Goal: Task Accomplishment & Management: Use online tool/utility

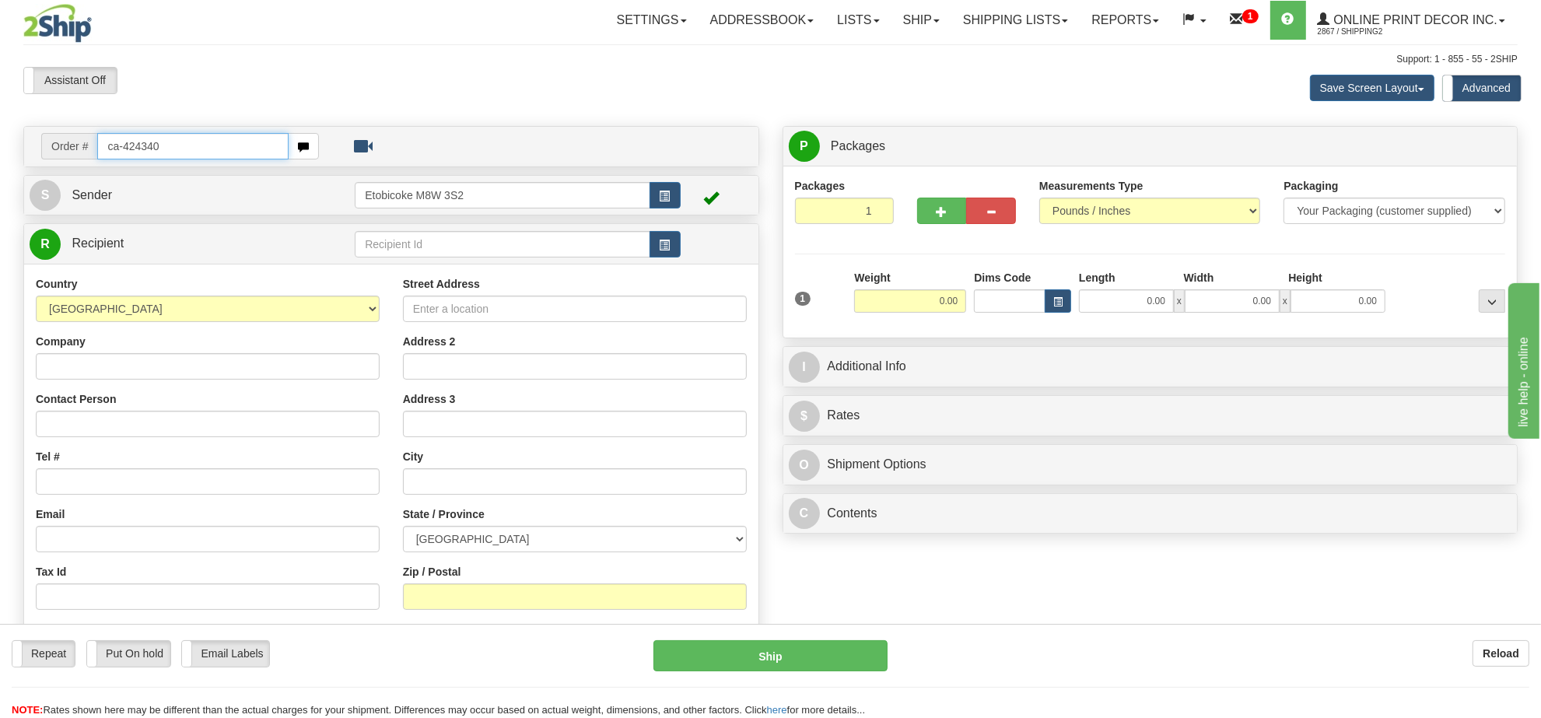
type input "ca-424340"
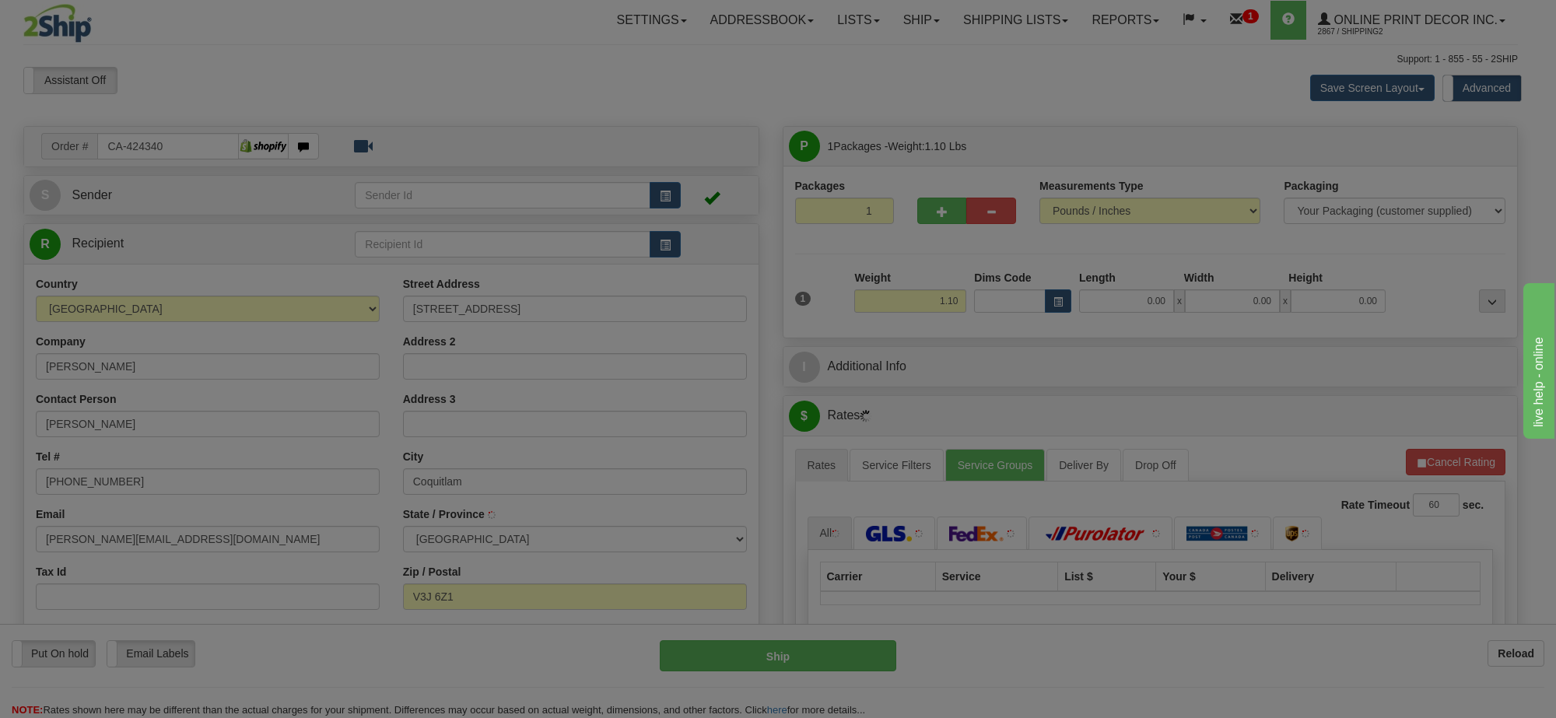
type input "COQUITLAM"
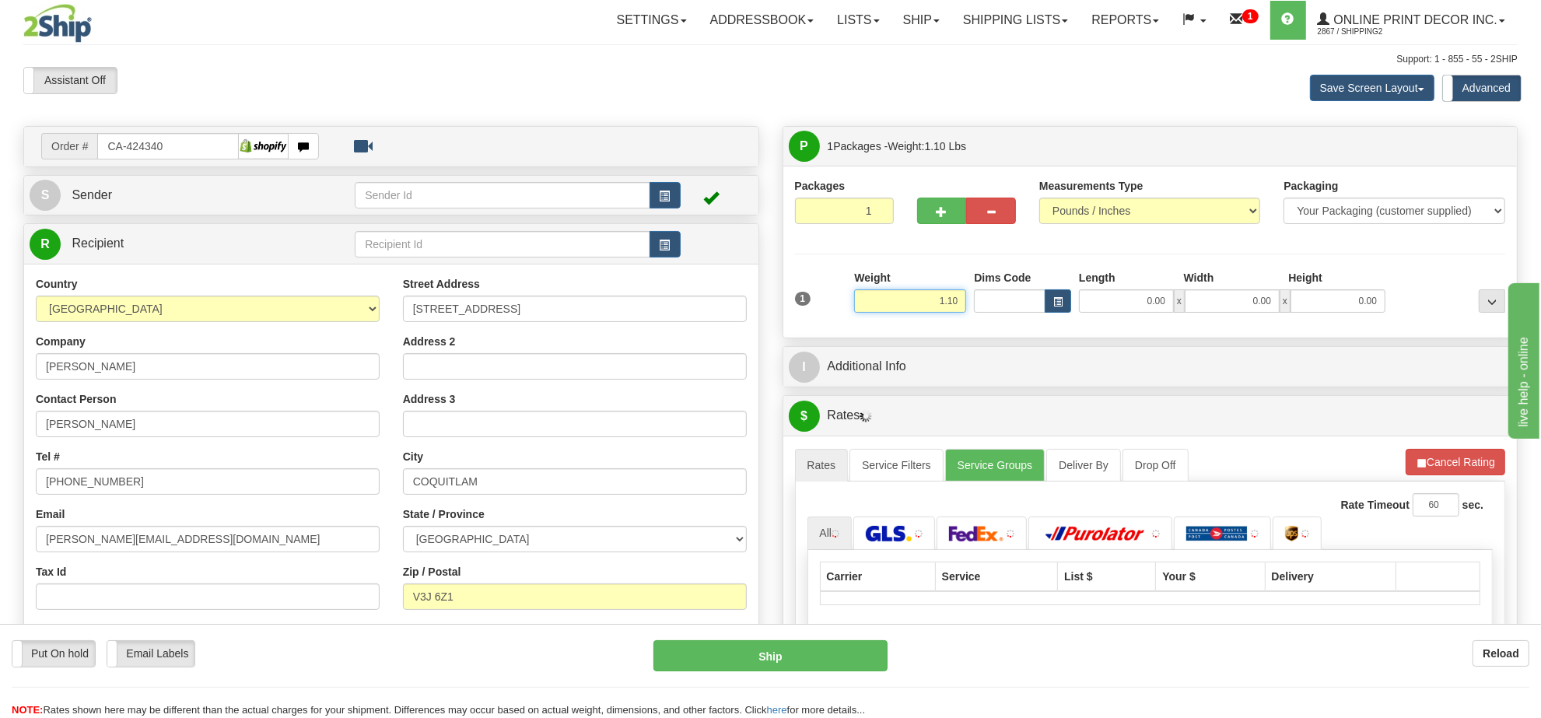
click at [927, 305] on input "1.10" at bounding box center [910, 300] width 112 height 23
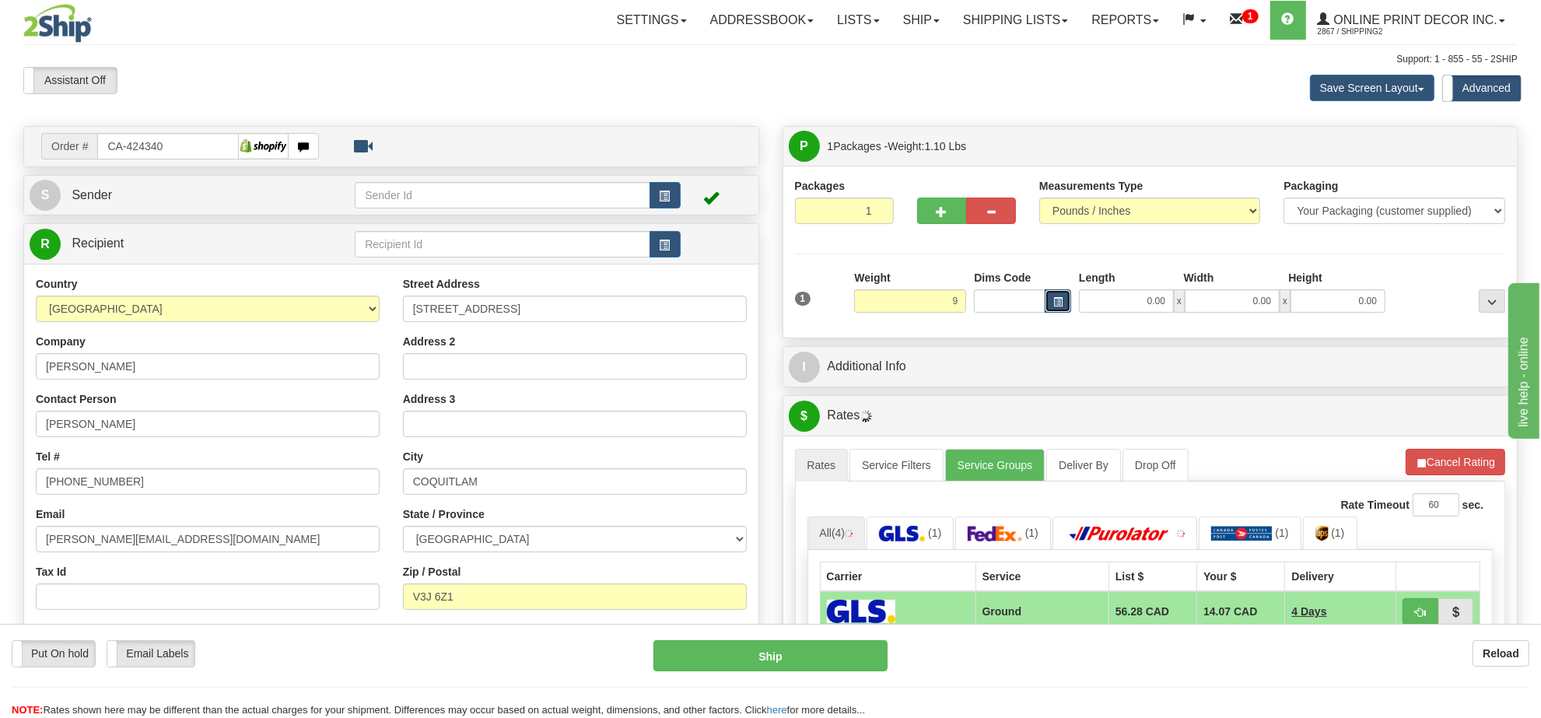
type input "9.00"
click at [1062, 294] on button "button" at bounding box center [1058, 300] width 26 height 23
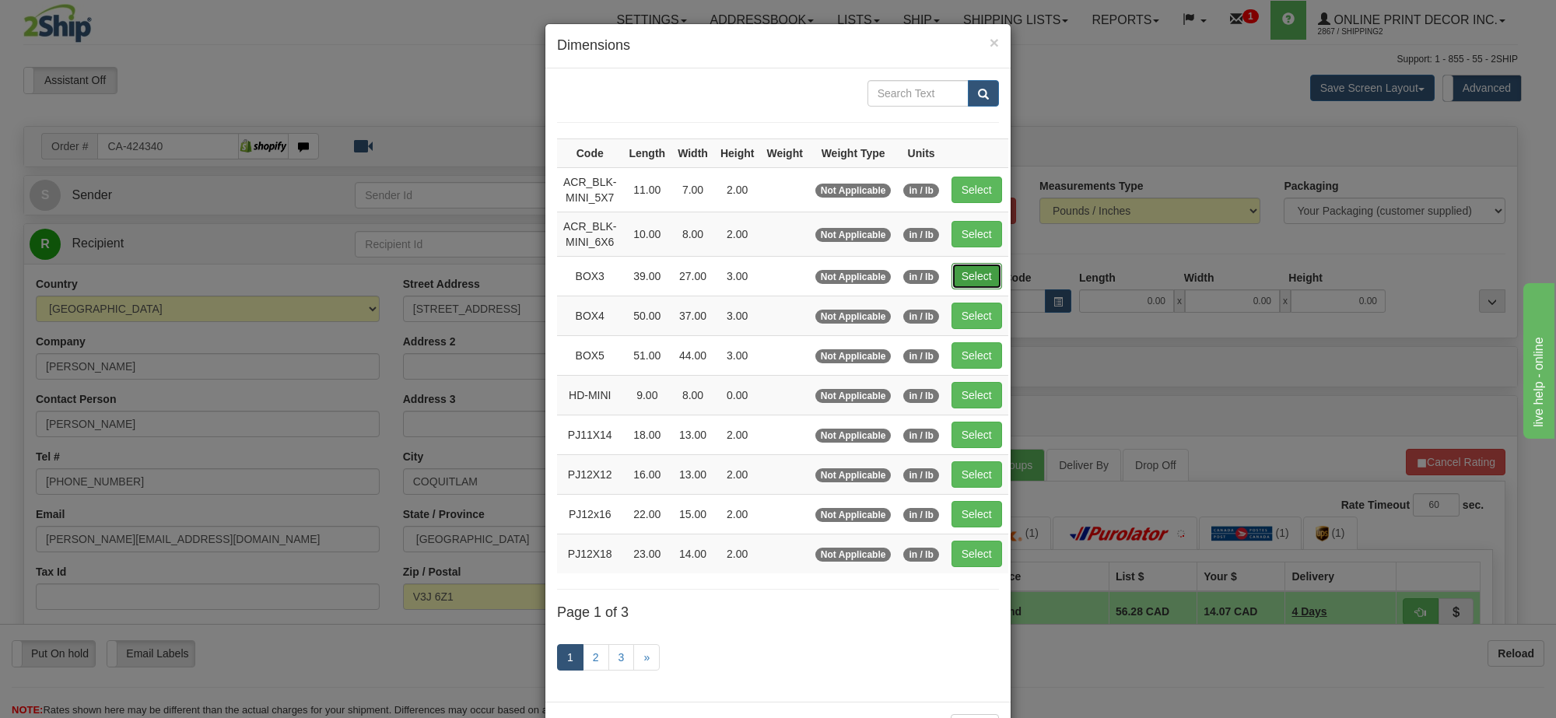
click at [983, 273] on button "Select" at bounding box center [977, 276] width 51 height 26
type input "BOX3"
type input "39.00"
type input "27.00"
type input "3.00"
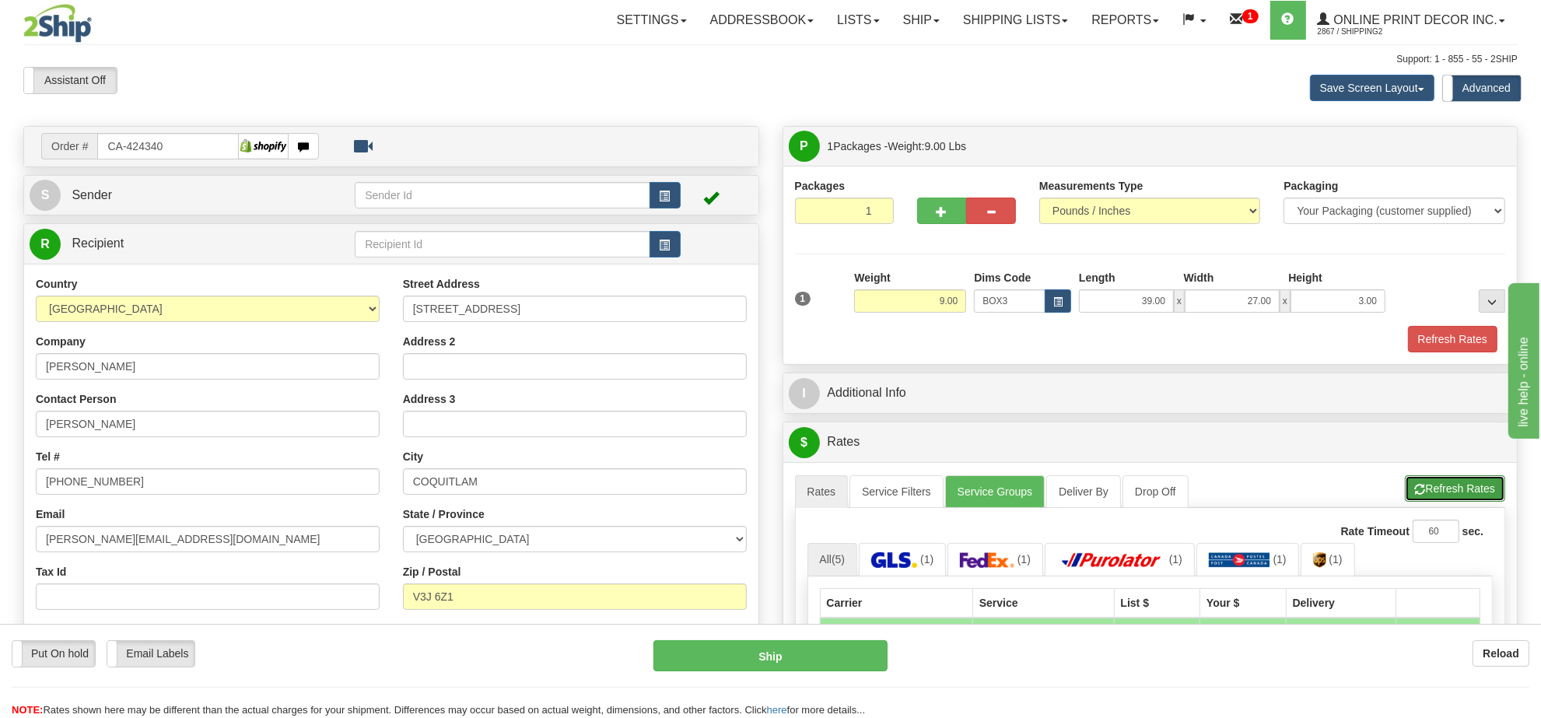
click at [1453, 490] on button "Refresh Rates" at bounding box center [1455, 488] width 100 height 26
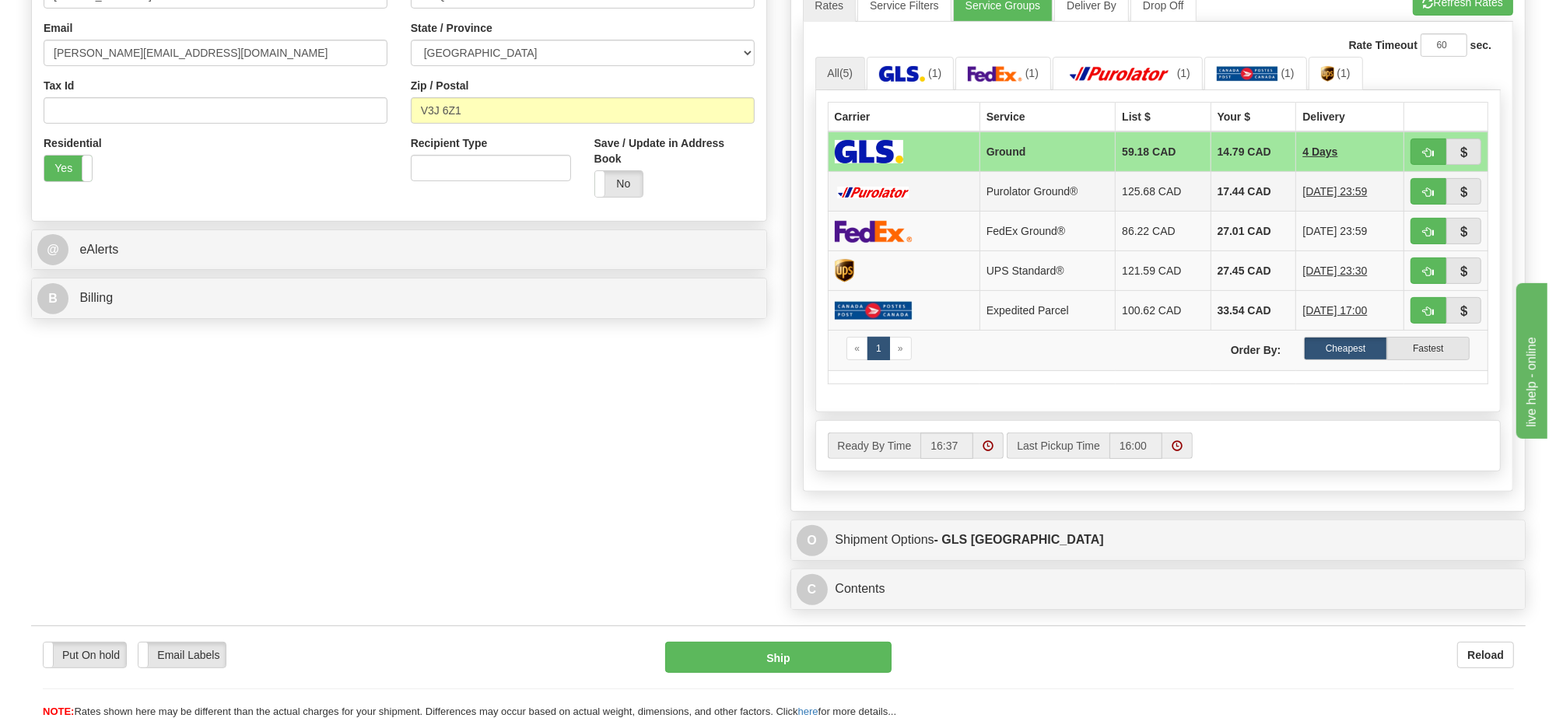
scroll to position [389, 0]
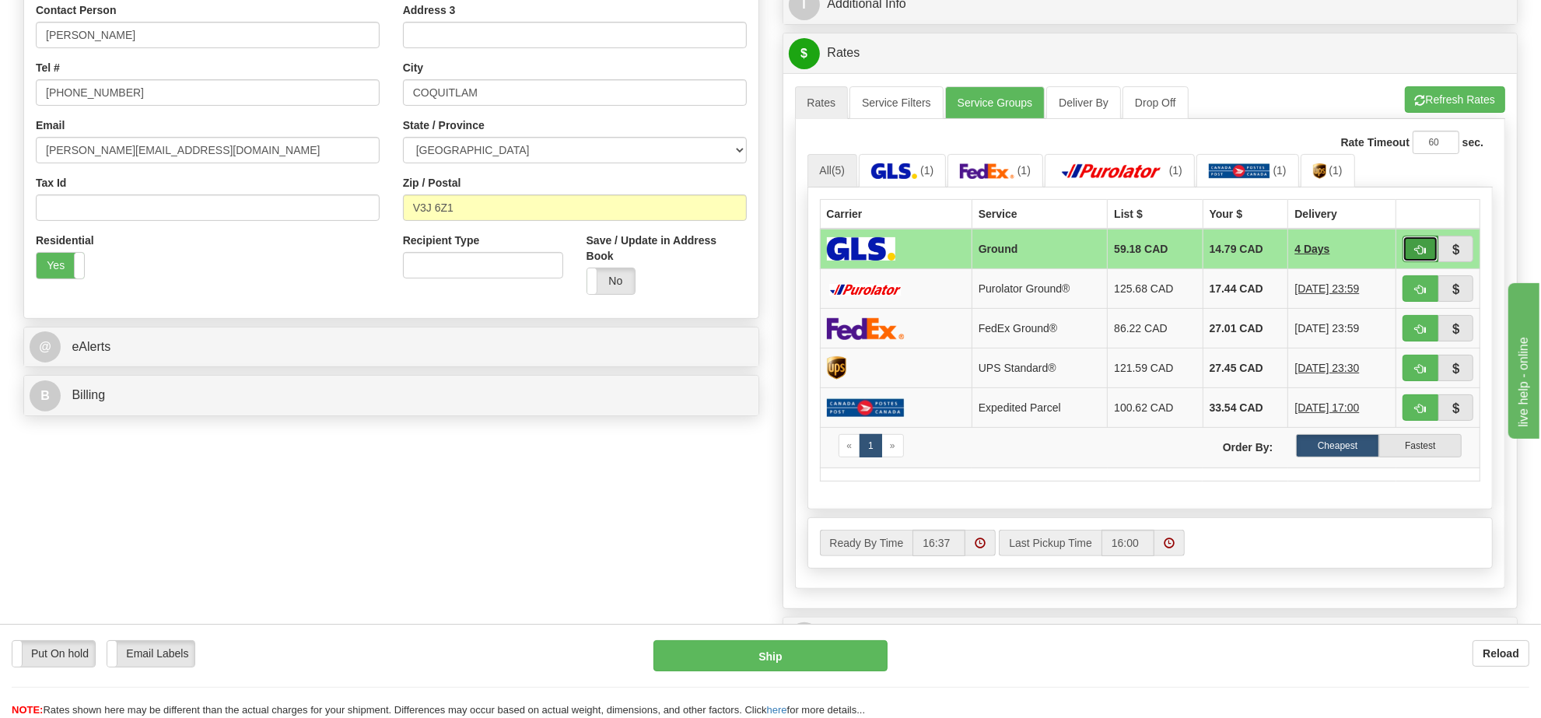
click at [1415, 255] on span "button" at bounding box center [1420, 250] width 11 height 10
type input "1"
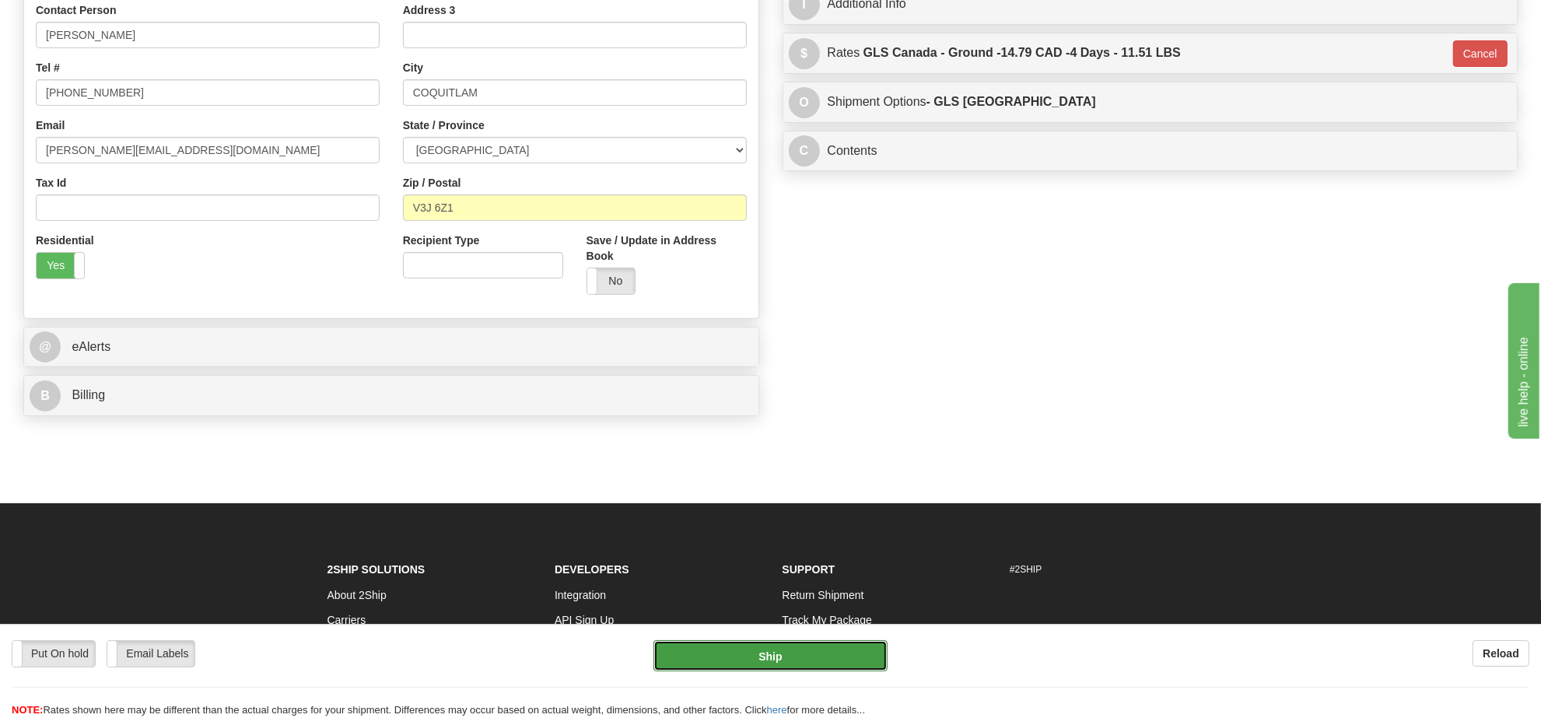
click at [833, 659] on button "Ship" at bounding box center [770, 655] width 233 height 31
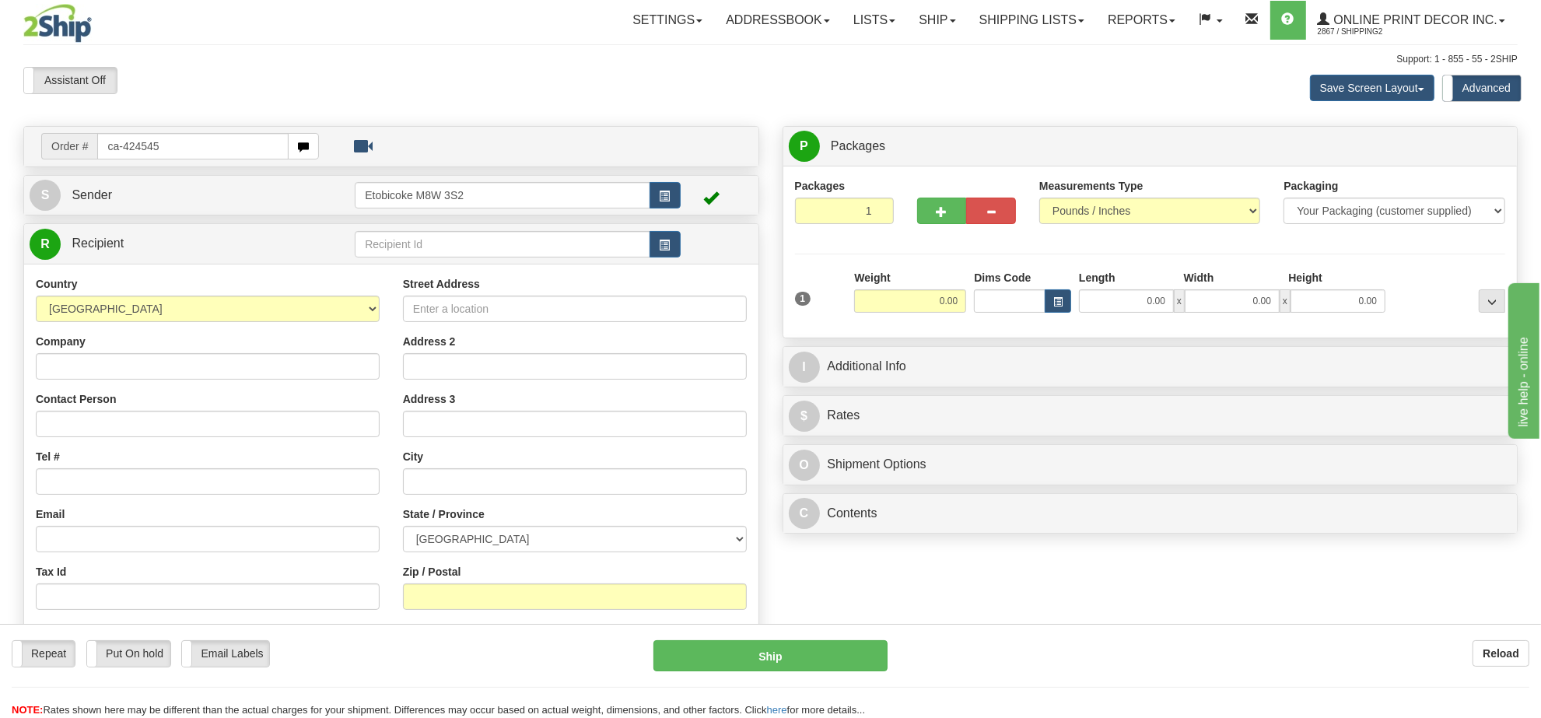
type input "ca-424545"
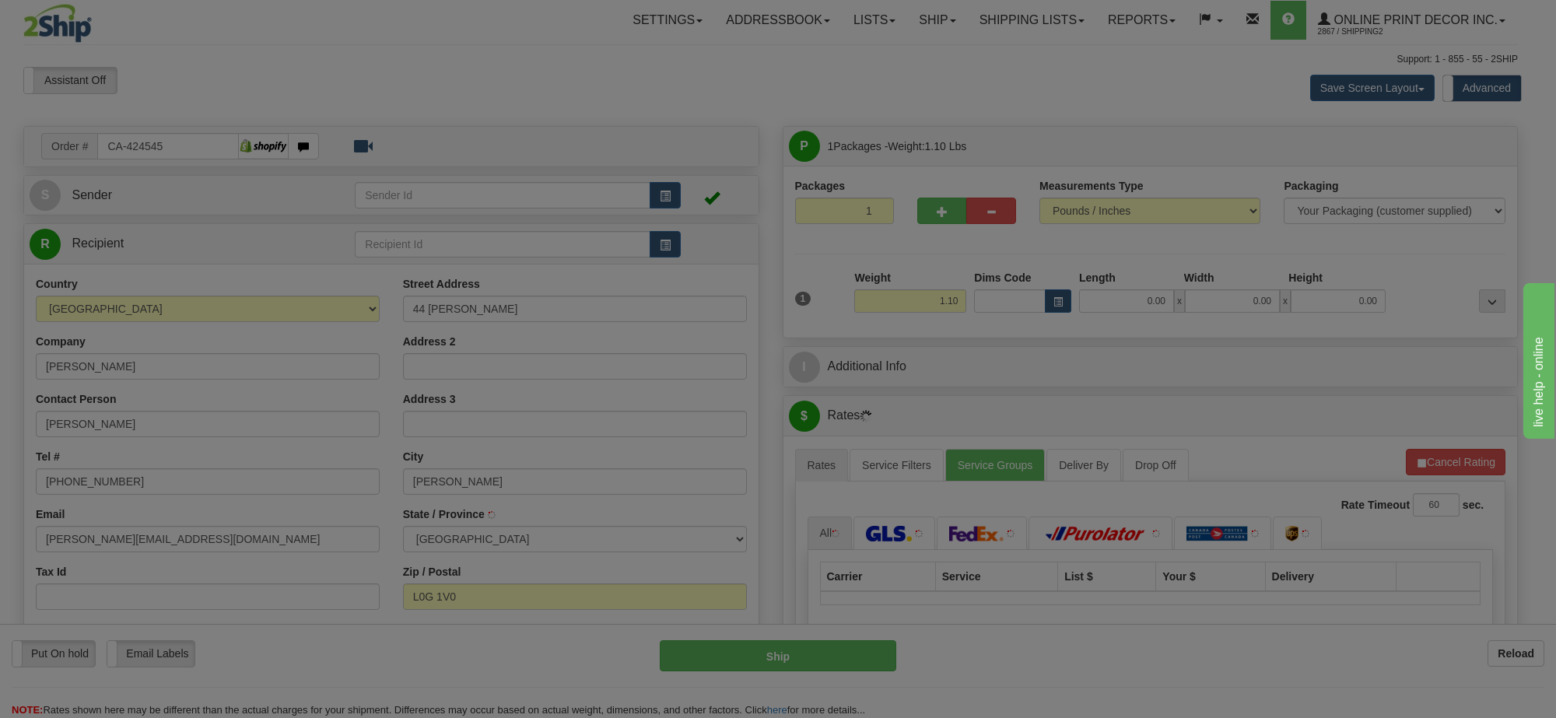
type input "[PERSON_NAME]"
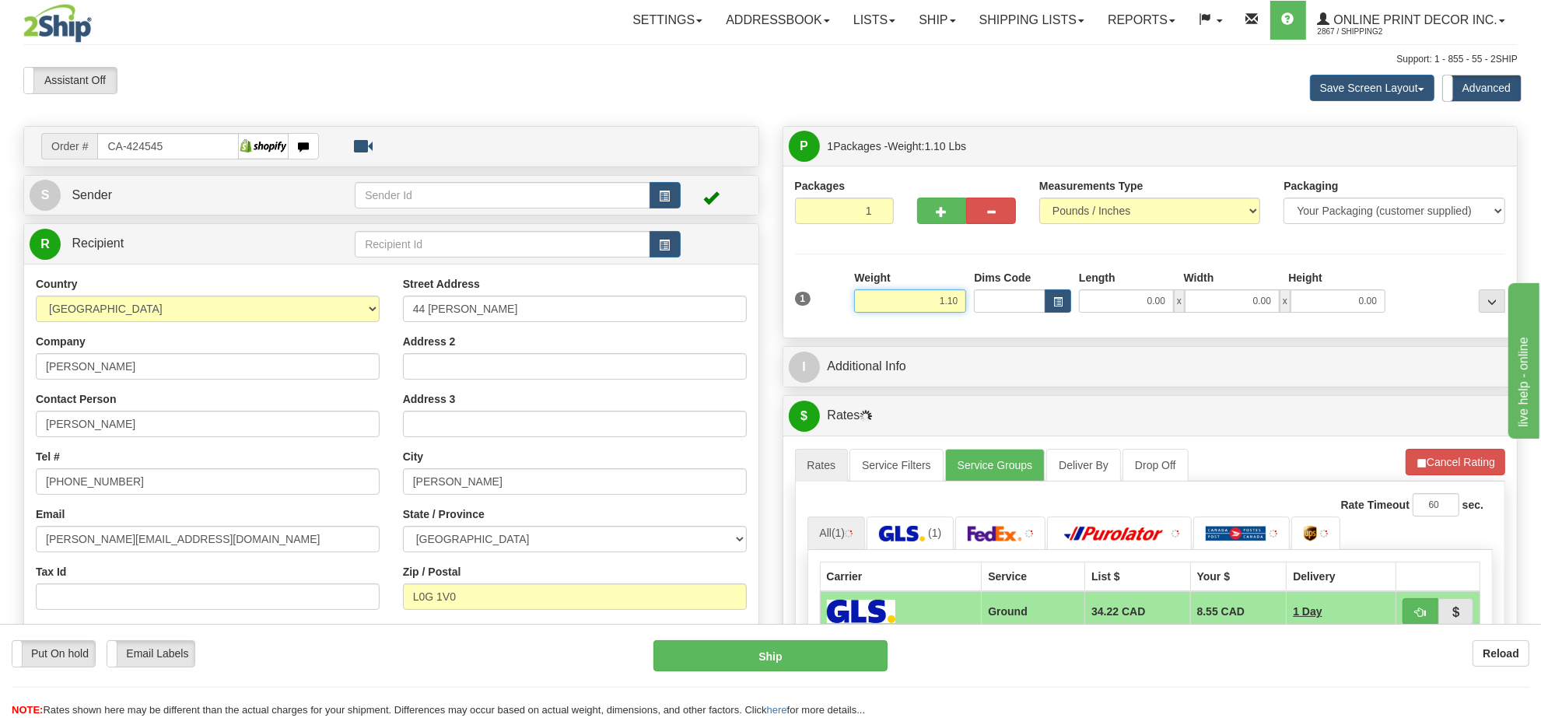
click at [918, 300] on input "1.10" at bounding box center [910, 300] width 112 height 23
click at [919, 301] on input "1.10" at bounding box center [910, 300] width 112 height 23
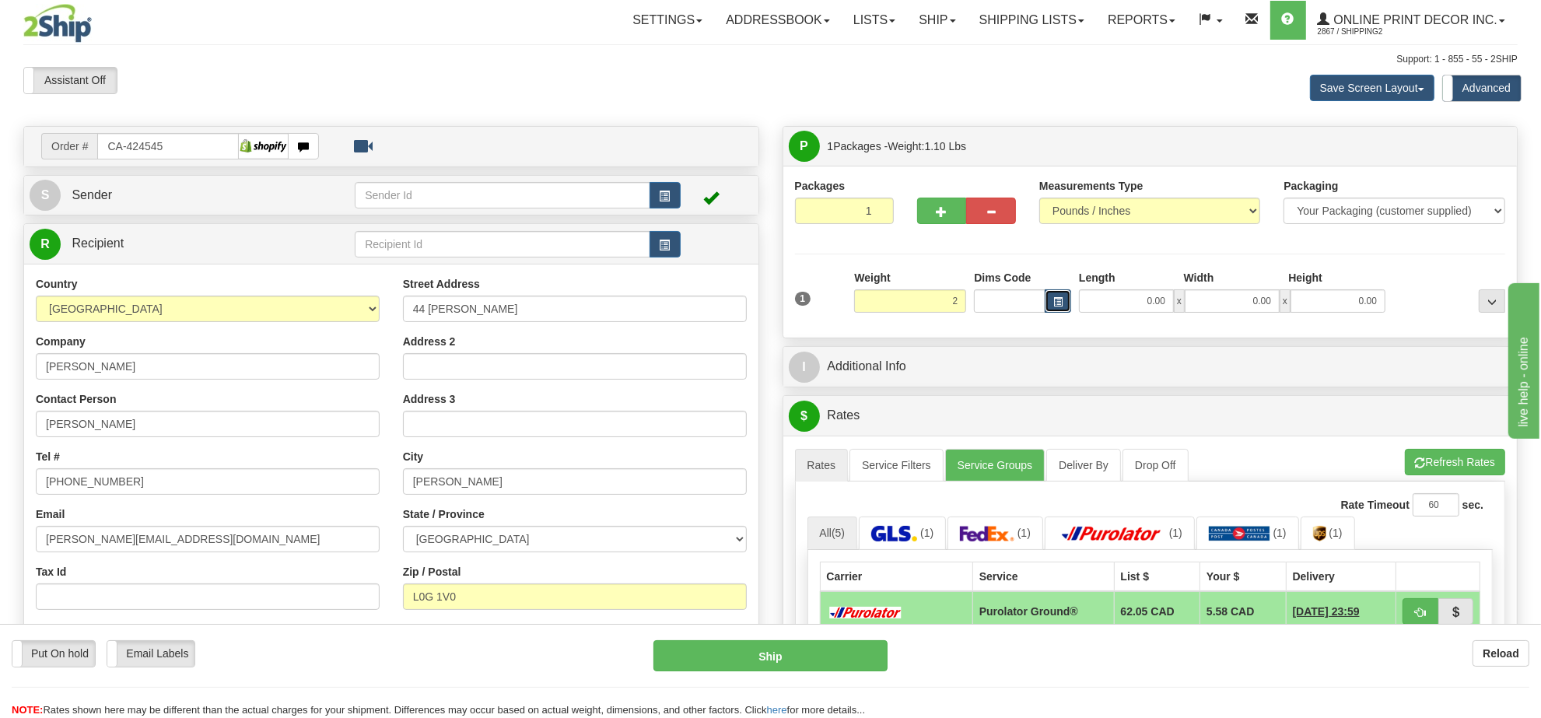
type input "2.00"
click at [1064, 303] on button "button" at bounding box center [1058, 300] width 26 height 23
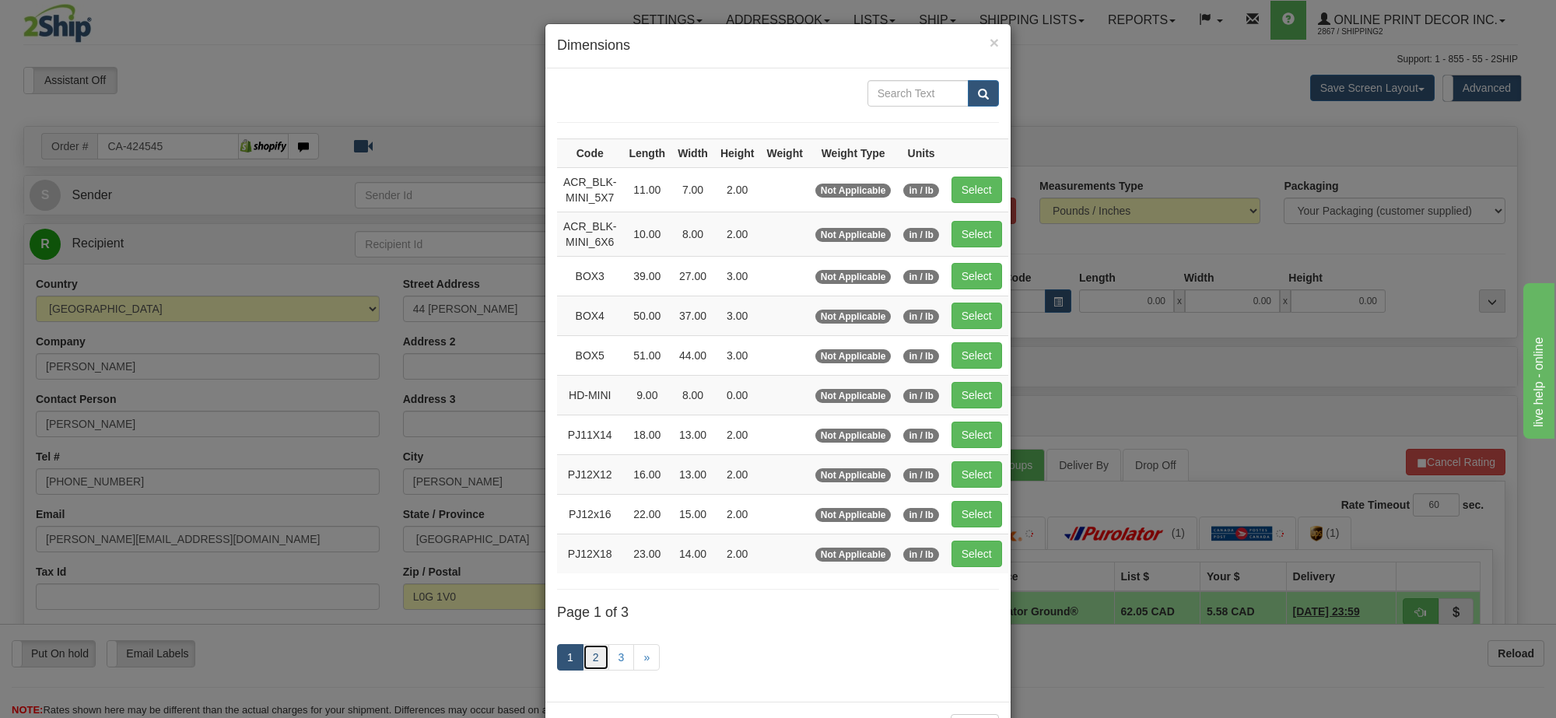
click at [583, 655] on link "2" at bounding box center [596, 657] width 26 height 26
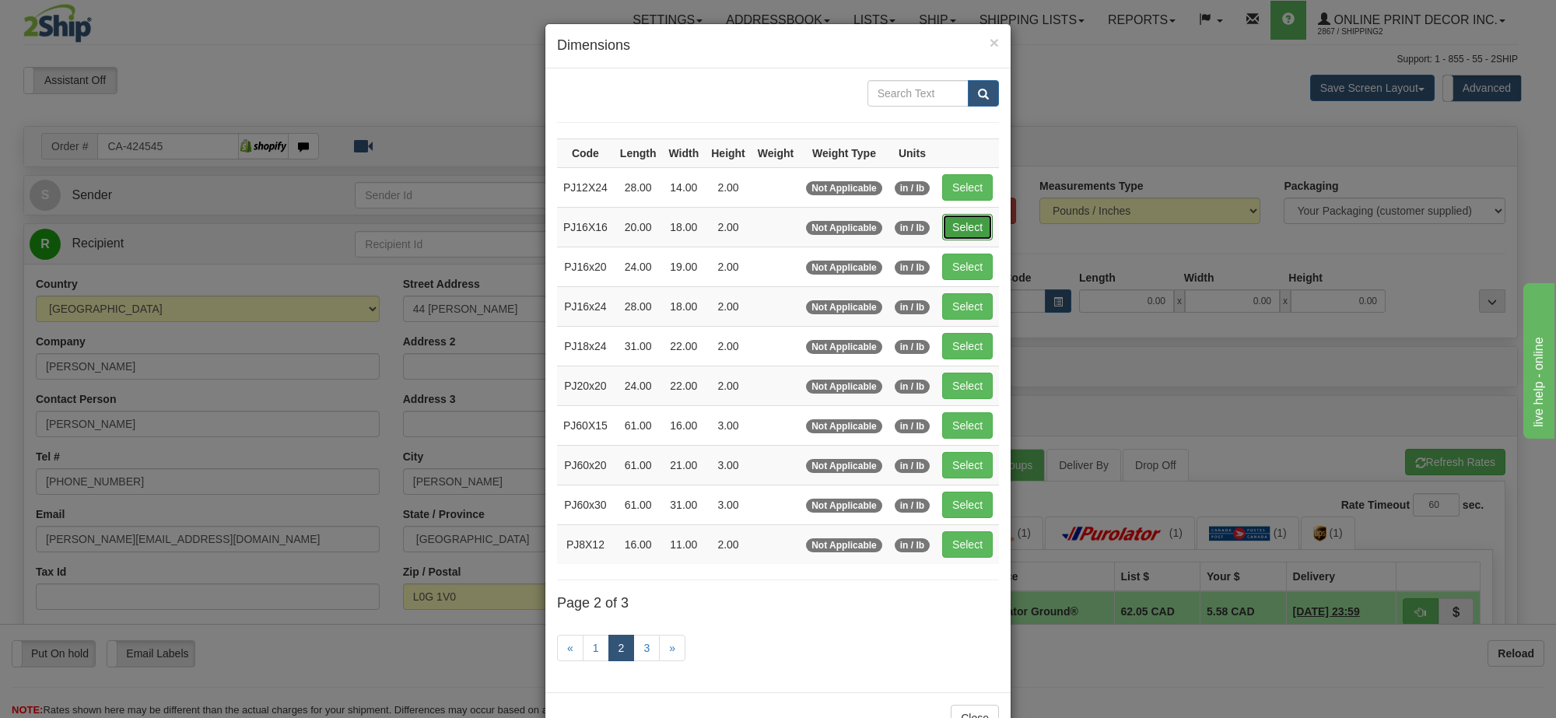
click at [948, 235] on button "Select" at bounding box center [967, 227] width 51 height 26
type input "PJ16X16"
type input "20.00"
type input "18.00"
type input "2.00"
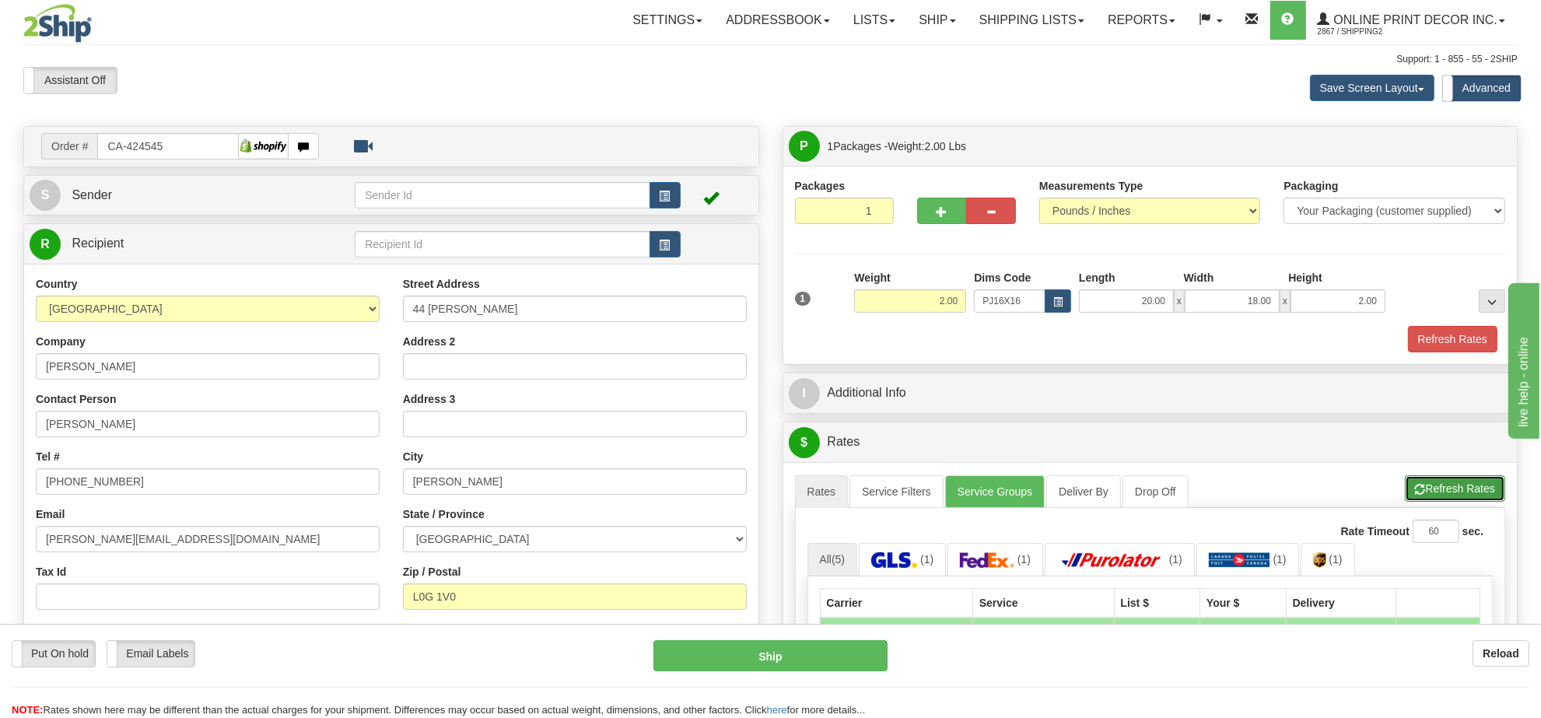
click at [1447, 491] on button "Refresh Rates" at bounding box center [1455, 488] width 100 height 26
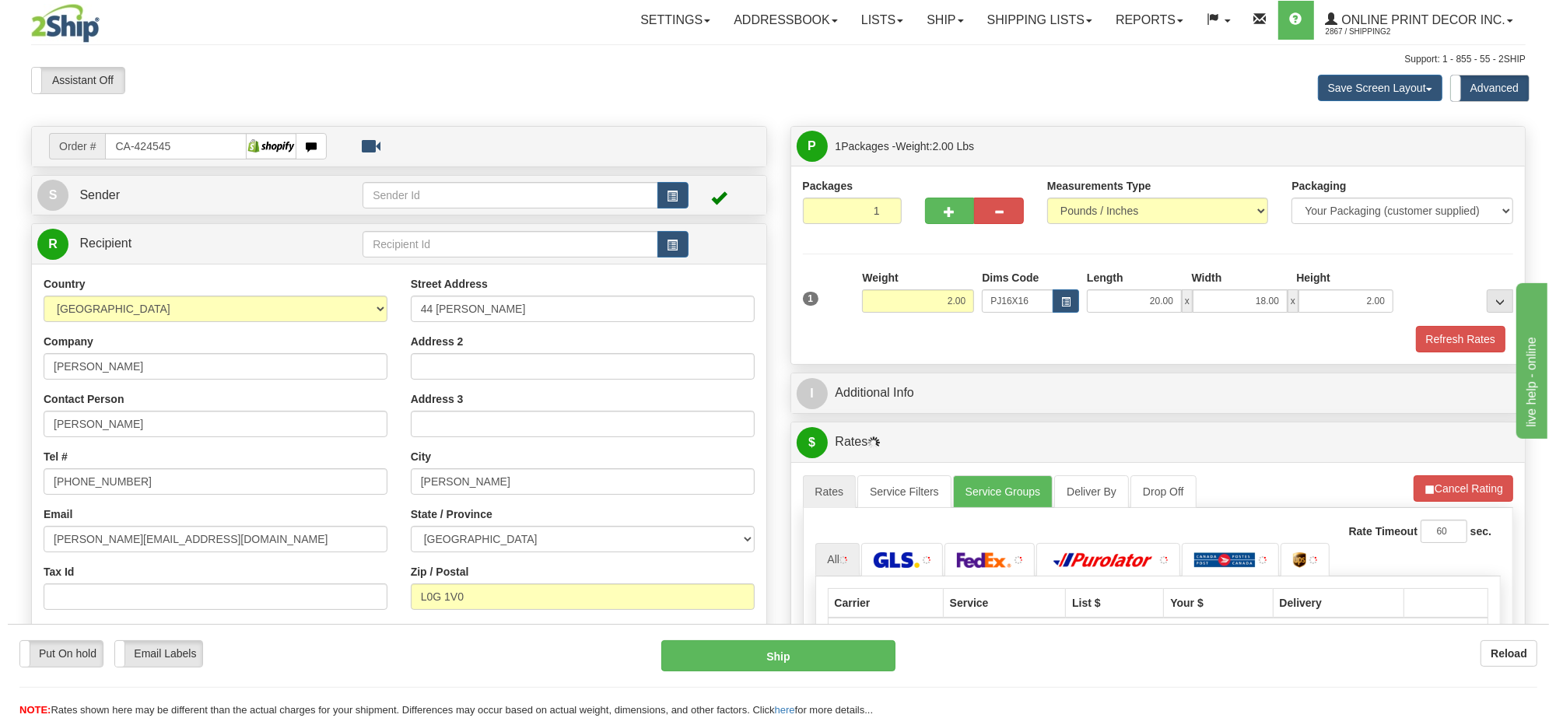
scroll to position [97, 0]
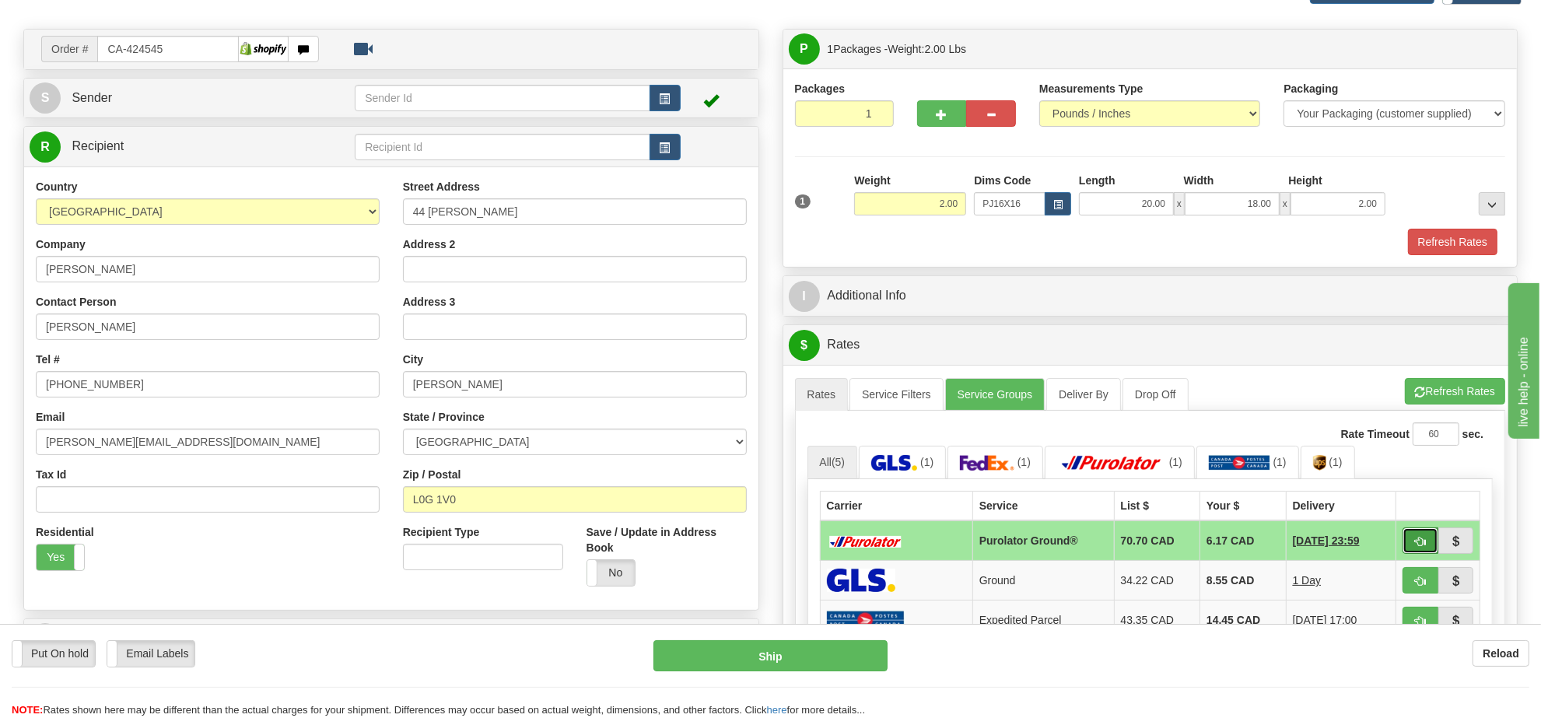
click at [1416, 545] on span "button" at bounding box center [1420, 542] width 11 height 10
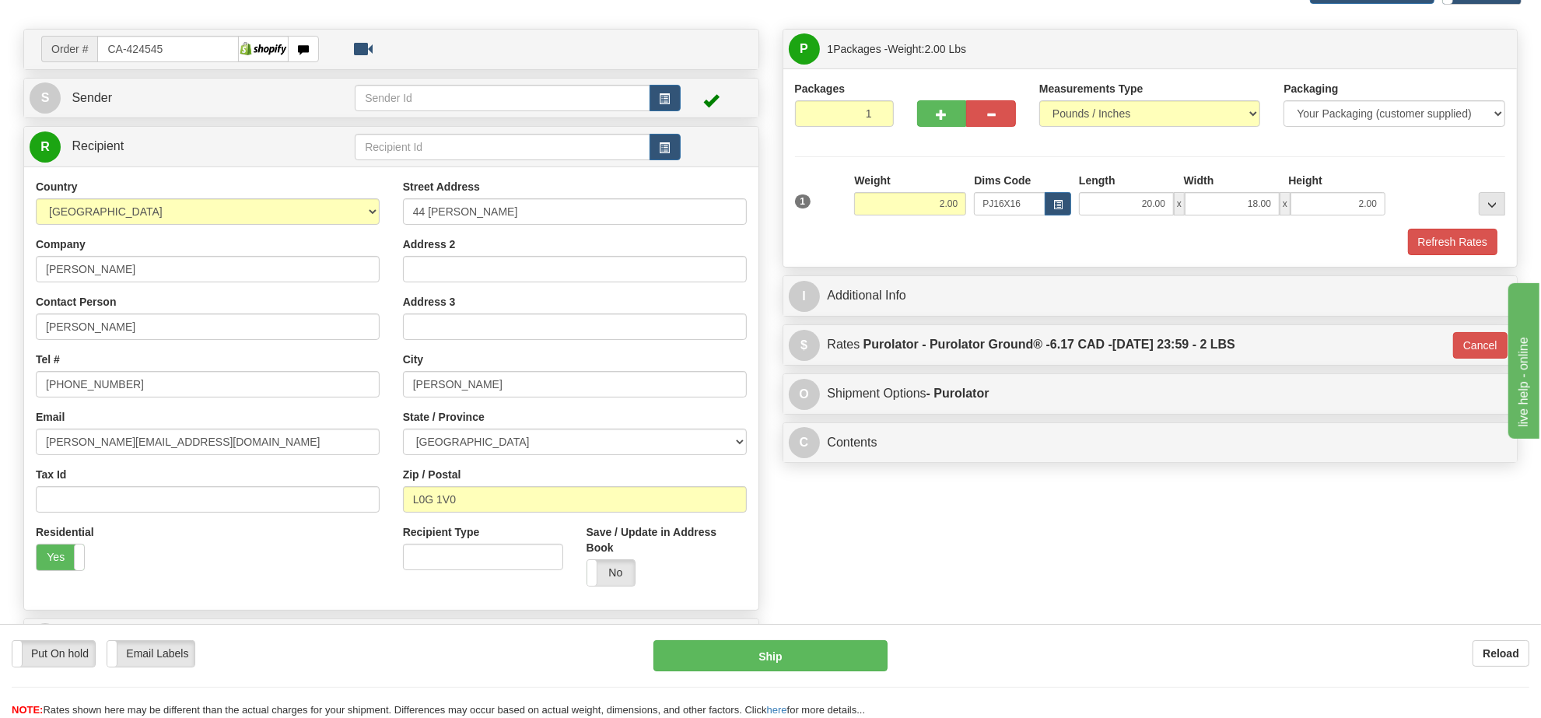
type input "260"
click at [780, 650] on button "Ship" at bounding box center [770, 655] width 233 height 31
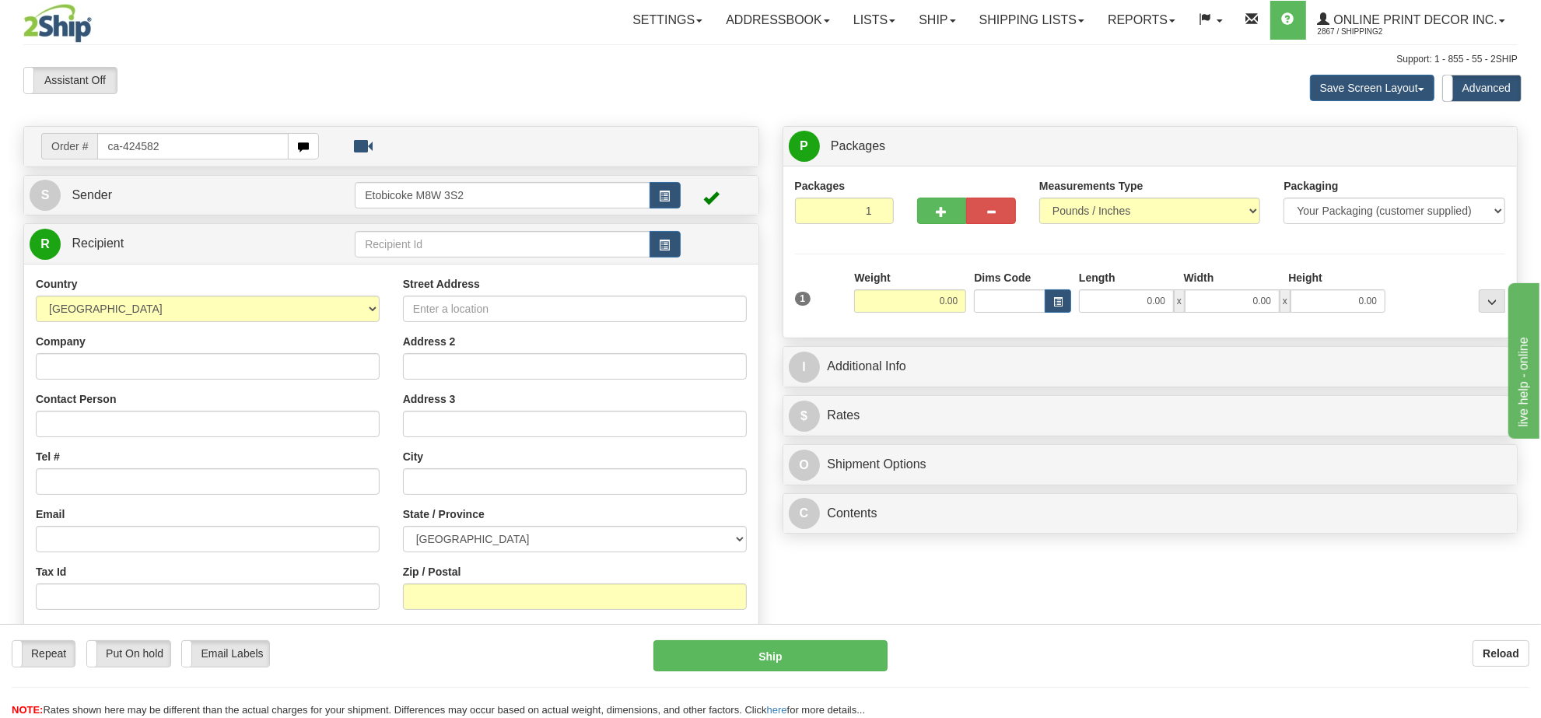
type input "ca-424582"
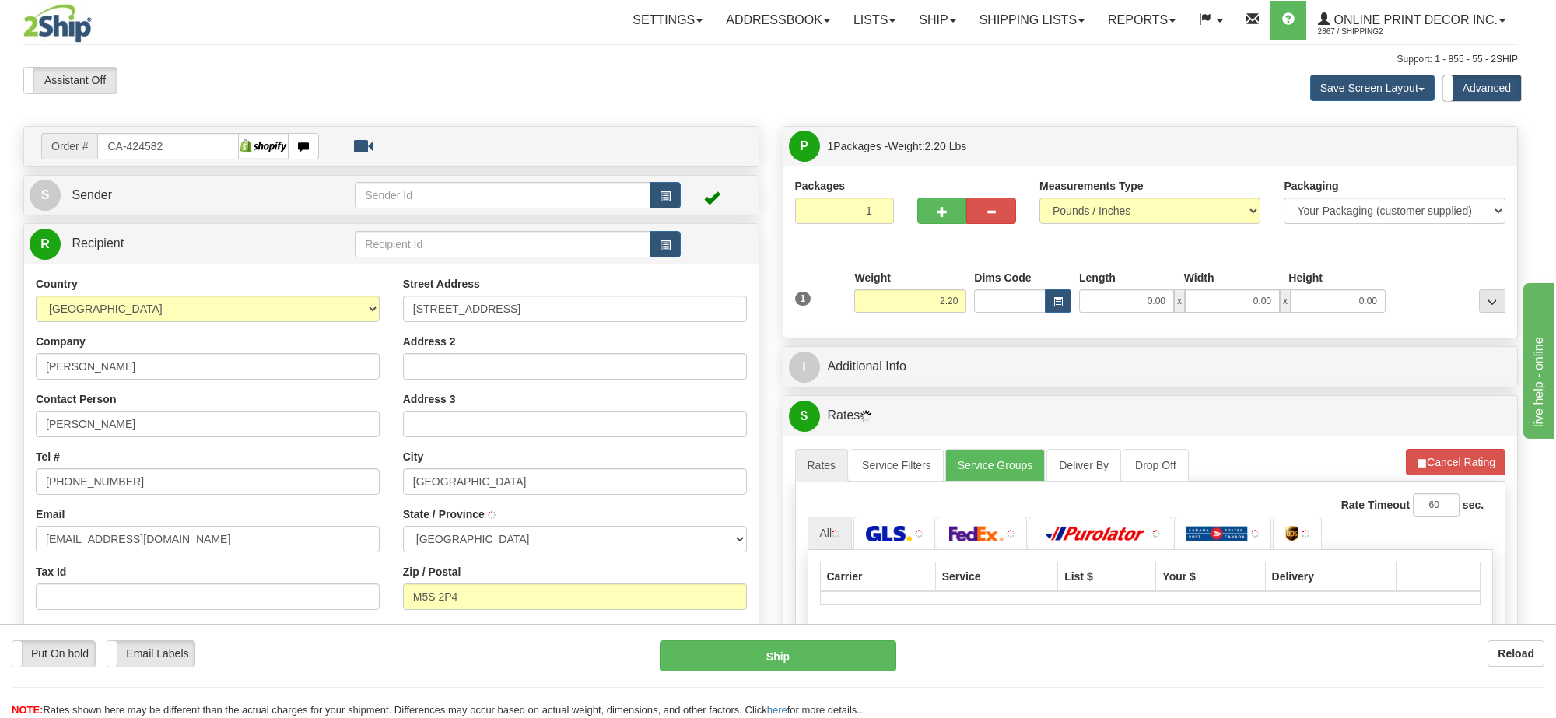
type input "TORONTO"
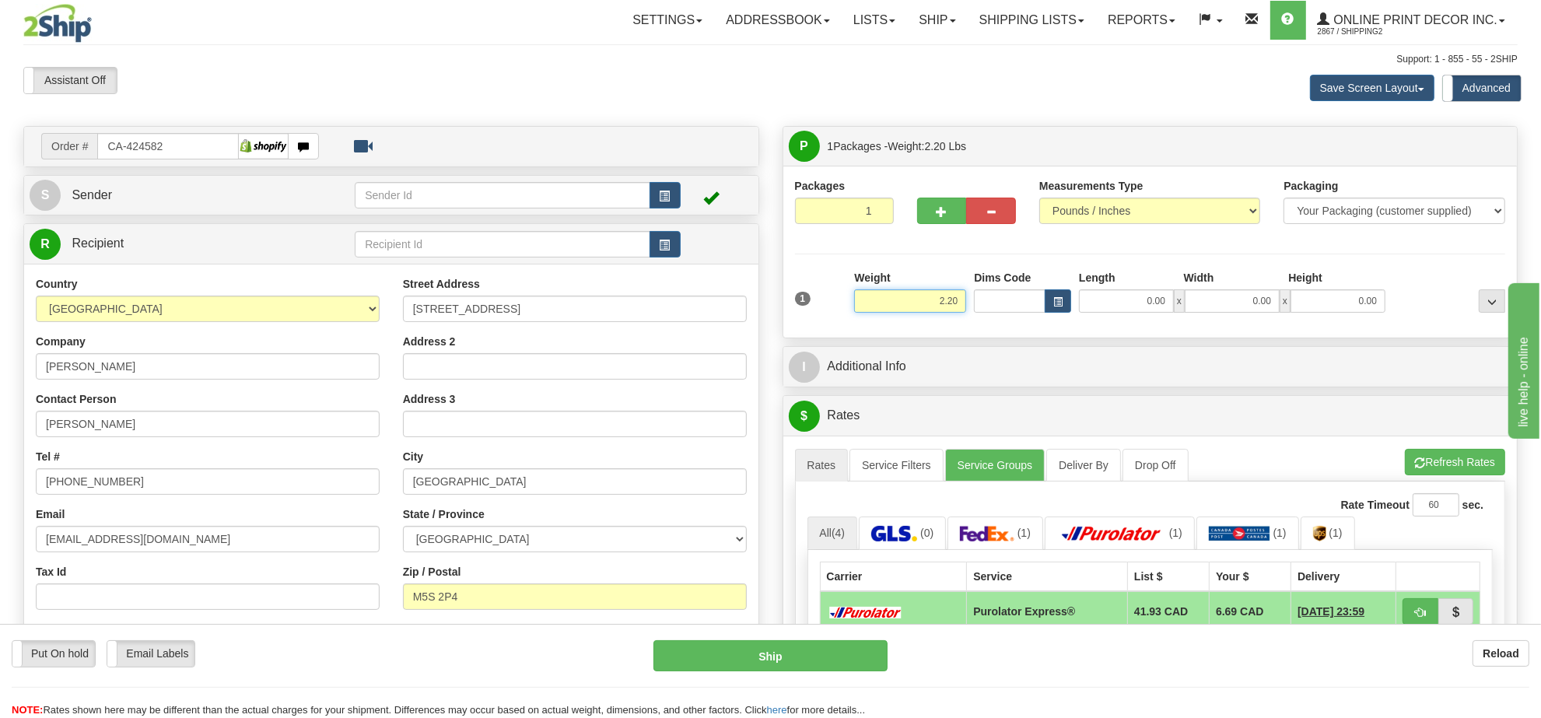
click at [932, 311] on input "2.20" at bounding box center [910, 300] width 112 height 23
click at [932, 309] on input "2.20" at bounding box center [910, 300] width 112 height 23
type input "3.00"
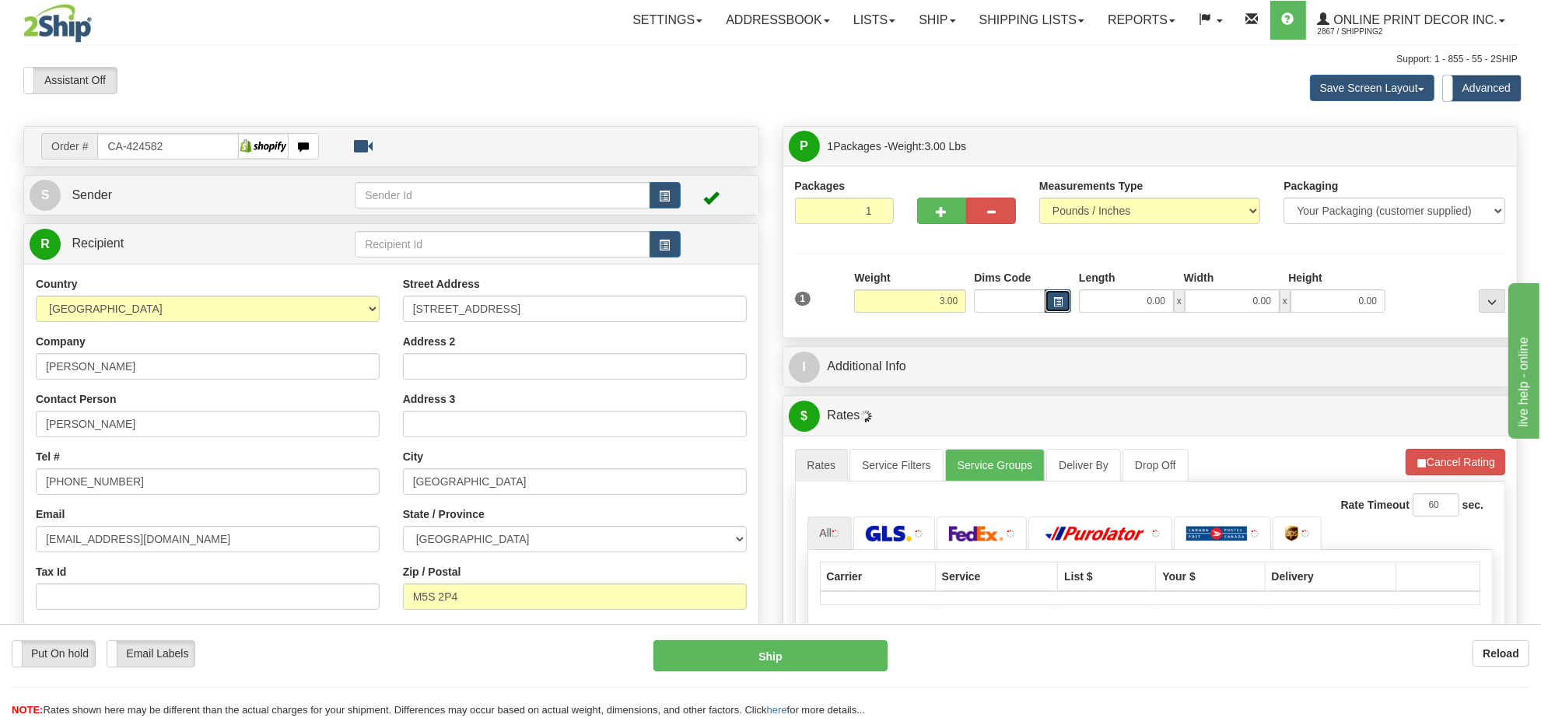
click at [1064, 310] on button "button" at bounding box center [1058, 300] width 26 height 23
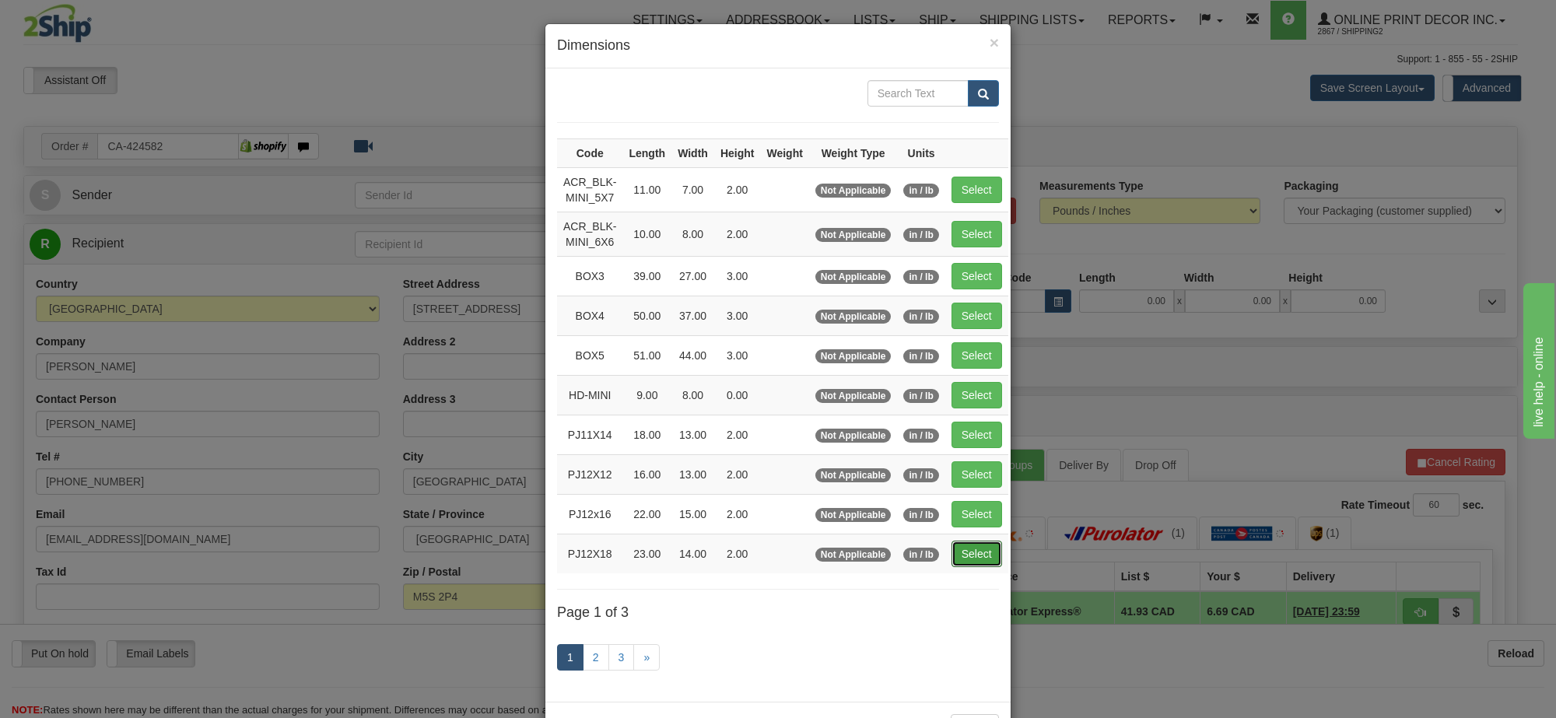
drag, startPoint x: 969, startPoint y: 563, endPoint x: 1121, endPoint y: 525, distance: 157.0
click at [967, 561] on button "Select" at bounding box center [977, 554] width 51 height 26
type input "PJ12X18"
type input "23.00"
type input "14.00"
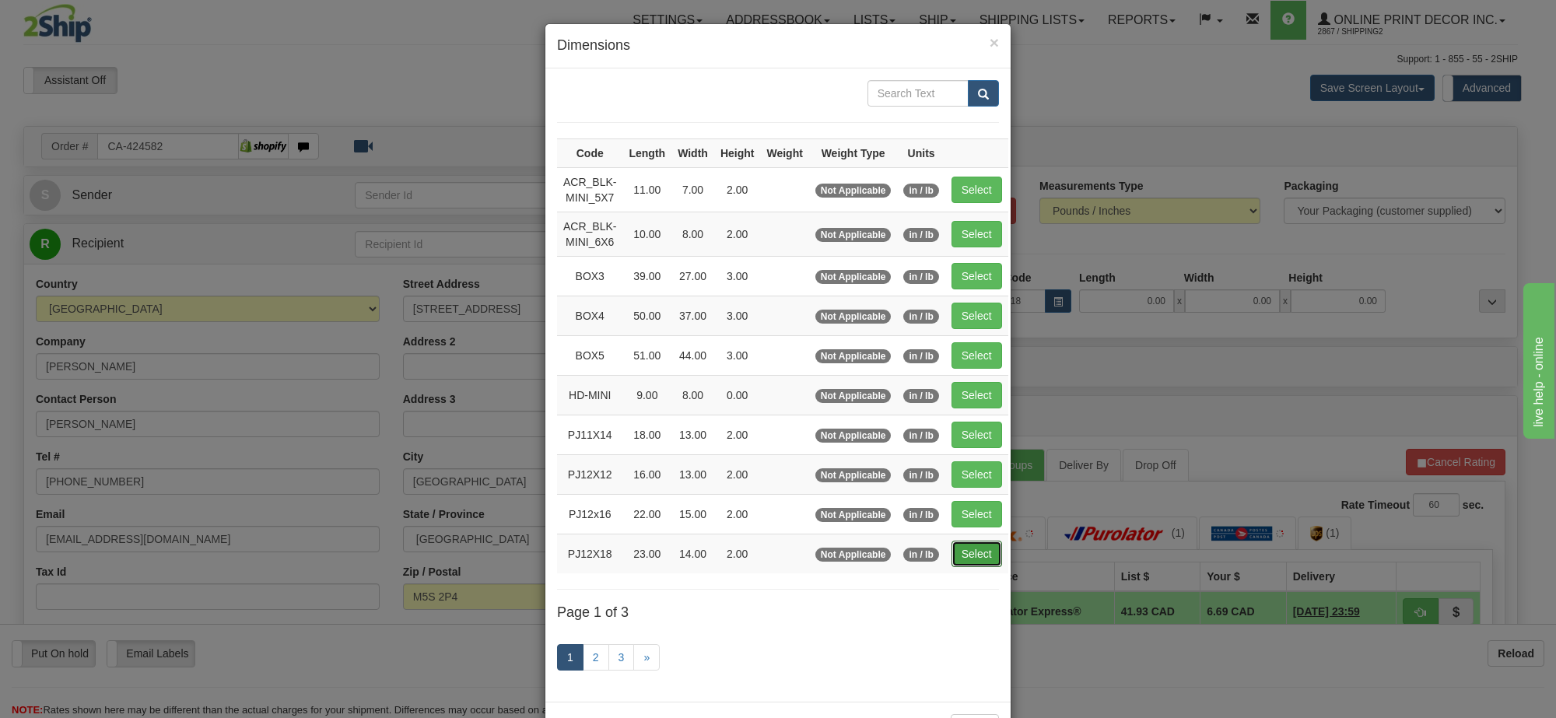
type input "2.00"
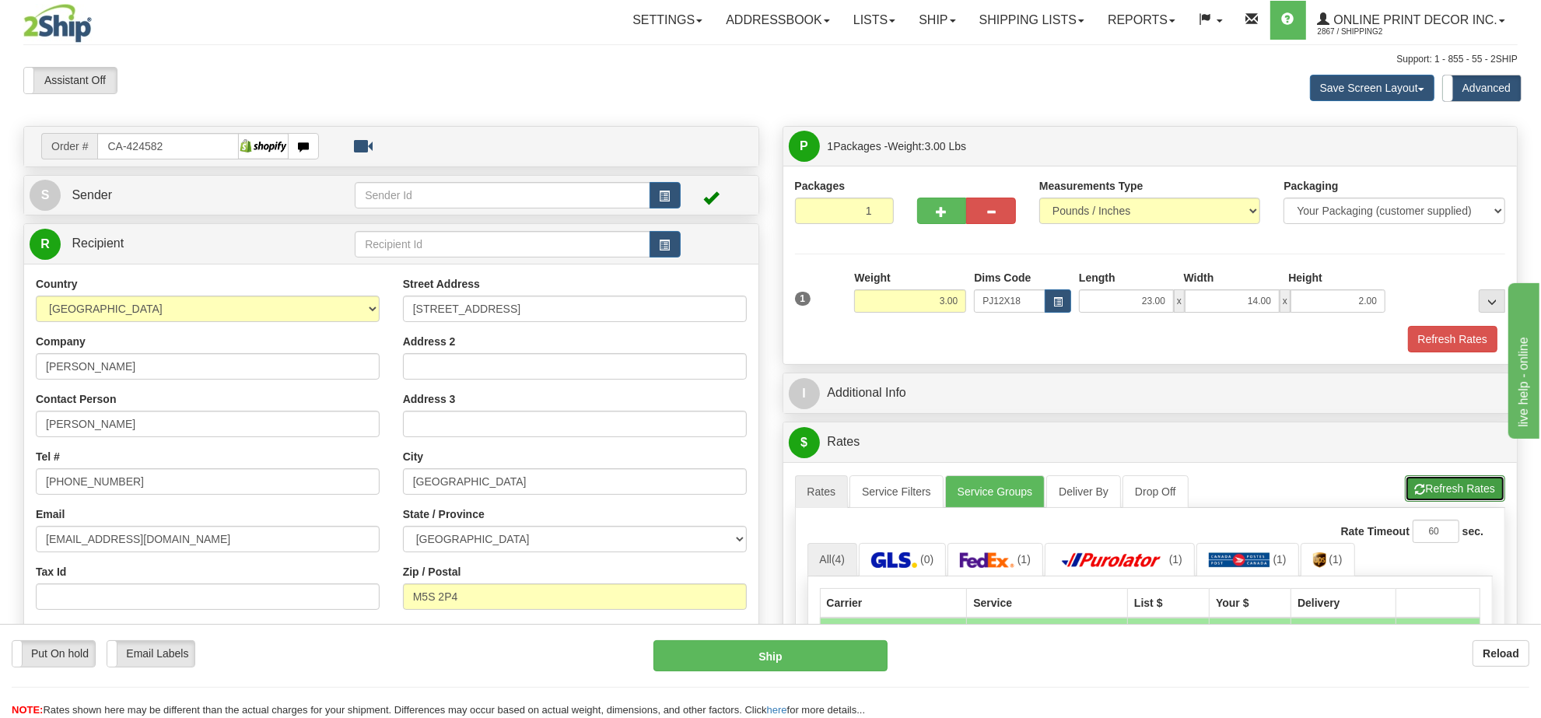
click at [1459, 493] on button "Refresh Rates" at bounding box center [1455, 488] width 100 height 26
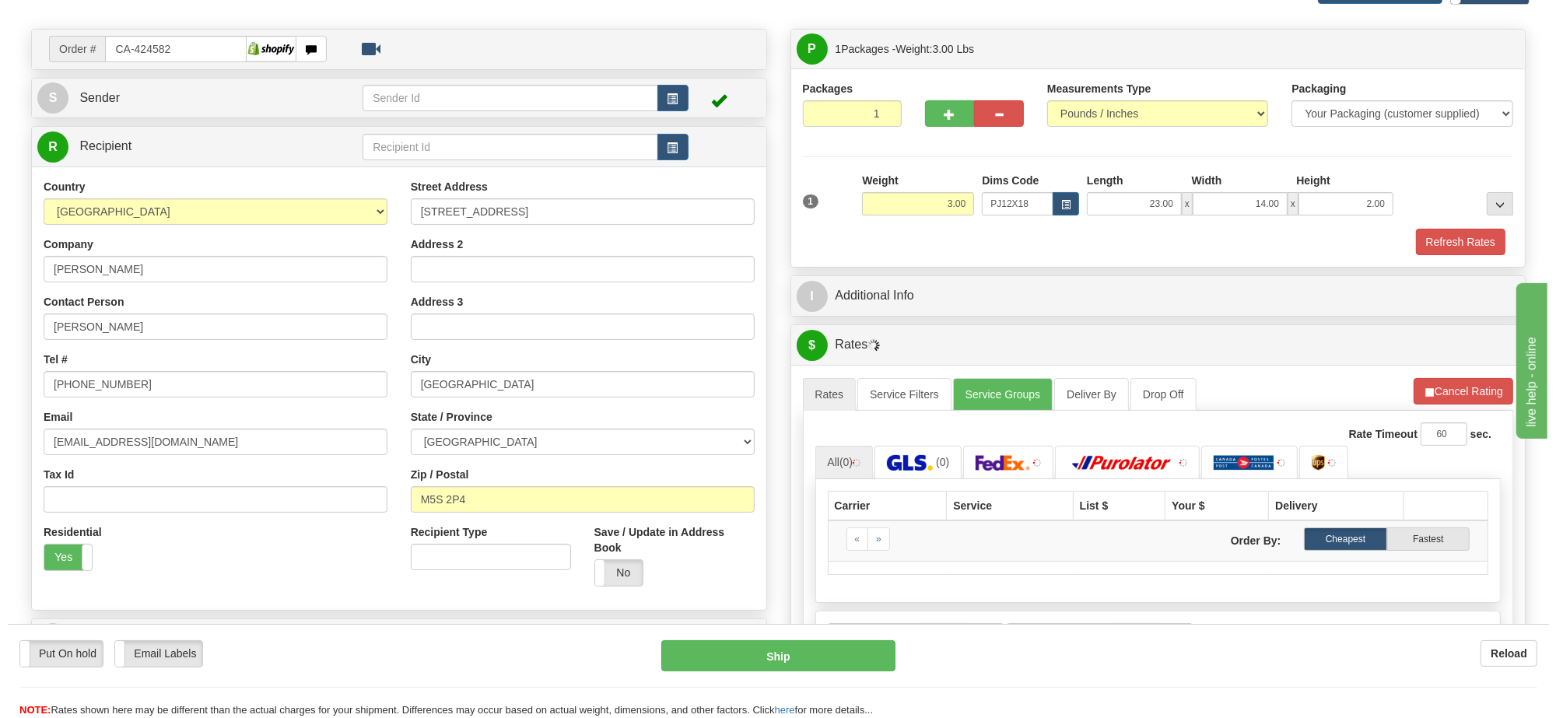
scroll to position [195, 0]
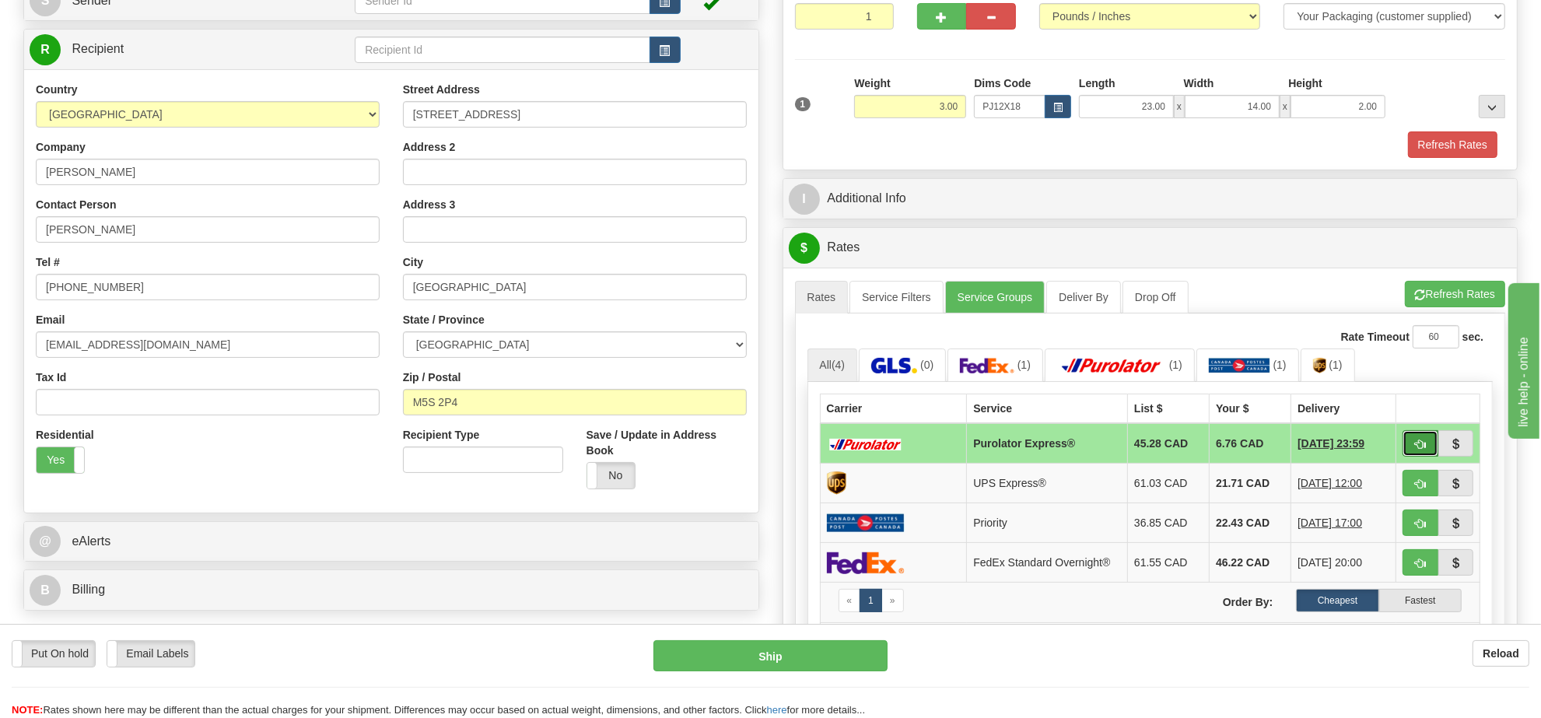
click at [1413, 456] on button "button" at bounding box center [1421, 443] width 36 height 26
type input "202"
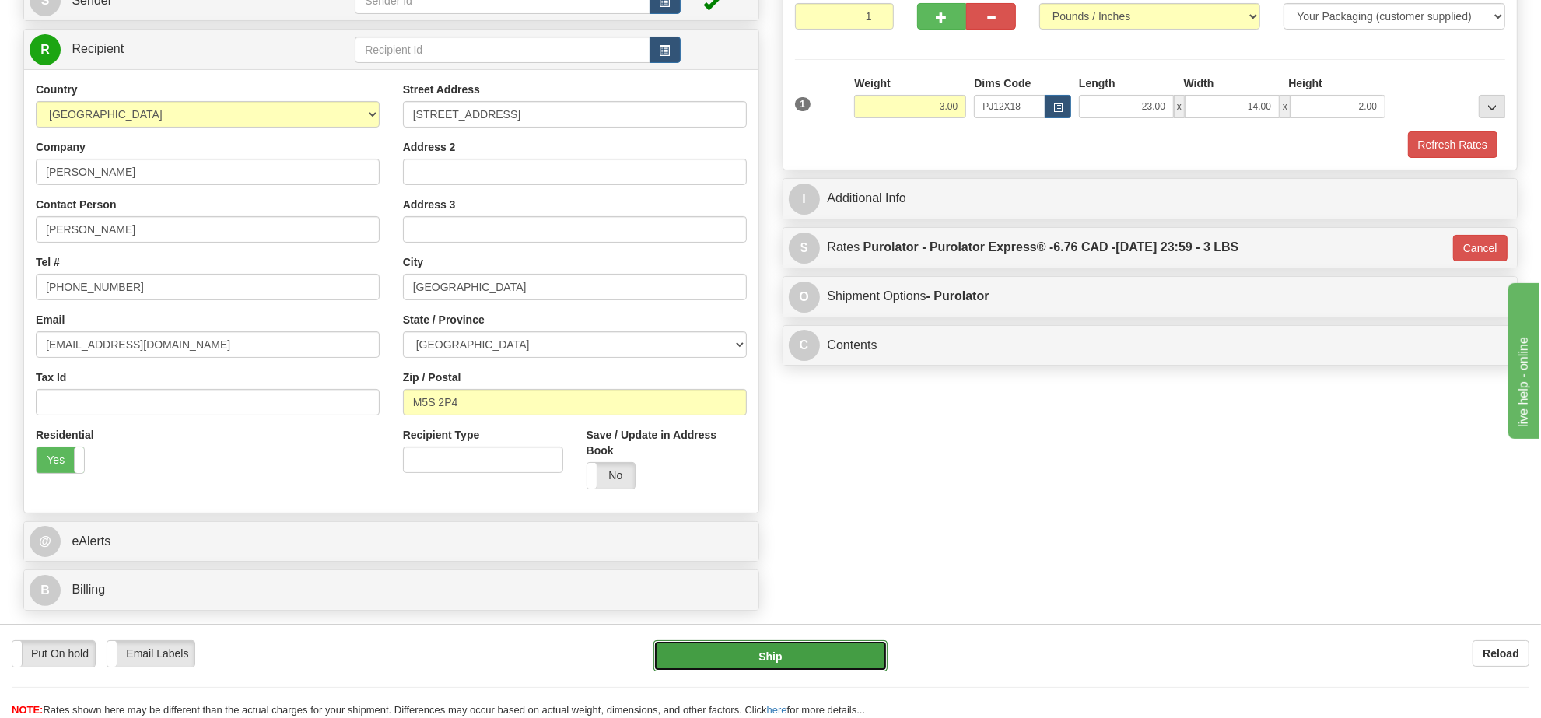
click at [798, 650] on button "Ship" at bounding box center [770, 655] width 233 height 31
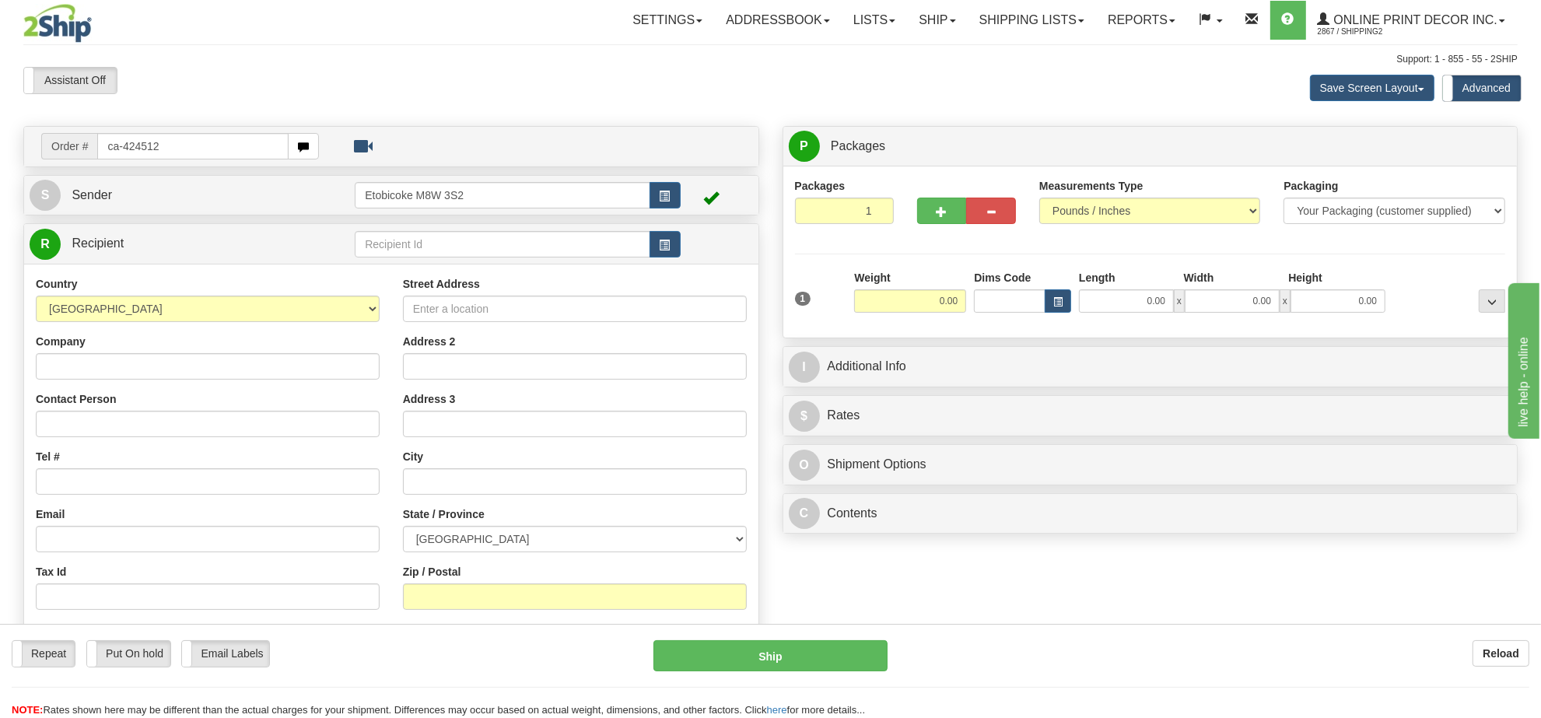
type input "ca-424512"
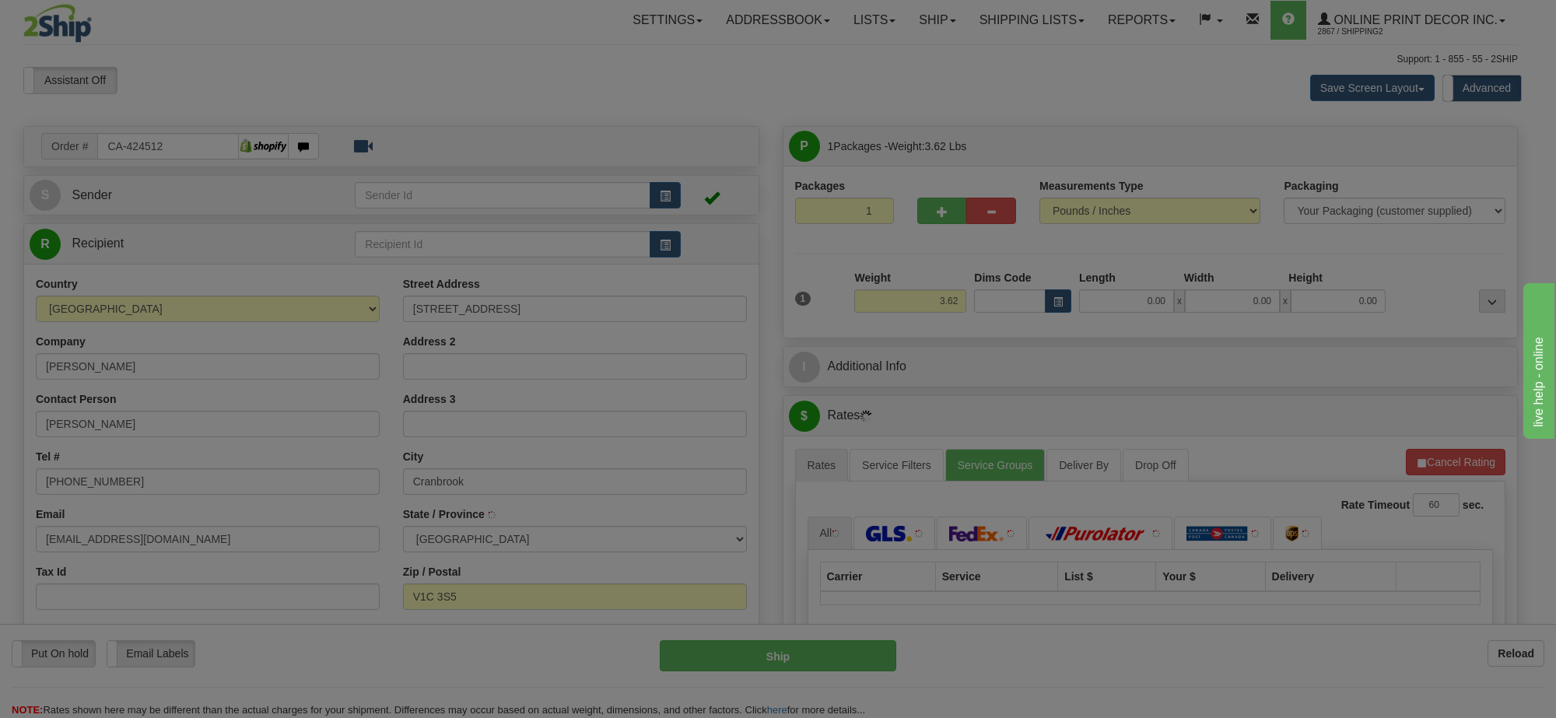
type input "CRANBROOK"
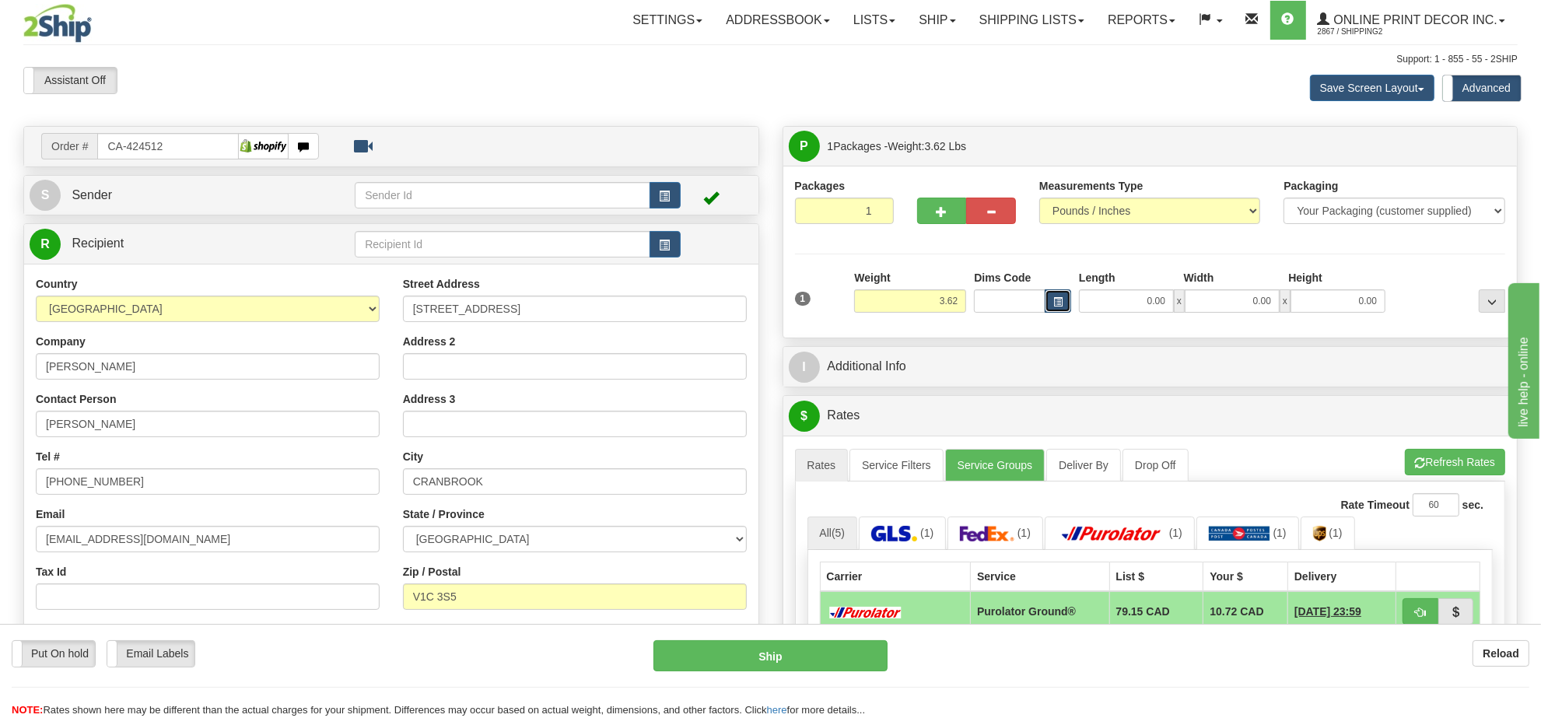
click at [1057, 300] on span "button" at bounding box center [1058, 302] width 9 height 9
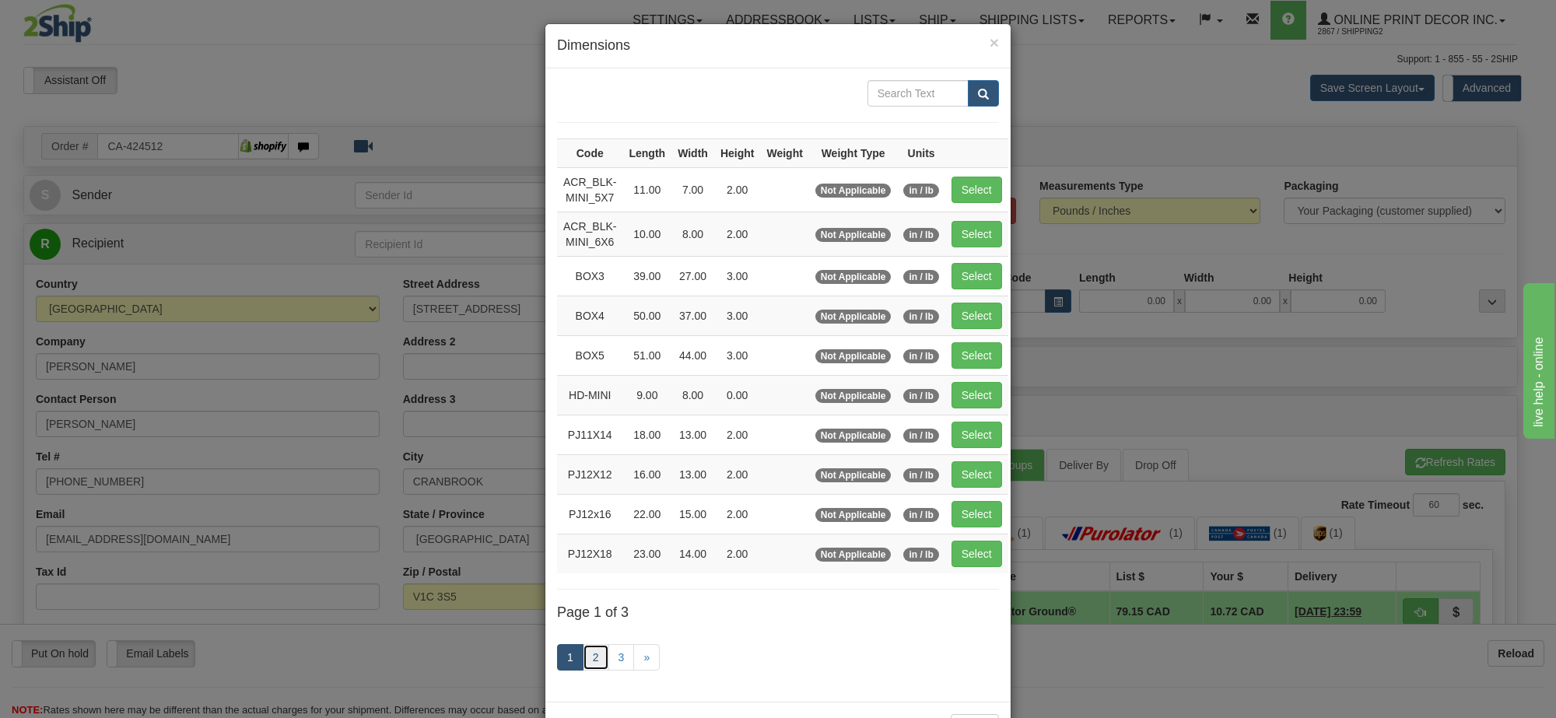
click at [586, 658] on link "2" at bounding box center [596, 657] width 26 height 26
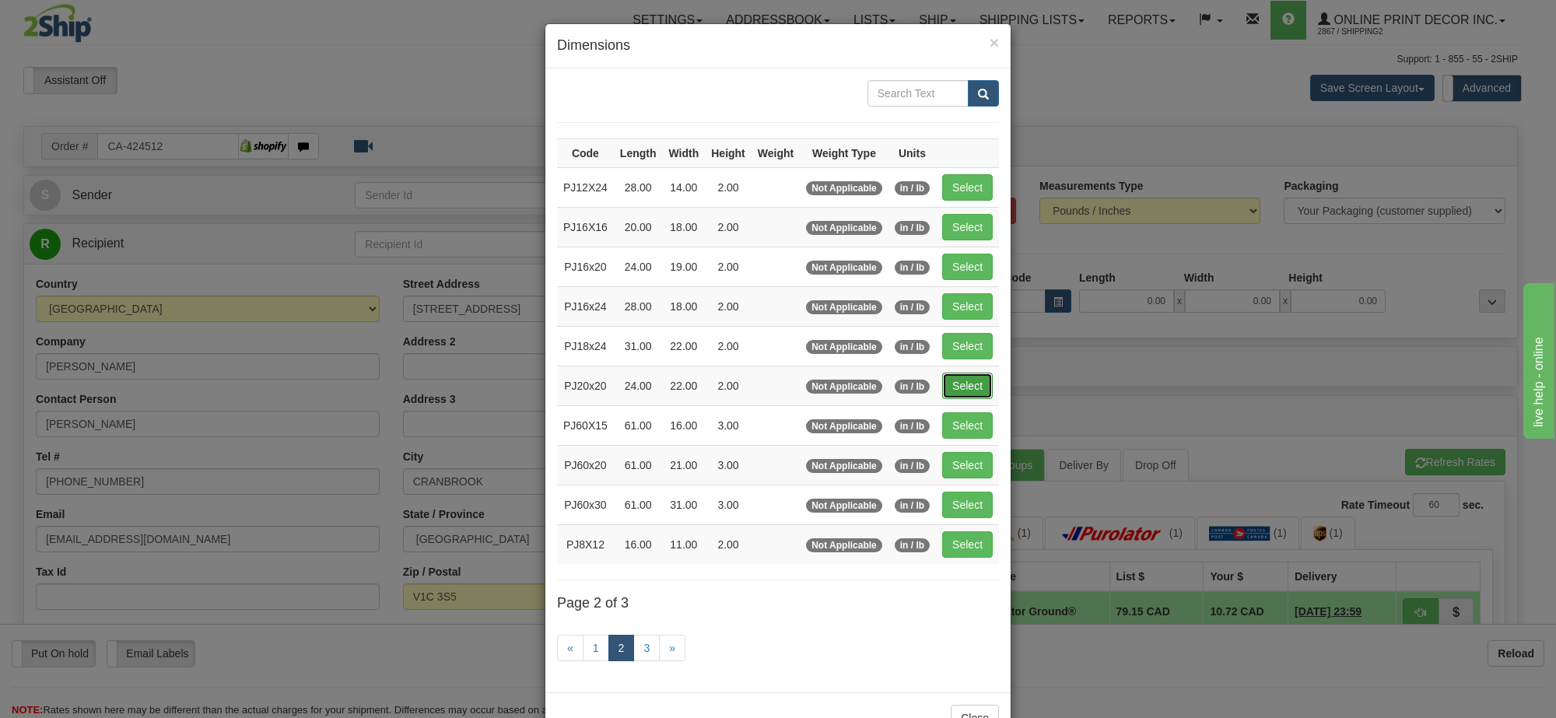
click at [955, 379] on button "Select" at bounding box center [967, 386] width 51 height 26
type input "PJ20x20"
type input "24.00"
type input "22.00"
type input "2.00"
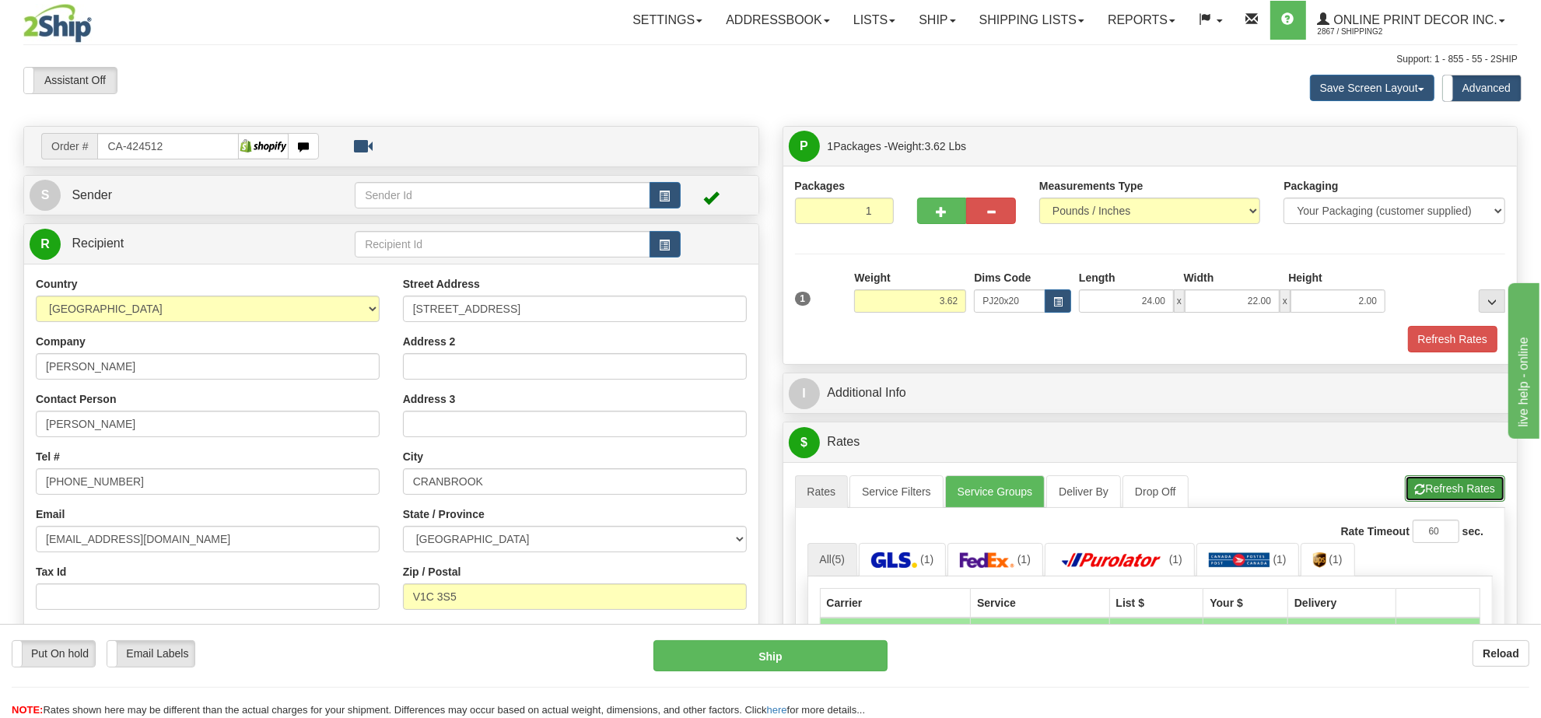
click at [1467, 500] on button "Refresh Rates" at bounding box center [1455, 488] width 100 height 26
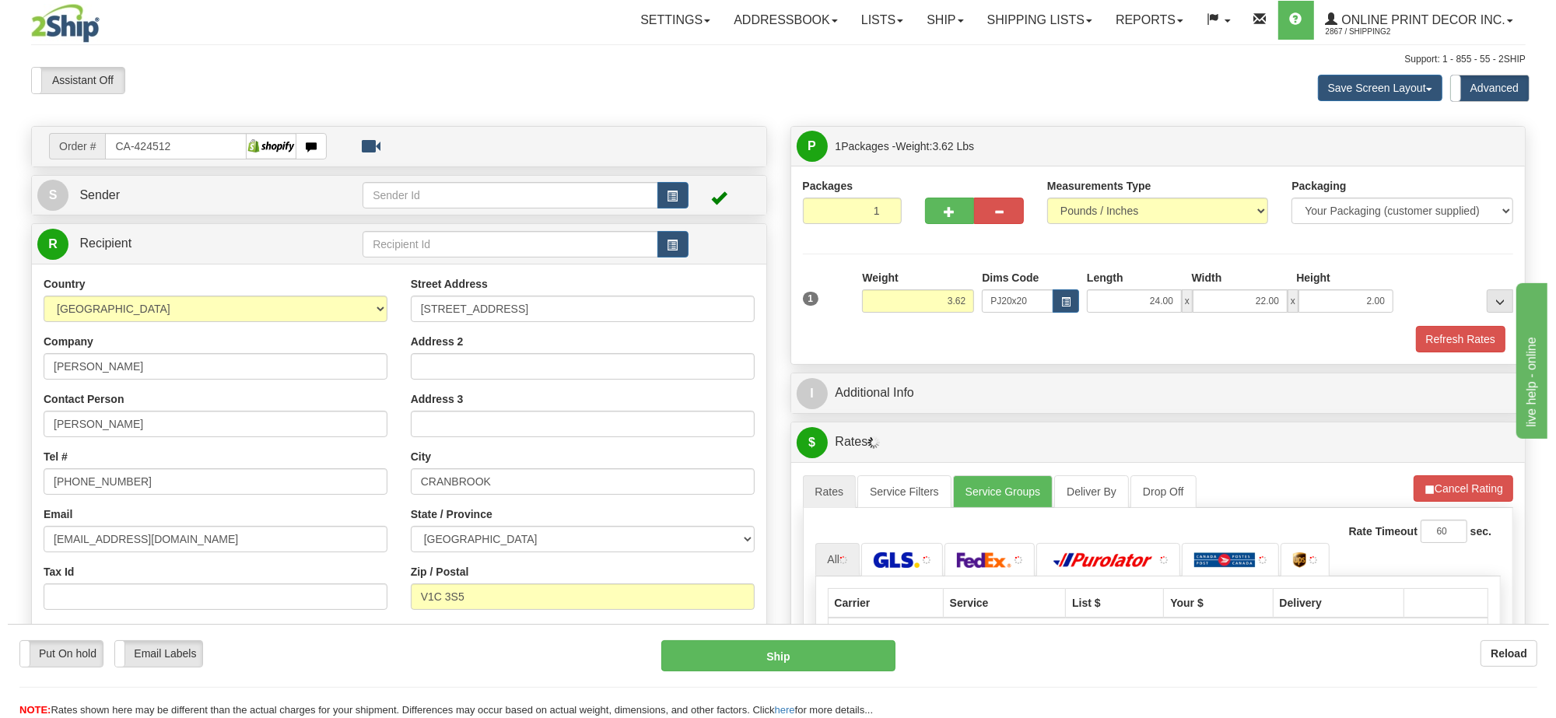
scroll to position [195, 0]
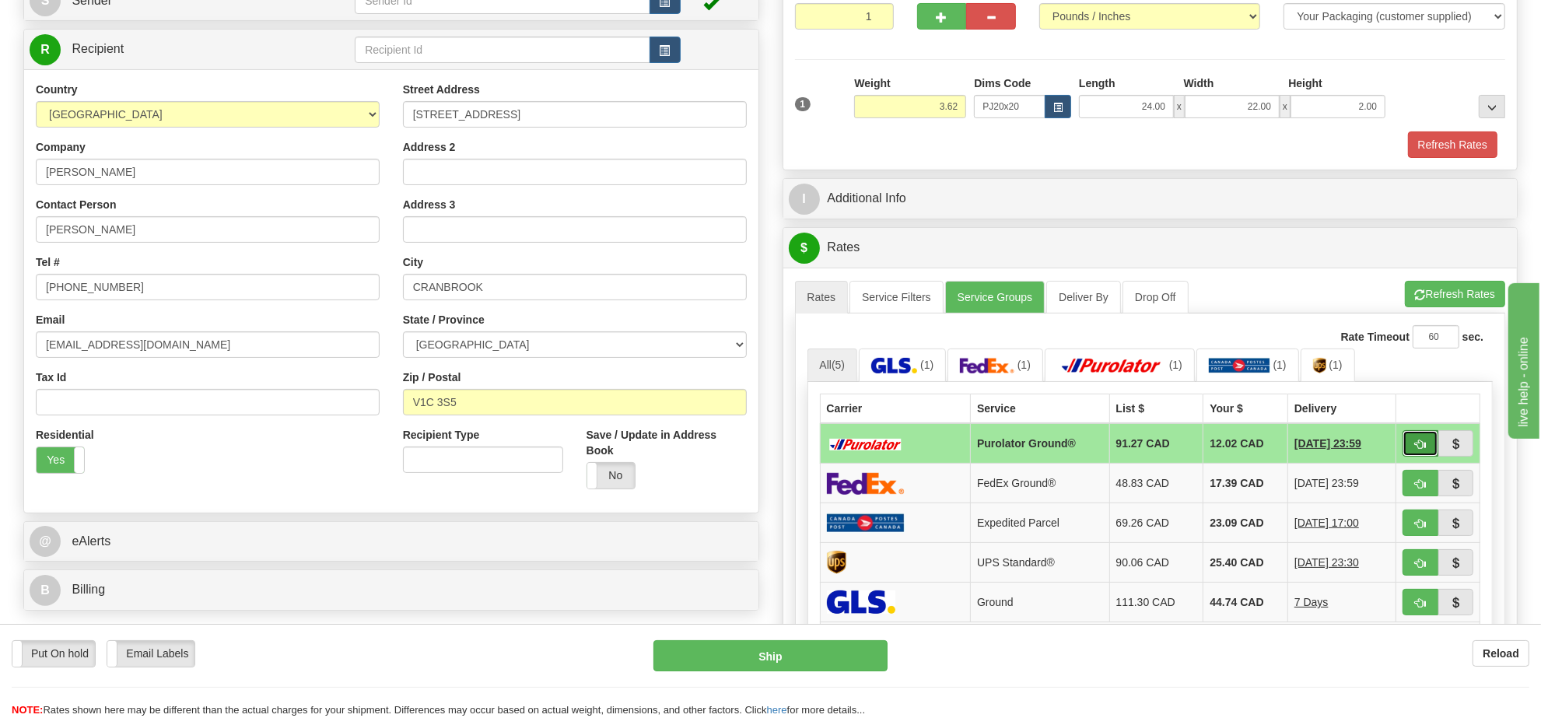
click at [1413, 455] on button "button" at bounding box center [1421, 443] width 36 height 26
type input "260"
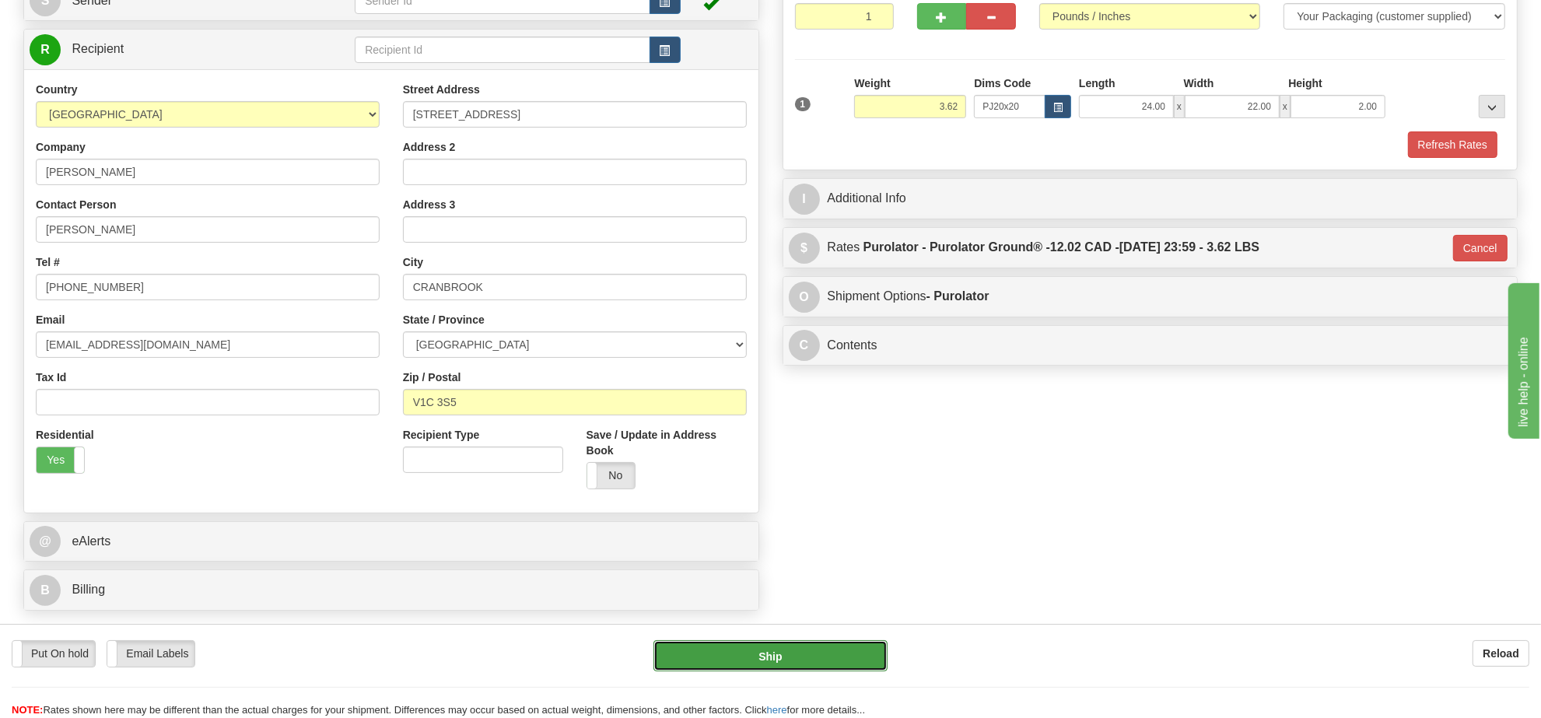
click at [833, 663] on button "Ship" at bounding box center [770, 655] width 233 height 31
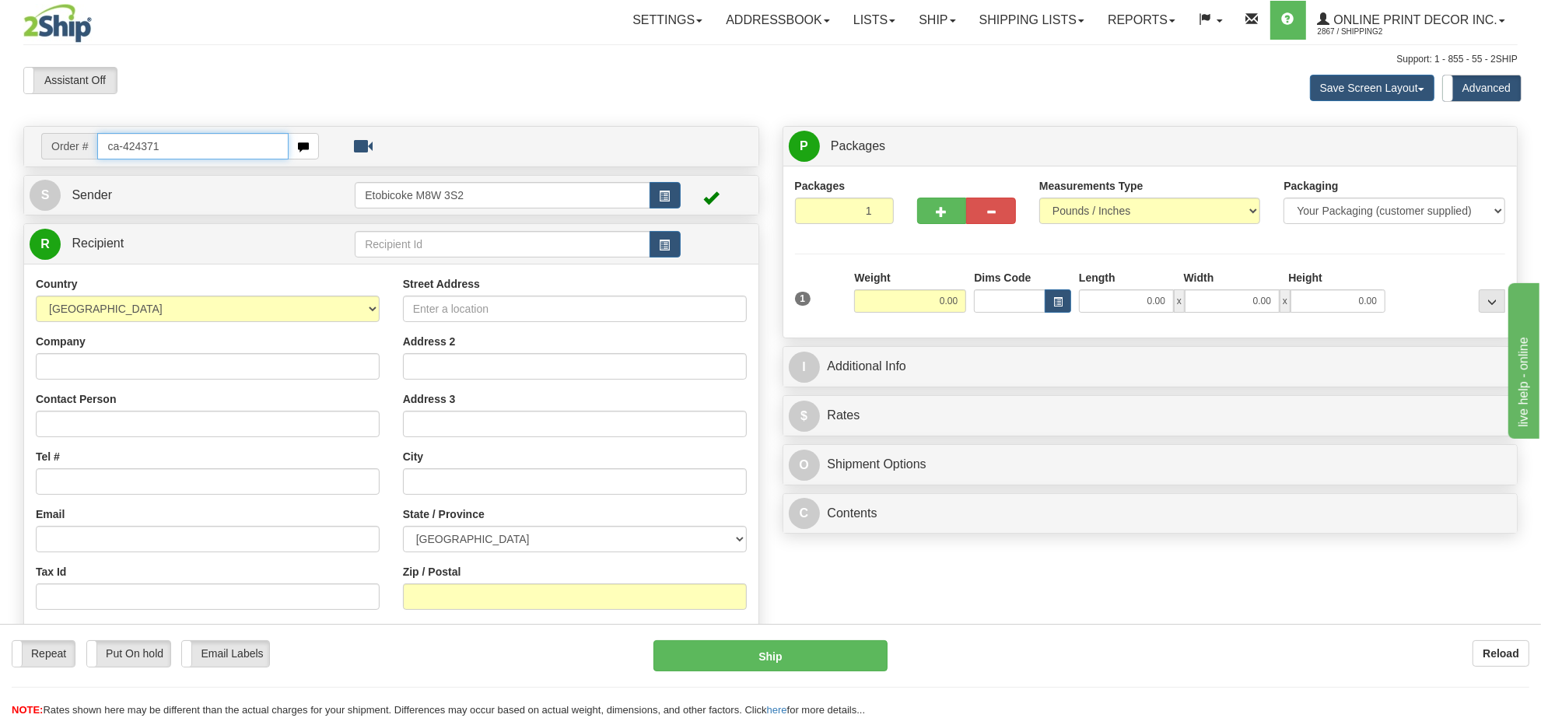
type input "ca-424371"
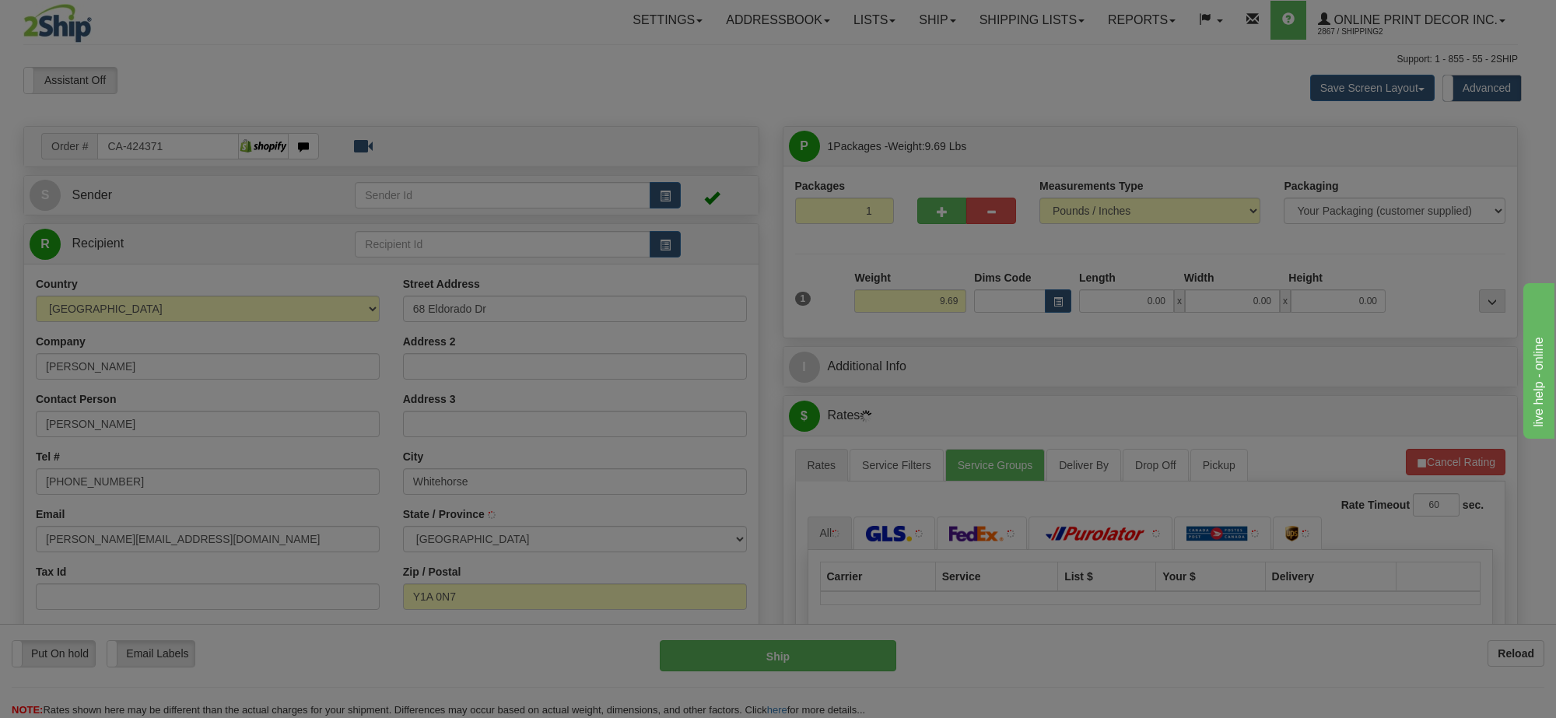
type input "WHITEHORSE"
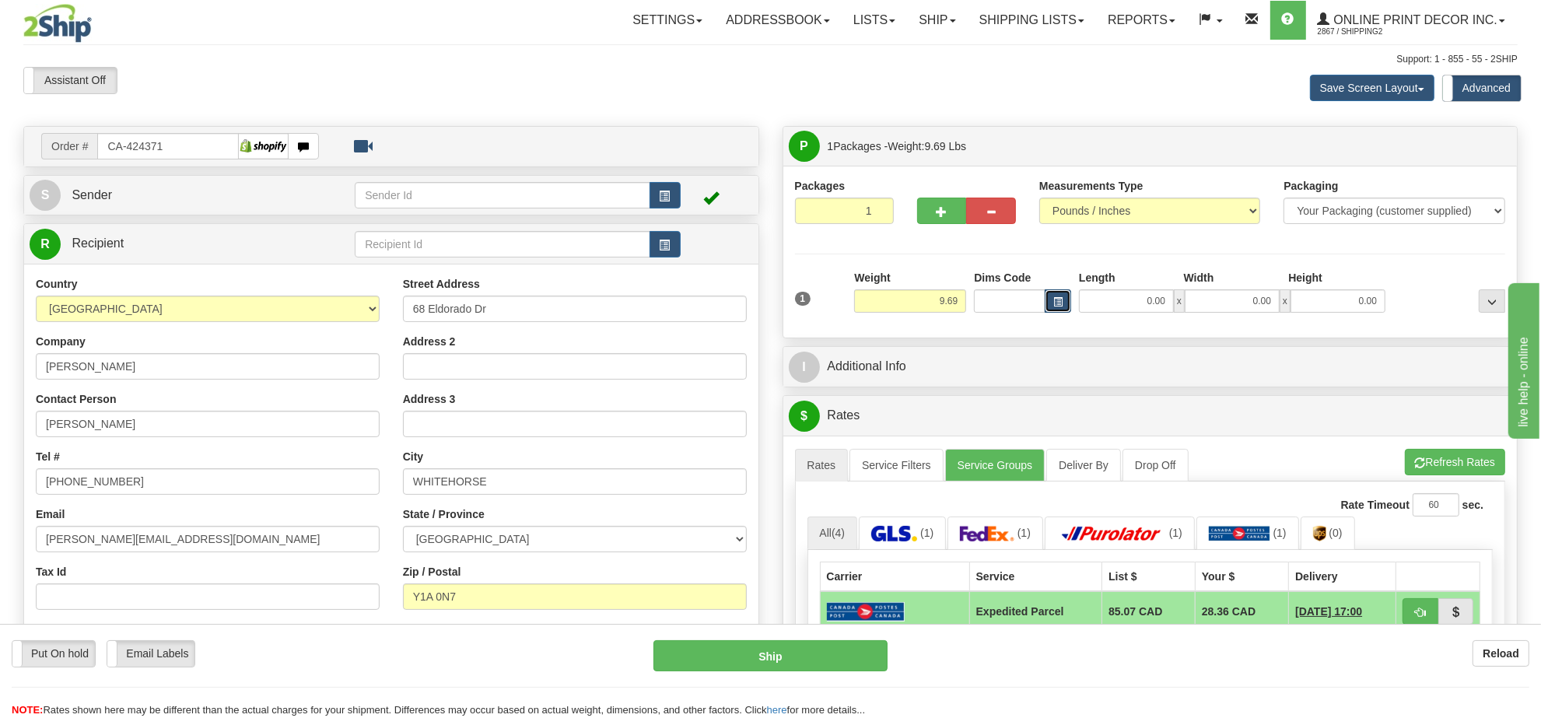
click at [1068, 303] on button "button" at bounding box center [1058, 300] width 26 height 23
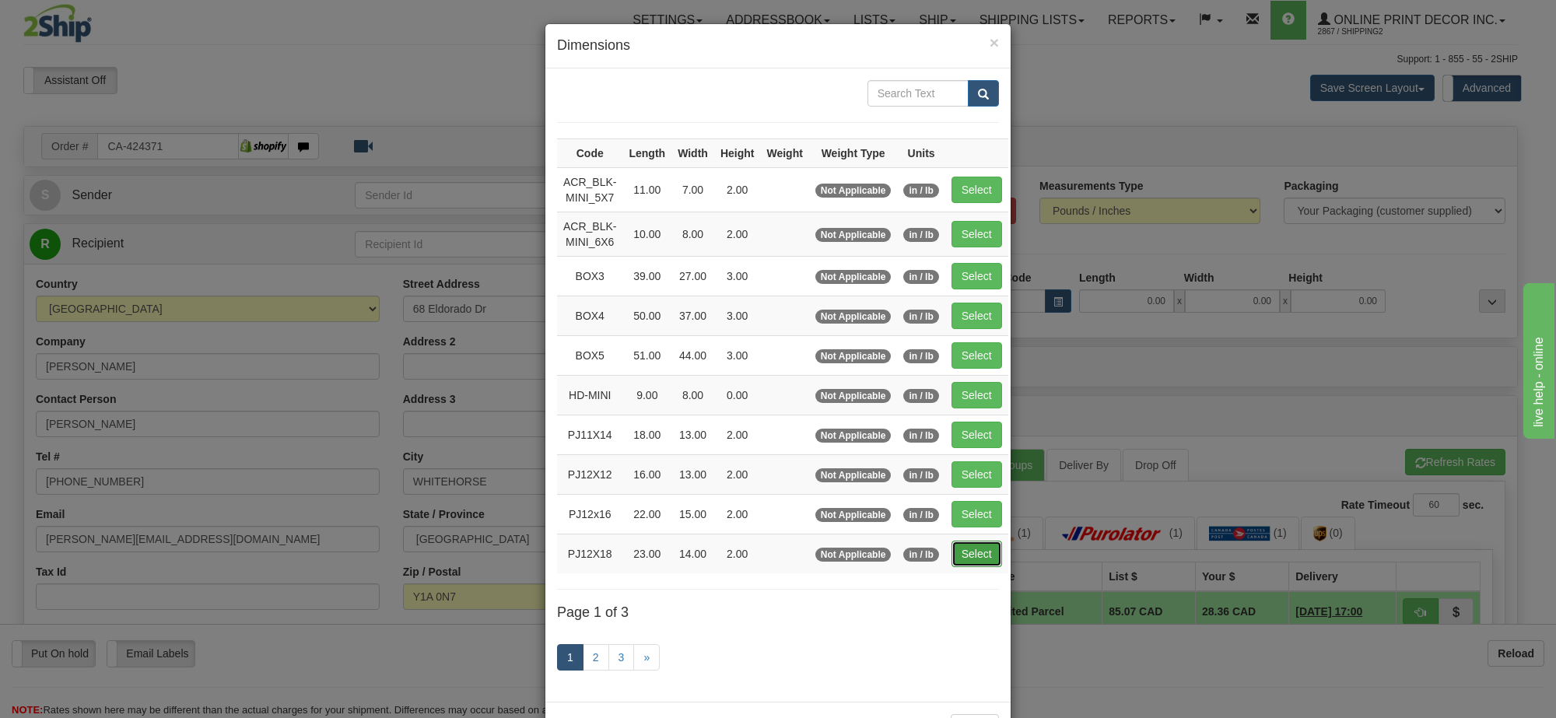
click at [959, 558] on button "Select" at bounding box center [977, 554] width 51 height 26
type input "PJ12X18"
type input "23.00"
type input "14.00"
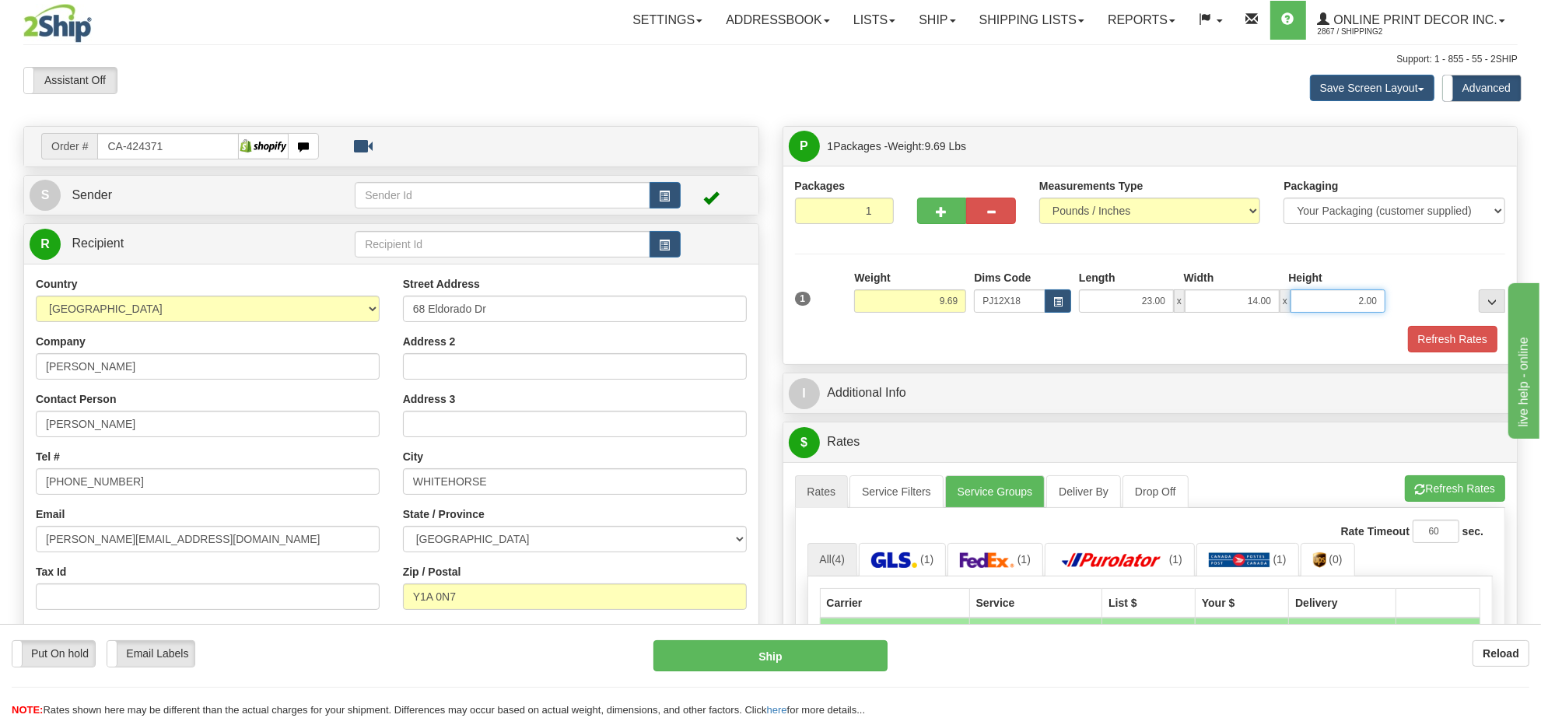
click at [1350, 300] on input "2.00" at bounding box center [1338, 300] width 95 height 23
type input "4.00"
click at [1447, 495] on button "Refresh Rates" at bounding box center [1455, 488] width 100 height 26
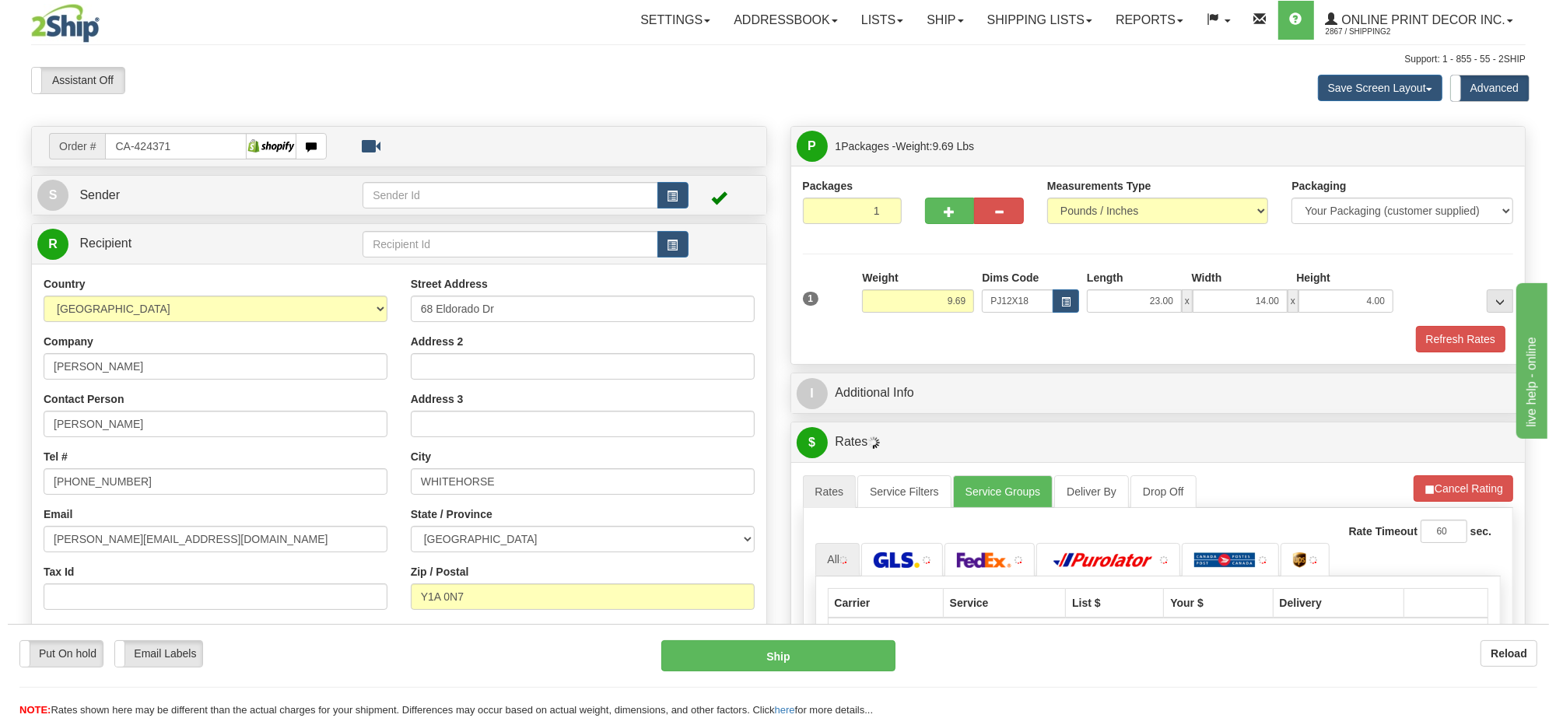
scroll to position [195, 0]
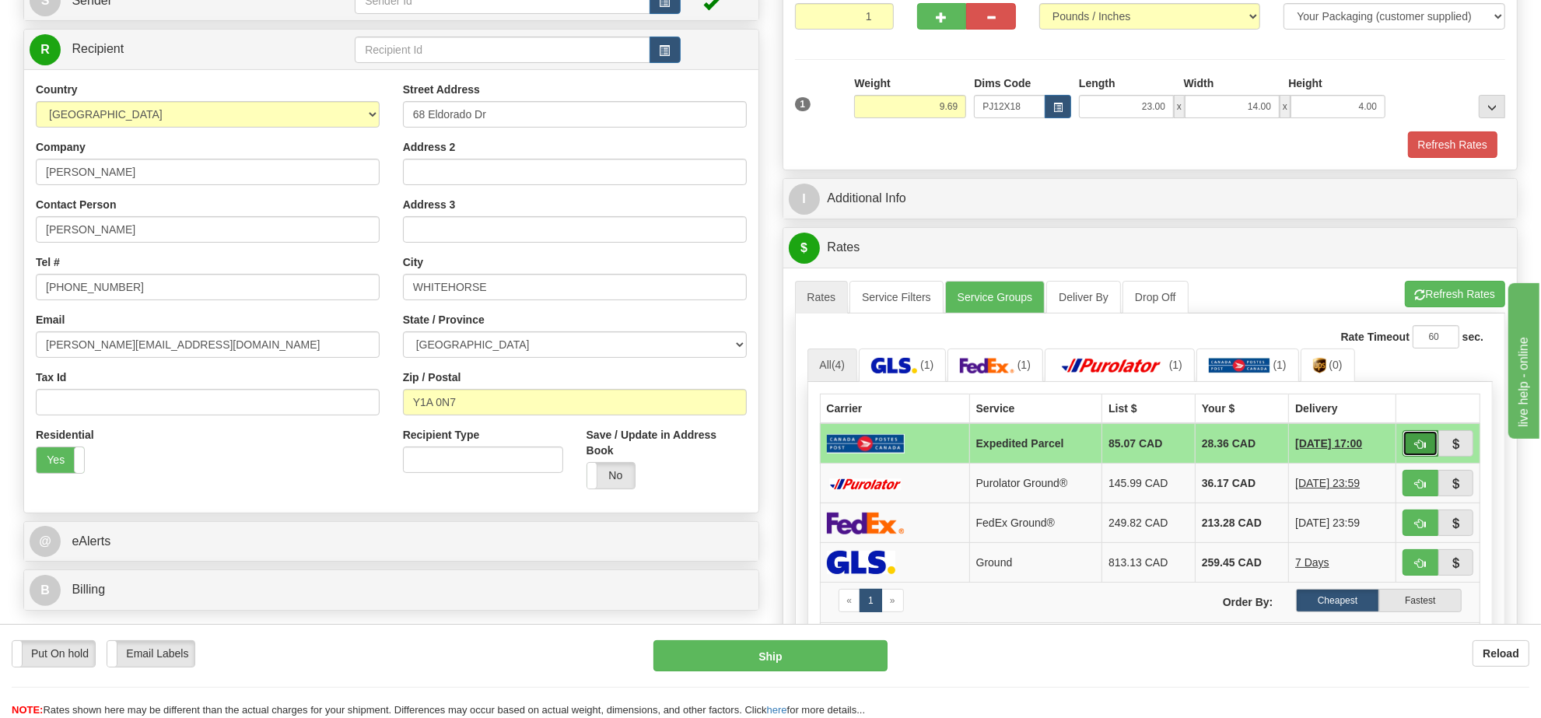
click at [1420, 447] on span "button" at bounding box center [1420, 445] width 11 height 10
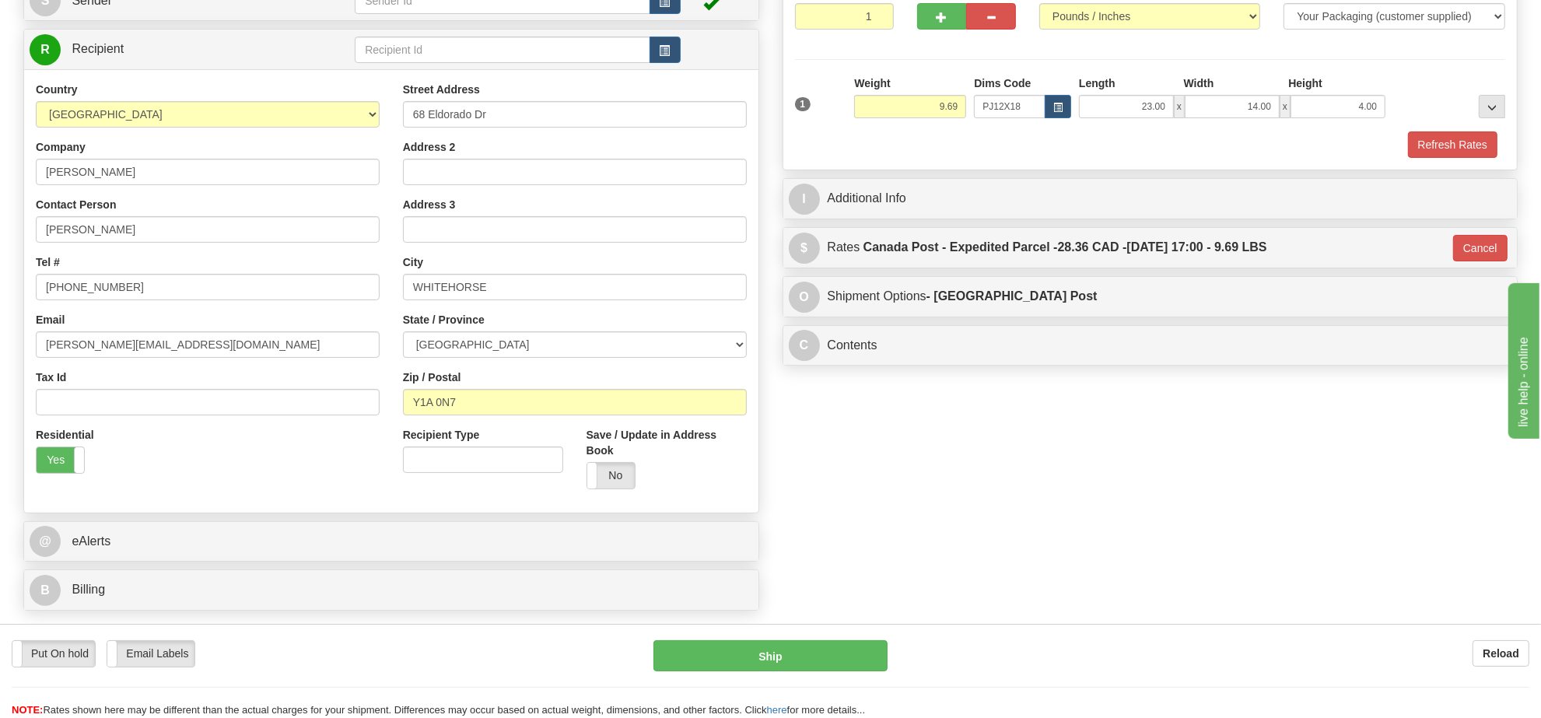
type input "DOM.EP"
click at [819, 640] on button "Ship" at bounding box center [770, 655] width 233 height 31
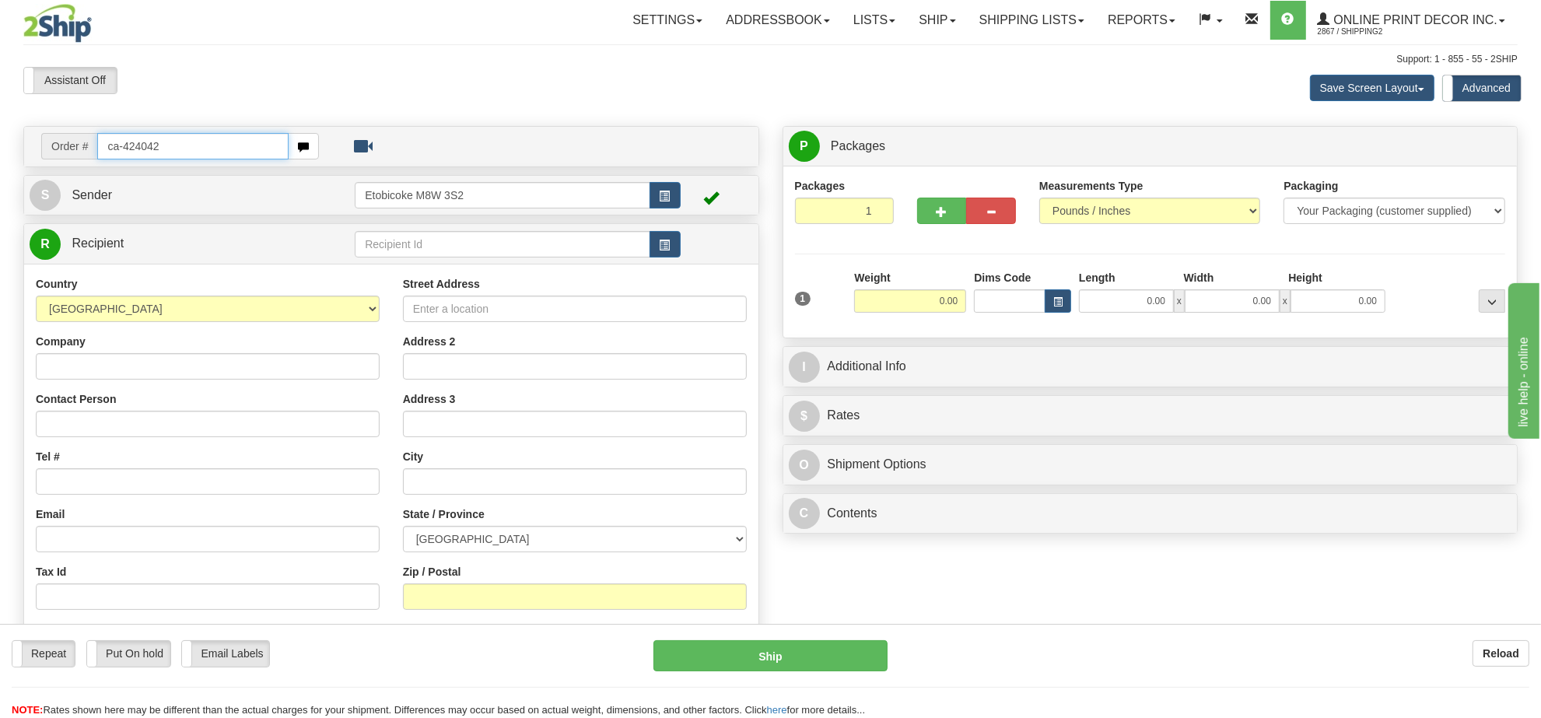
type input "ca-424042"
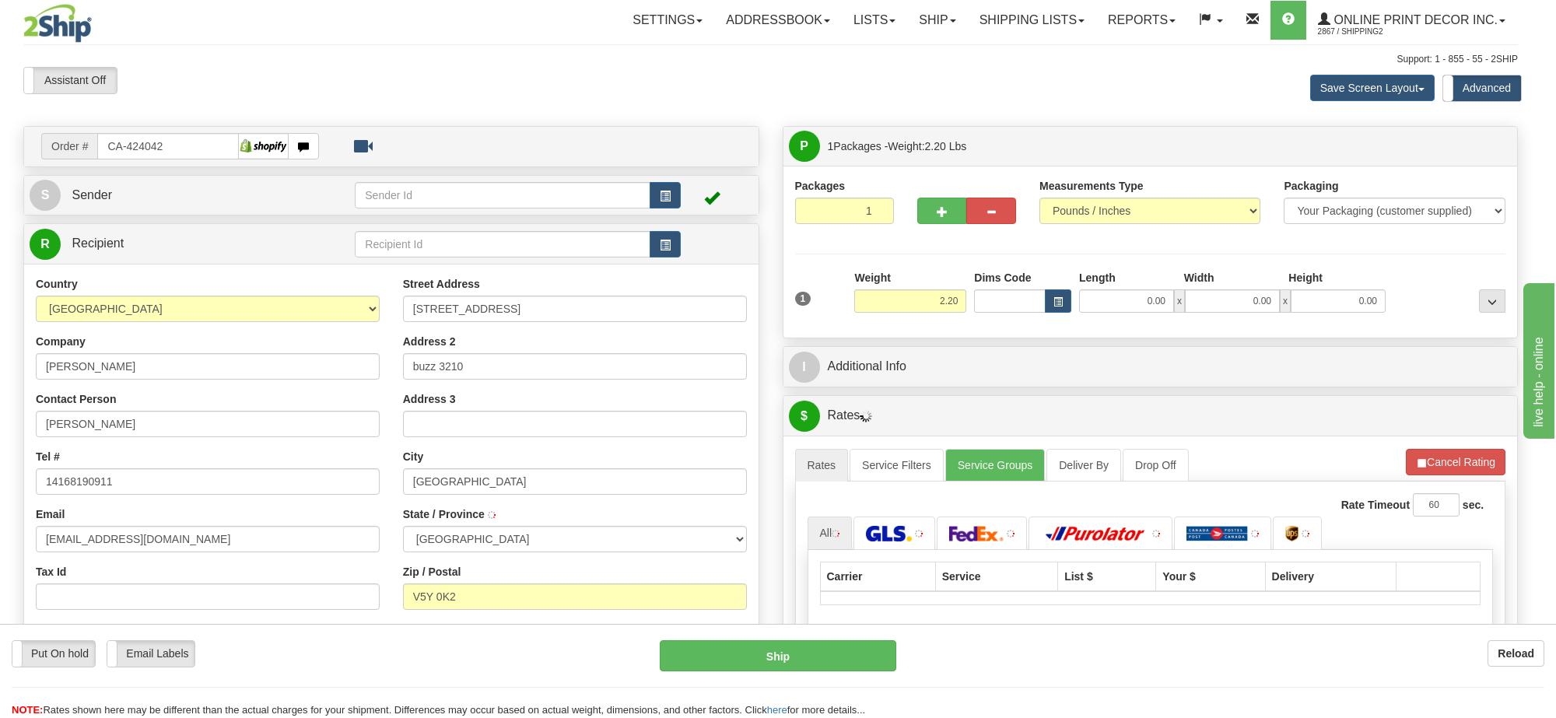
type input "VANCOUVER"
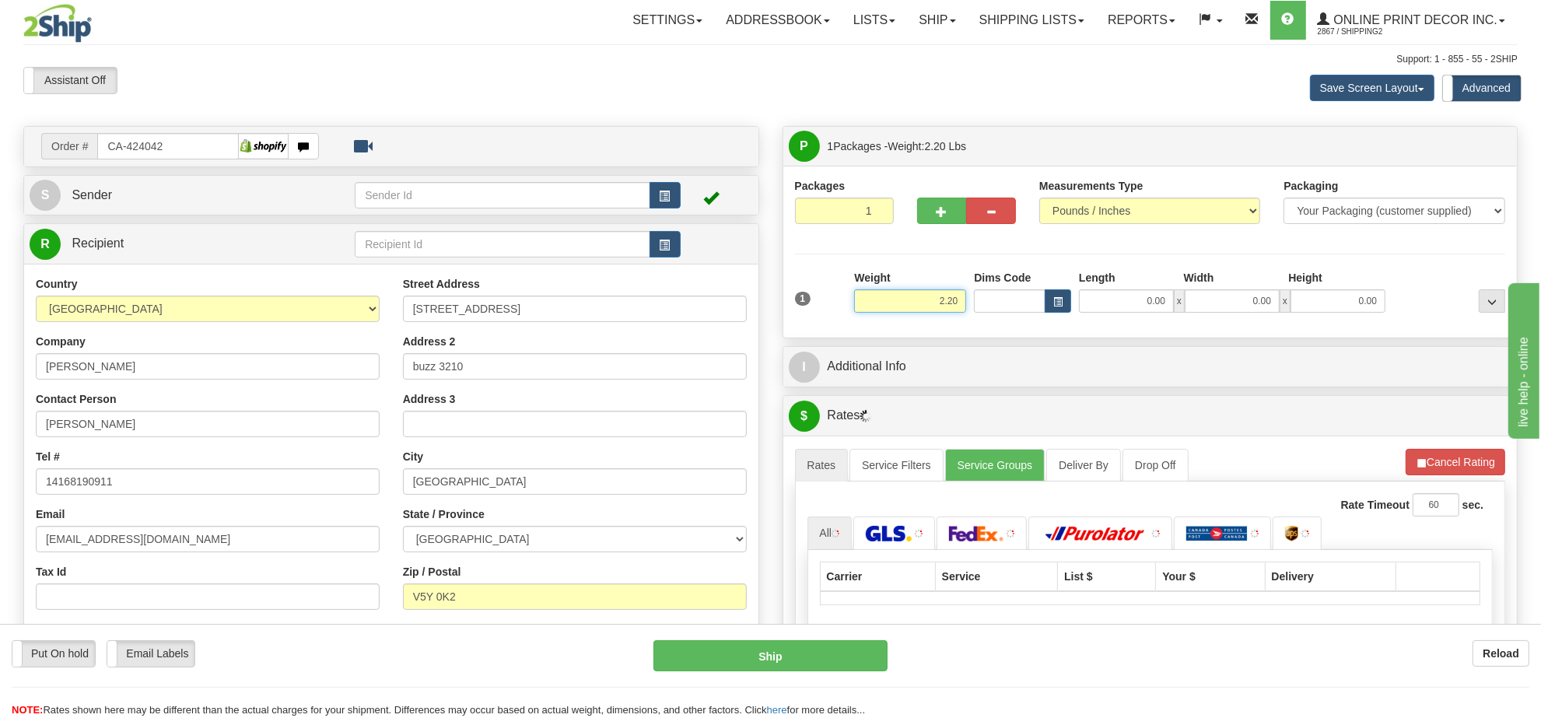
click at [928, 306] on input "2.20" at bounding box center [910, 300] width 112 height 23
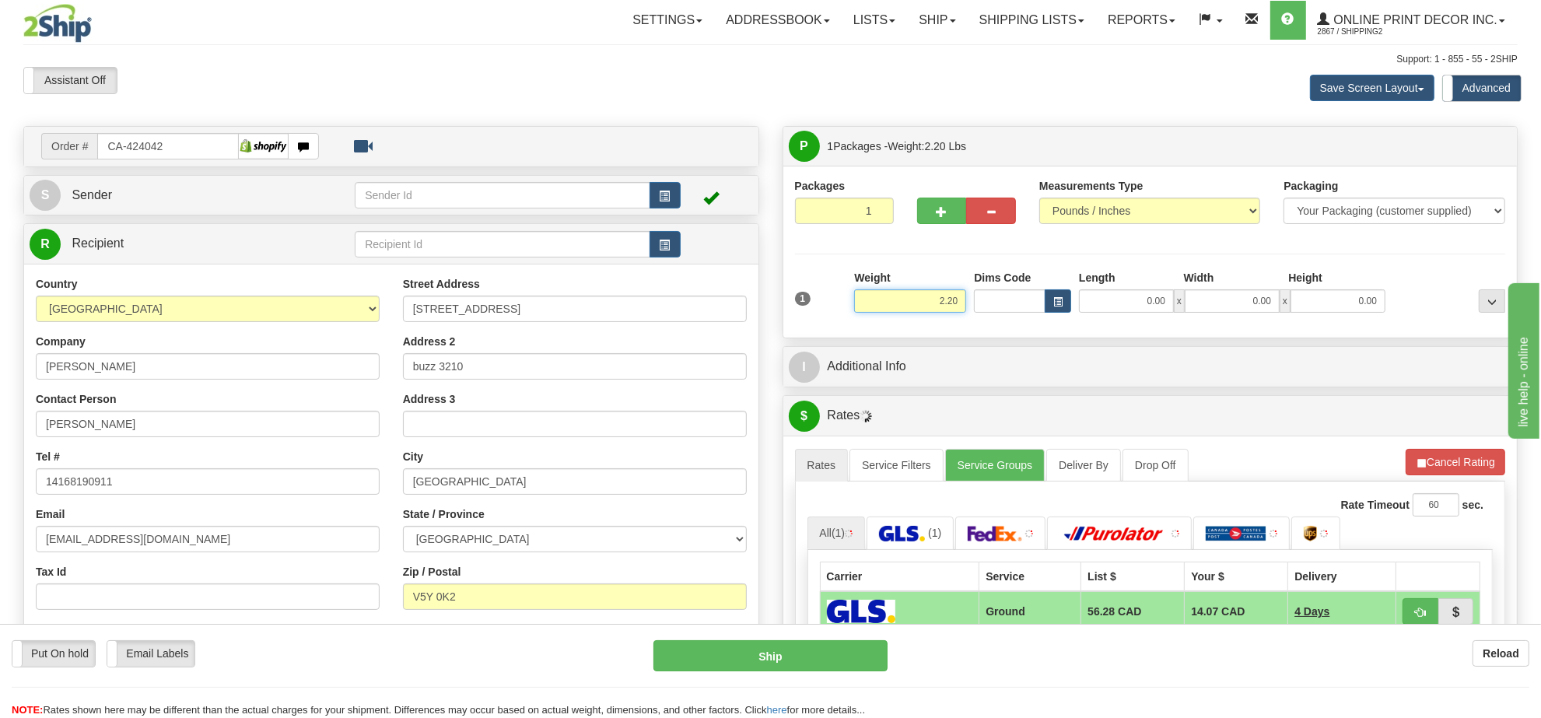
click at [928, 306] on input "2.20" at bounding box center [910, 300] width 112 height 23
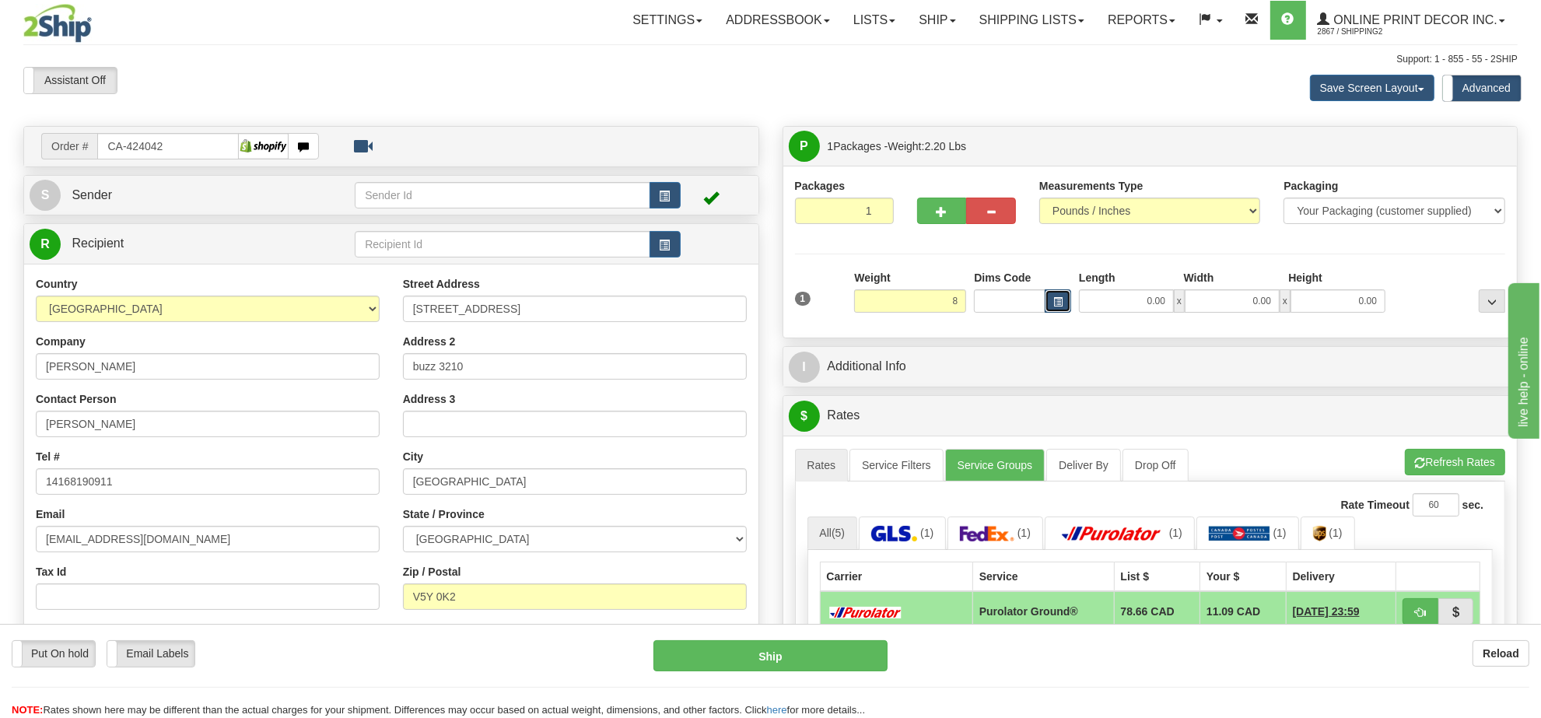
type input "8.00"
click at [1059, 304] on span "button" at bounding box center [1058, 302] width 9 height 9
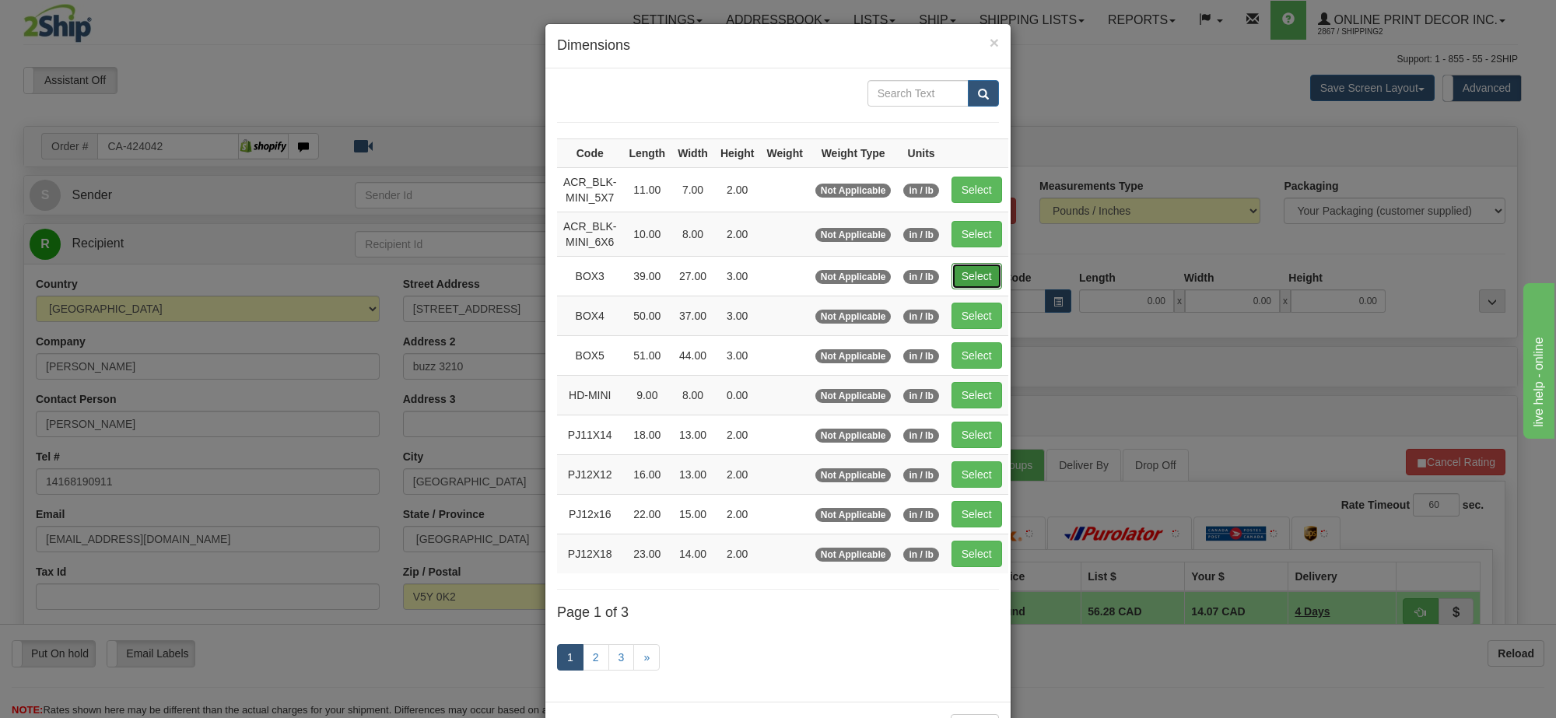
click at [962, 277] on button "Select" at bounding box center [977, 276] width 51 height 26
type input "BOX3"
type input "39.00"
type input "27.00"
type input "3.00"
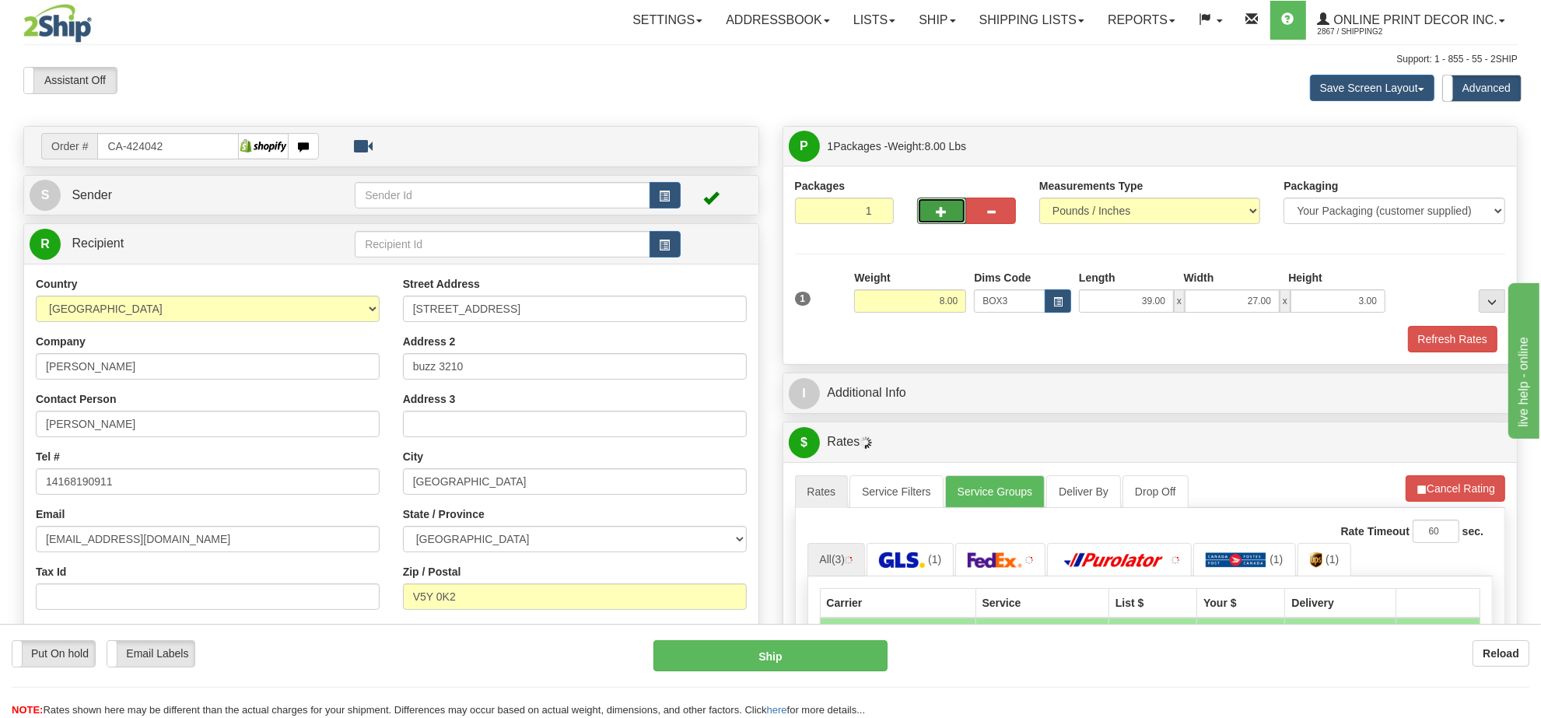
click at [938, 210] on span "button" at bounding box center [942, 212] width 11 height 10
radio input "true"
type input "2"
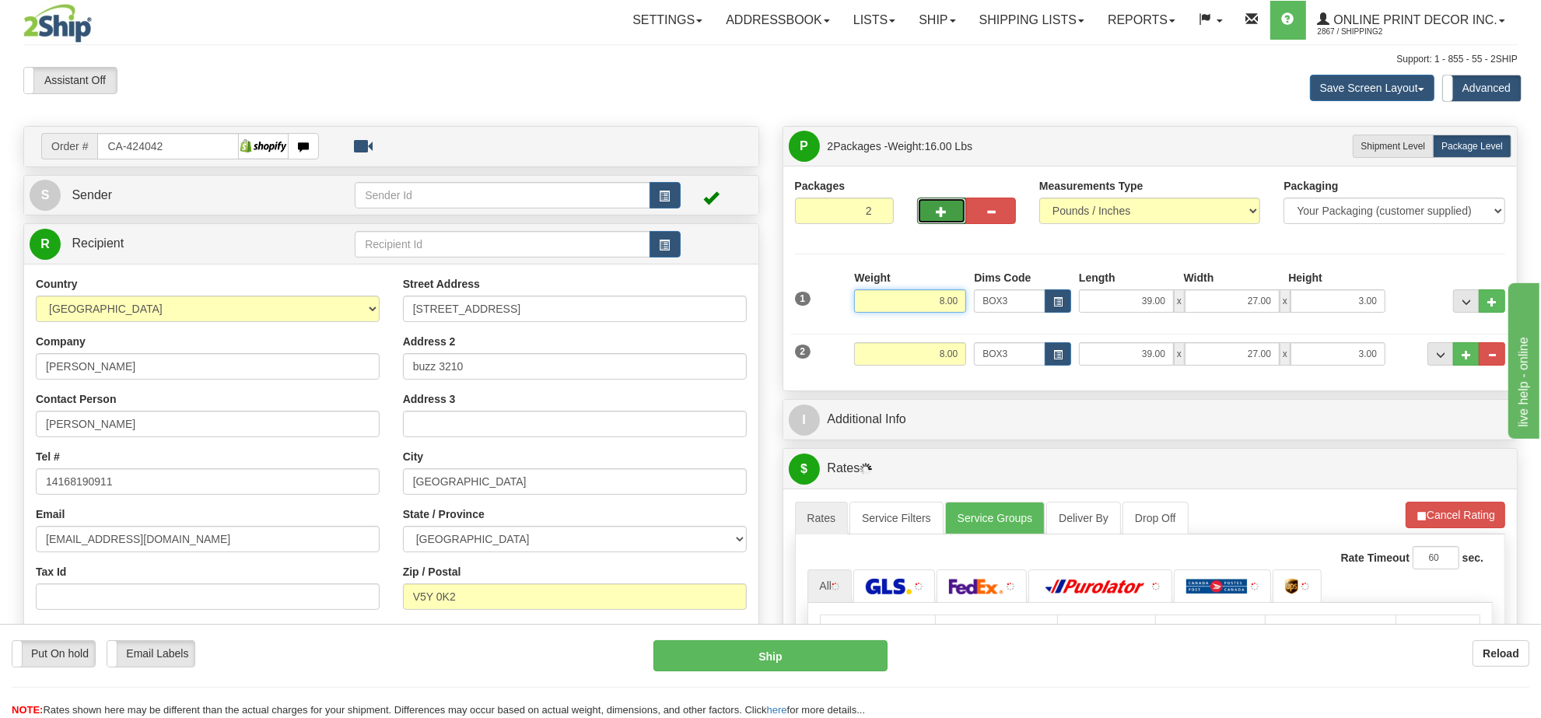
click at [927, 303] on input "8.00" at bounding box center [910, 300] width 112 height 23
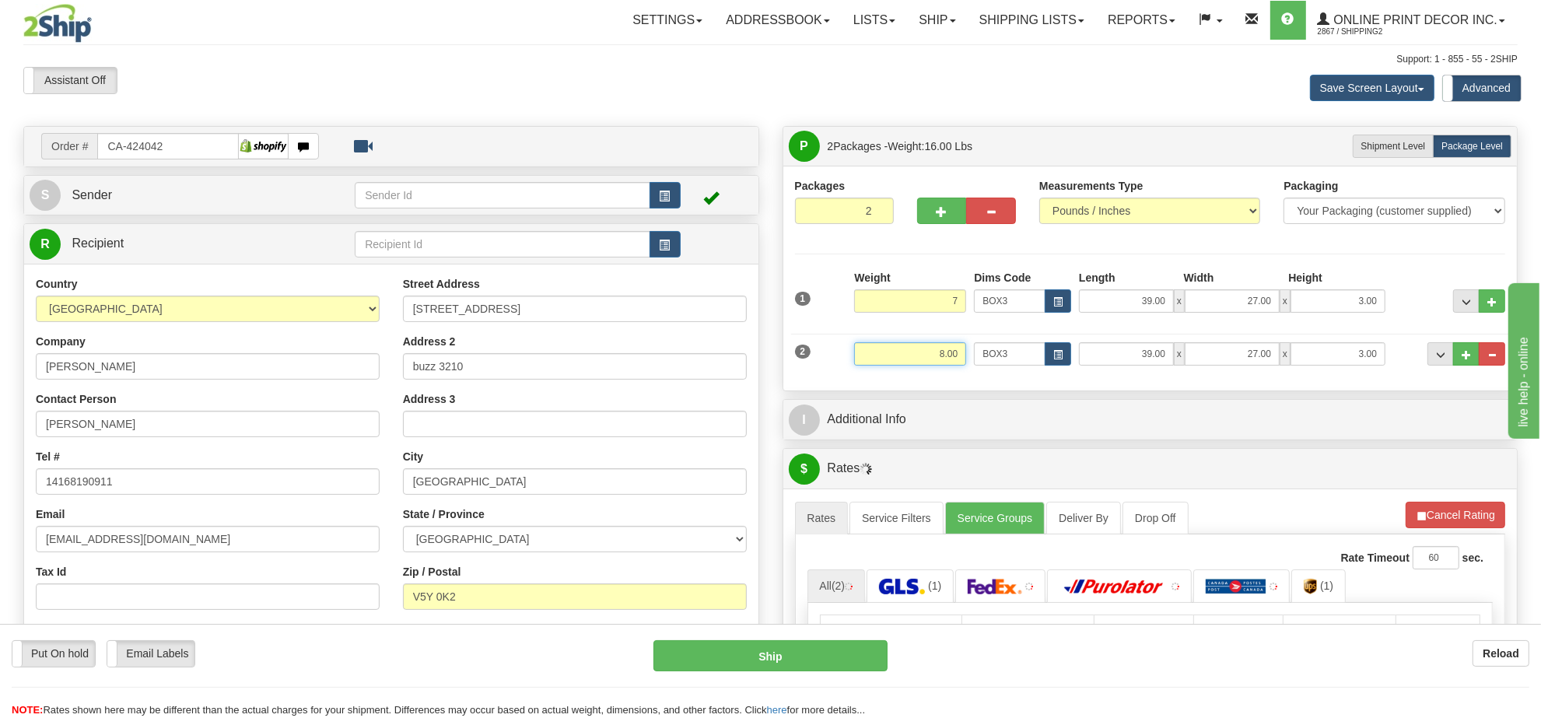
type input "7.00"
click at [958, 358] on input "8.00" at bounding box center [910, 353] width 112 height 23
type input "7.00"
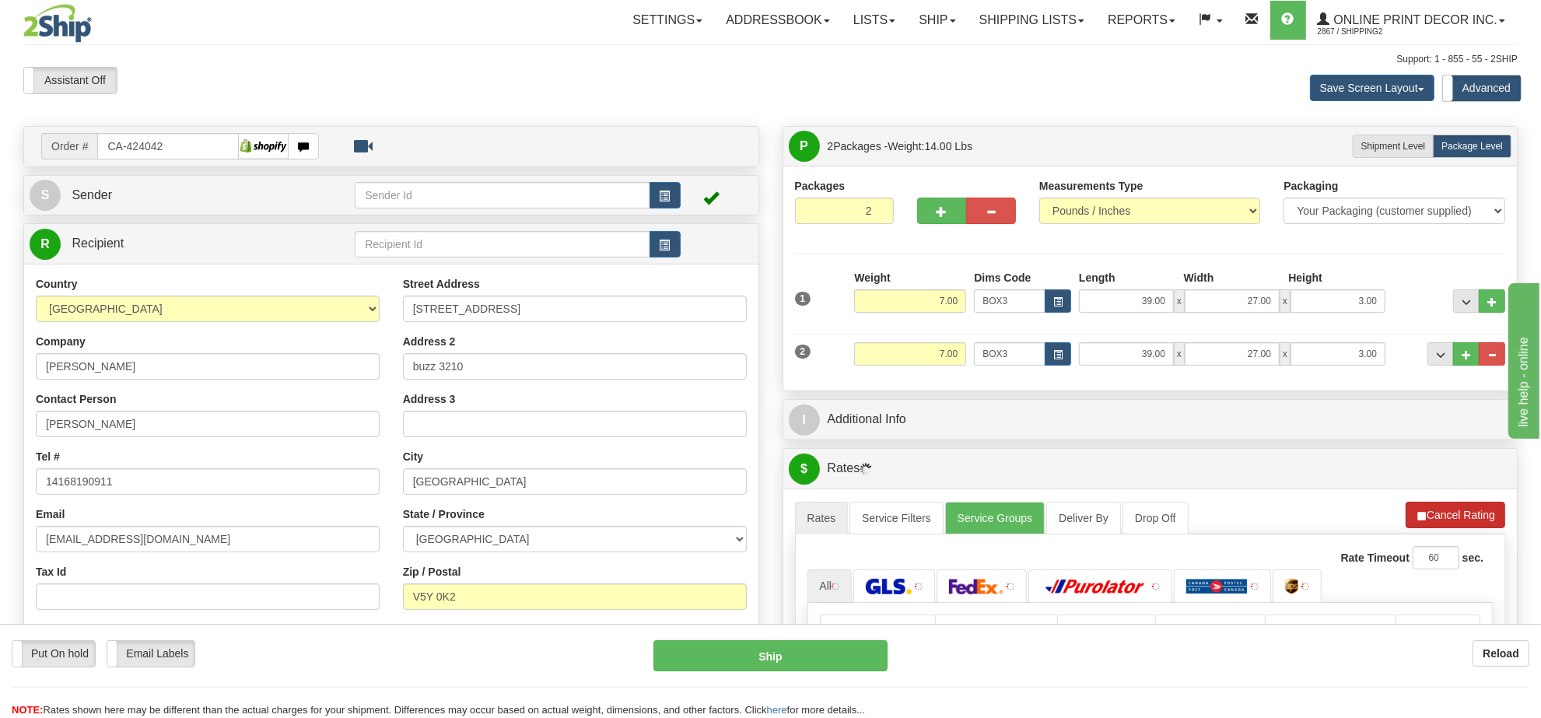
click at [1451, 514] on li "Refresh Rates Cancel Rating" at bounding box center [1456, 515] width 100 height 26
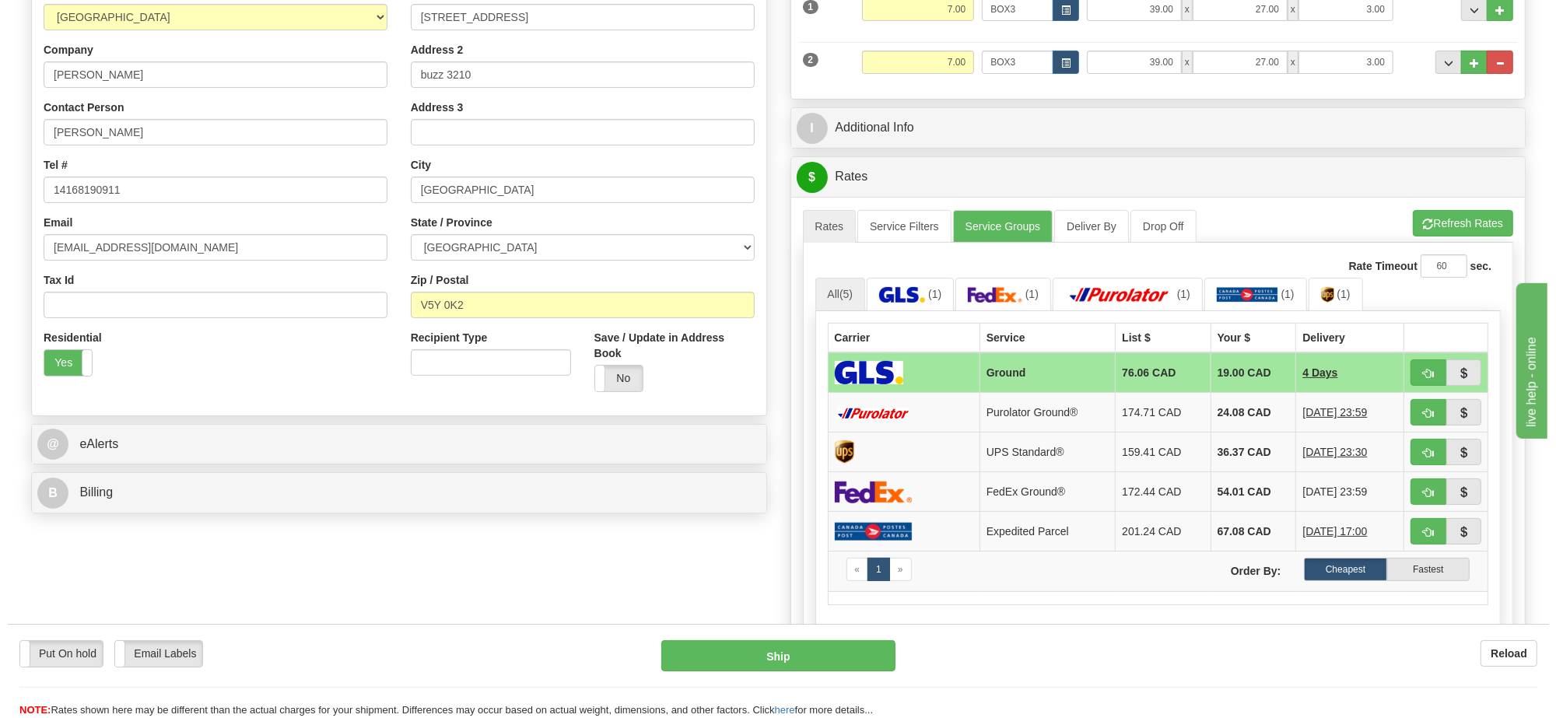
scroll to position [195, 0]
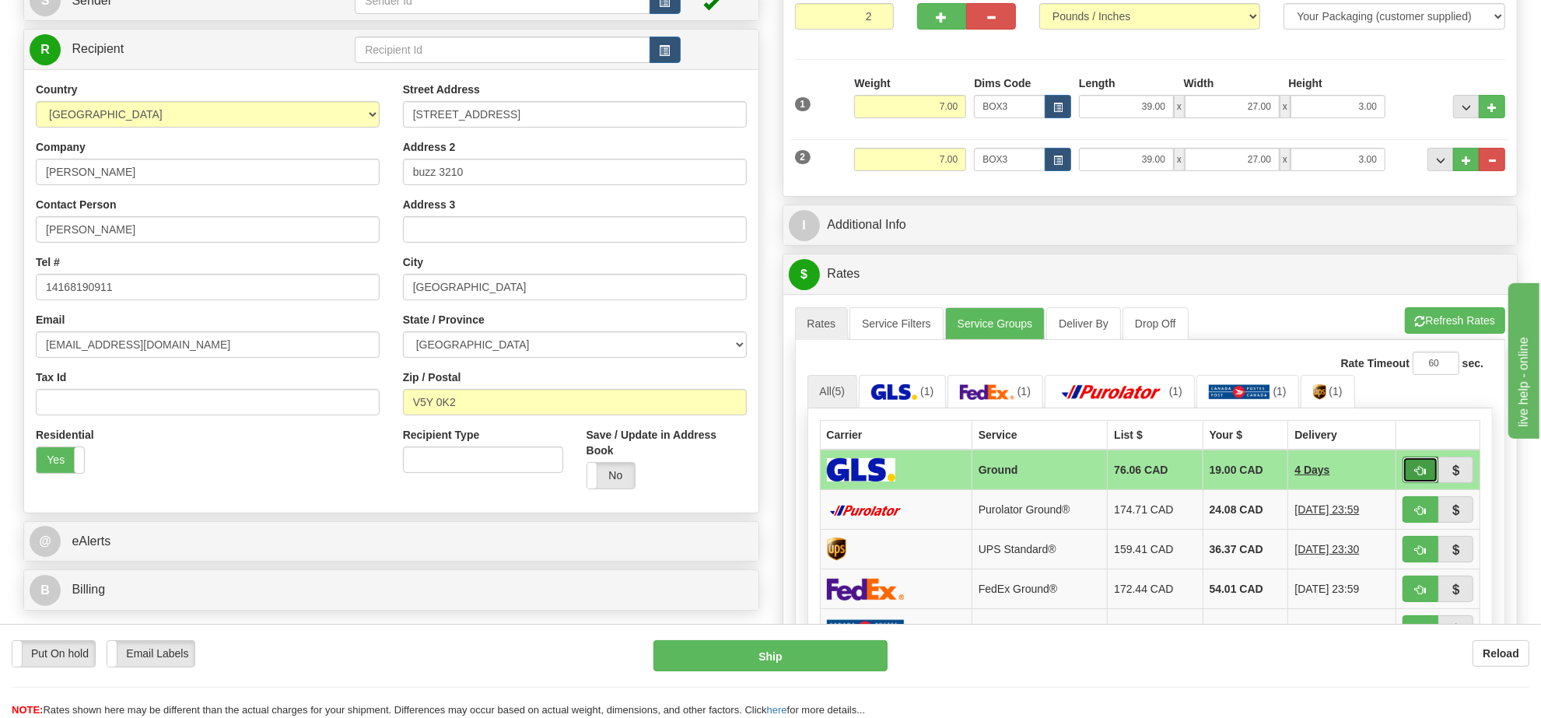
click at [1420, 476] on span "button" at bounding box center [1420, 471] width 11 height 10
type input "1"
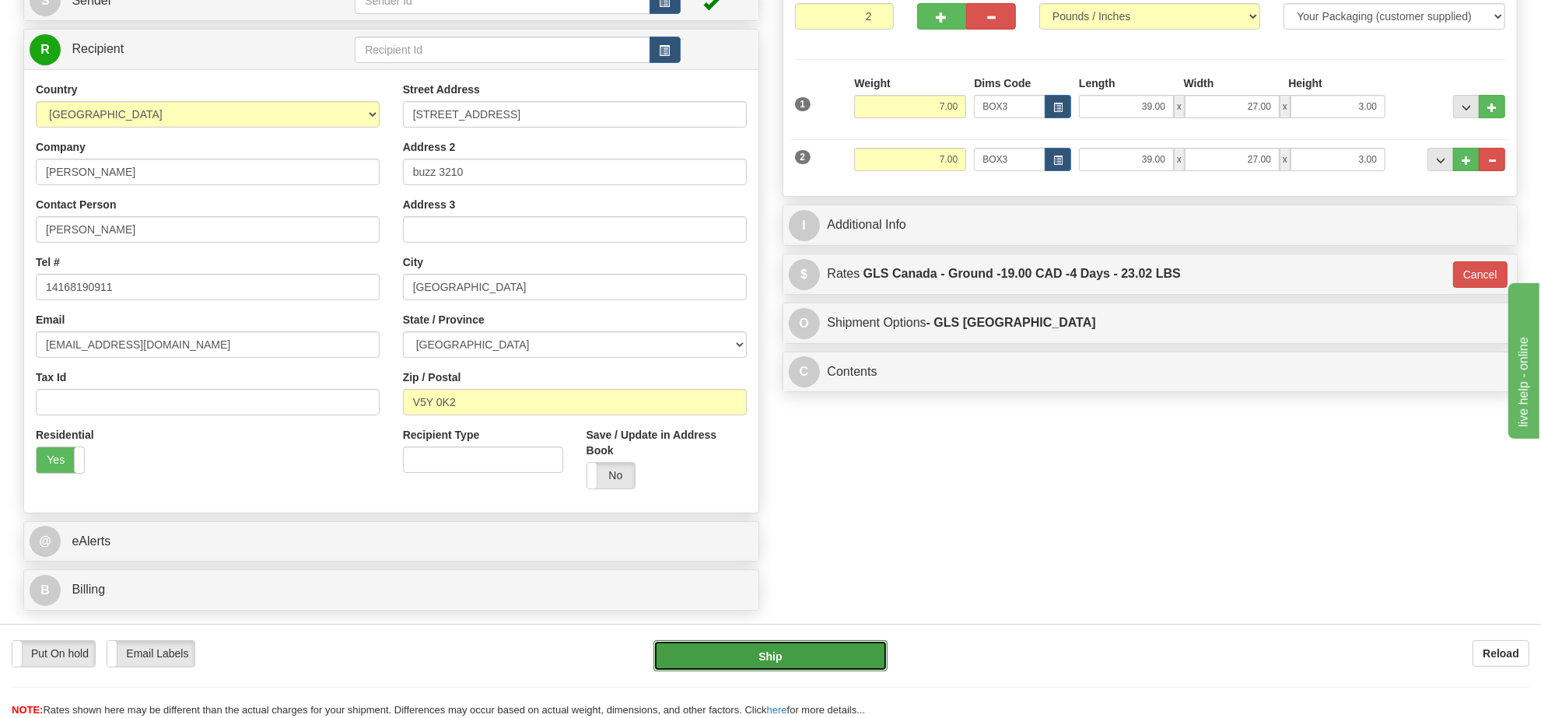
click at [806, 658] on button "Ship" at bounding box center [770, 655] width 233 height 31
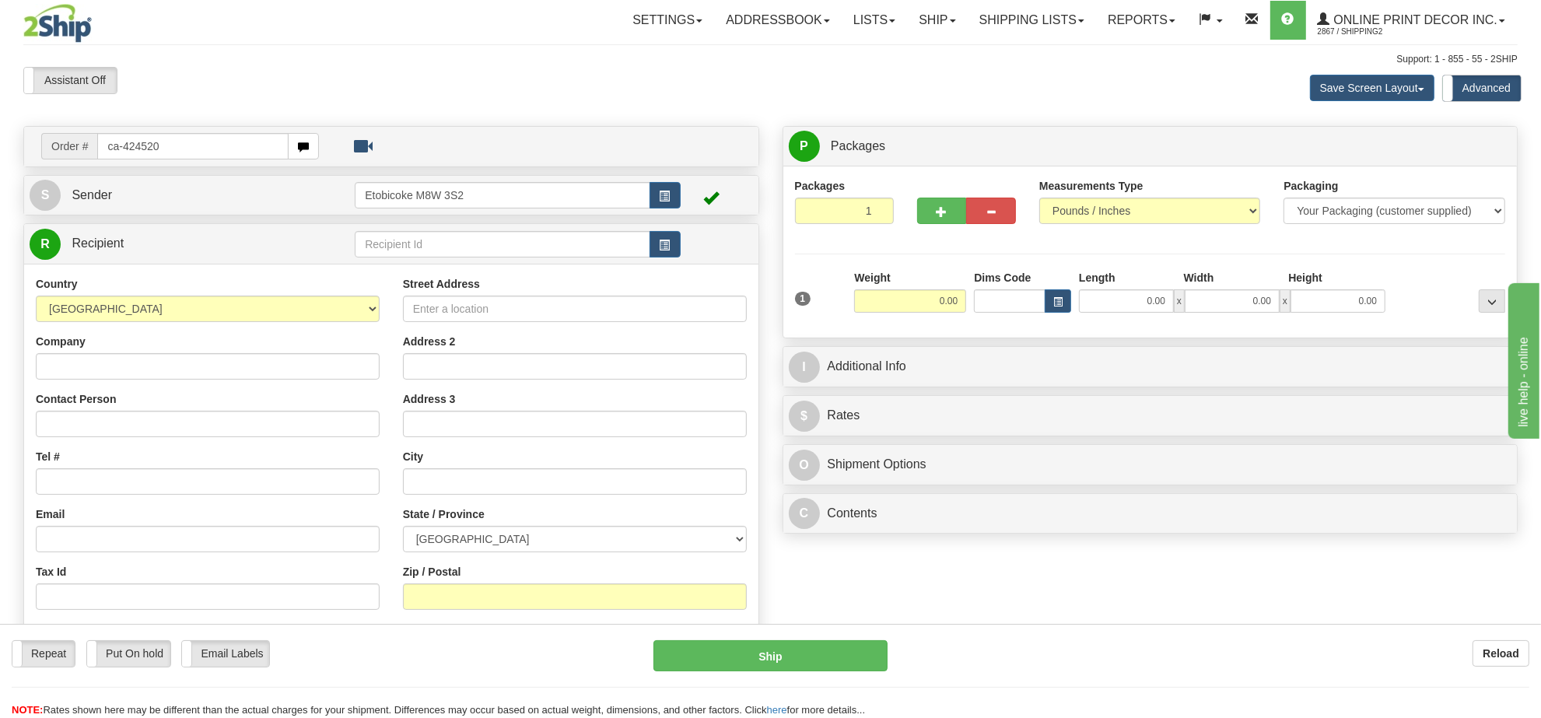
type input "ca-424520"
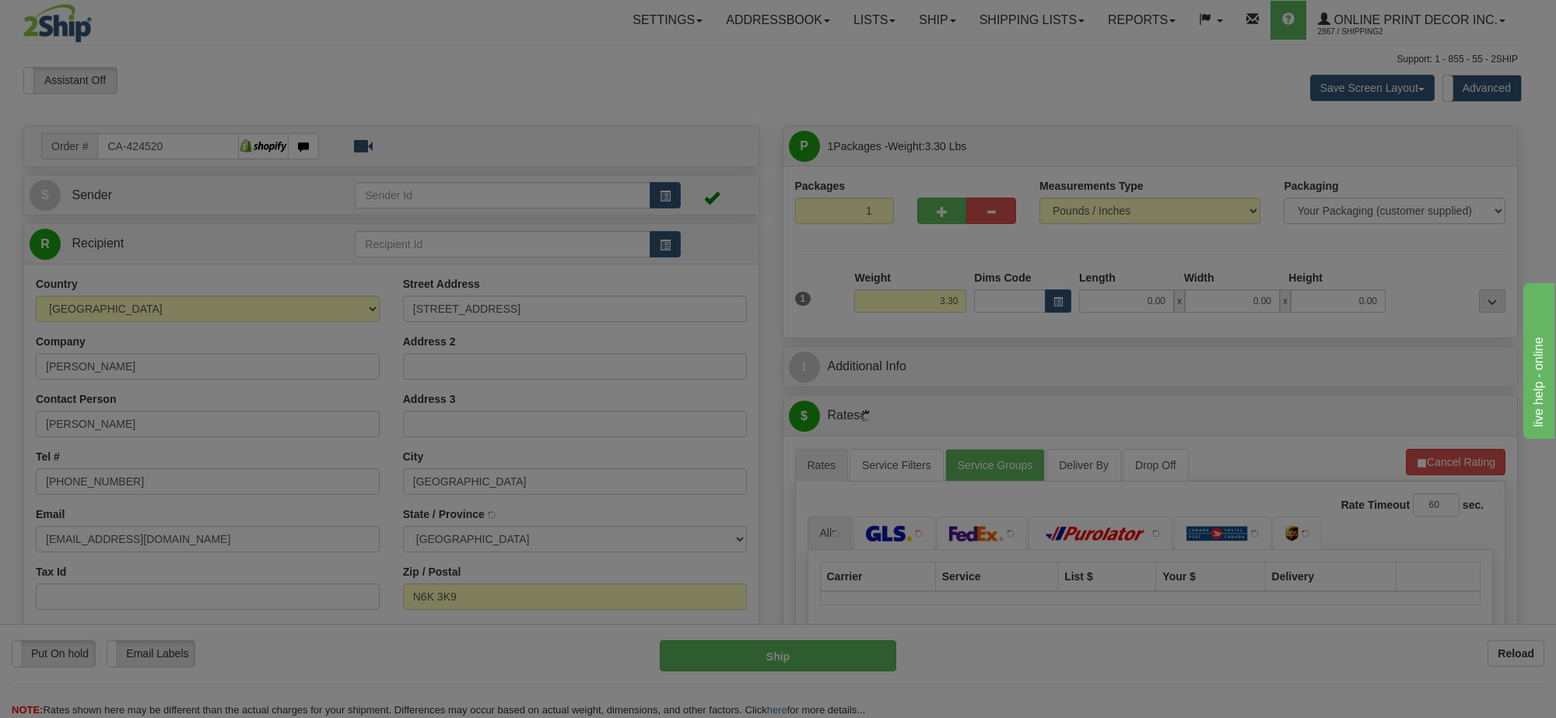
type input "[GEOGRAPHIC_DATA]"
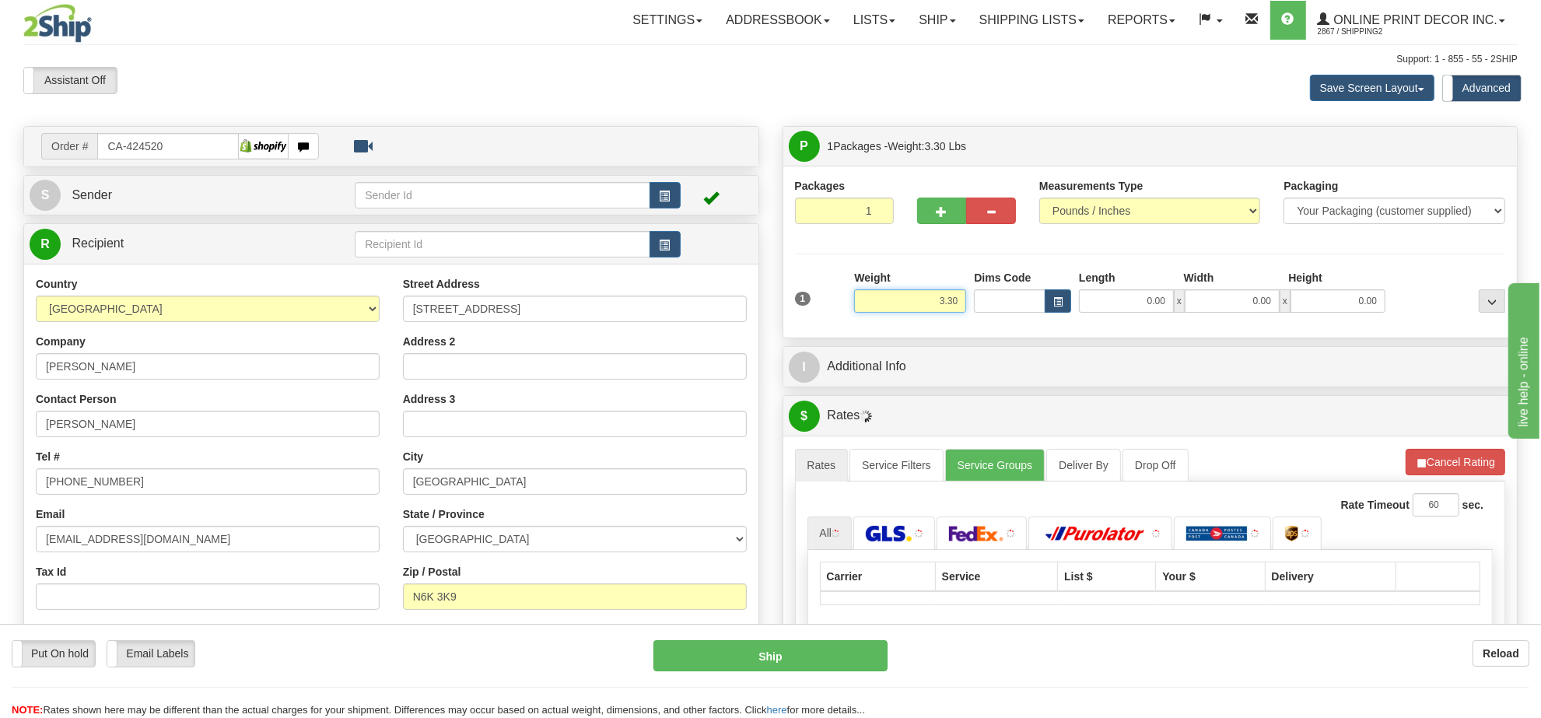
click at [920, 308] on input "3.30" at bounding box center [910, 300] width 112 height 23
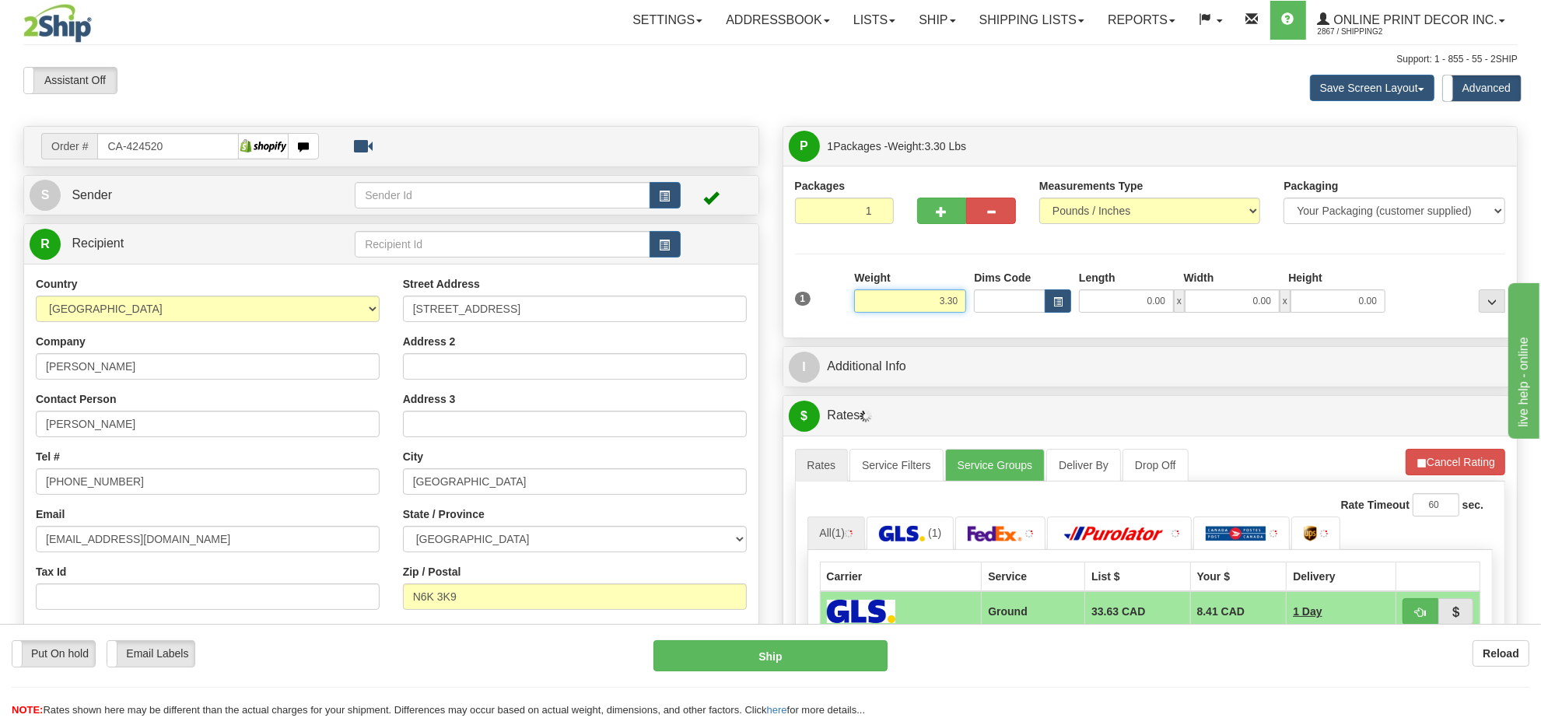
click at [920, 308] on input "3.30" at bounding box center [910, 300] width 112 height 23
type input "5.00"
click at [1051, 315] on div "1 Weight 5.00 Dims Code 0.00" at bounding box center [1150, 297] width 719 height 55
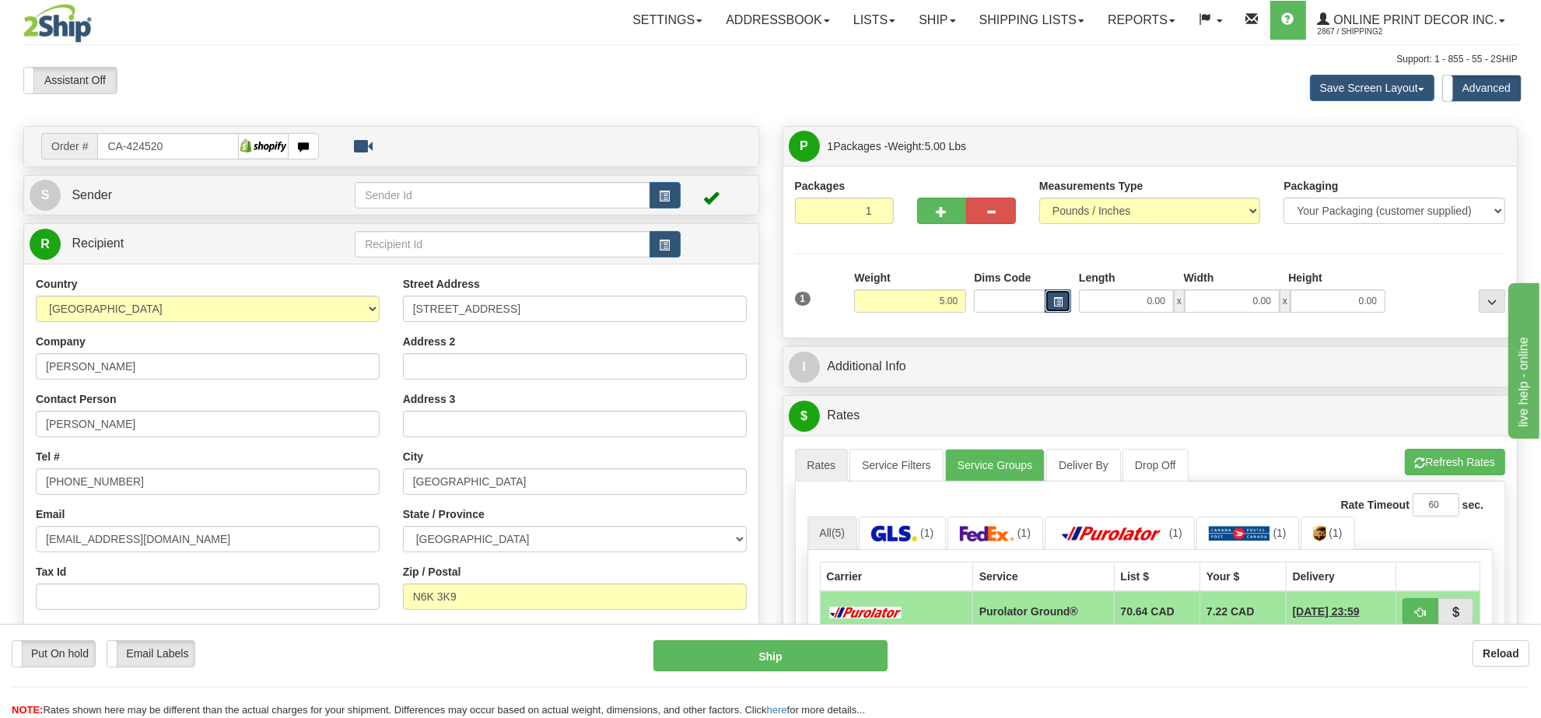
click at [1056, 302] on span "button" at bounding box center [1058, 302] width 9 height 9
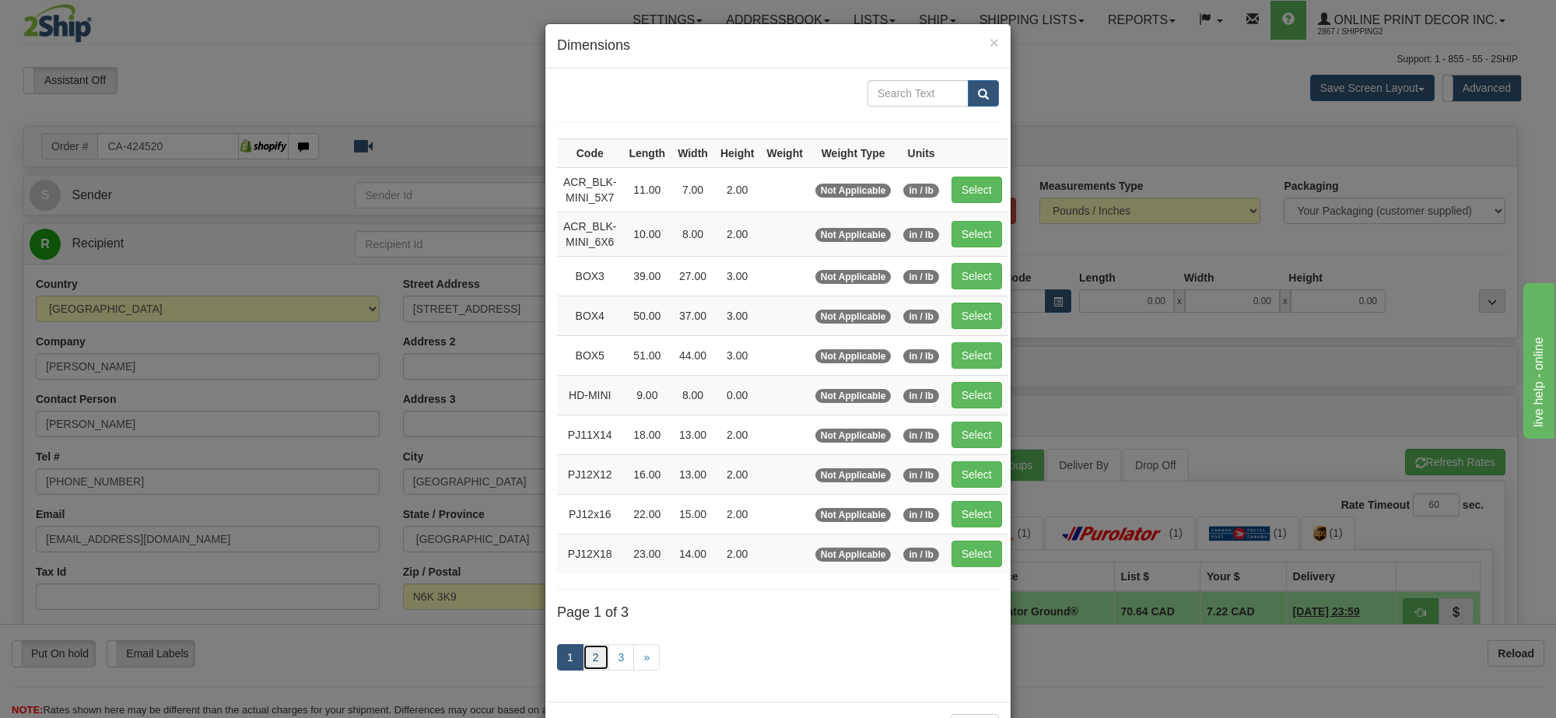
click at [593, 670] on link "2" at bounding box center [596, 657] width 26 height 26
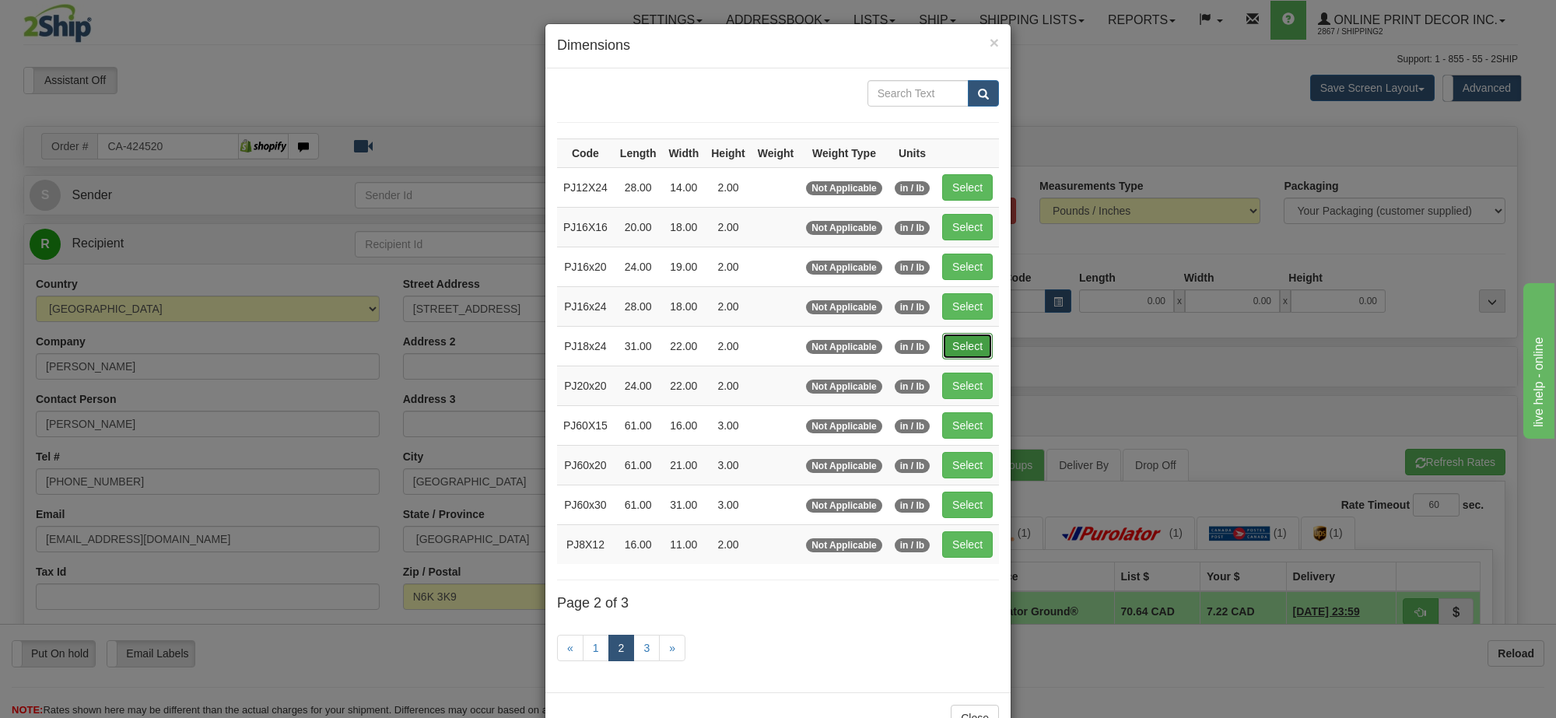
click at [981, 345] on button "Select" at bounding box center [967, 346] width 51 height 26
type input "PJ18x24"
type input "31.00"
type input "22.00"
type input "2.00"
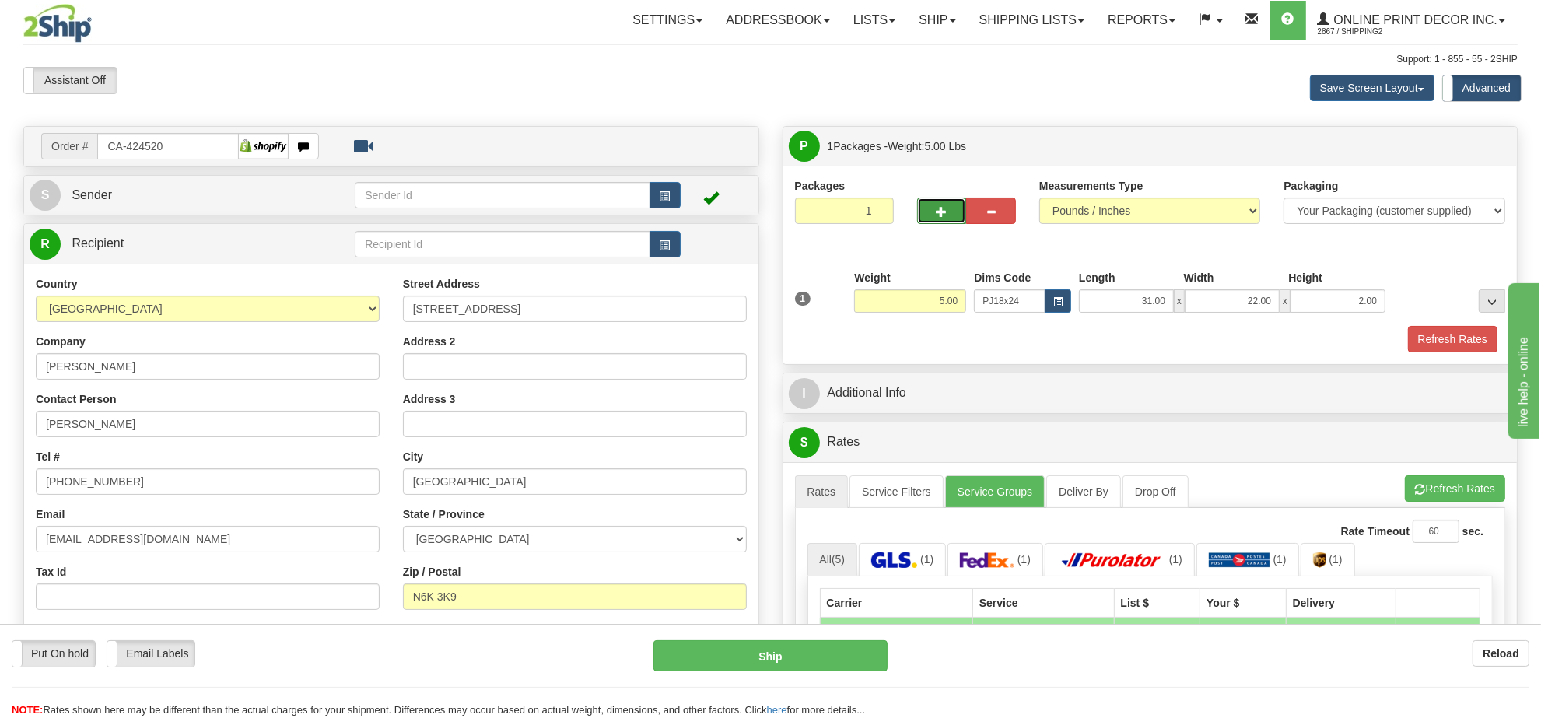
click at [945, 220] on button "button" at bounding box center [942, 211] width 50 height 26
radio input "true"
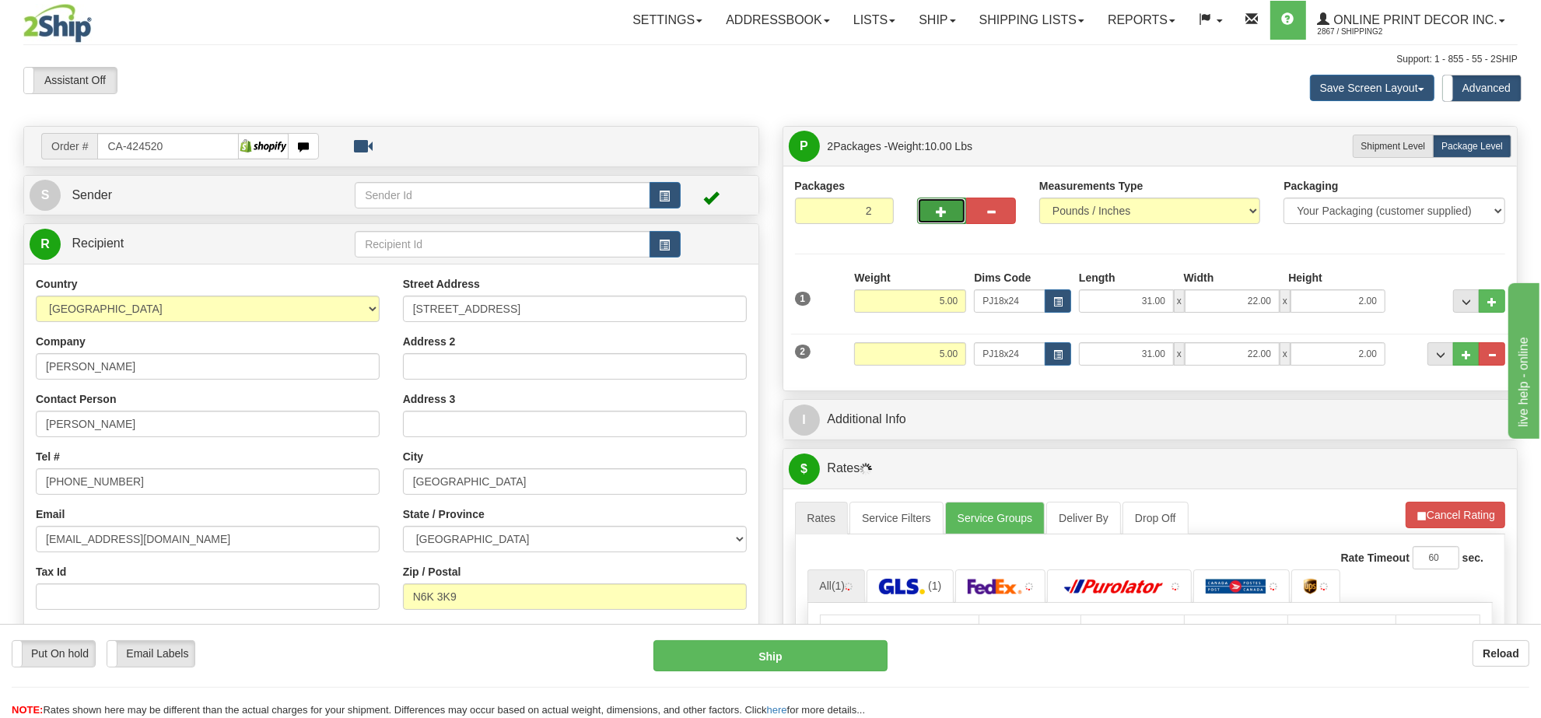
click at [945, 220] on button "button" at bounding box center [942, 211] width 50 height 26
type input "3"
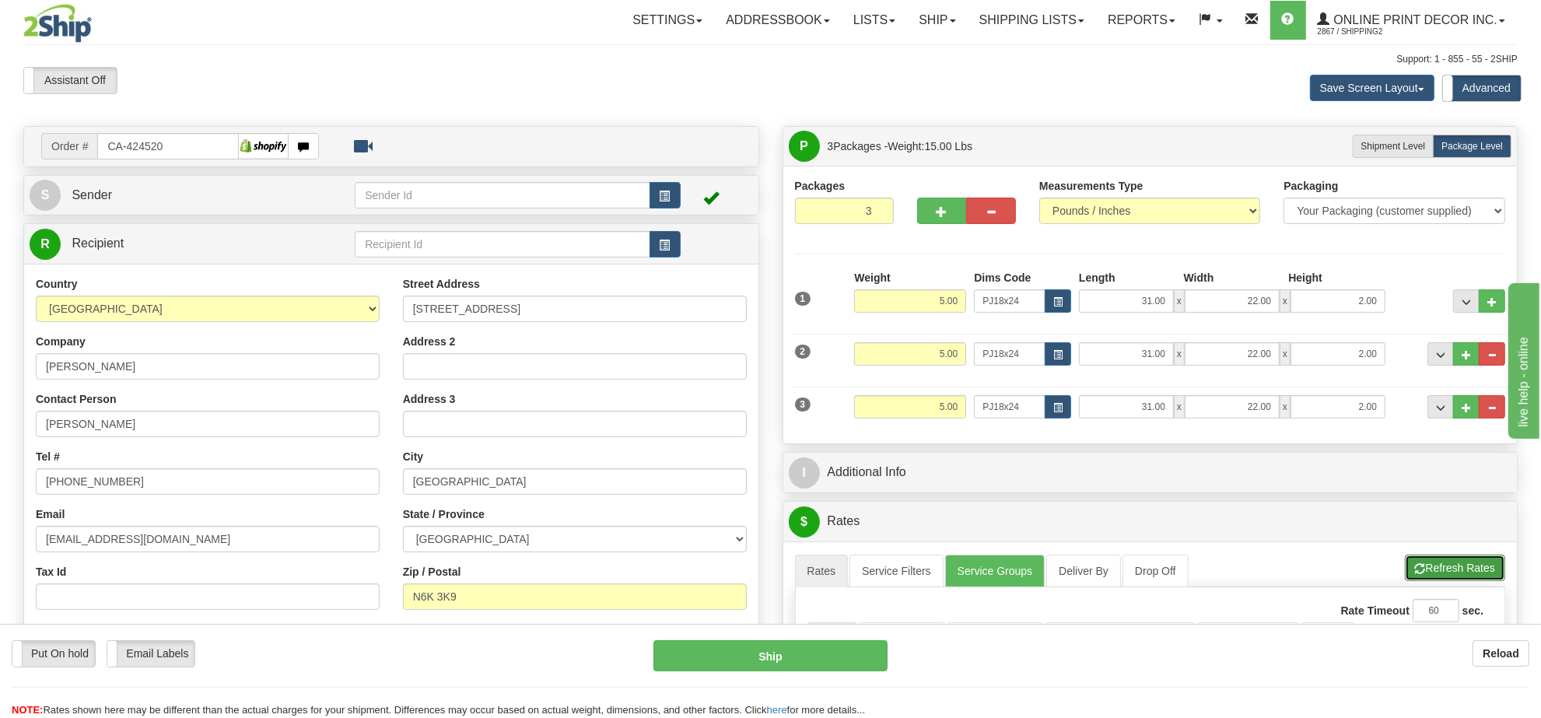
click at [1445, 570] on button "Refresh Rates" at bounding box center [1455, 568] width 100 height 26
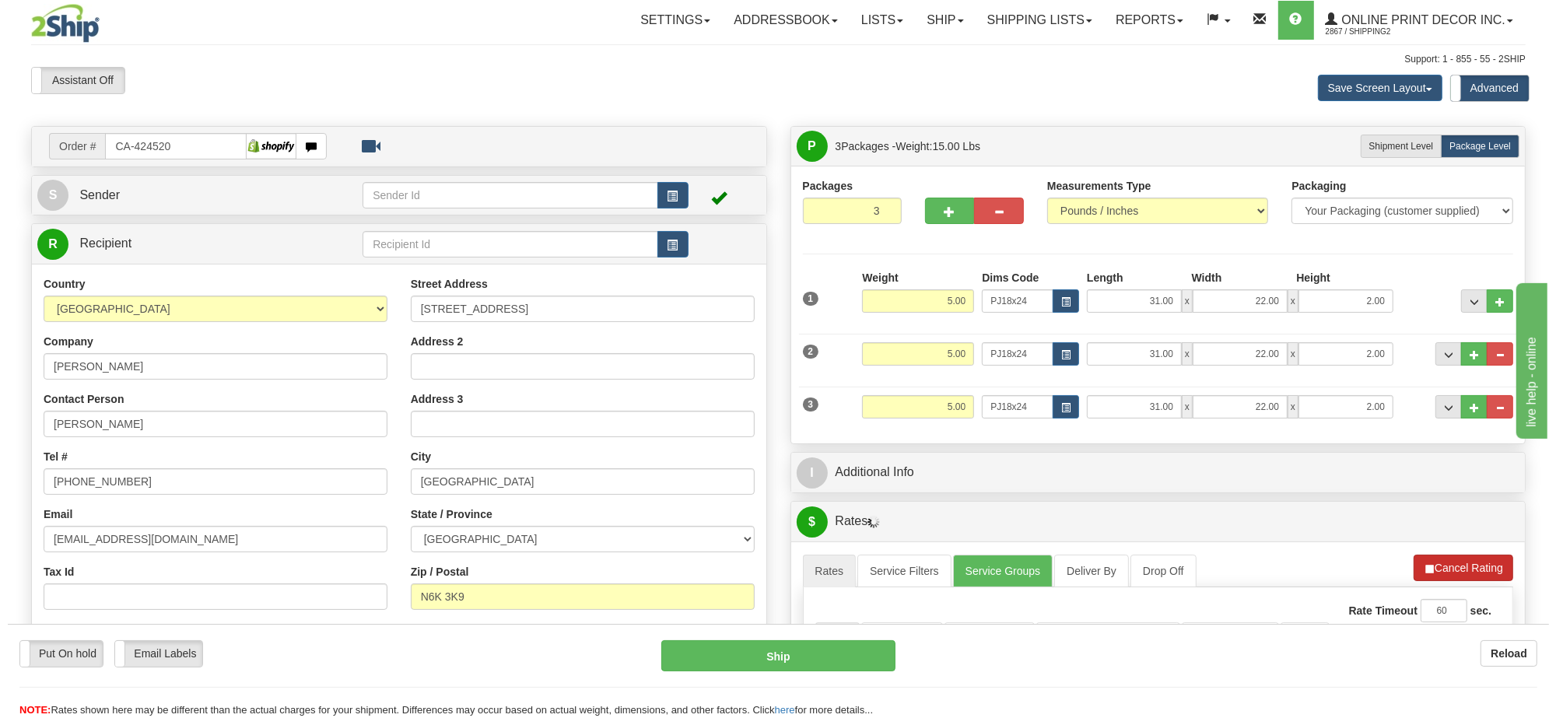
scroll to position [195, 0]
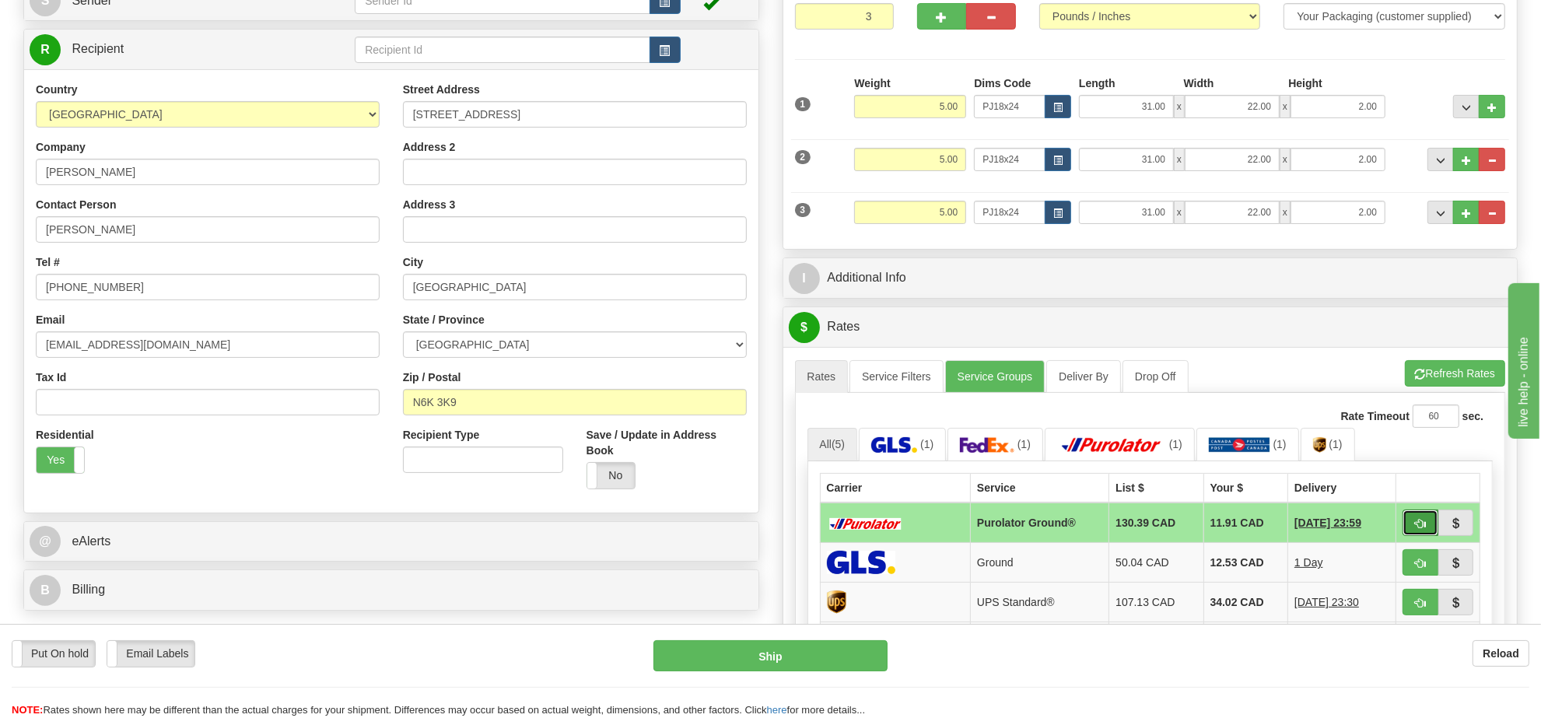
click at [1413, 534] on button "button" at bounding box center [1421, 523] width 36 height 26
type input "260"
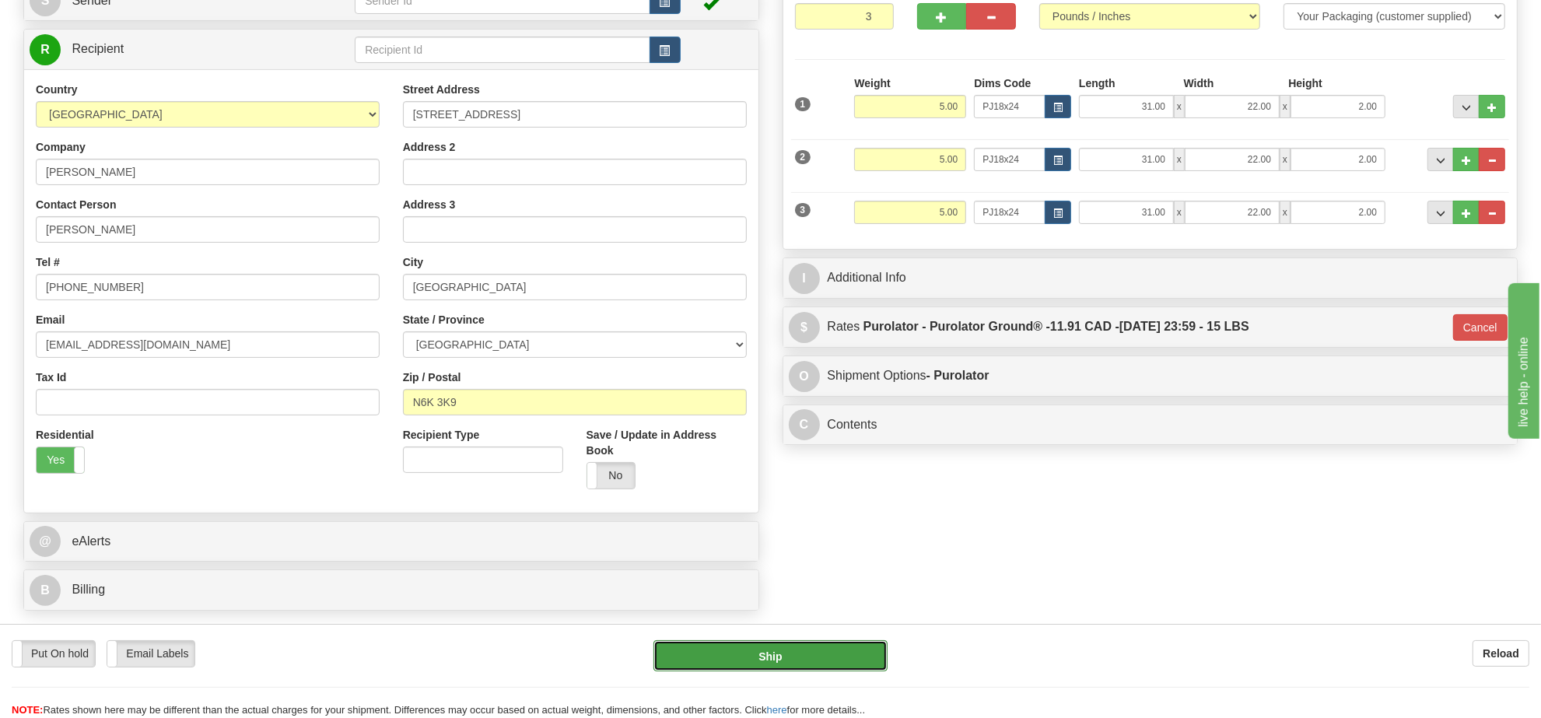
click at [771, 651] on button "Ship" at bounding box center [770, 655] width 233 height 31
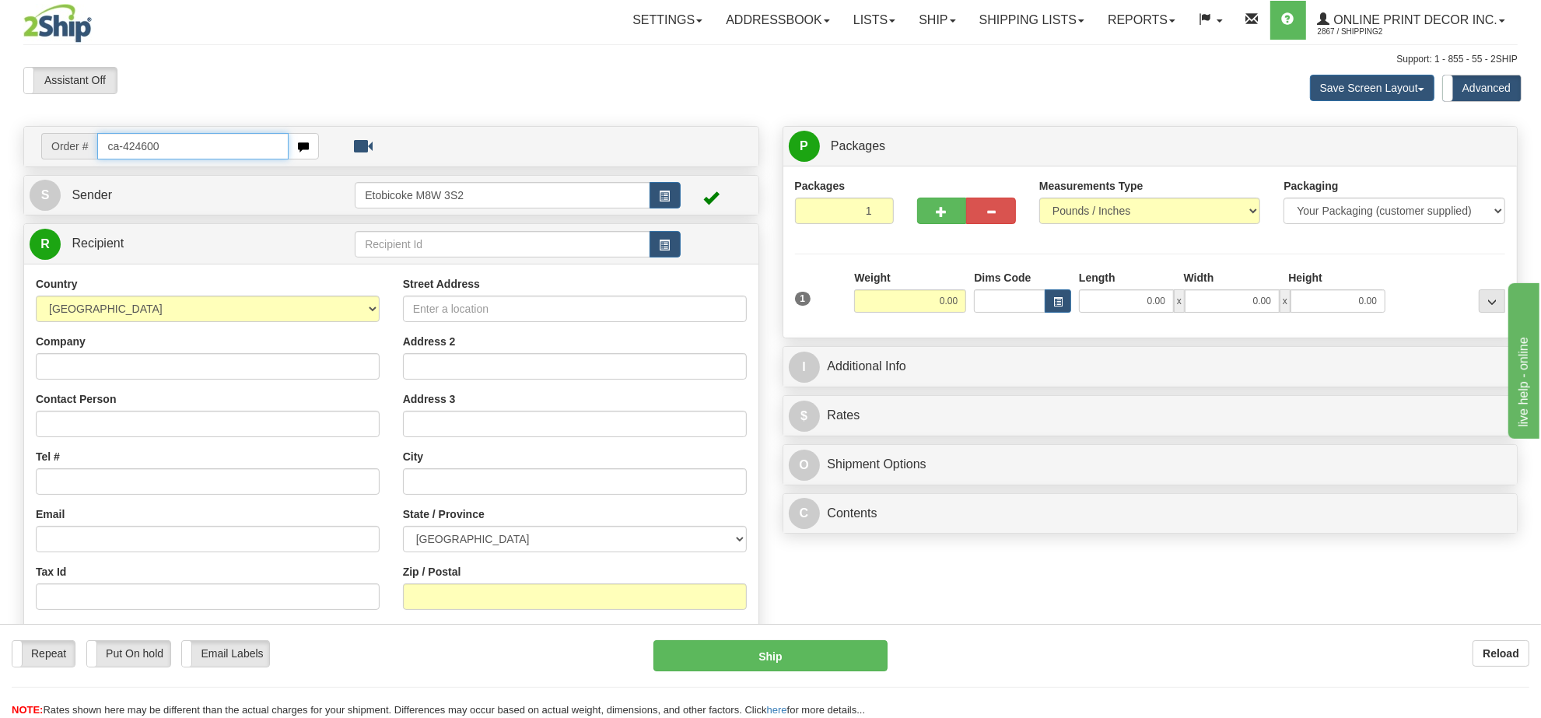
type input "ca-424600"
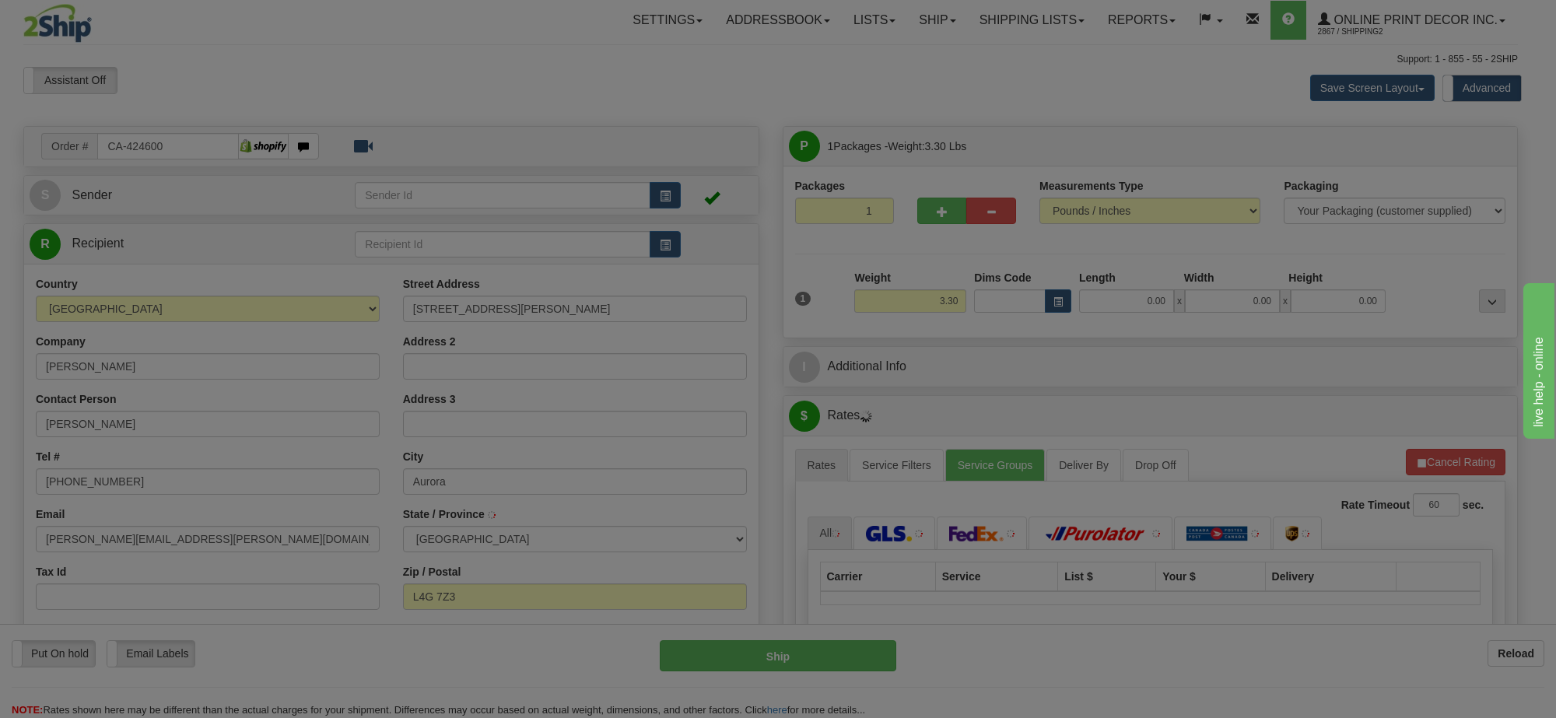
type input "AURORA"
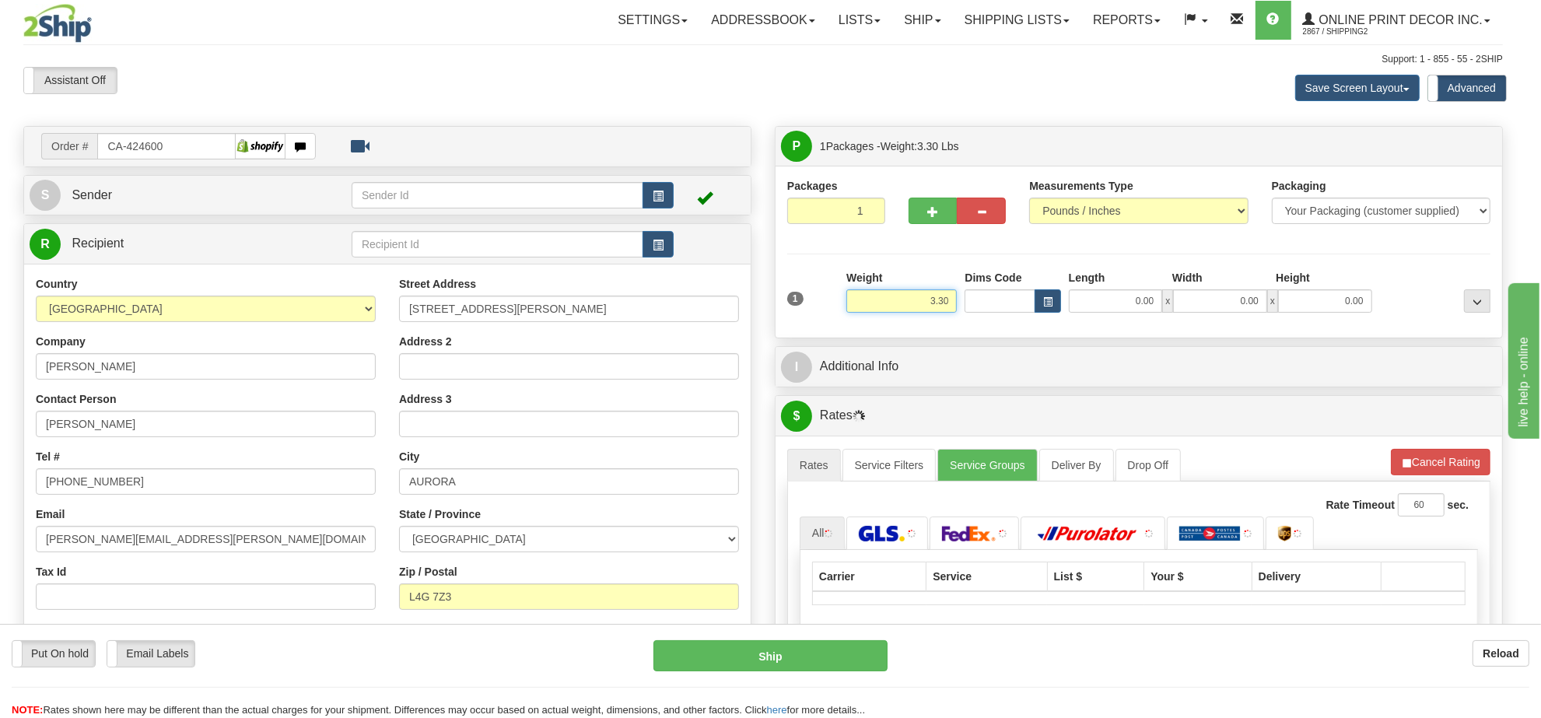
click at [916, 305] on input "3.30" at bounding box center [902, 300] width 110 height 23
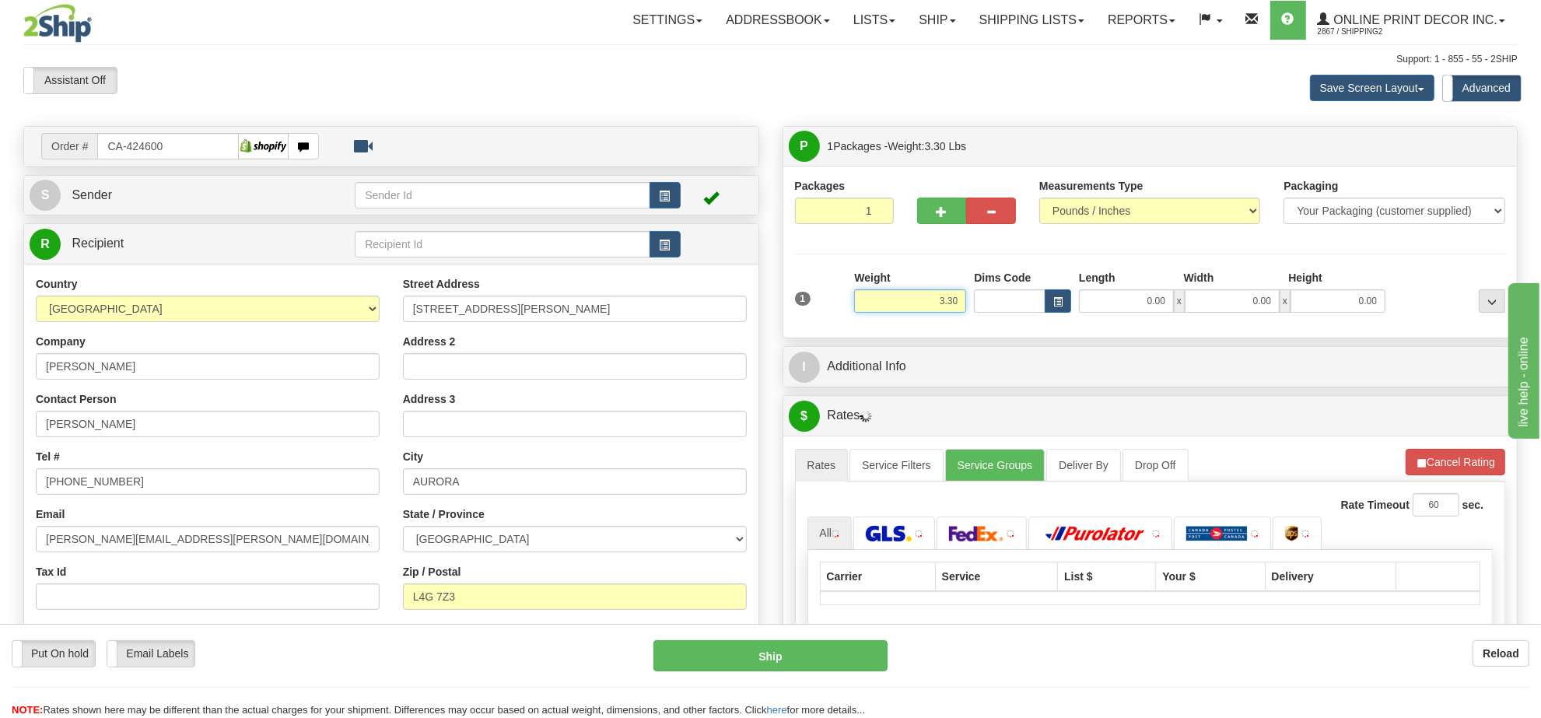
click at [916, 305] on input "3.30" at bounding box center [910, 300] width 112 height 23
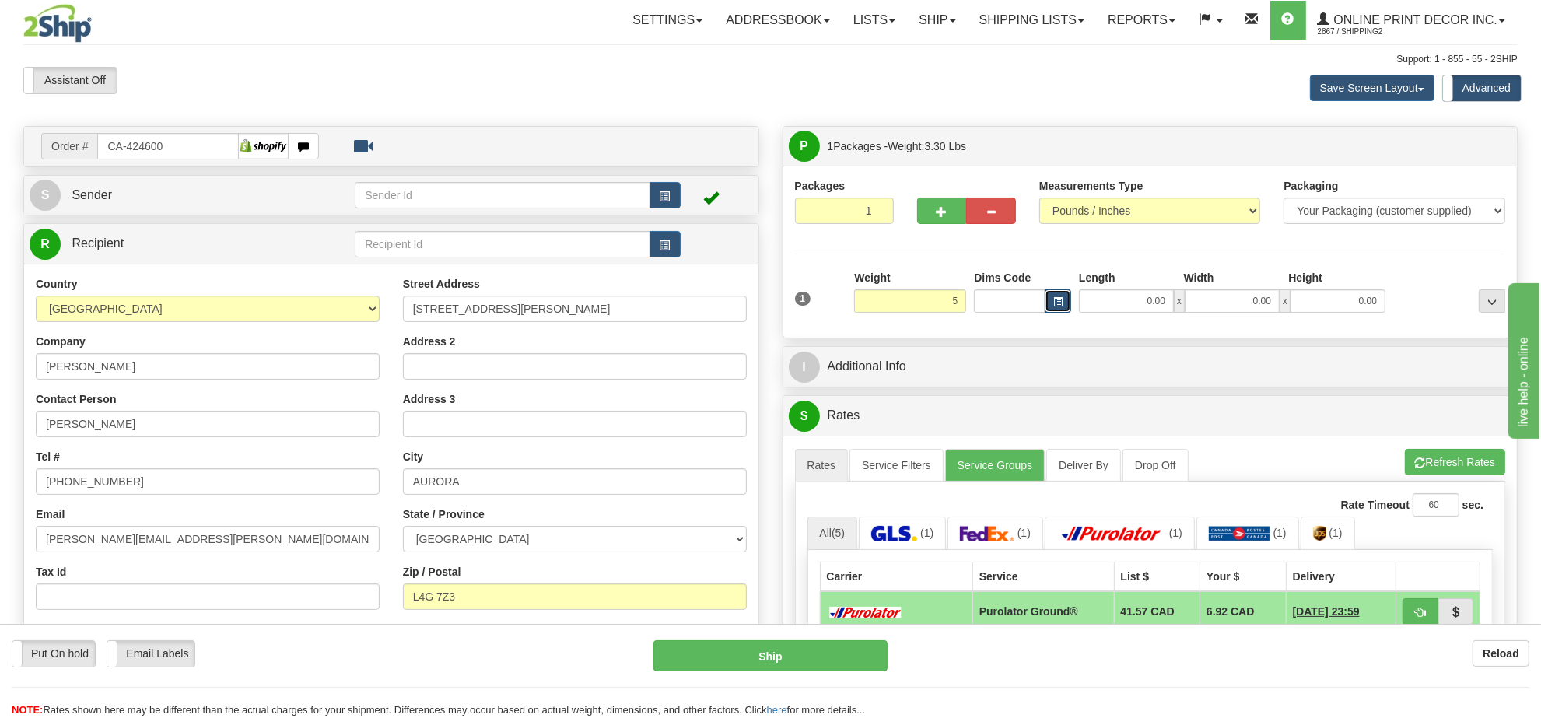
type input "5.00"
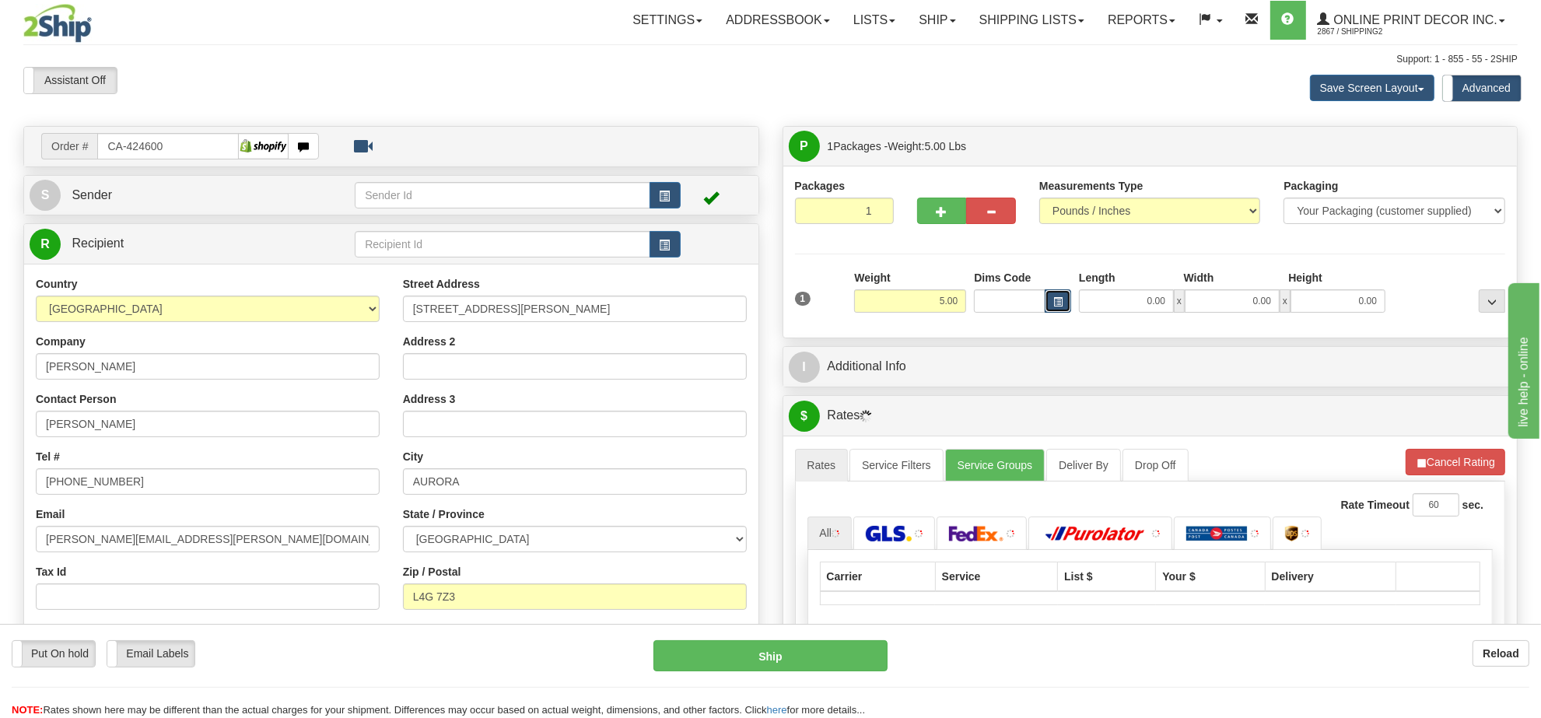
click at [1048, 307] on button "button" at bounding box center [1058, 300] width 26 height 23
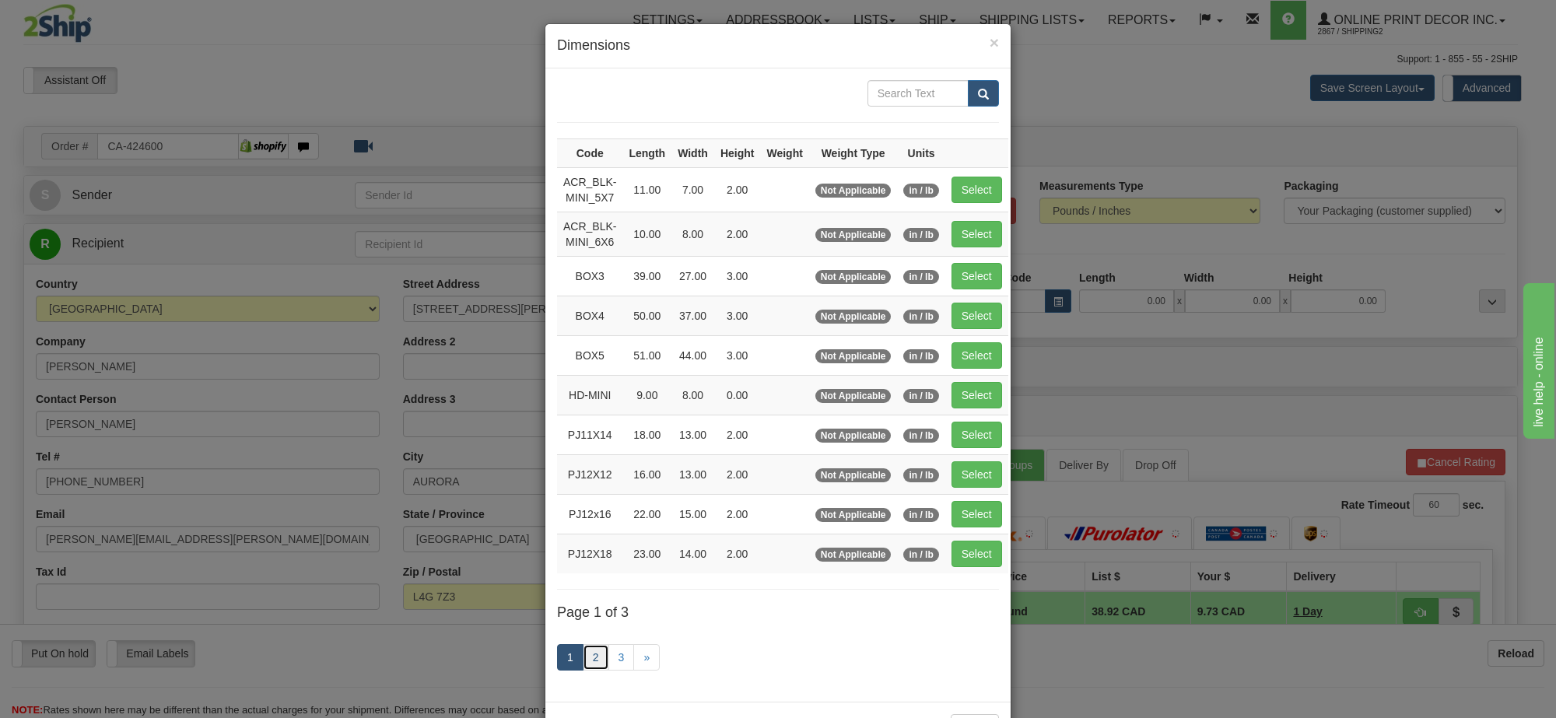
click at [583, 664] on link "2" at bounding box center [596, 657] width 26 height 26
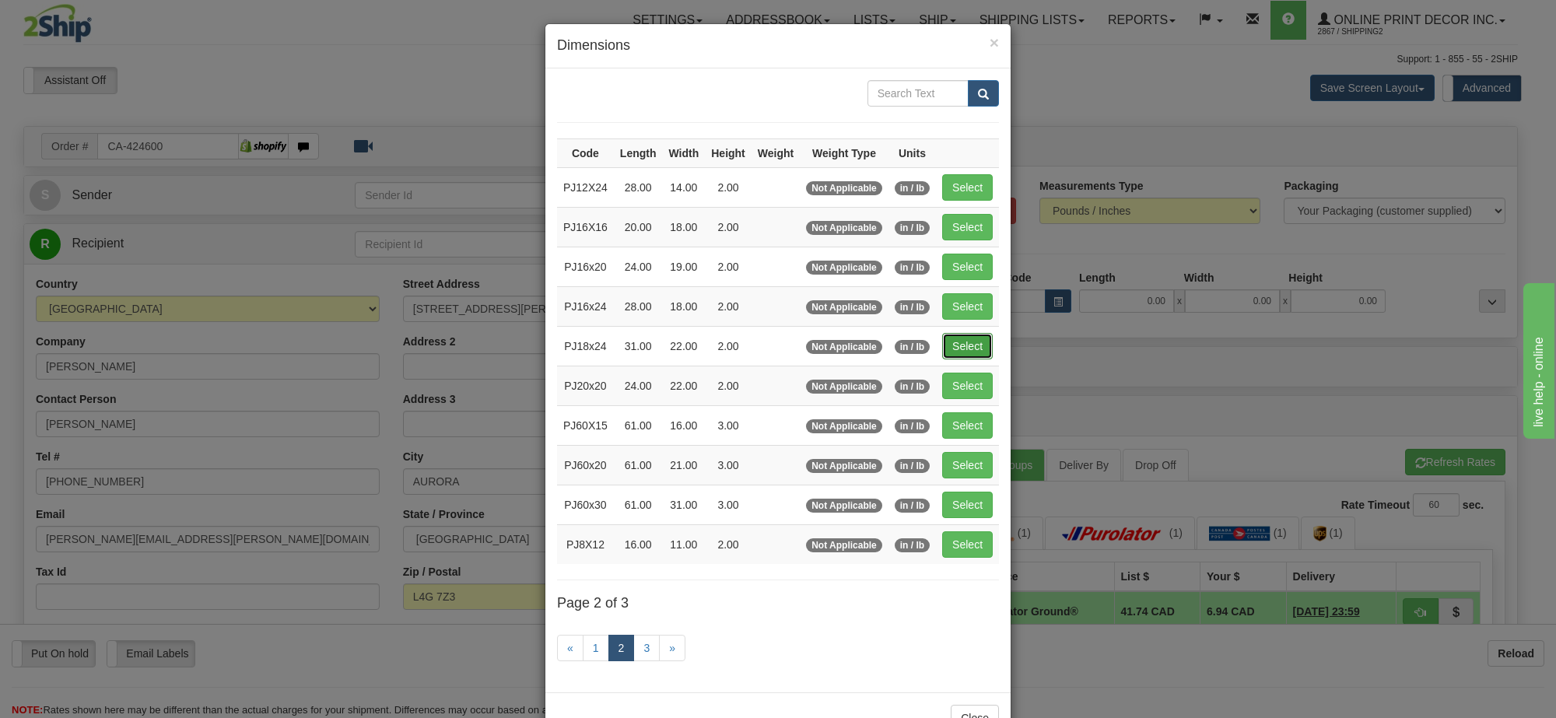
click at [942, 342] on button "Select" at bounding box center [967, 346] width 51 height 26
type input "PJ18x24"
type input "31.00"
type input "22.00"
type input "2.00"
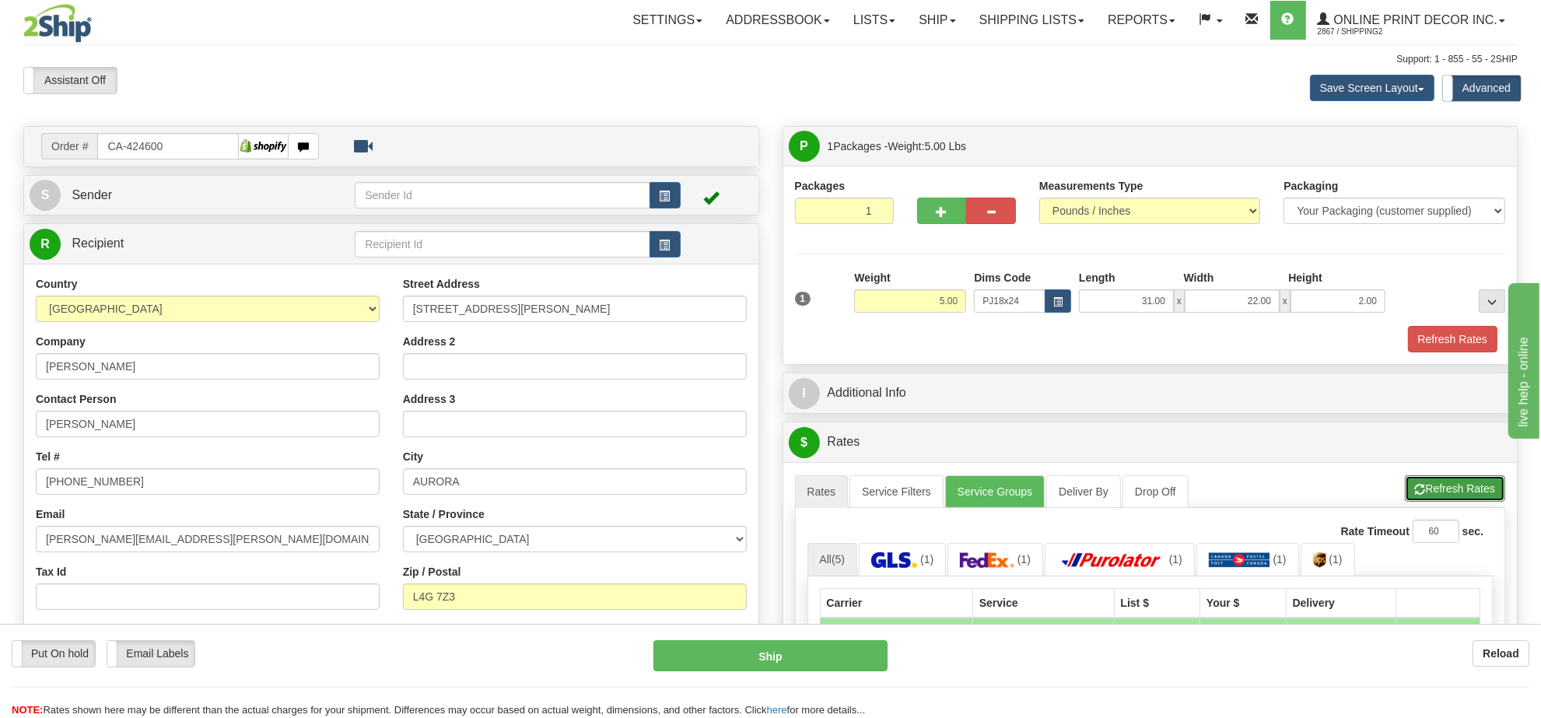
click at [1464, 500] on button "Refresh Rates" at bounding box center [1455, 488] width 100 height 26
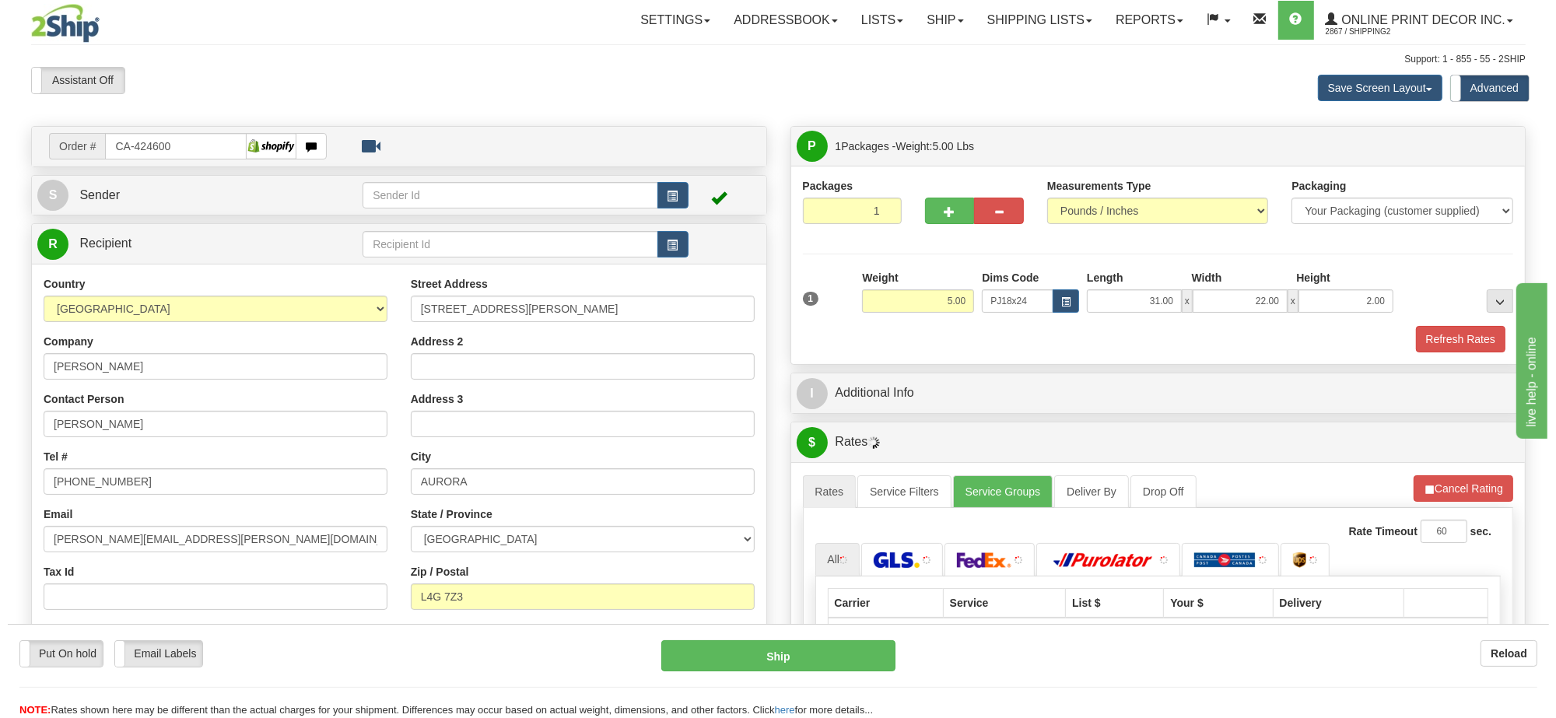
scroll to position [195, 0]
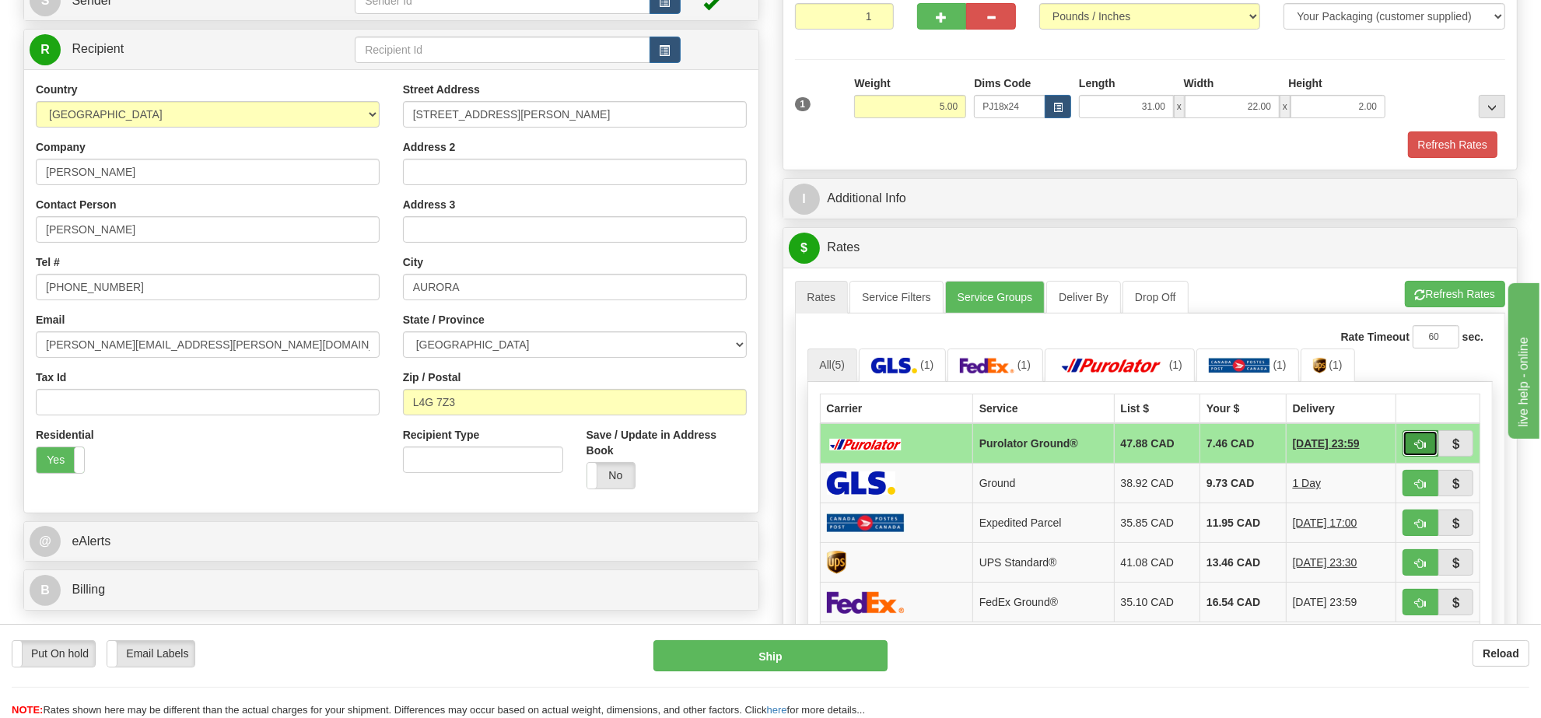
click at [1404, 442] on button "button" at bounding box center [1421, 443] width 36 height 26
type input "260"
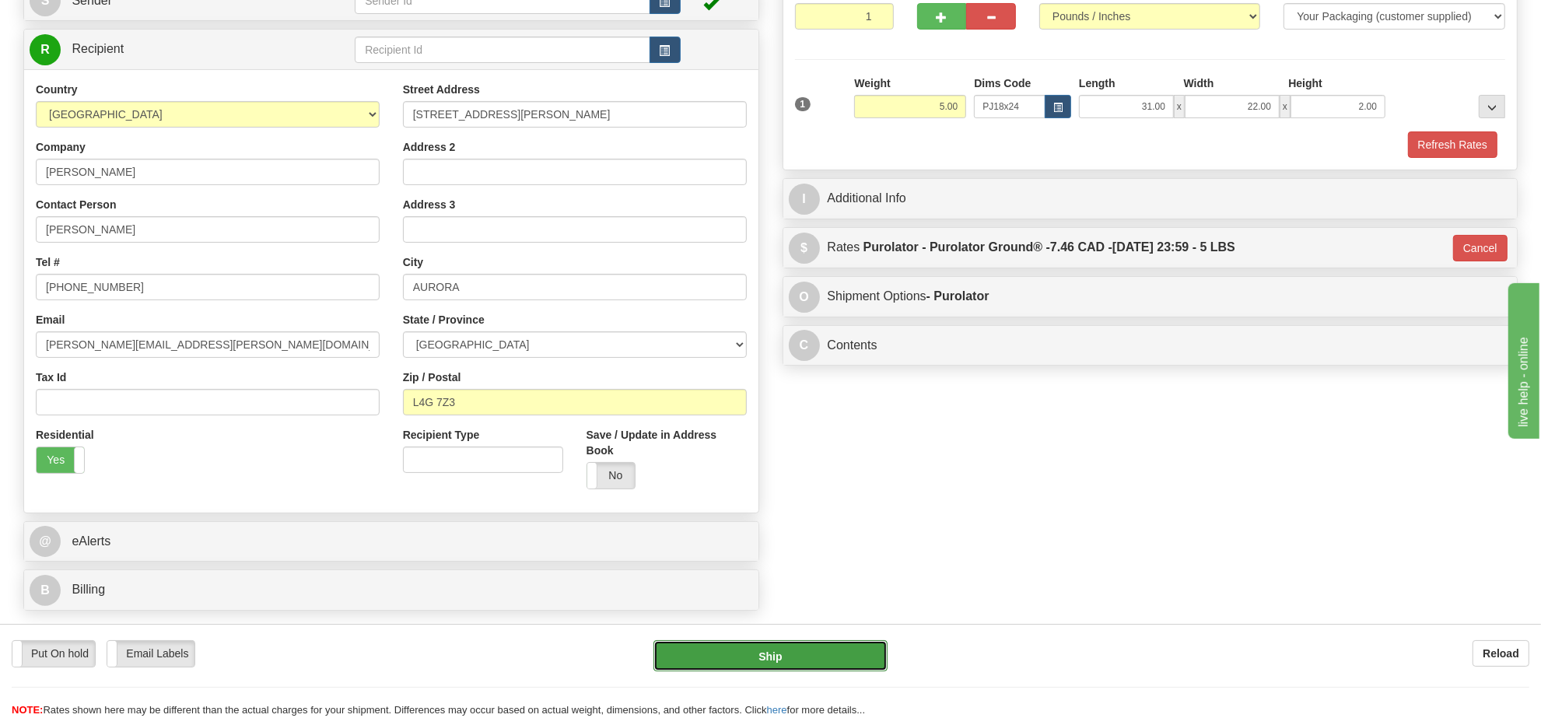
click at [831, 654] on button "Ship" at bounding box center [770, 655] width 233 height 31
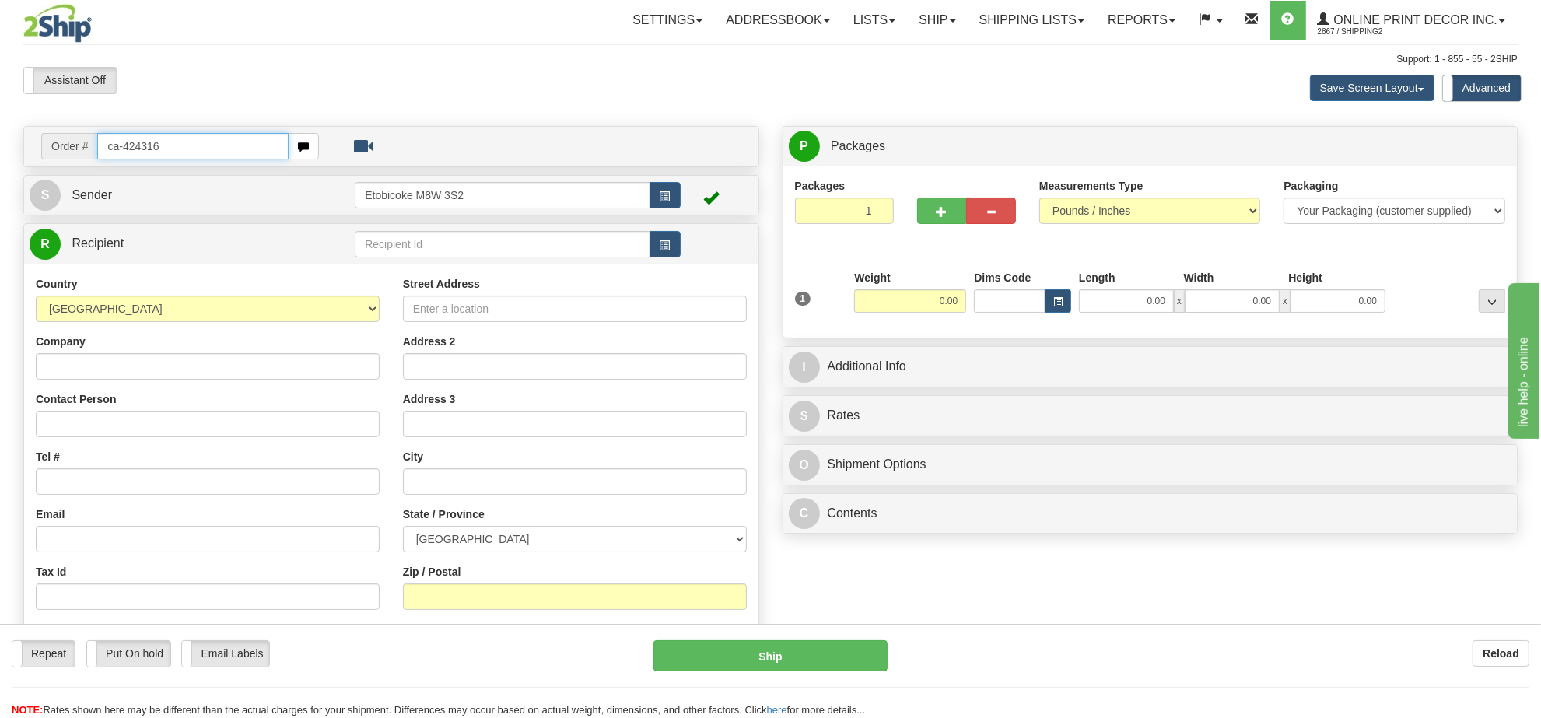
type input "ca-424316"
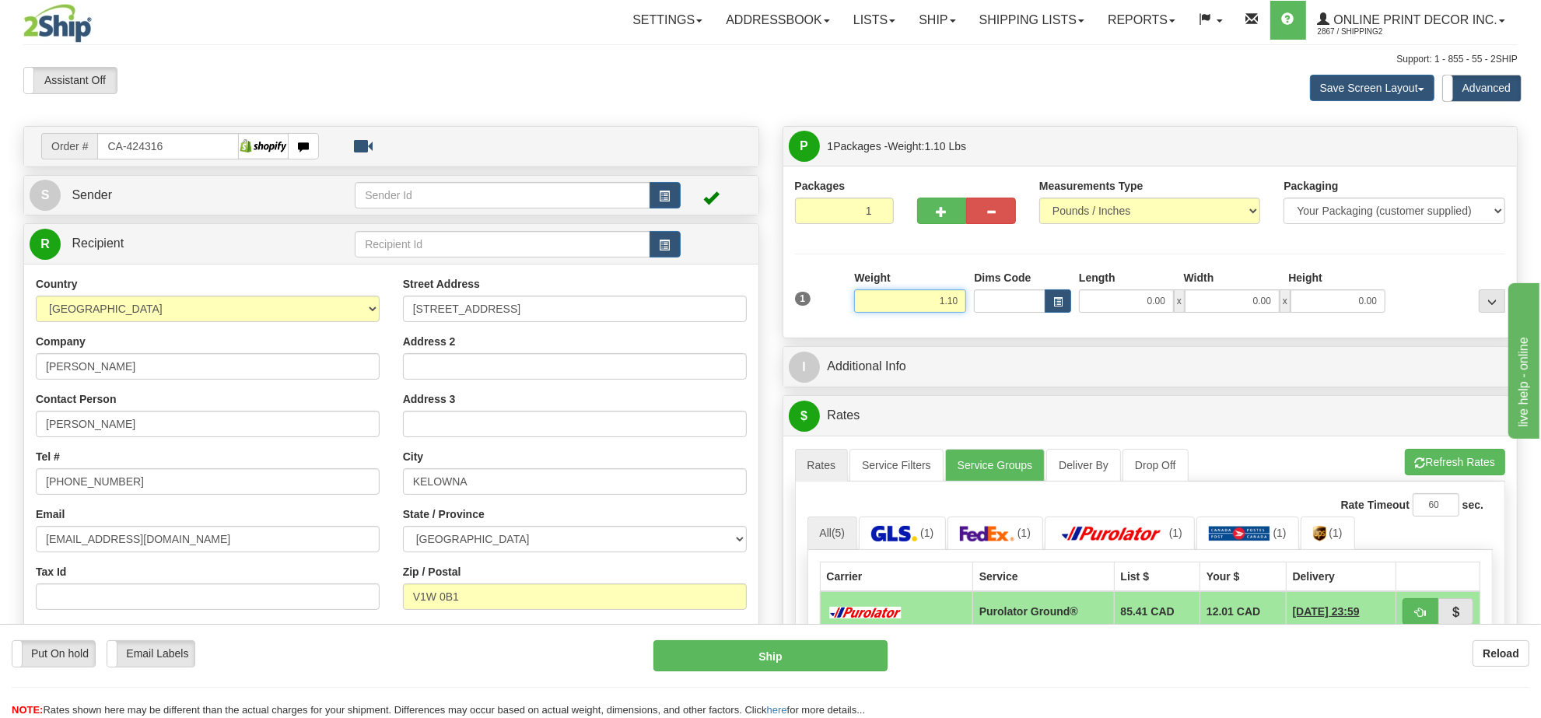
click at [910, 303] on input "1.10" at bounding box center [910, 300] width 112 height 23
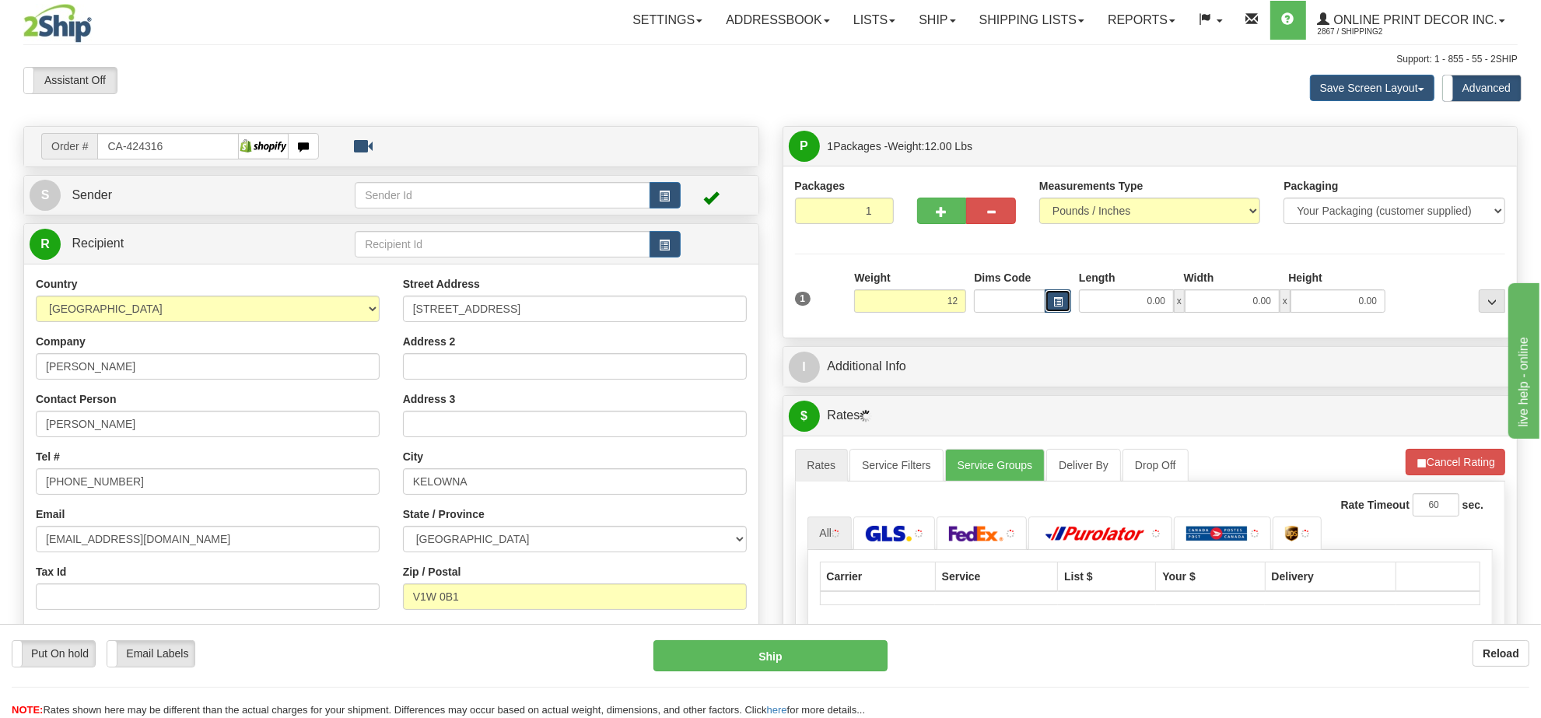
type input "12.00"
click at [1054, 305] on span "button" at bounding box center [1058, 302] width 9 height 9
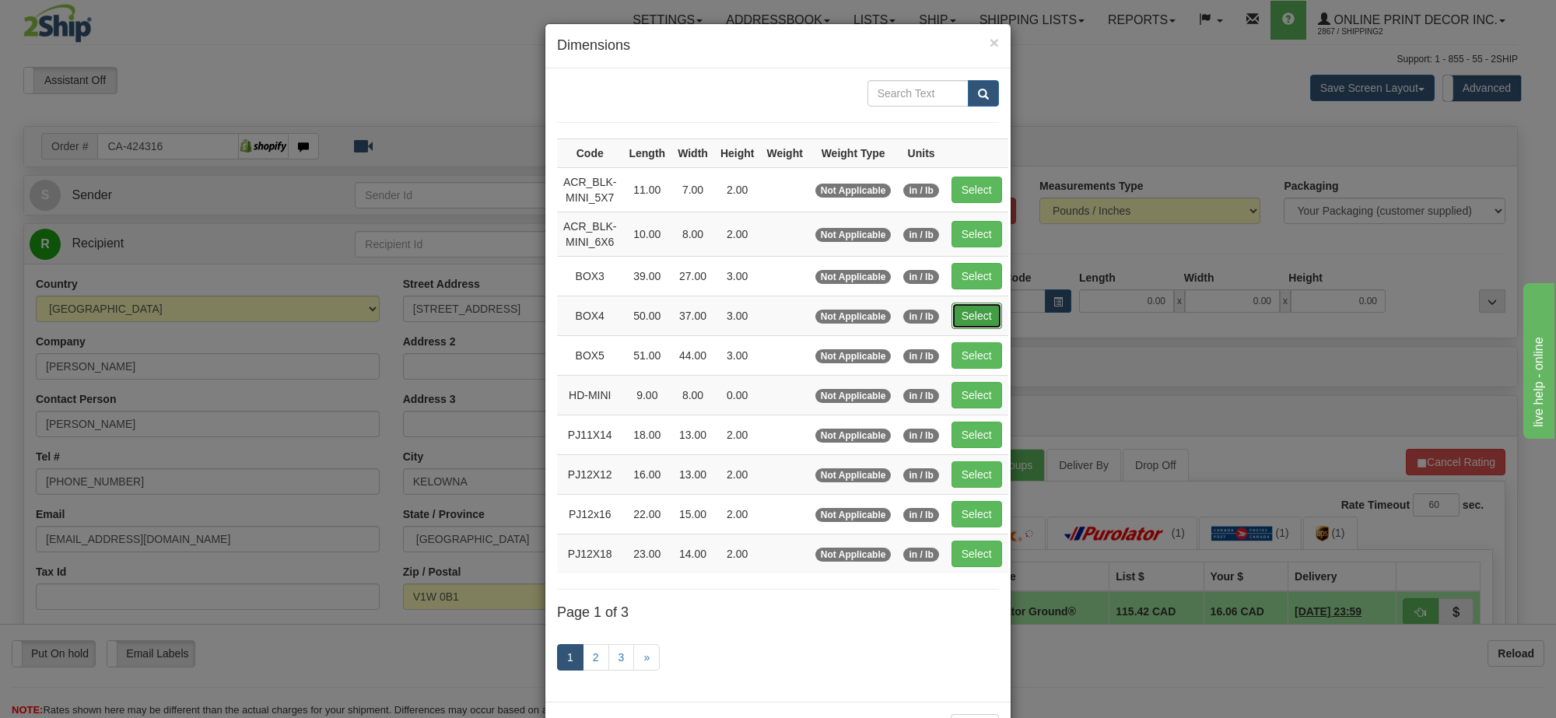
click at [971, 316] on button "Select" at bounding box center [977, 316] width 51 height 26
type input "BOX4"
type input "50.00"
type input "37.00"
type input "3.00"
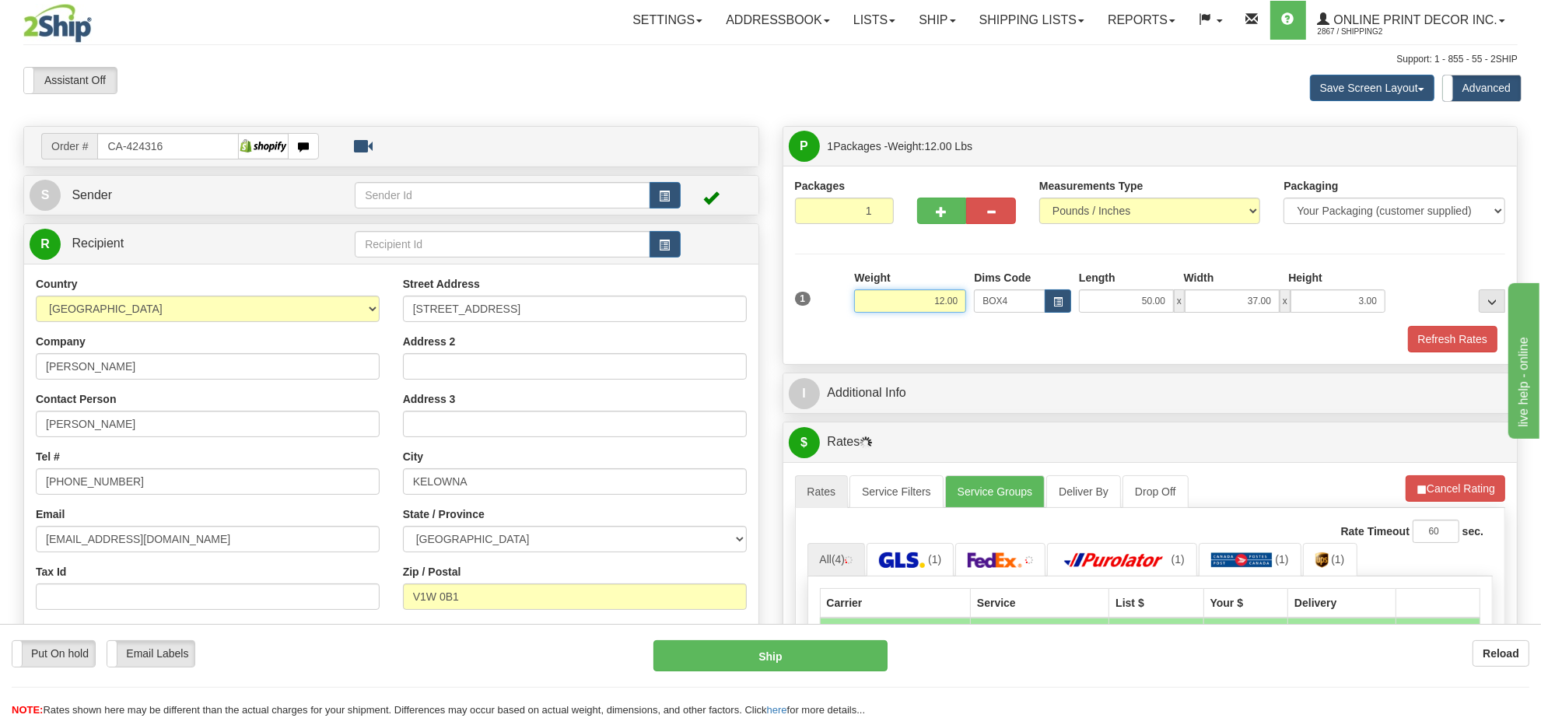
click at [959, 305] on input "12.00" at bounding box center [910, 300] width 112 height 23
click at [1429, 495] on li "Refresh Rates Cancel Rating" at bounding box center [1455, 488] width 100 height 26
click at [927, 305] on input "10.00" at bounding box center [910, 300] width 112 height 23
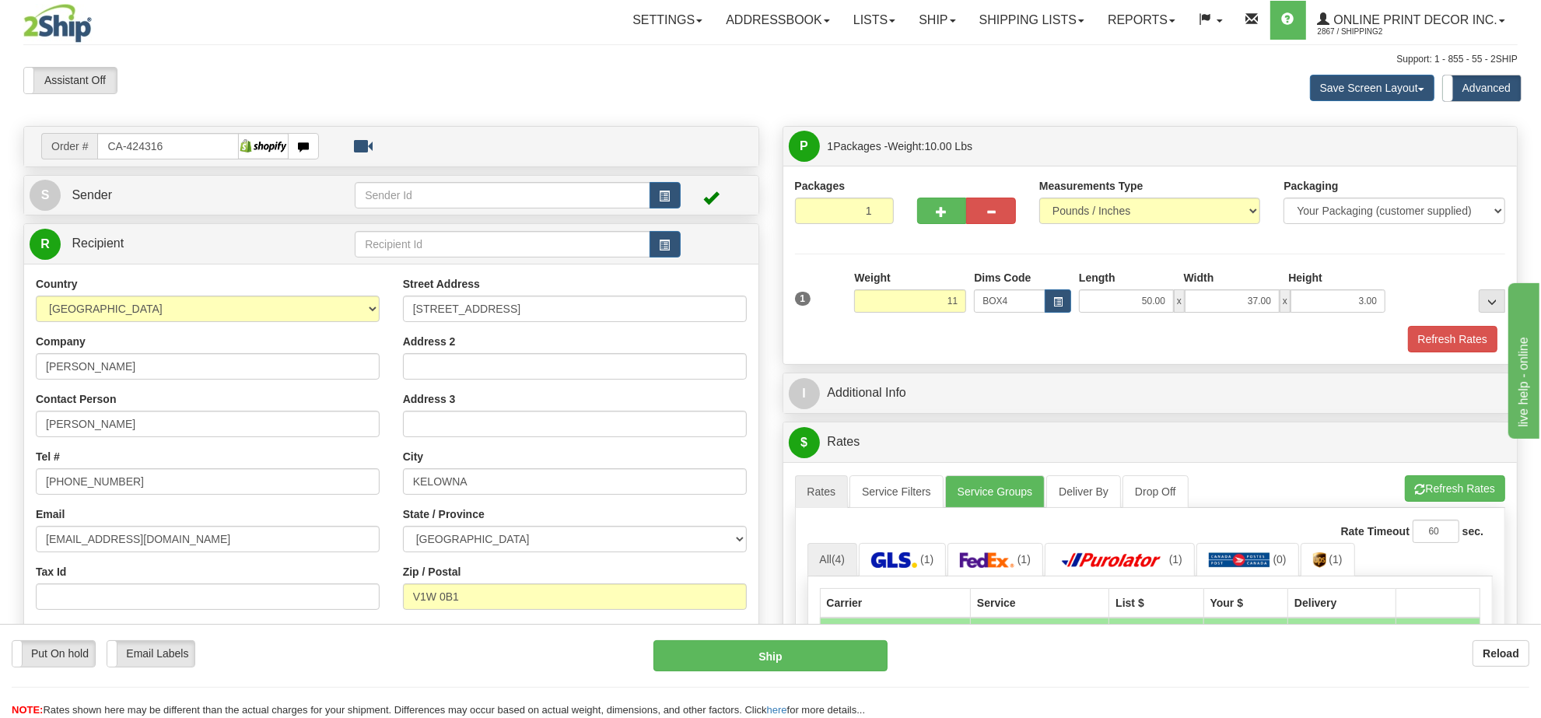
type input "11.00"
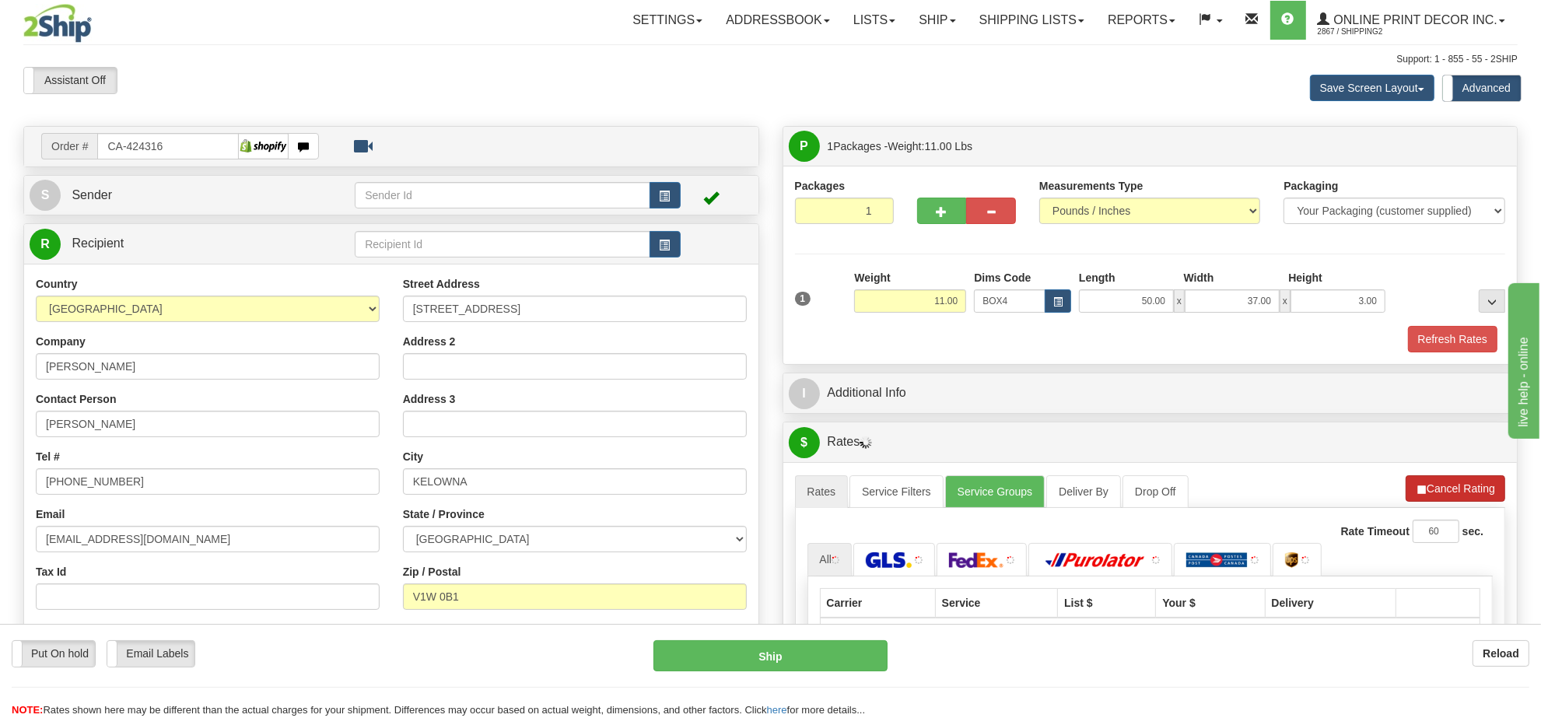
click at [1459, 502] on li "Refresh Rates Cancel Rating" at bounding box center [1456, 488] width 100 height 26
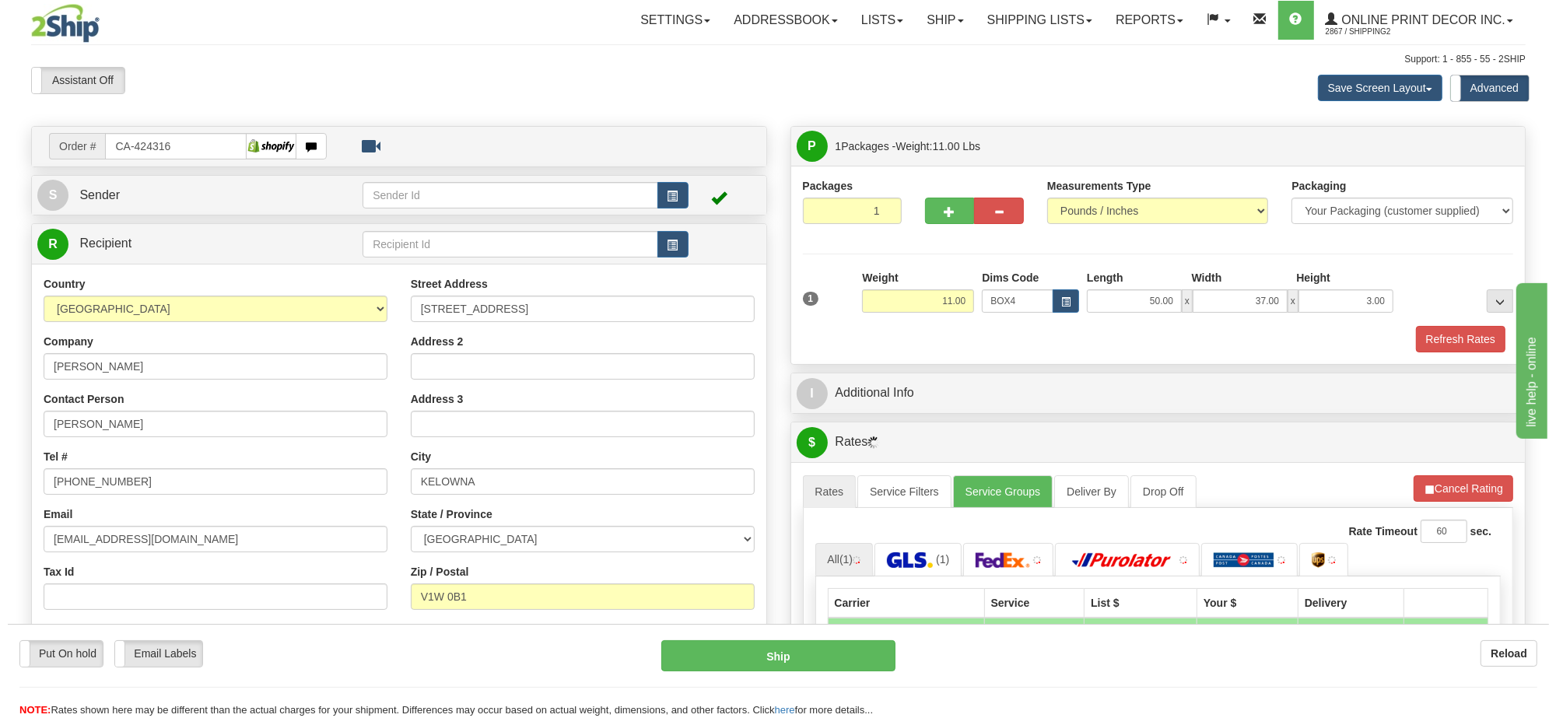
scroll to position [195, 0]
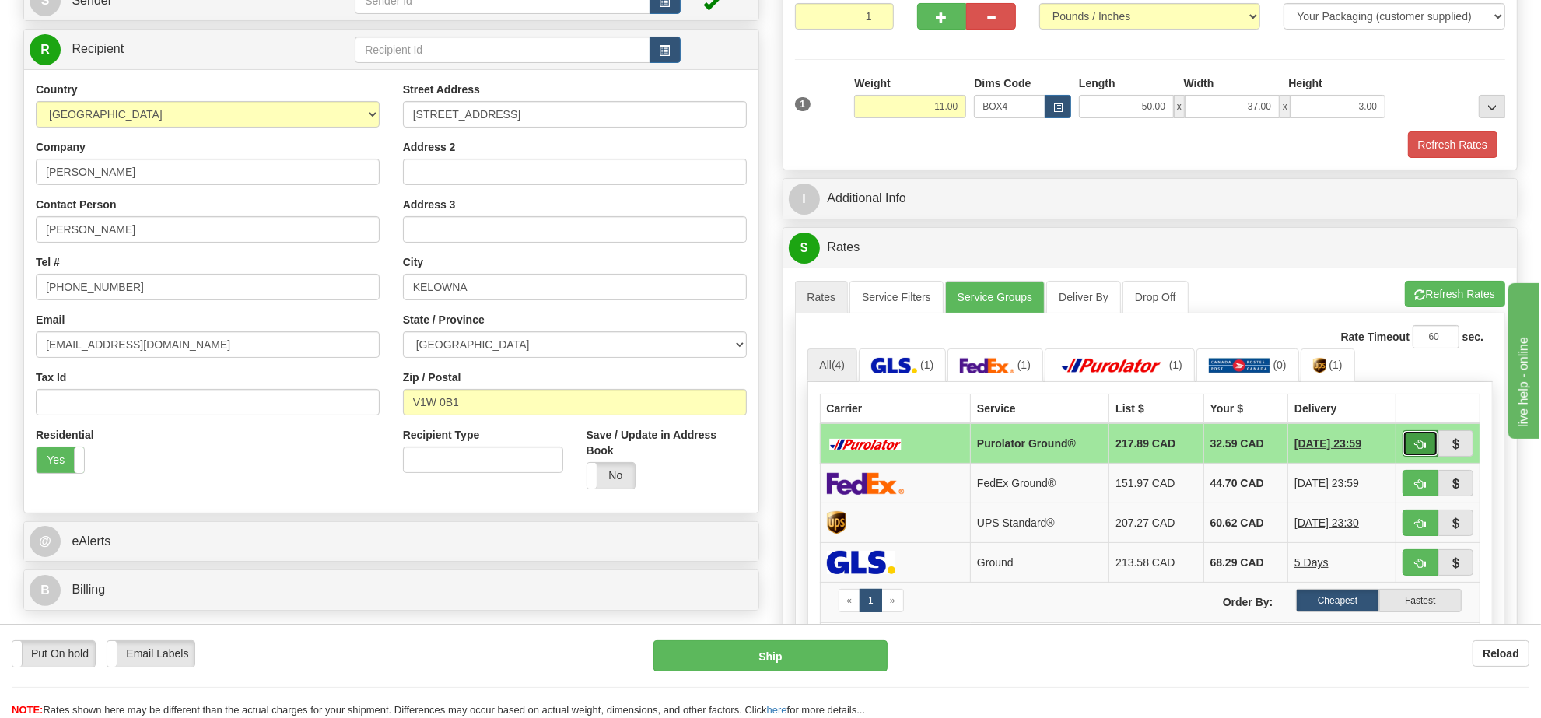
click at [1411, 457] on button "button" at bounding box center [1421, 443] width 36 height 26
type input "260"
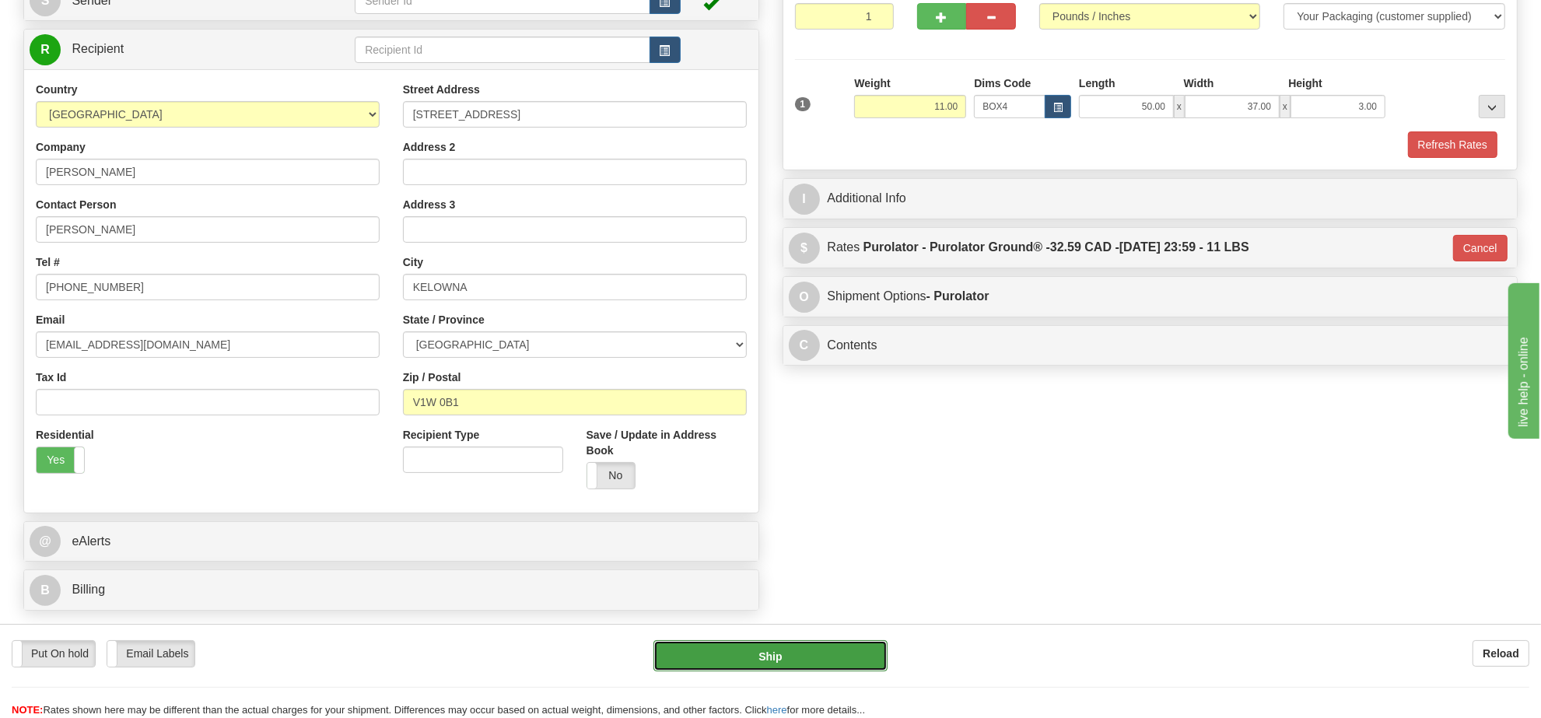
click at [744, 664] on button "Ship" at bounding box center [770, 655] width 233 height 31
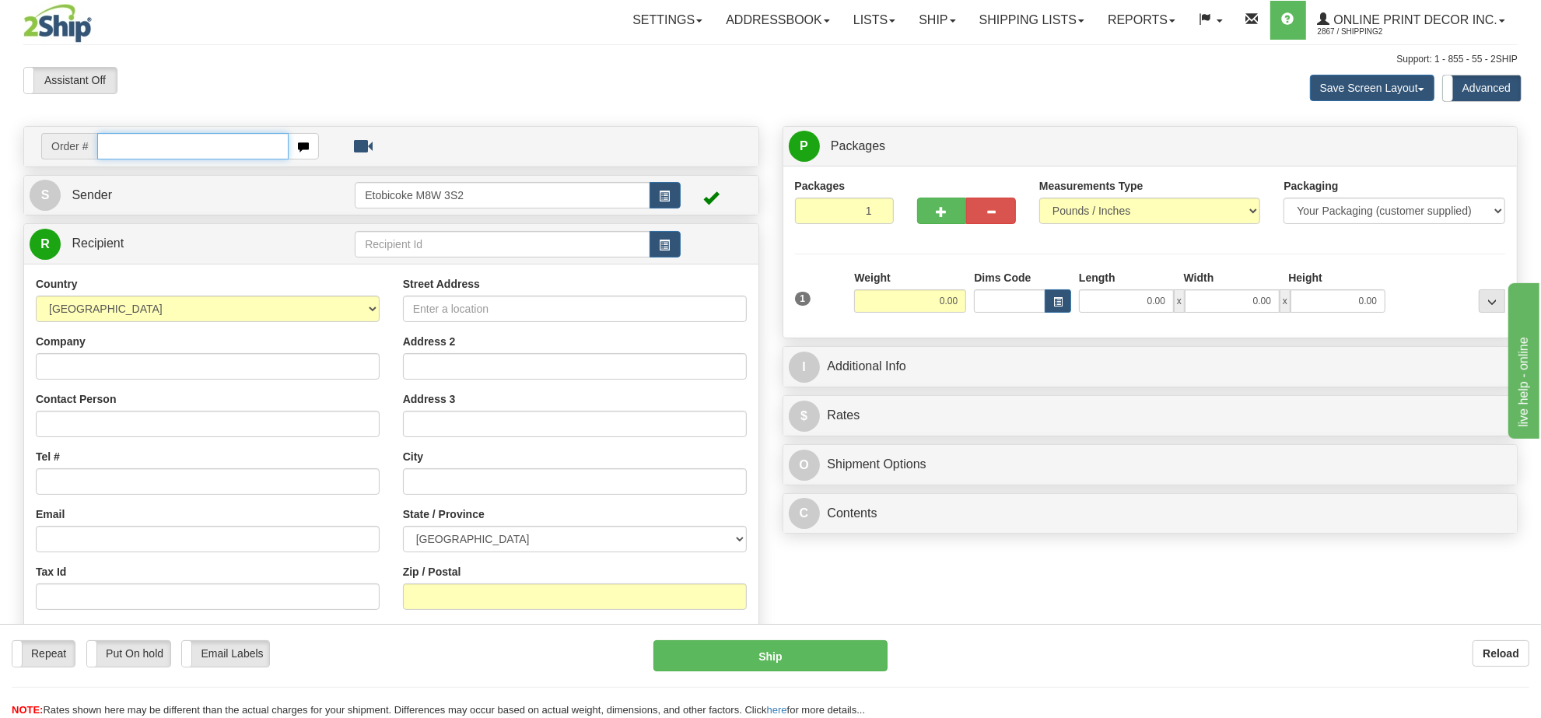
paste input "424642"
click at [103, 145] on input "424642" at bounding box center [192, 146] width 191 height 26
type input "CA-424642"
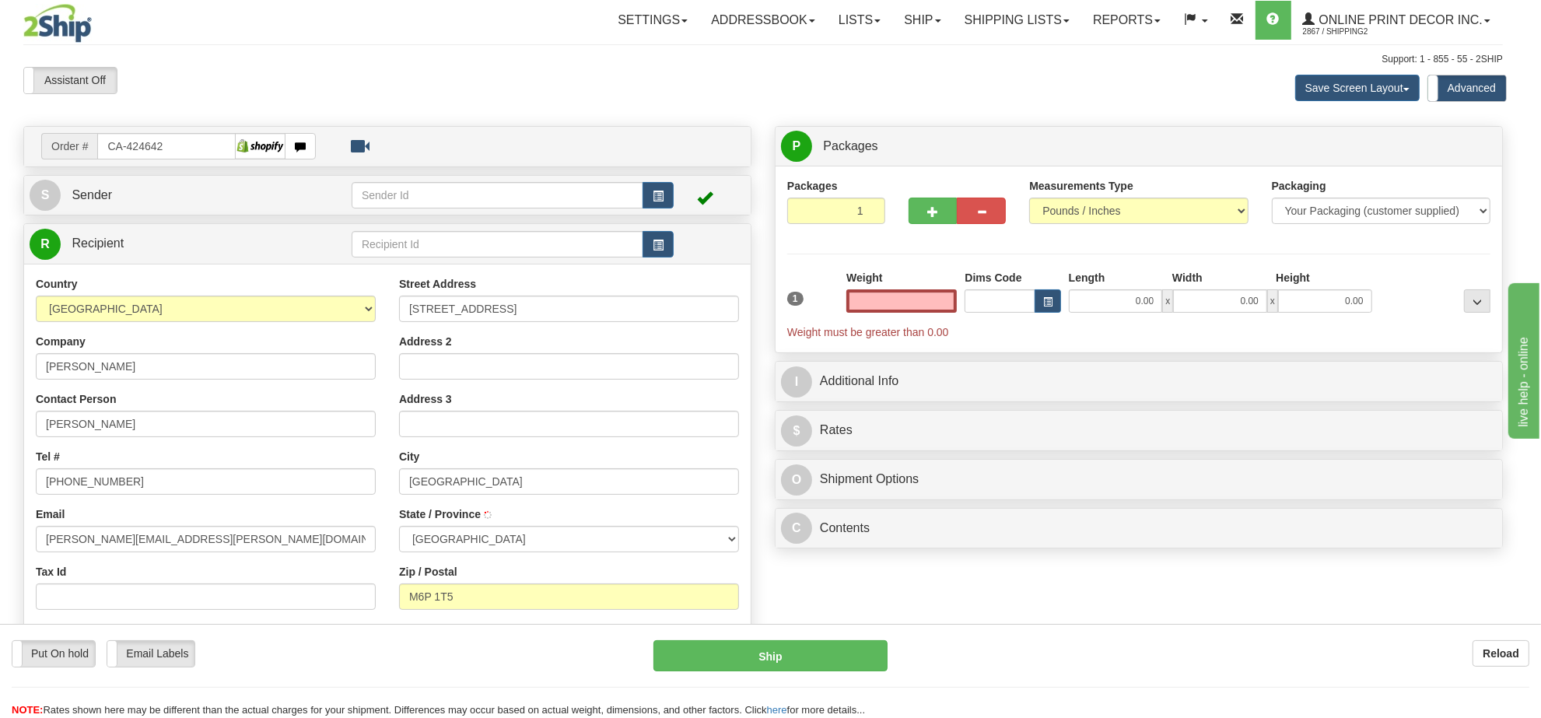
type input "[GEOGRAPHIC_DATA]"
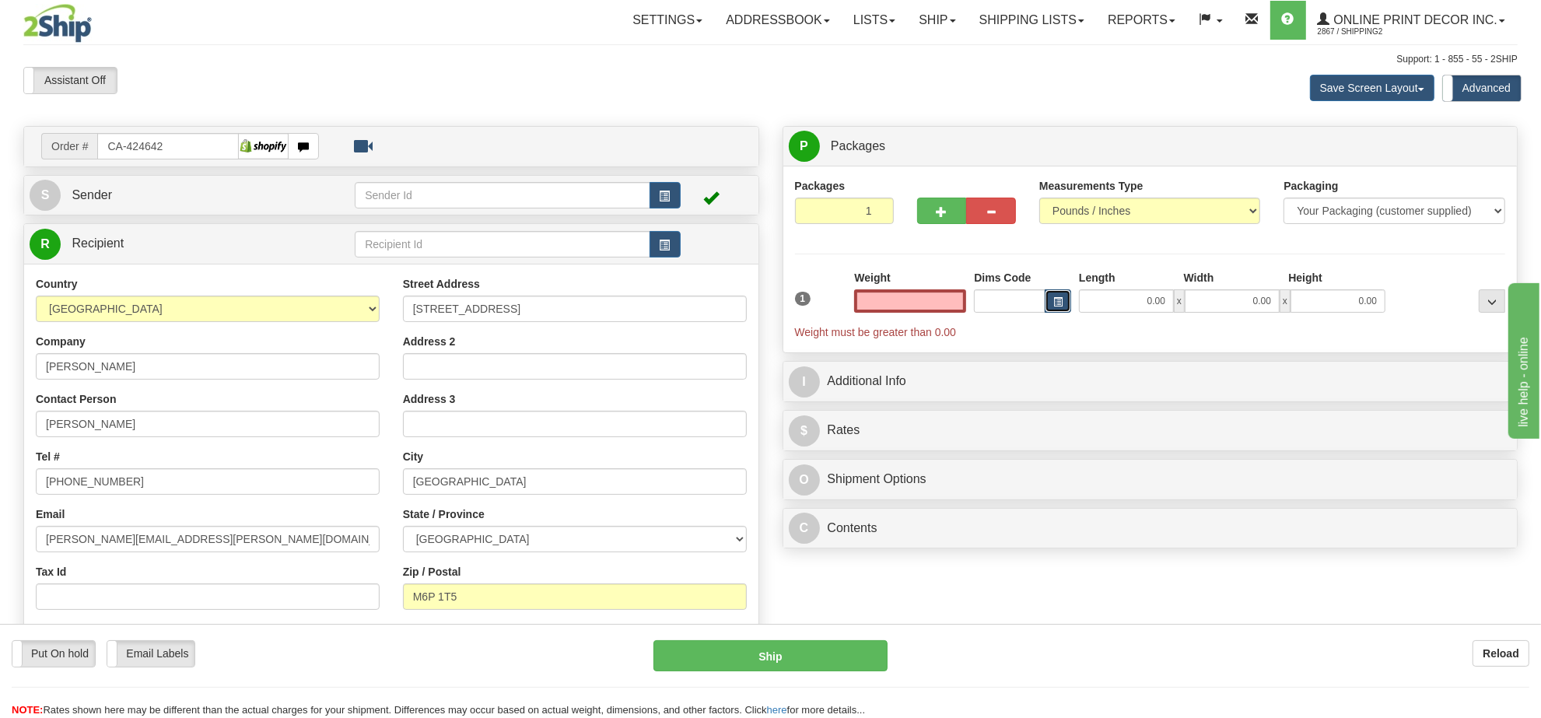
type input "0.00"
click at [1061, 312] on button "button" at bounding box center [1058, 300] width 26 height 23
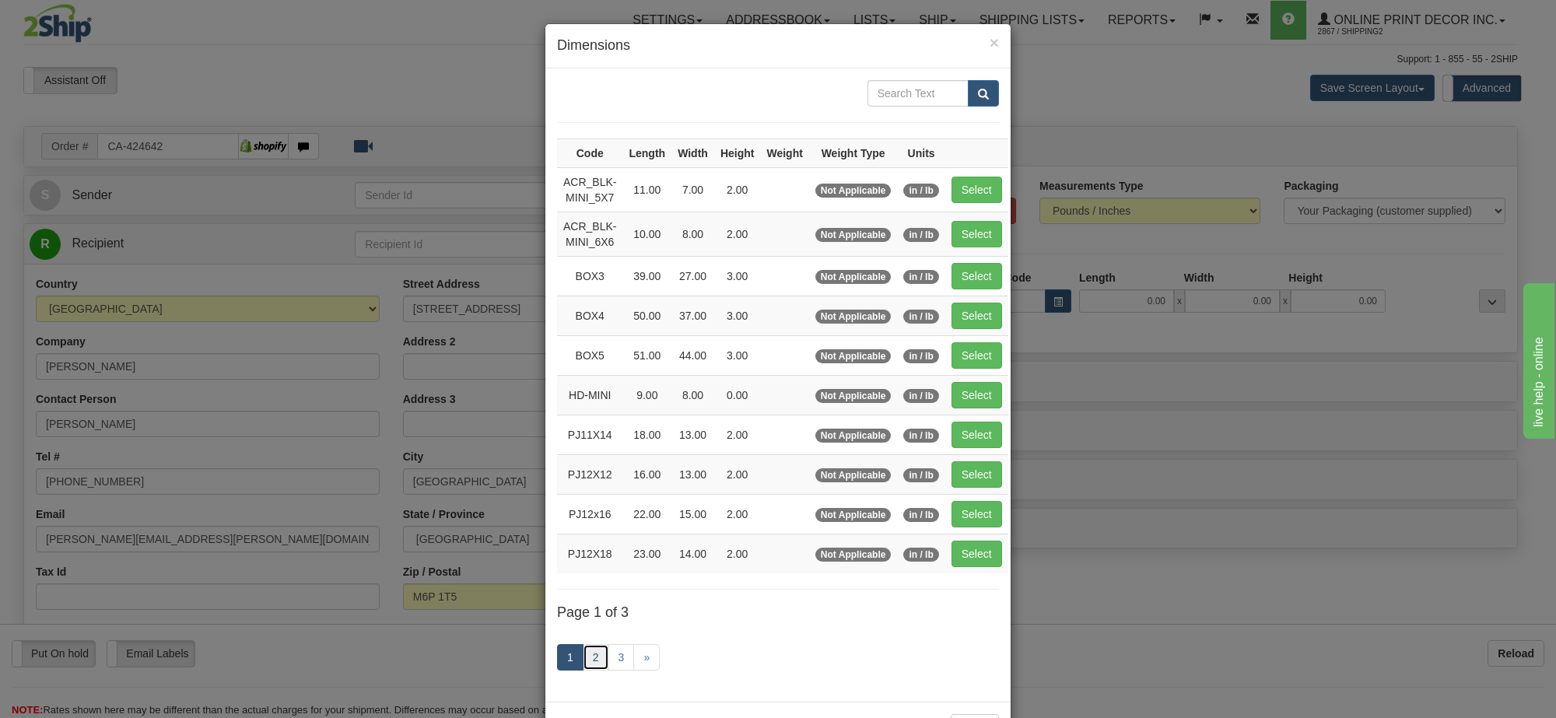
click at [588, 658] on link "2" at bounding box center [596, 657] width 26 height 26
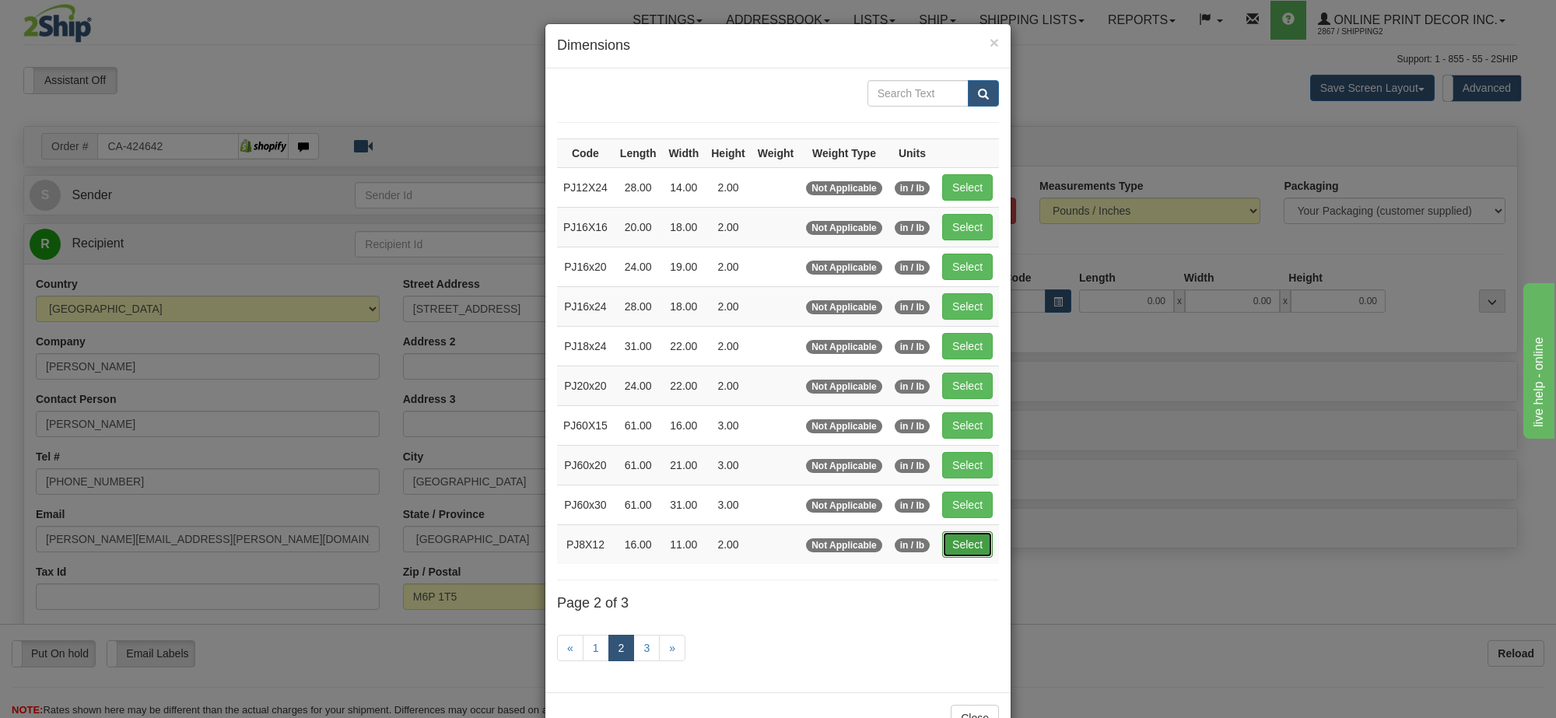
click at [975, 545] on button "Select" at bounding box center [967, 544] width 51 height 26
type input "PJ8X12"
type input "16.00"
type input "11.00"
type input "2.00"
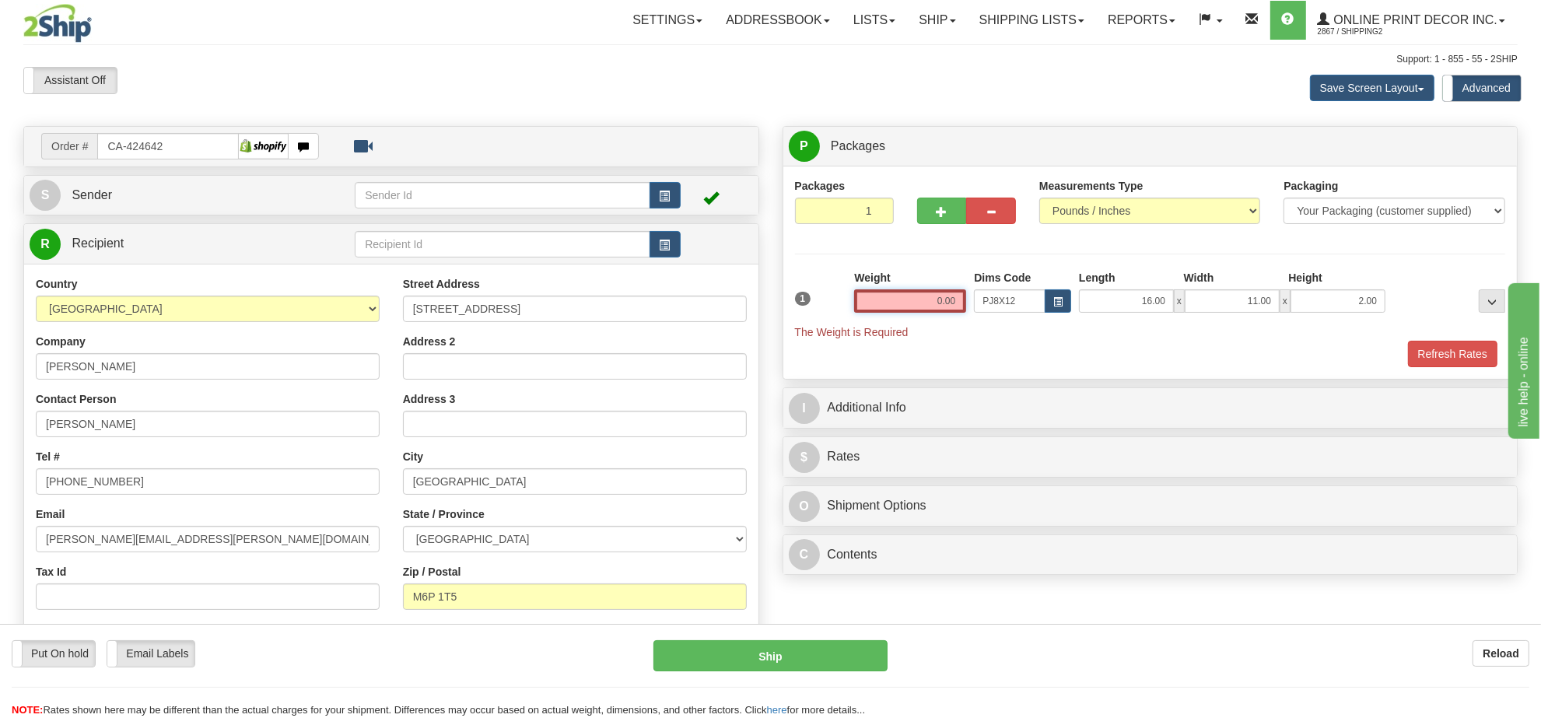
drag, startPoint x: 959, startPoint y: 306, endPoint x: 858, endPoint y: 302, distance: 100.4
click at [858, 302] on input "0.00" at bounding box center [910, 300] width 112 height 23
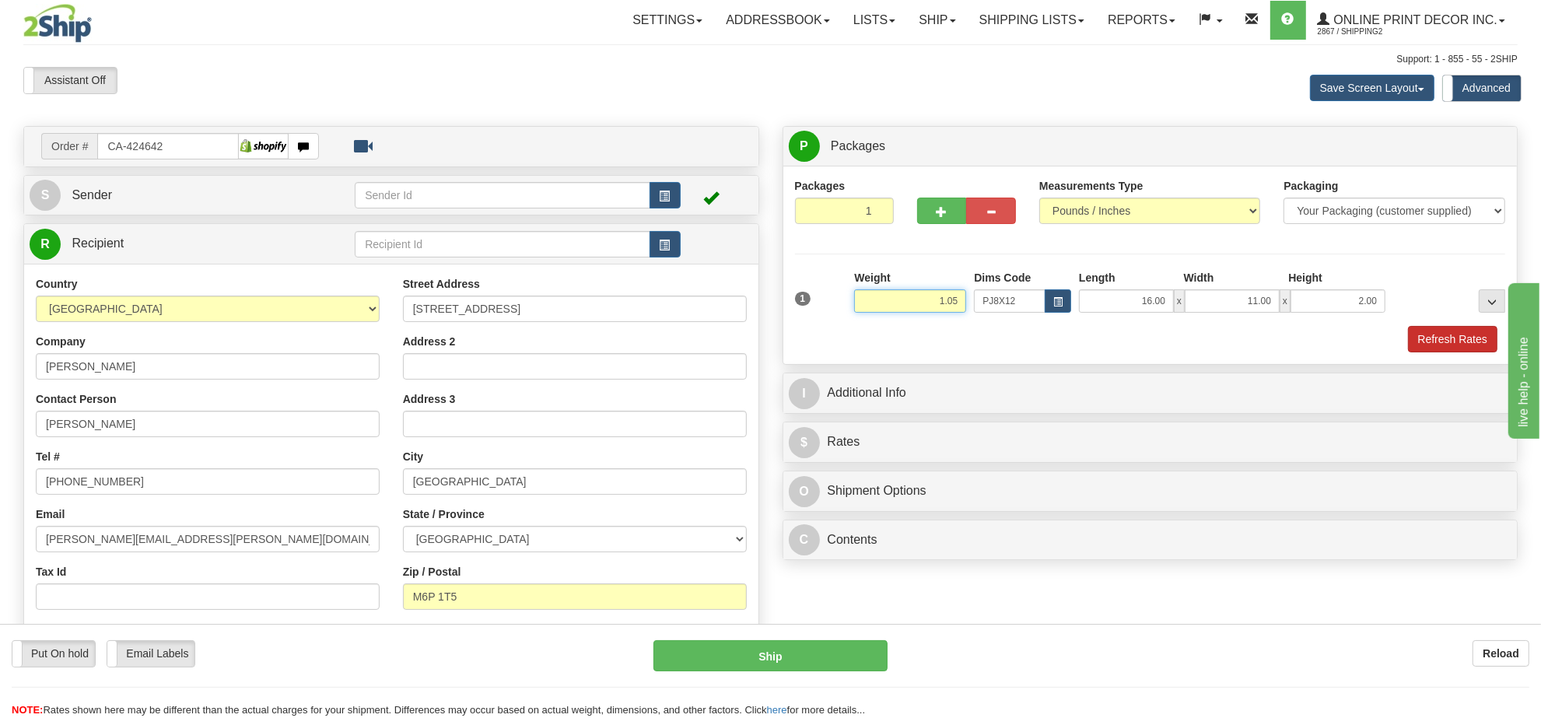
type input "1.05"
click at [1441, 332] on button "Refresh Rates" at bounding box center [1452, 339] width 89 height 26
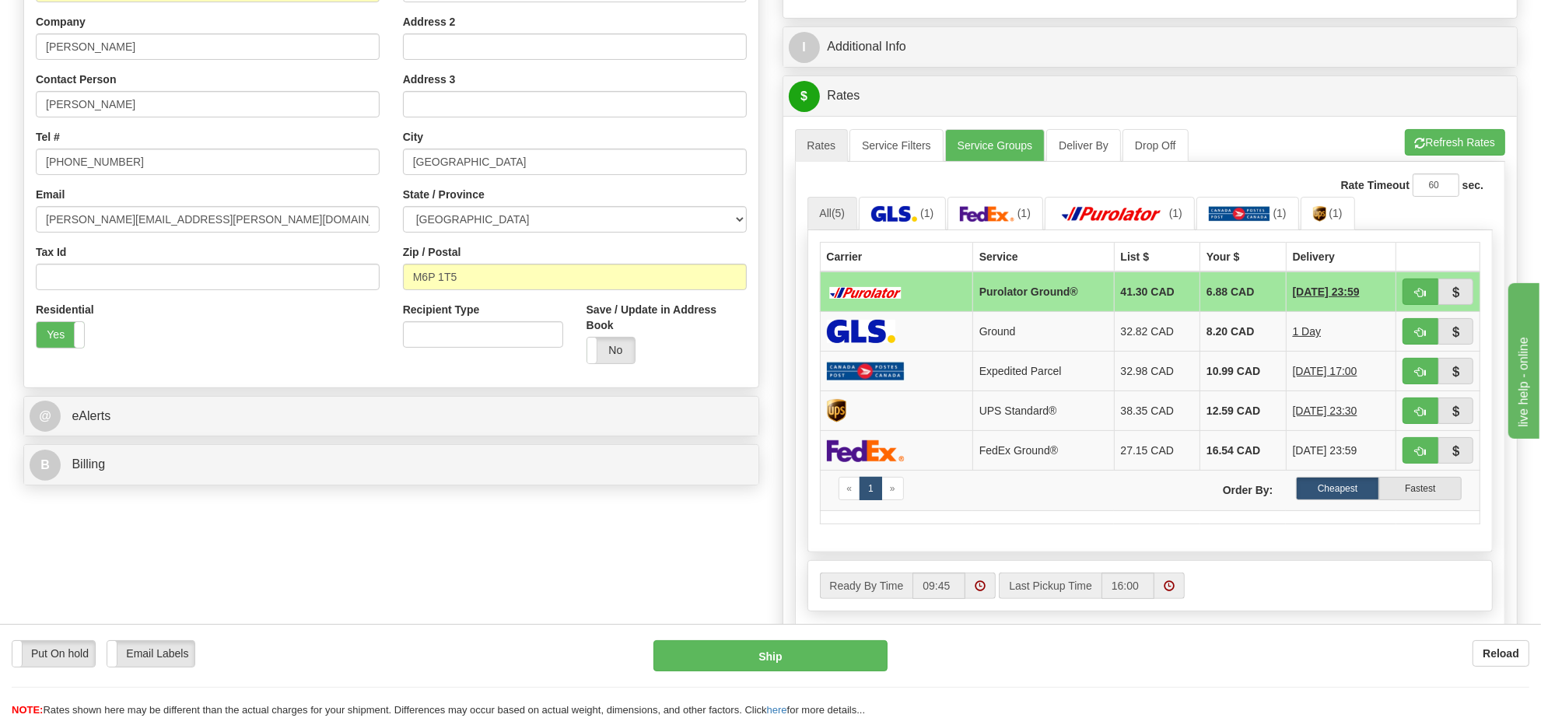
scroll to position [332, 0]
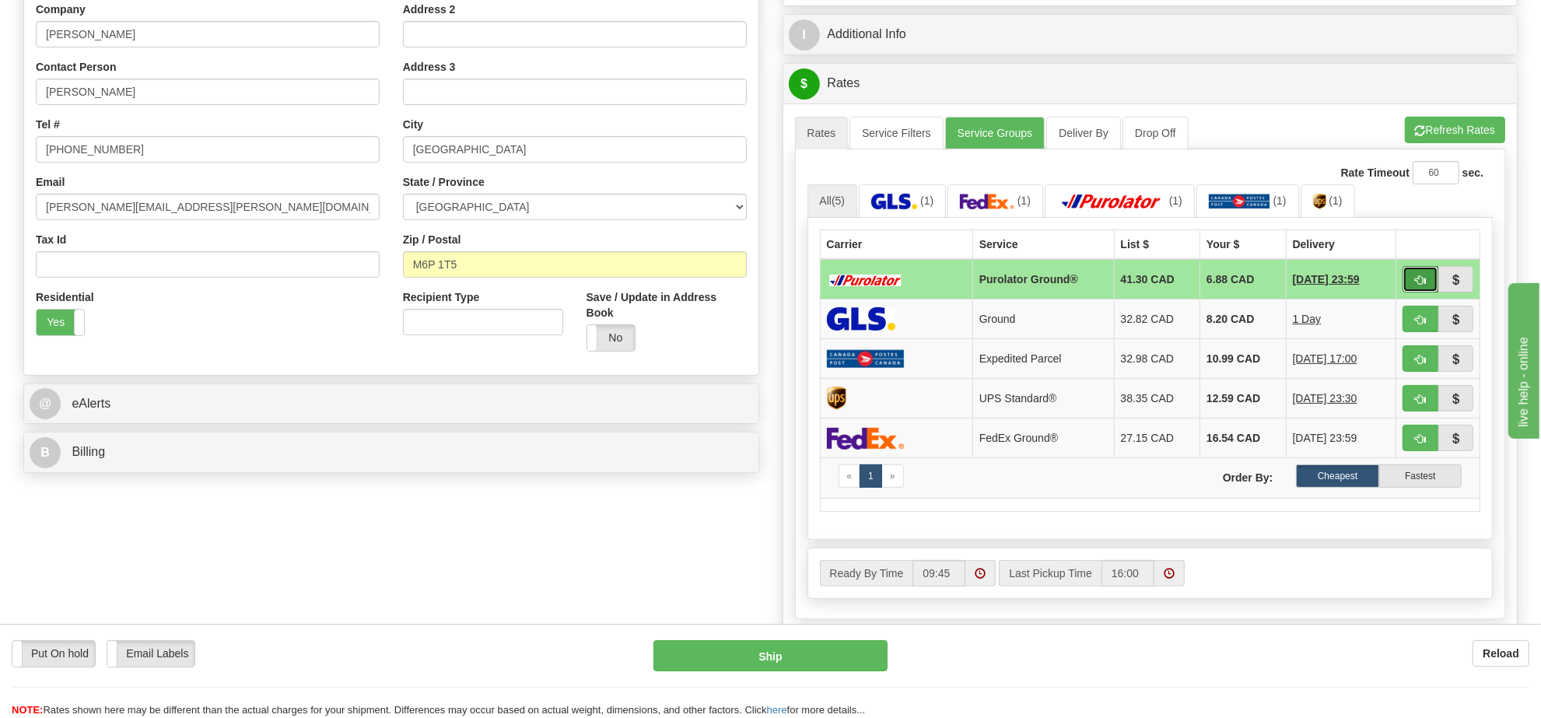
click at [1421, 281] on span "button" at bounding box center [1420, 280] width 11 height 10
type input "260"
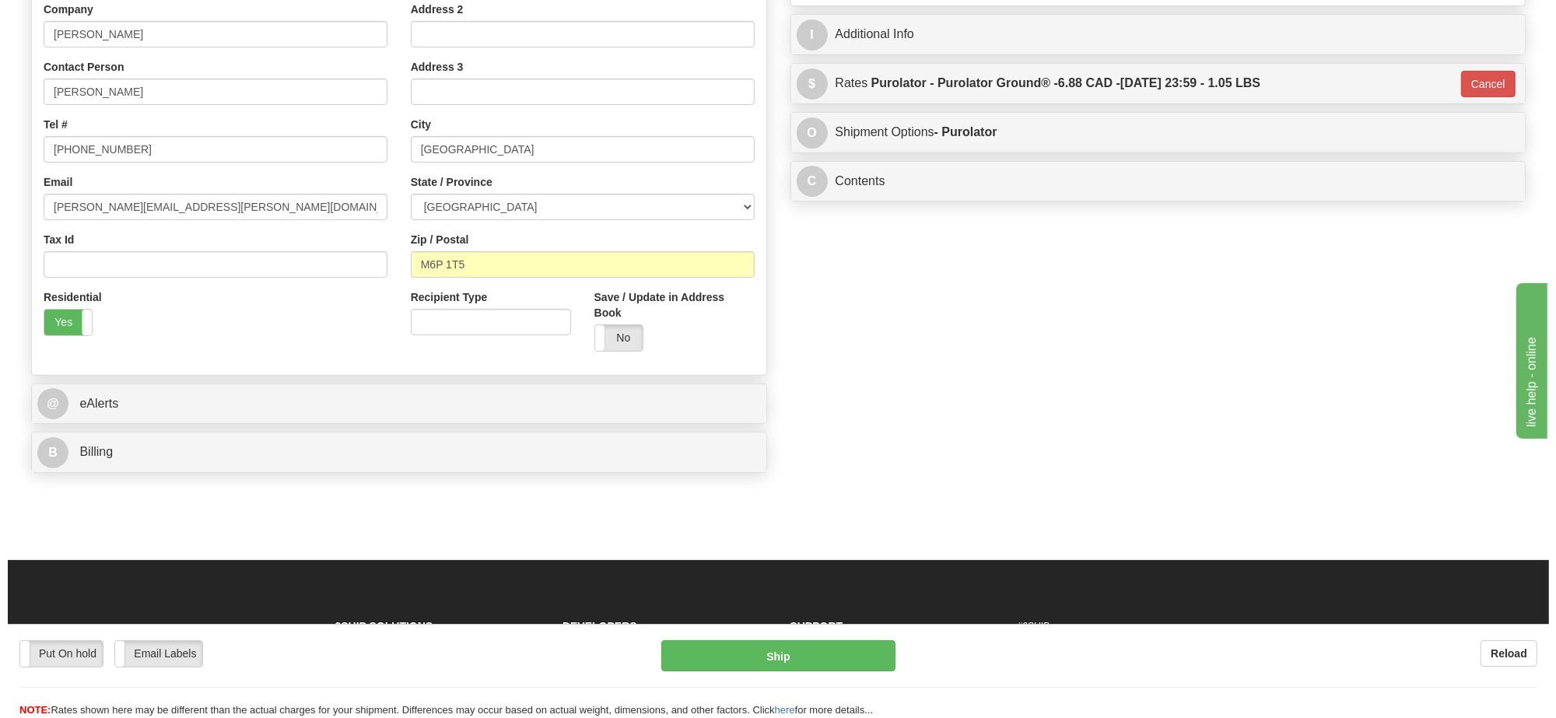
scroll to position [40, 0]
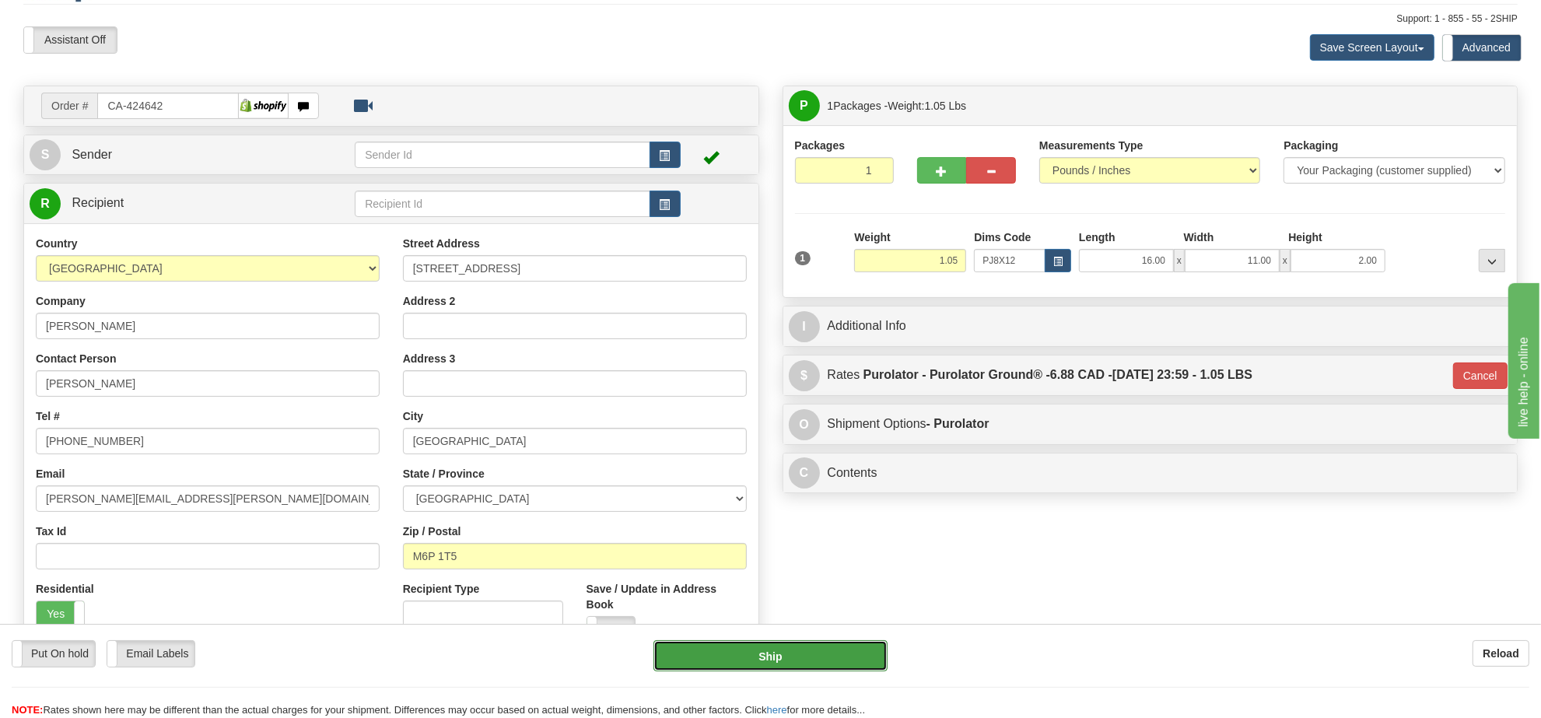
click at [801, 657] on button "Ship" at bounding box center [770, 655] width 233 height 31
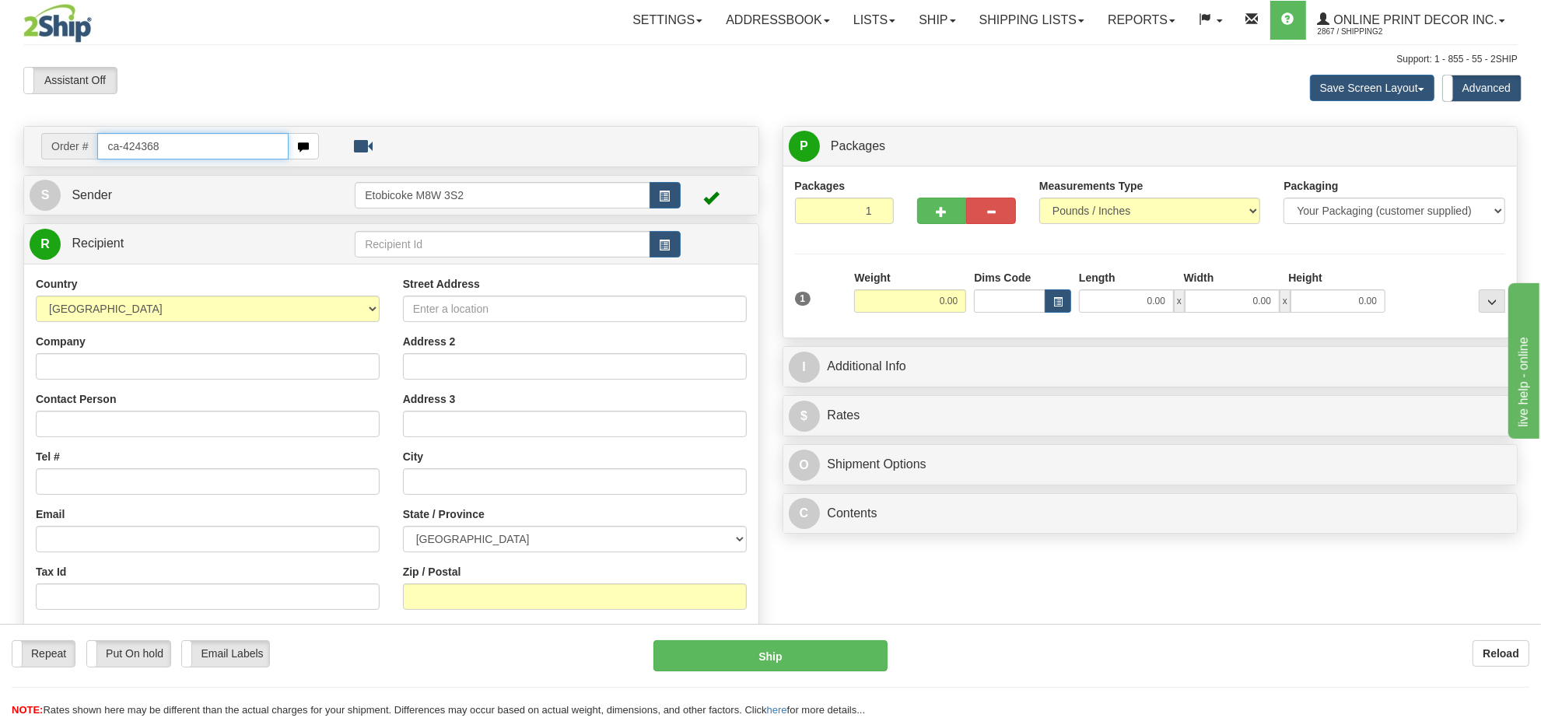
type input "ca-424368"
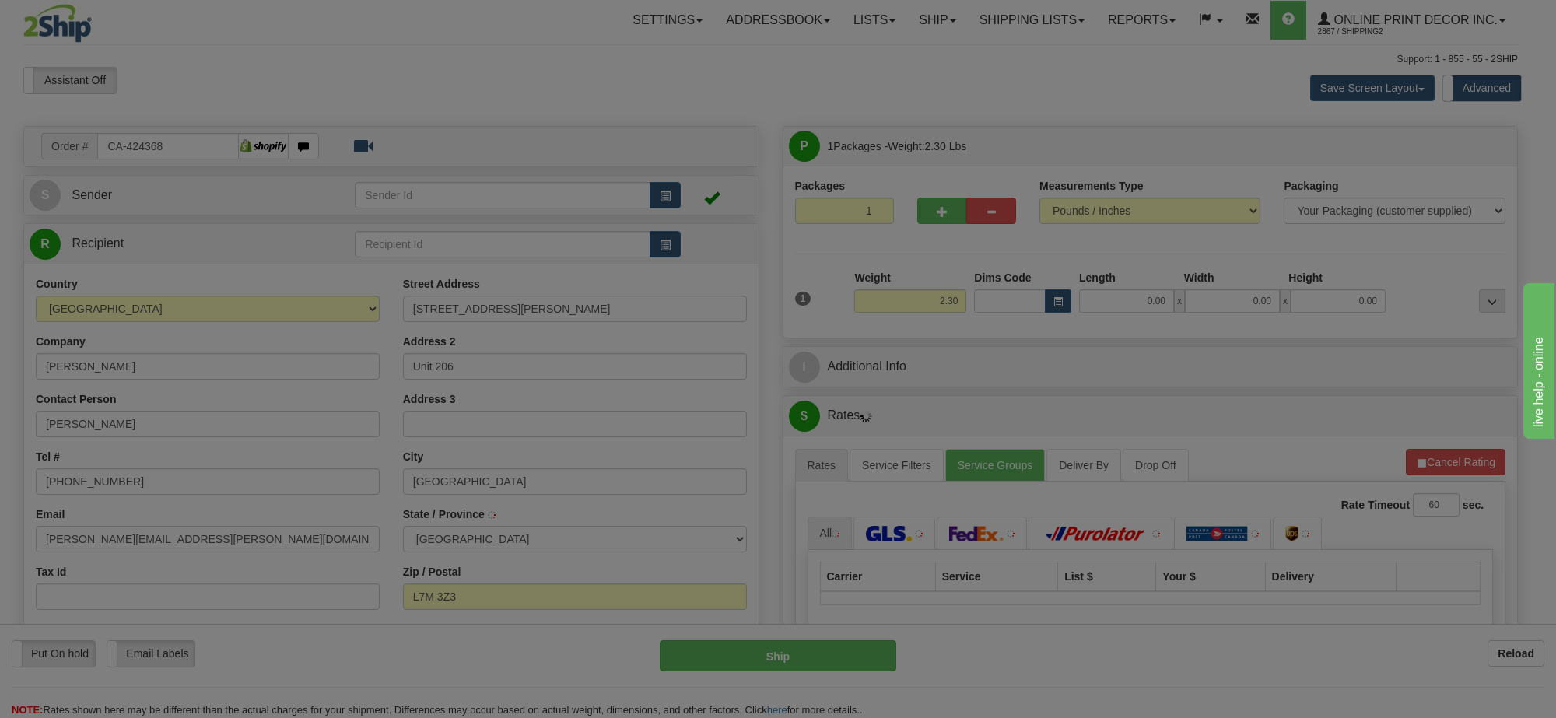
type input "BURLINGTON"
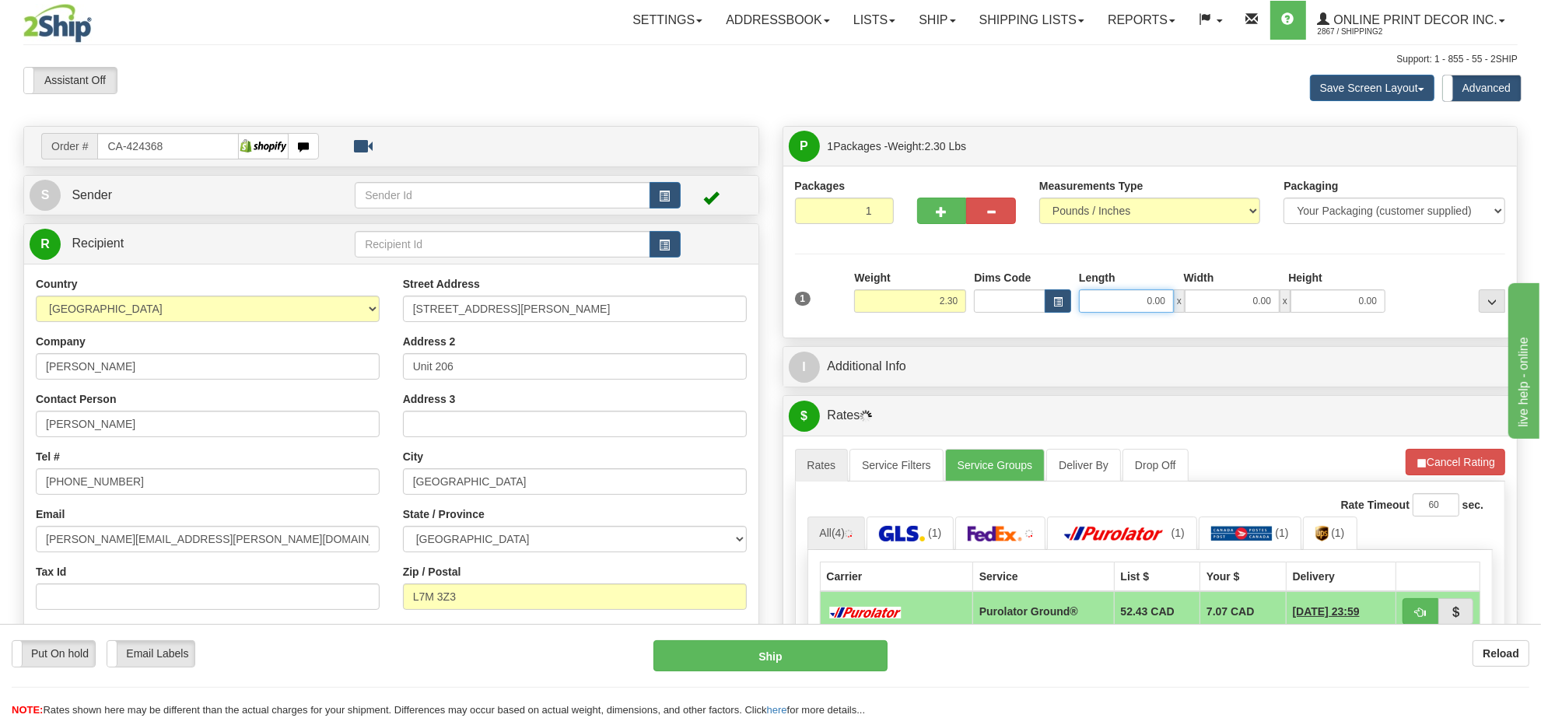
drag, startPoint x: 1099, startPoint y: 307, endPoint x: 1074, endPoint y: 305, distance: 25.0
click at [1092, 307] on input "0.00" at bounding box center [1126, 300] width 95 height 23
type input "0.00"
click at [1070, 303] on button "button" at bounding box center [1058, 300] width 26 height 23
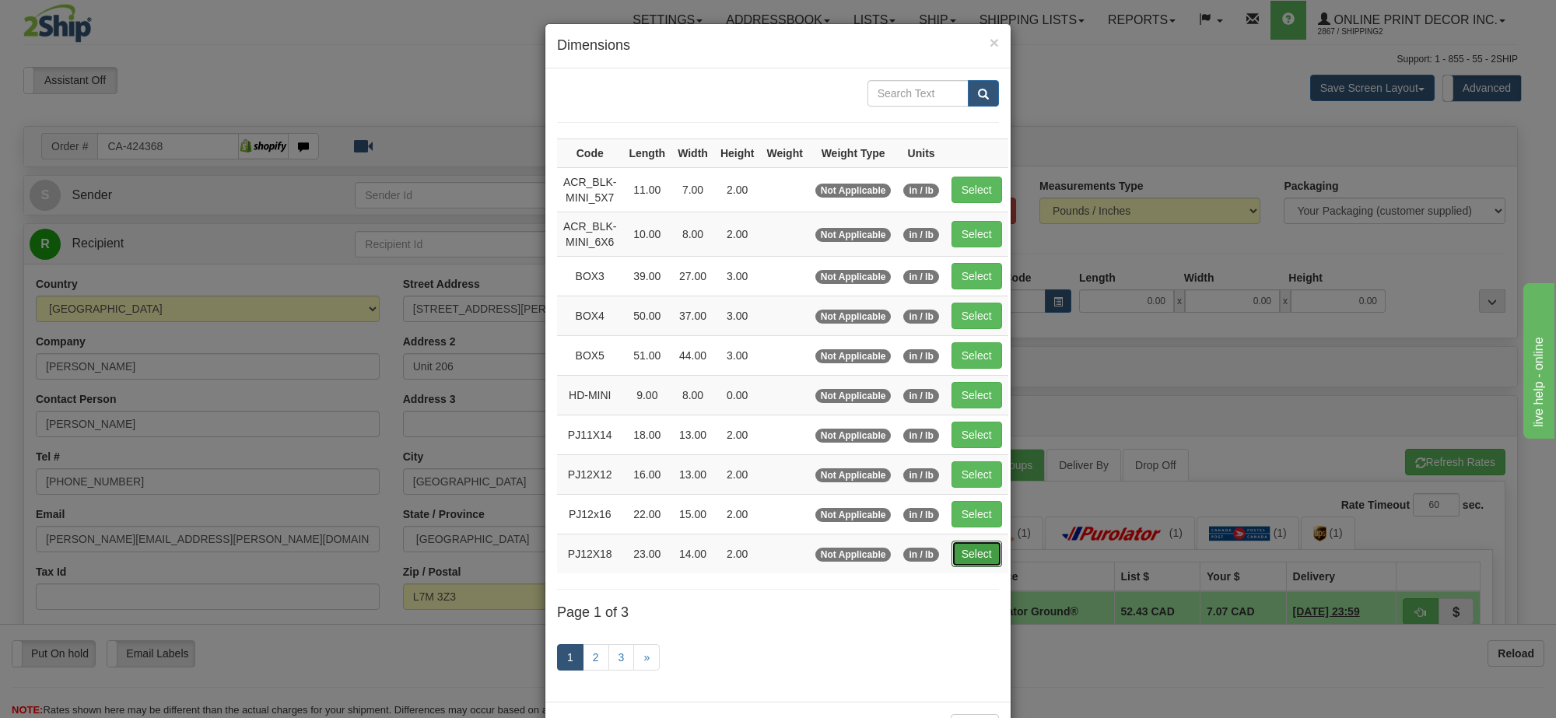
drag, startPoint x: 959, startPoint y: 562, endPoint x: 969, endPoint y: 557, distance: 10.4
click at [959, 560] on button "Select" at bounding box center [977, 554] width 51 height 26
type input "PJ12X18"
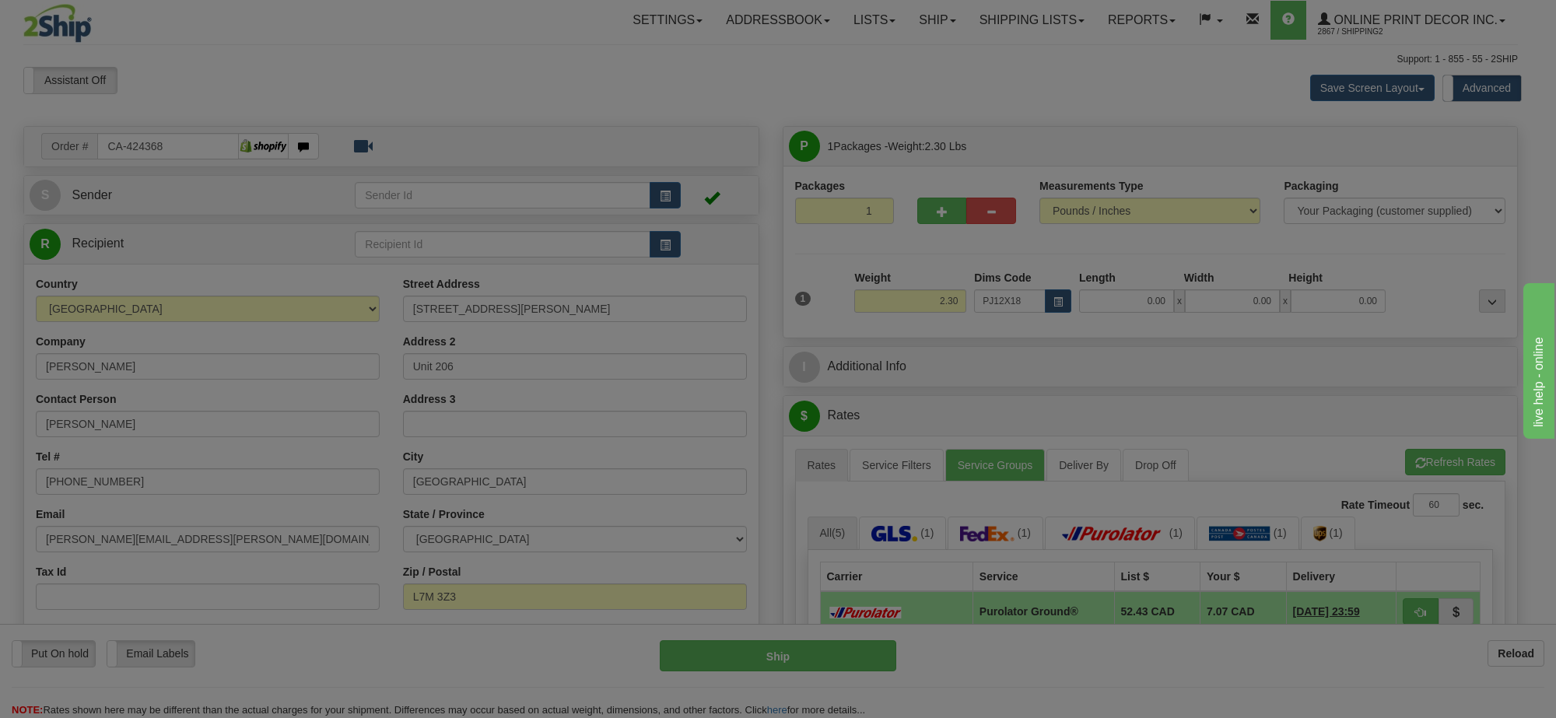
type input "23.00"
type input "14.00"
type input "2.00"
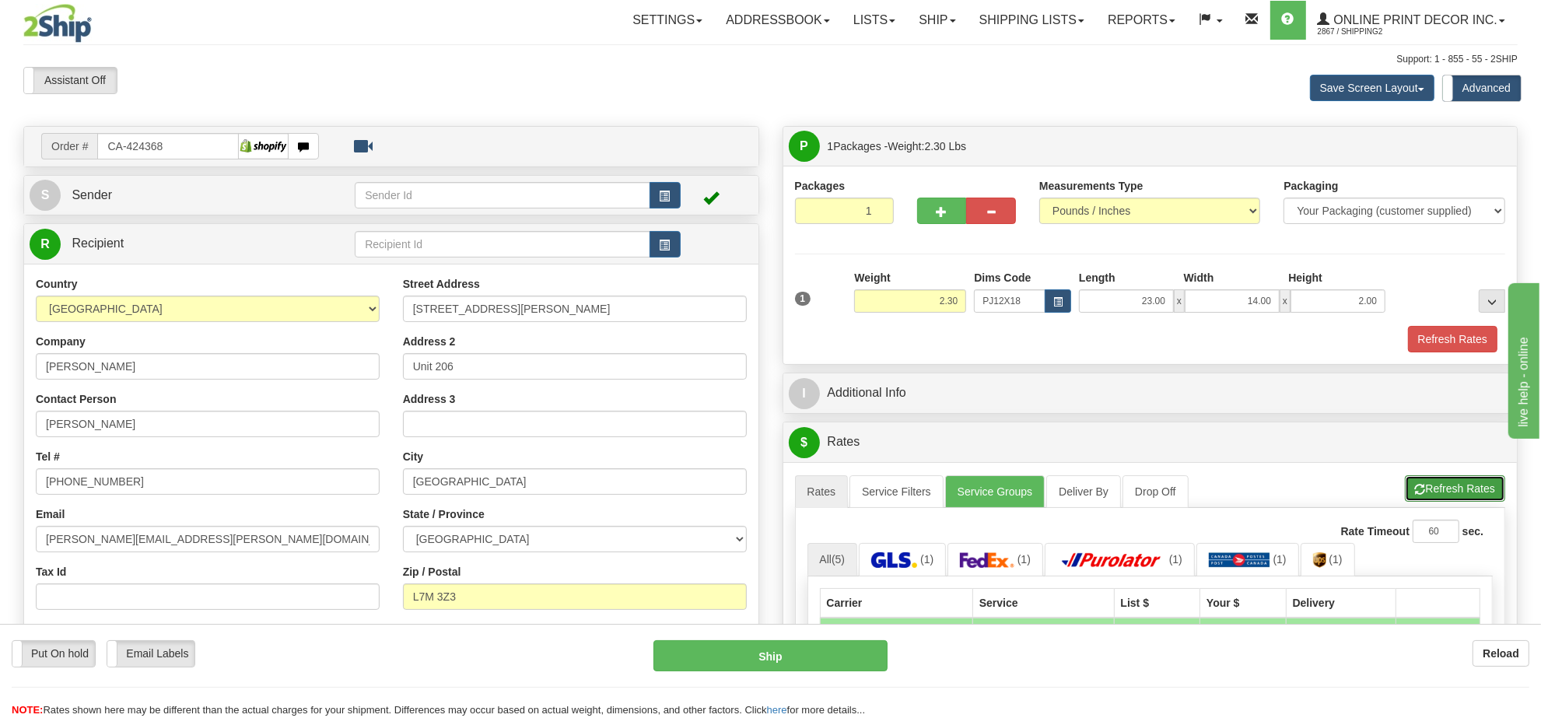
click at [1469, 494] on button "Refresh Rates" at bounding box center [1455, 488] width 100 height 26
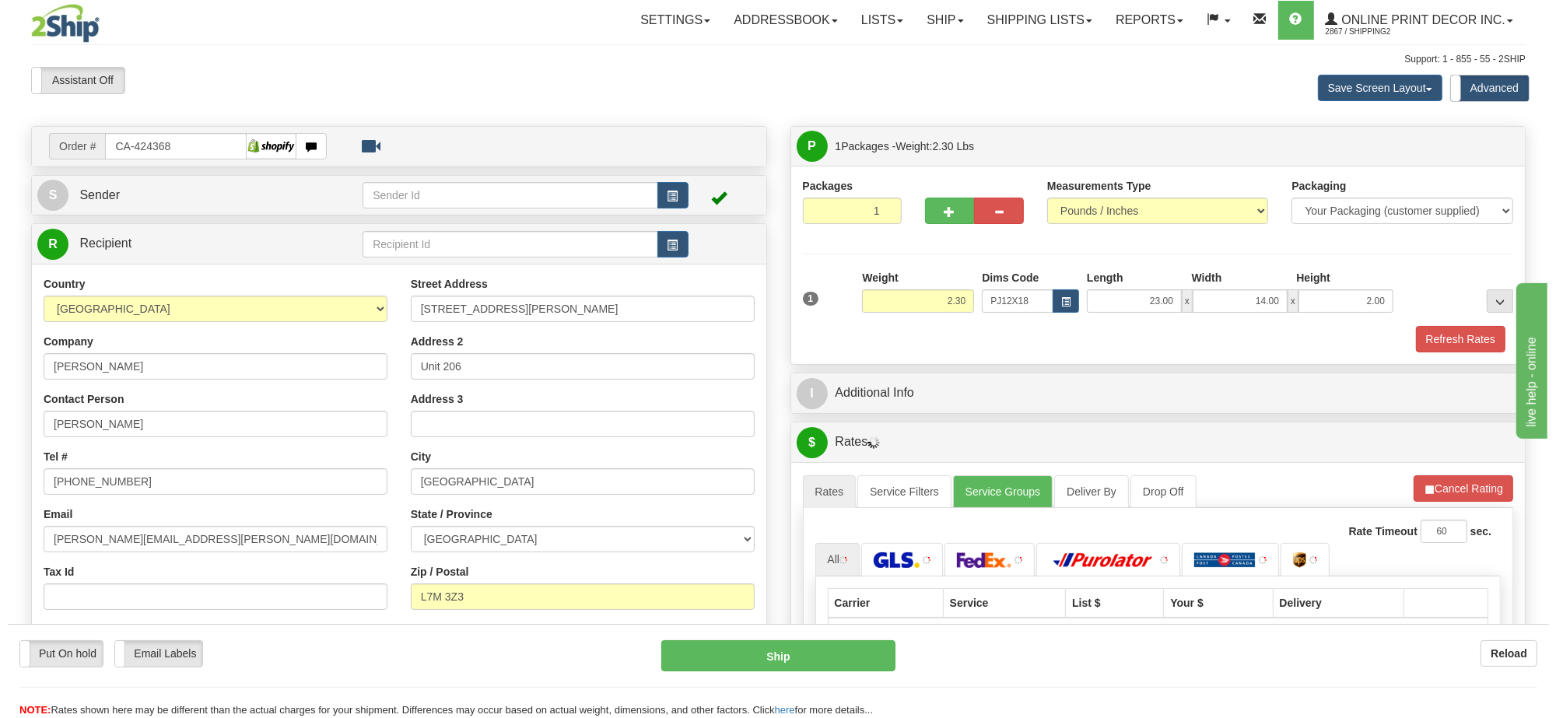
scroll to position [195, 0]
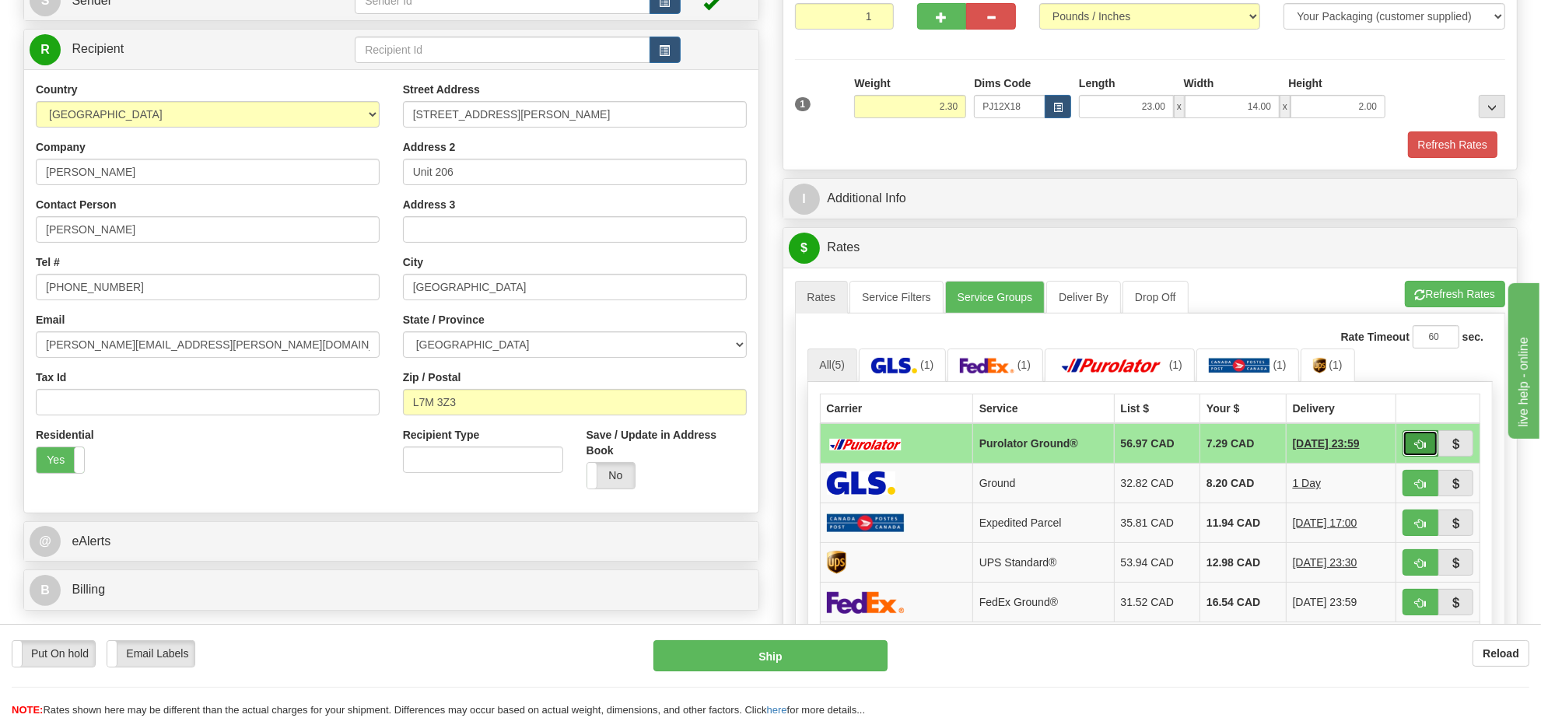
click at [1409, 444] on button "button" at bounding box center [1421, 443] width 36 height 26
type input "260"
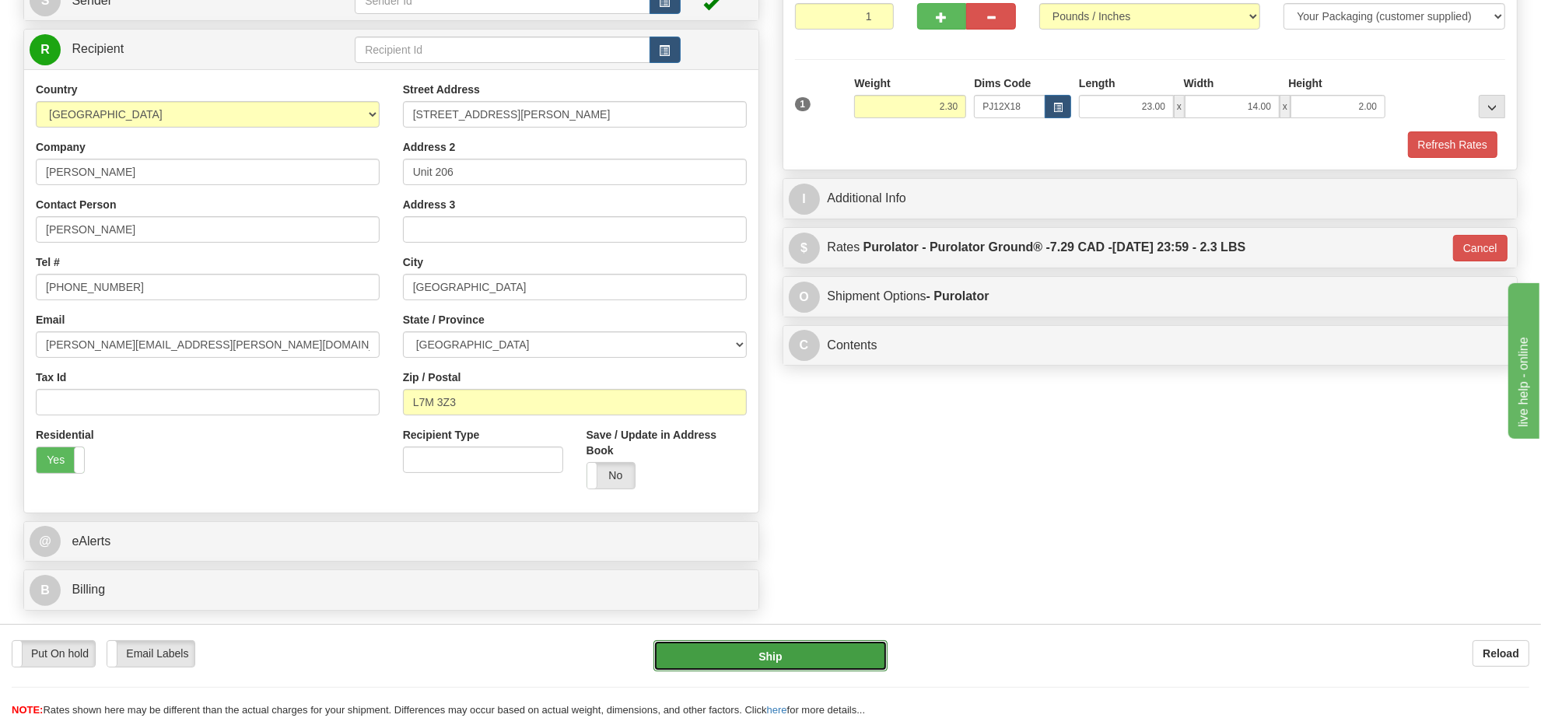
click at [813, 647] on button "Ship" at bounding box center [770, 655] width 233 height 31
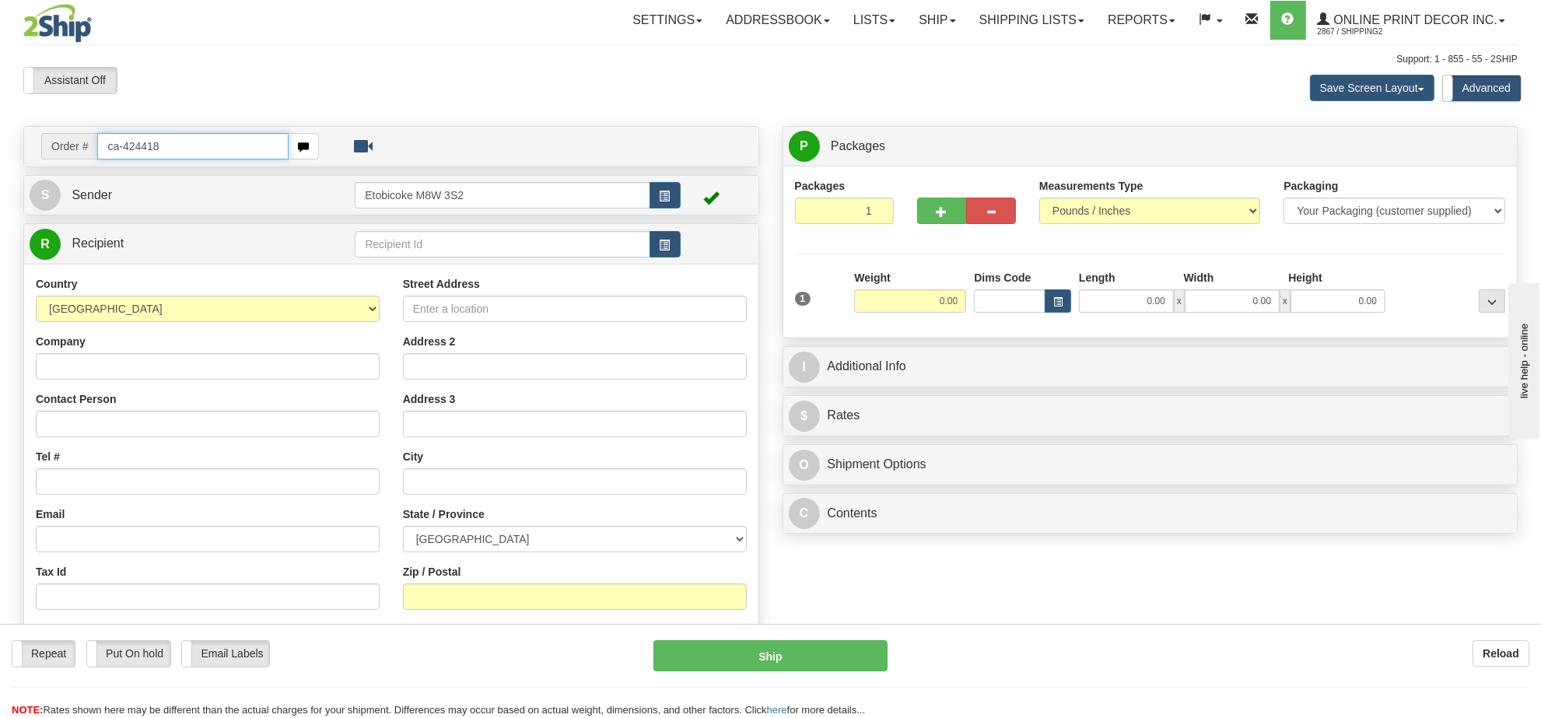
type input "ca-424418"
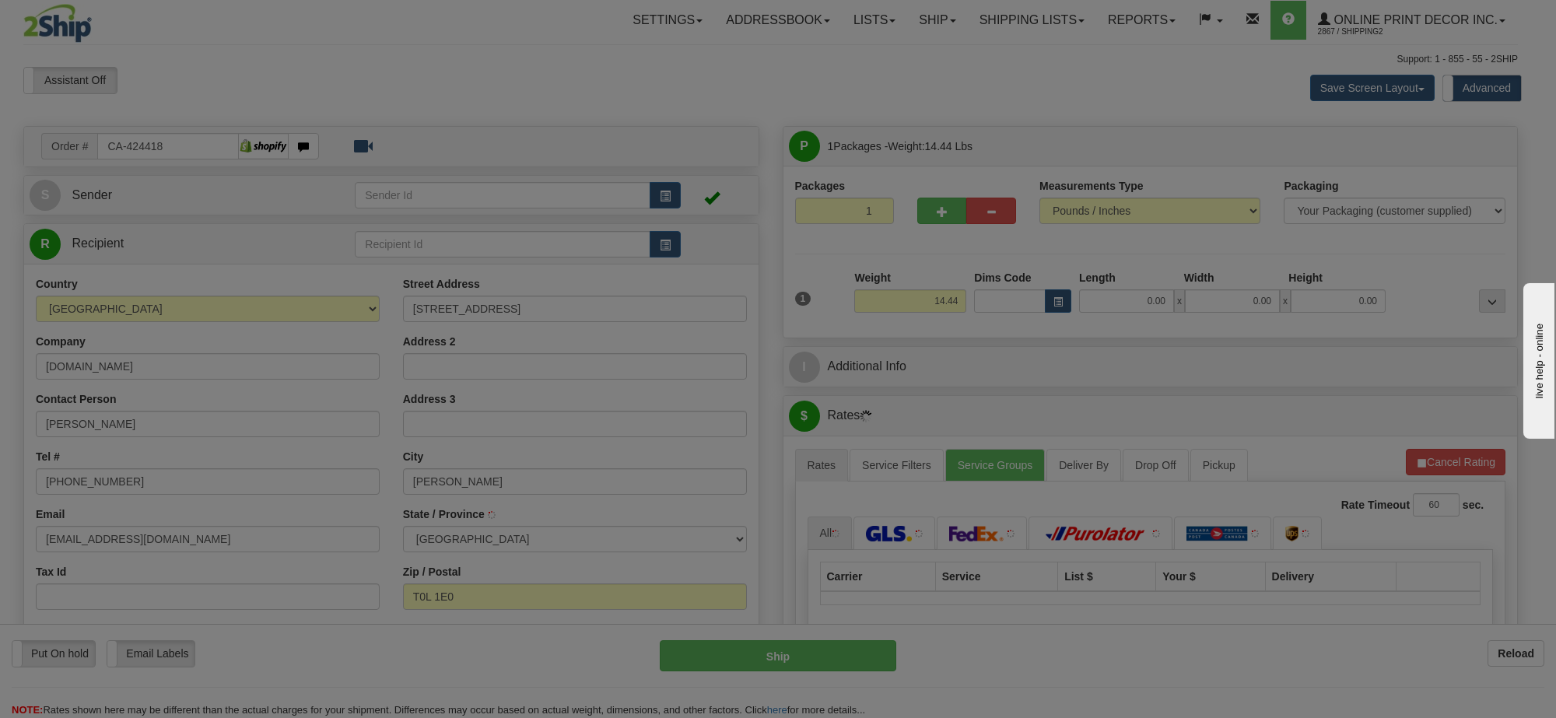
type input "[PERSON_NAME]"
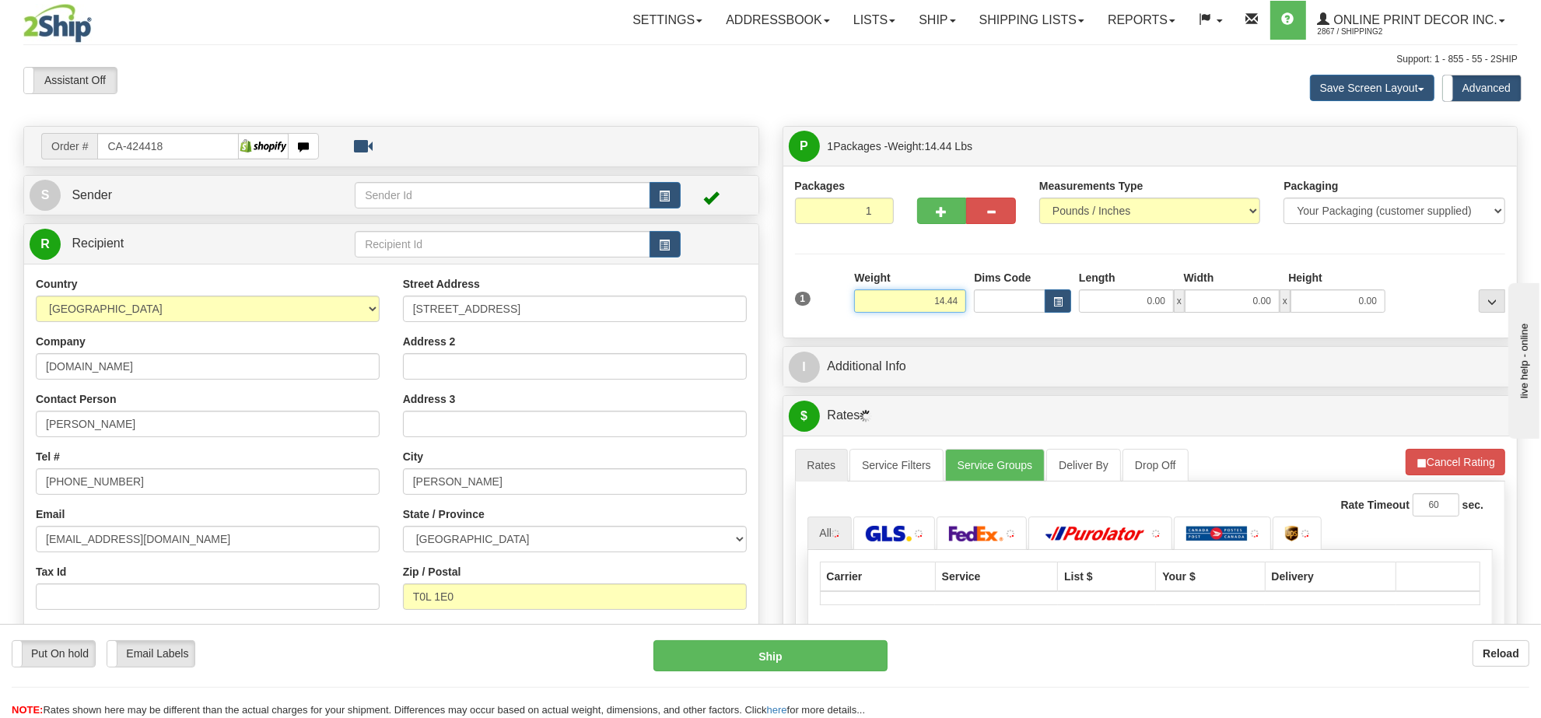
click at [924, 293] on input "14.44" at bounding box center [910, 300] width 112 height 23
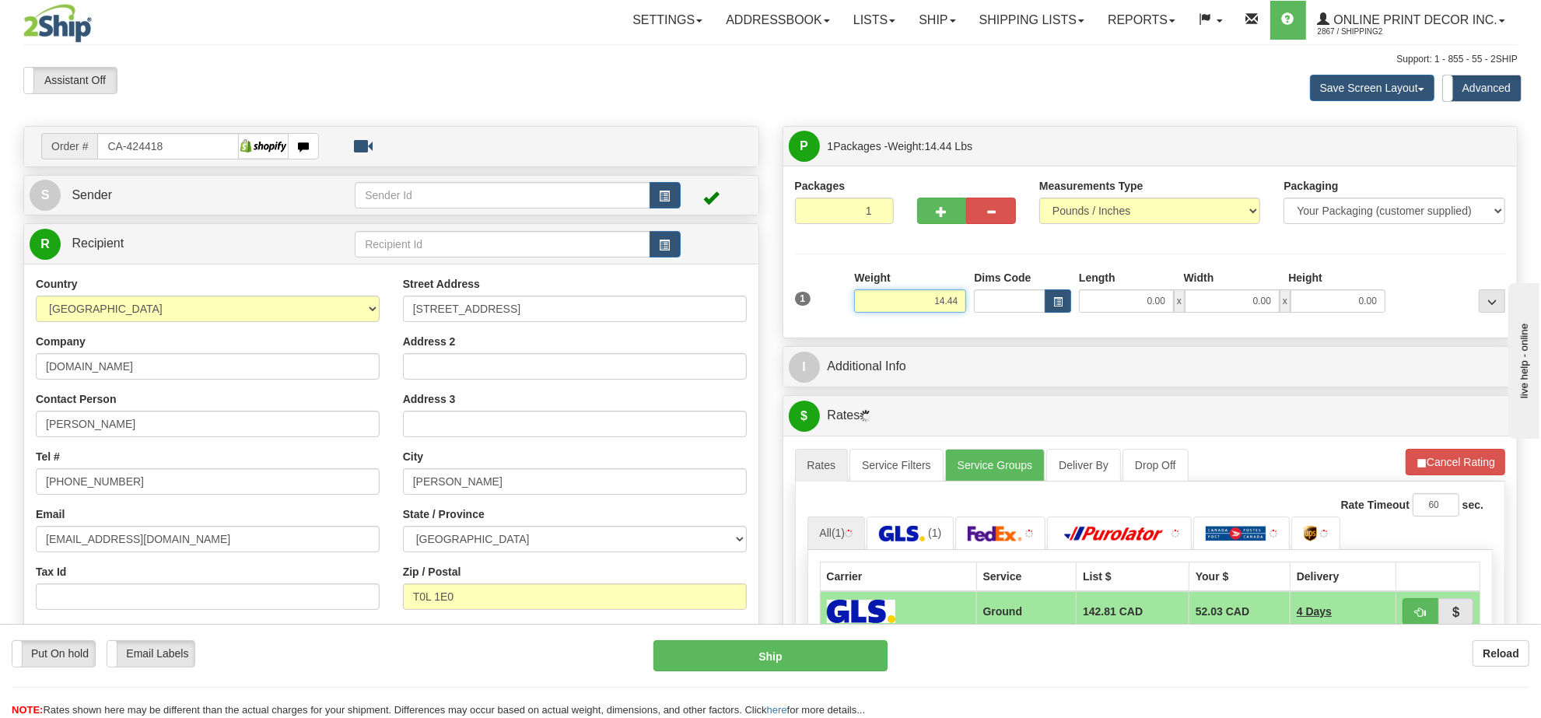
click at [932, 300] on input "14.44" at bounding box center [910, 300] width 112 height 23
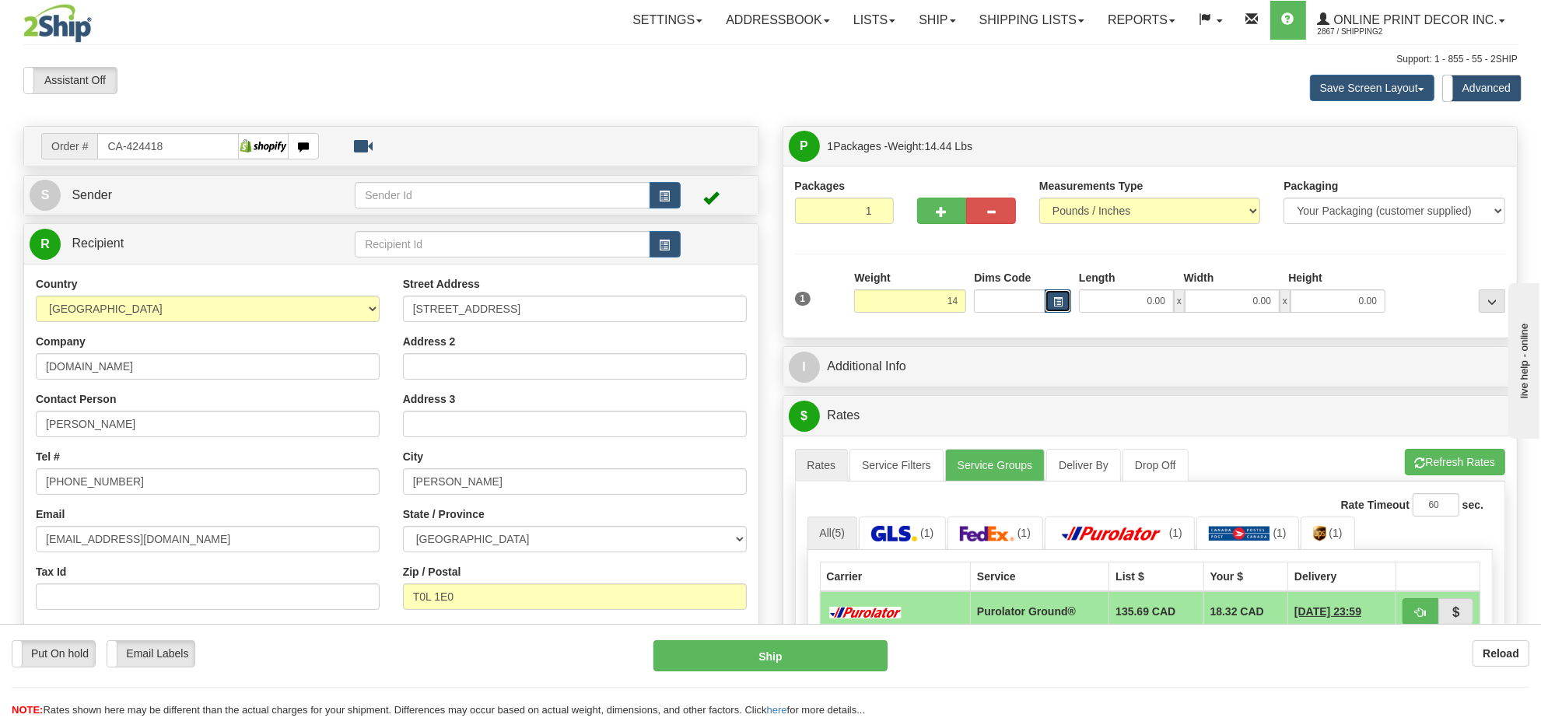
click at [1057, 300] on span "button" at bounding box center [1058, 302] width 9 height 9
type input "14.00"
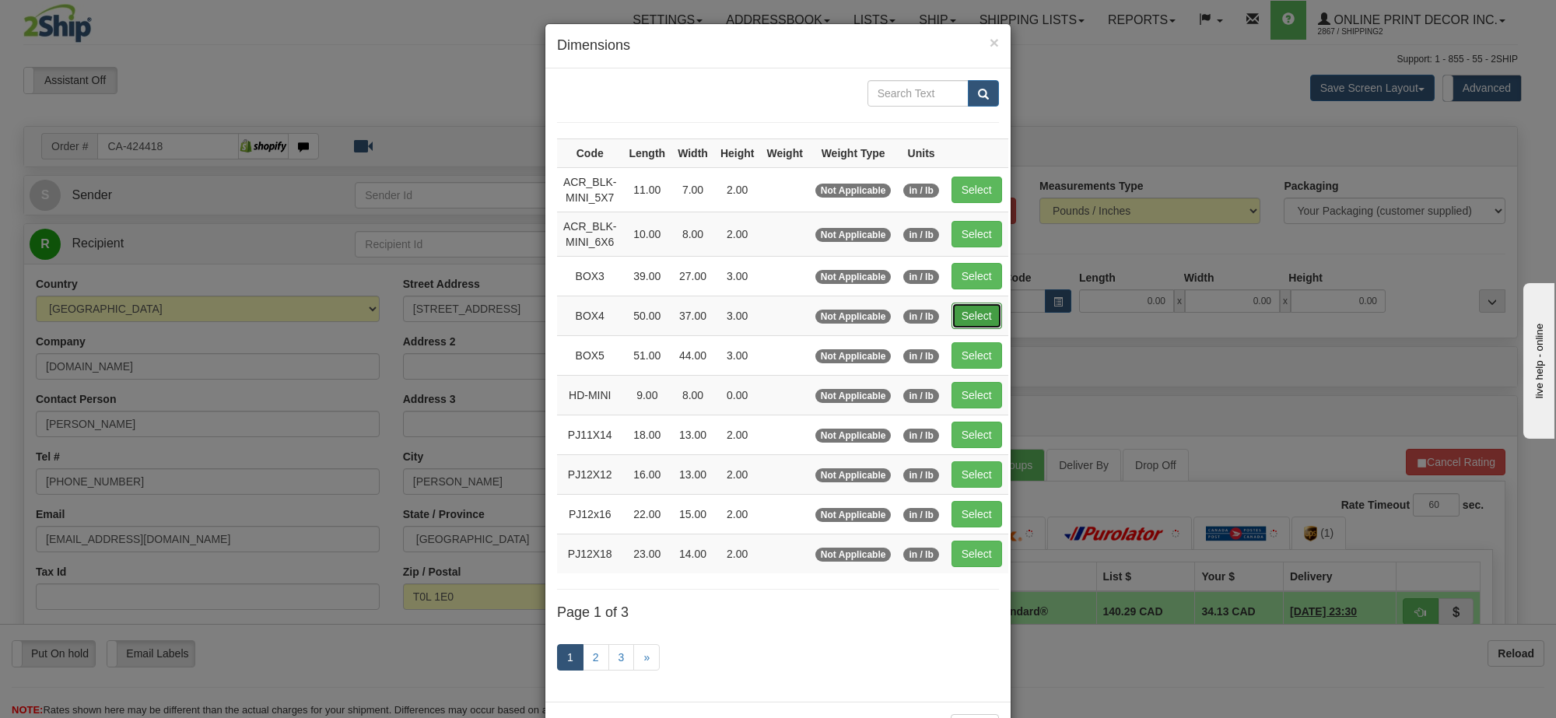
click at [978, 313] on button "Select" at bounding box center [977, 316] width 51 height 26
type input "BOX4"
type input "50.00"
type input "37.00"
type input "3.00"
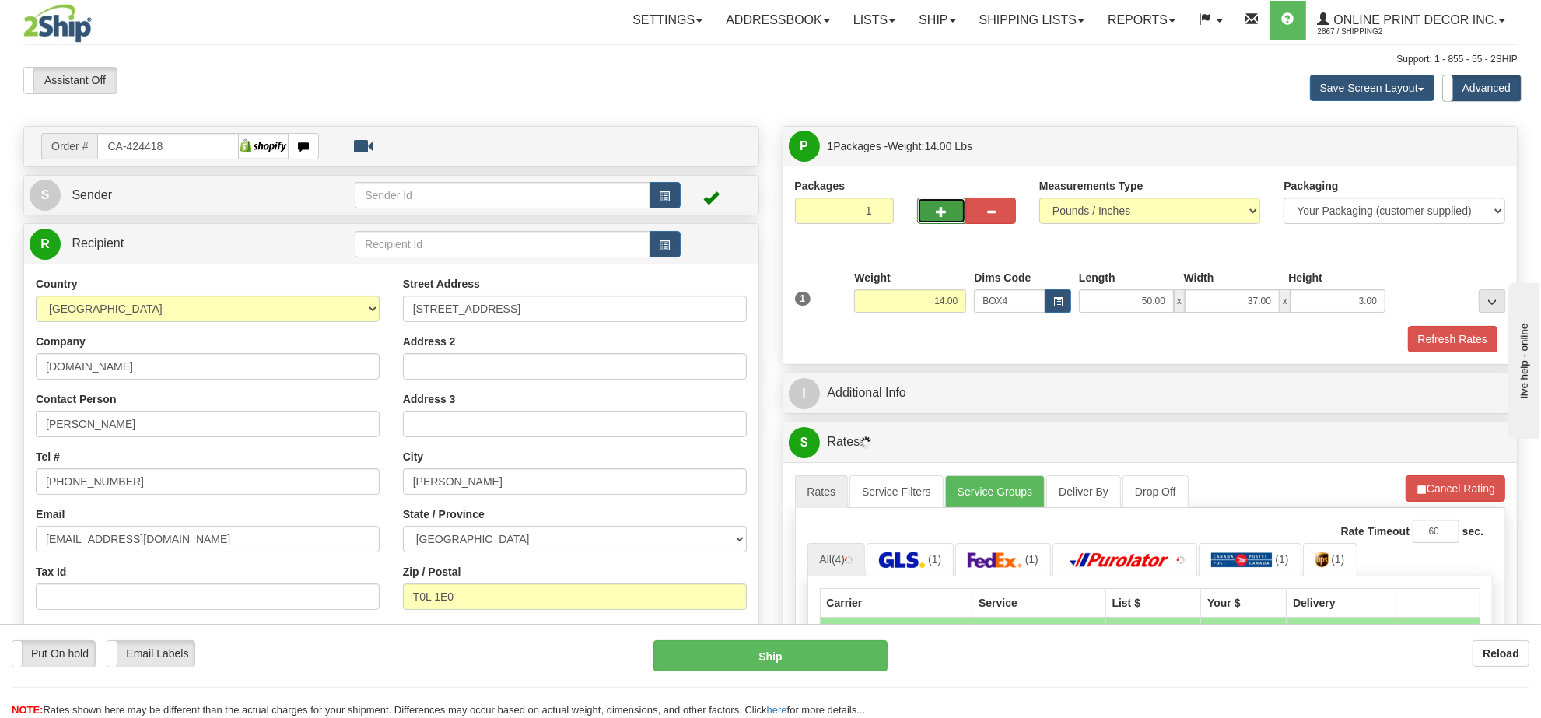
click at [945, 209] on span "button" at bounding box center [942, 212] width 11 height 10
radio input "true"
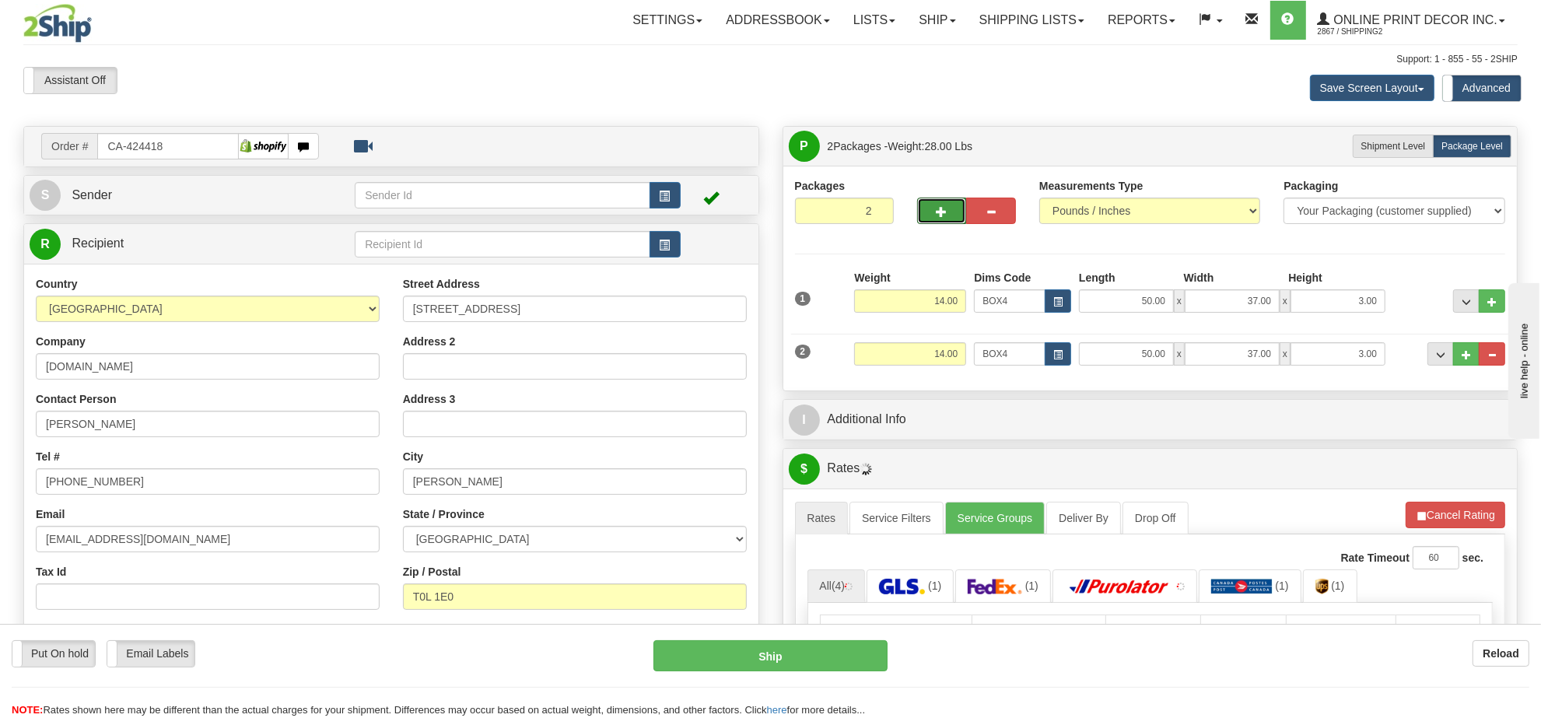
click at [942, 210] on span "button" at bounding box center [942, 212] width 11 height 10
type input "3"
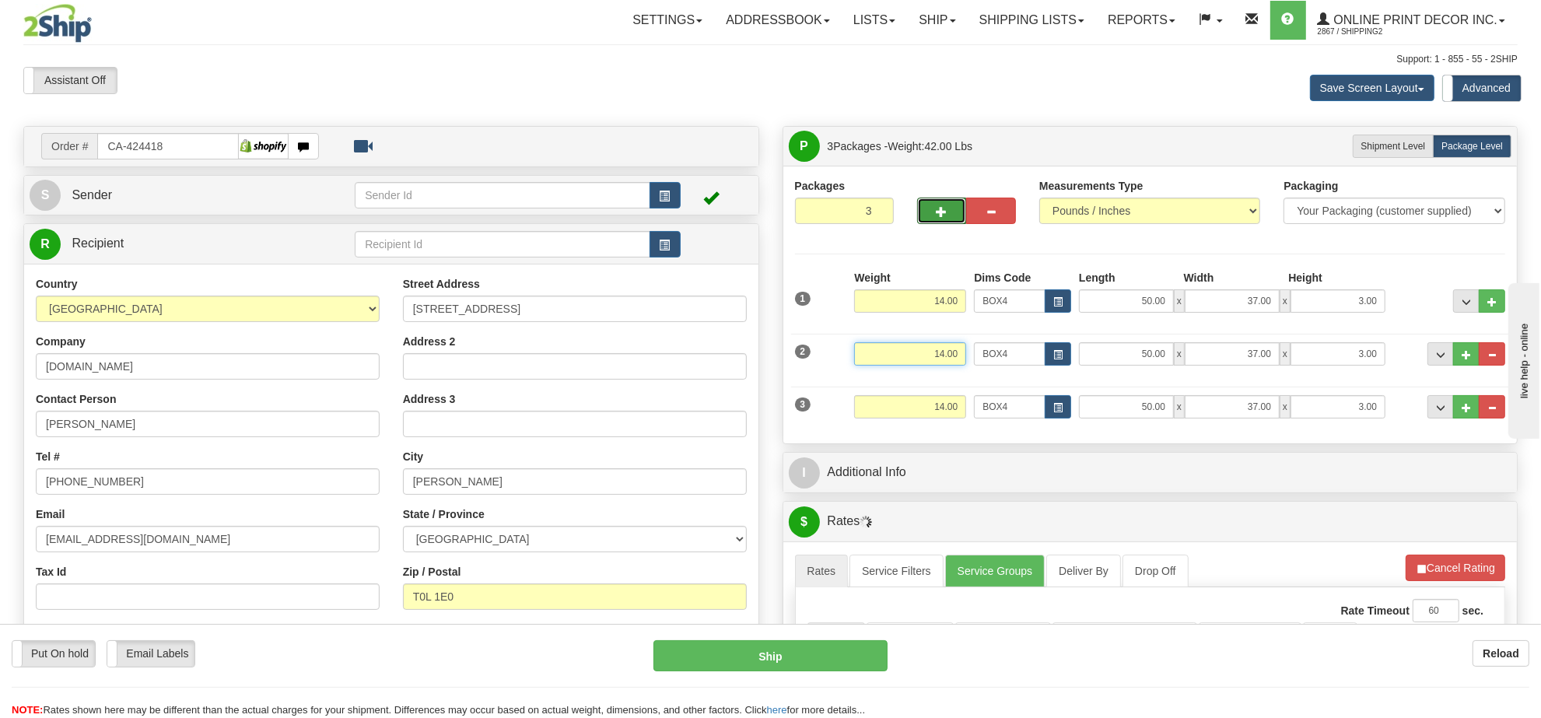
click at [942, 356] on input "14.00" at bounding box center [910, 353] width 112 height 23
type input "3.00"
click at [1053, 359] on button "button" at bounding box center [1058, 353] width 26 height 23
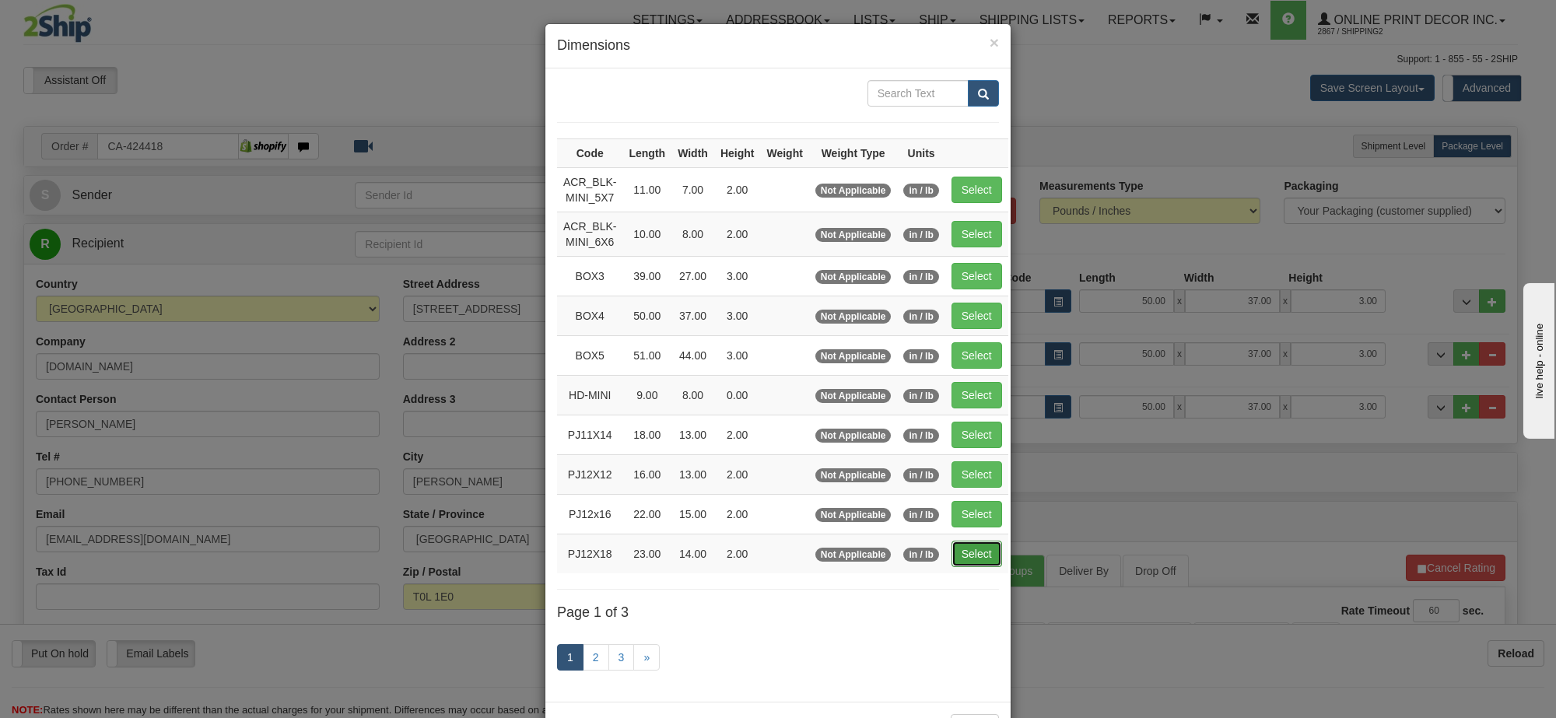
click at [969, 549] on button "Select" at bounding box center [977, 554] width 51 height 26
type input "PJ12X18"
type input "23.00"
type input "14.00"
type input "2.00"
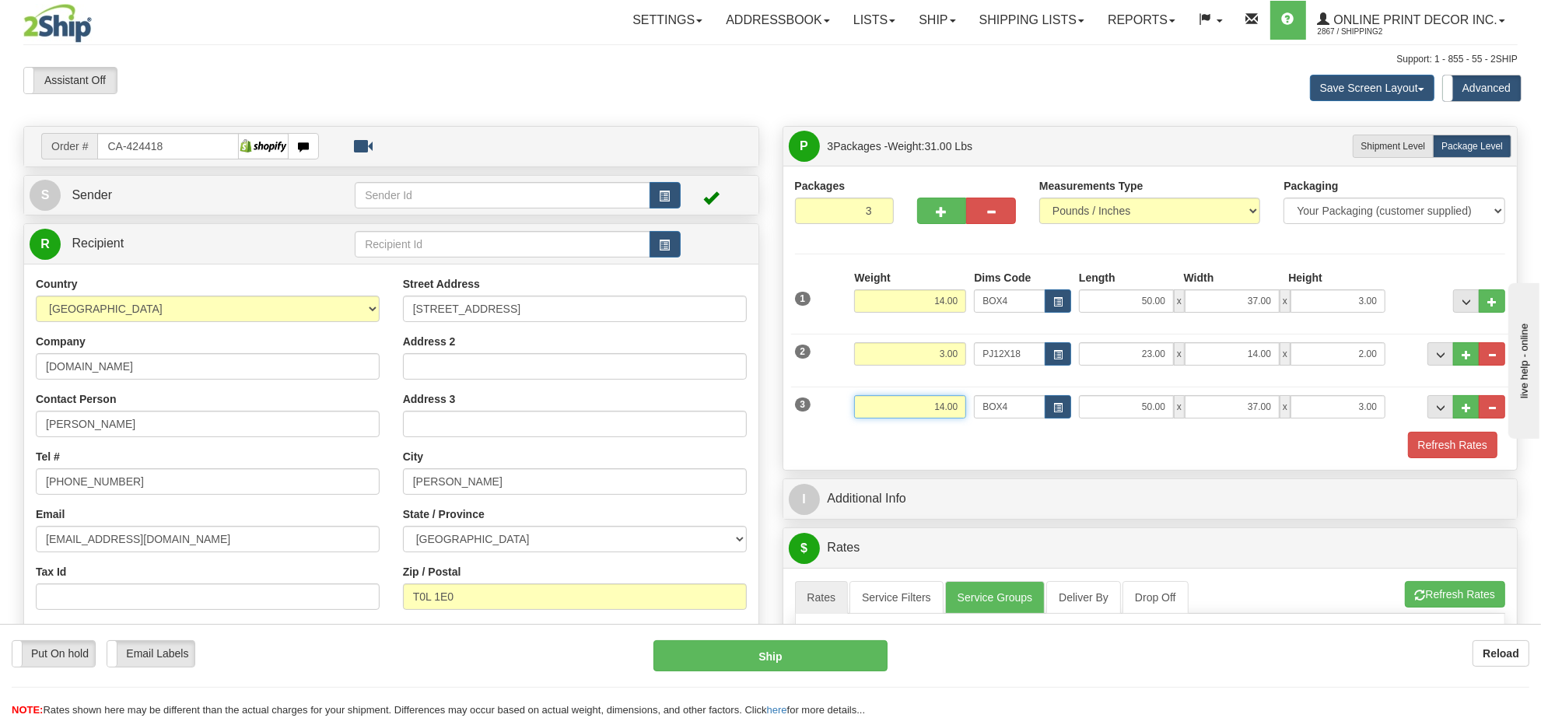
click at [938, 401] on input "14.00" at bounding box center [910, 406] width 112 height 23
click at [1052, 406] on button "button" at bounding box center [1058, 406] width 26 height 23
type input "2.00"
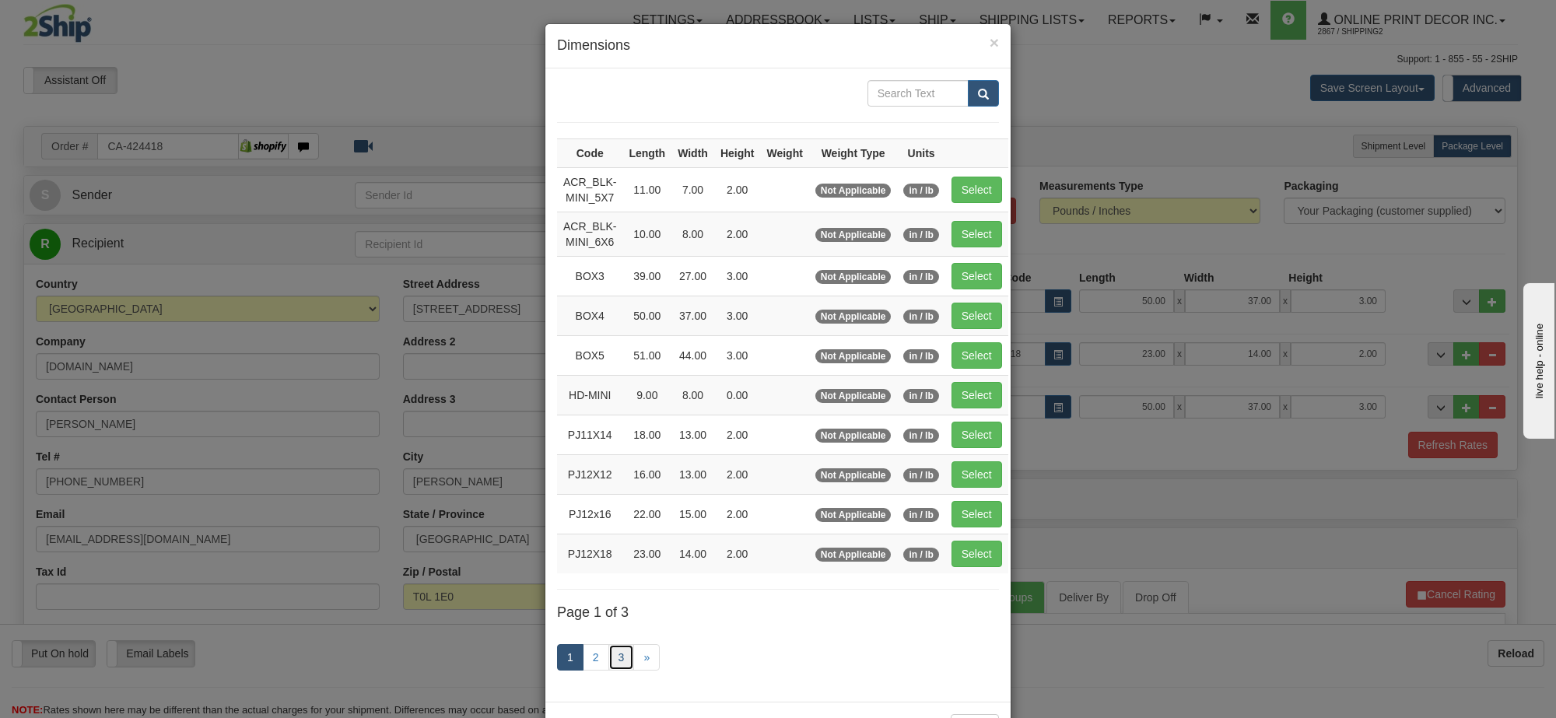
click at [608, 667] on link "3" at bounding box center [621, 657] width 26 height 26
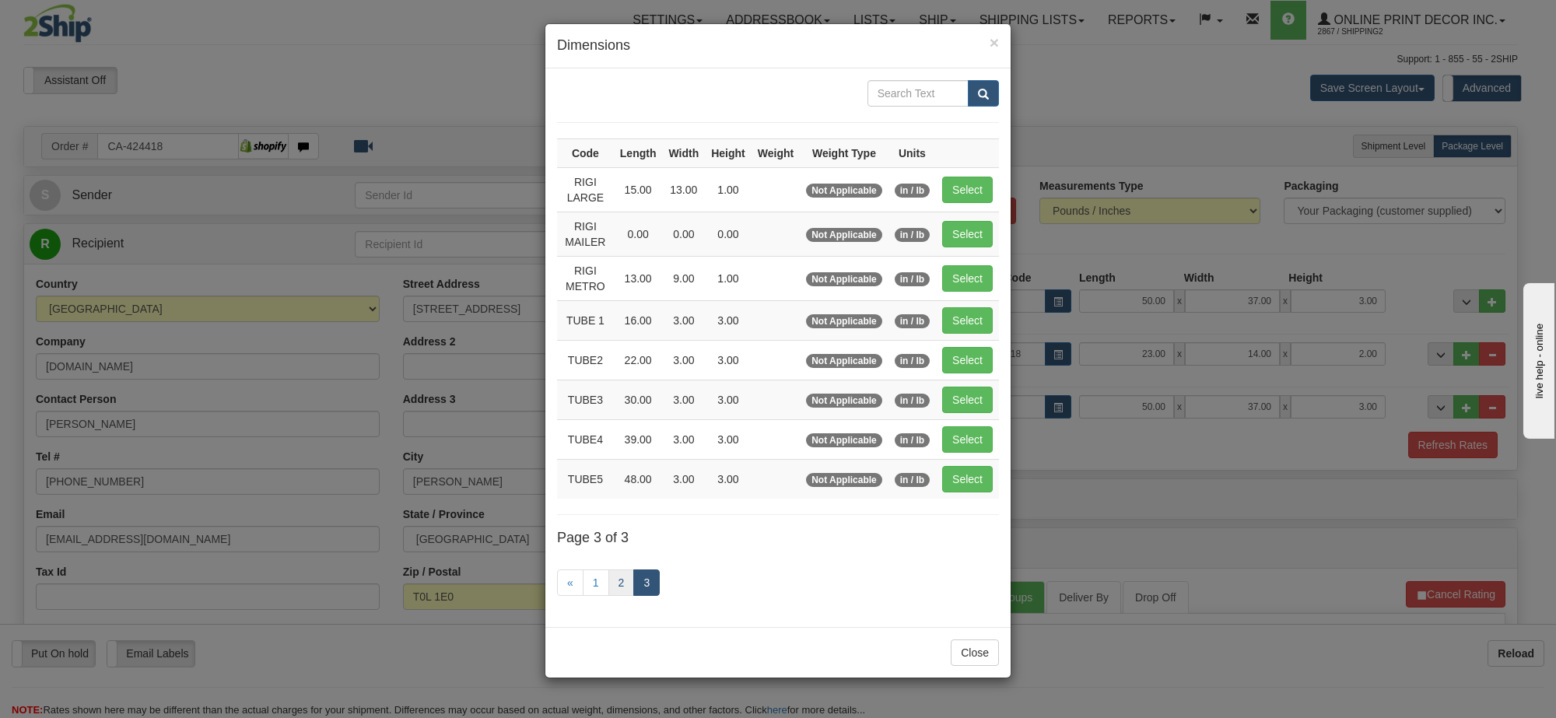
drag, startPoint x: 620, startPoint y: 604, endPoint x: 620, endPoint y: 592, distance: 11.7
click at [620, 601] on div "« 1 2 3" at bounding box center [778, 584] width 442 height 61
click at [620, 592] on link "2" at bounding box center [621, 583] width 26 height 26
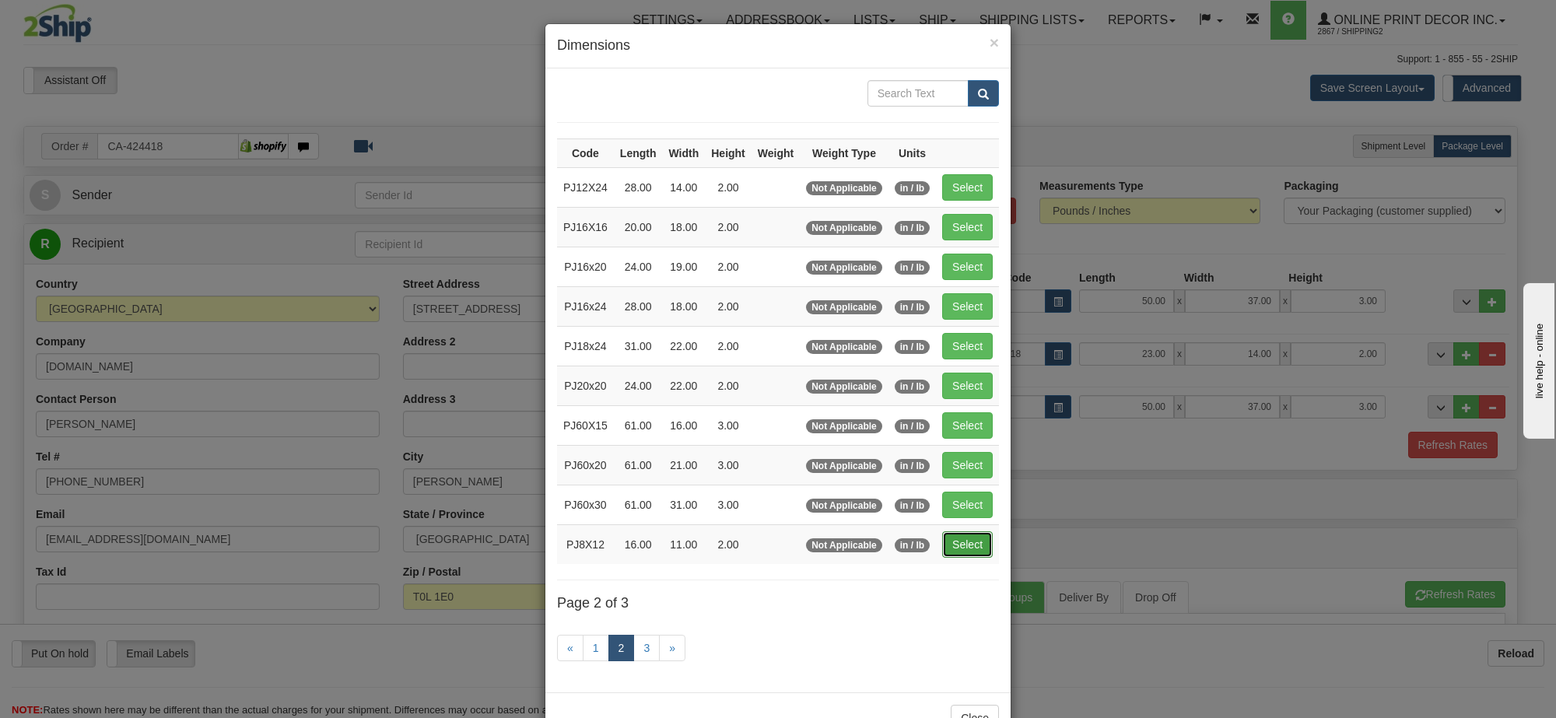
click at [959, 558] on button "Select" at bounding box center [967, 544] width 51 height 26
type input "PJ8X12"
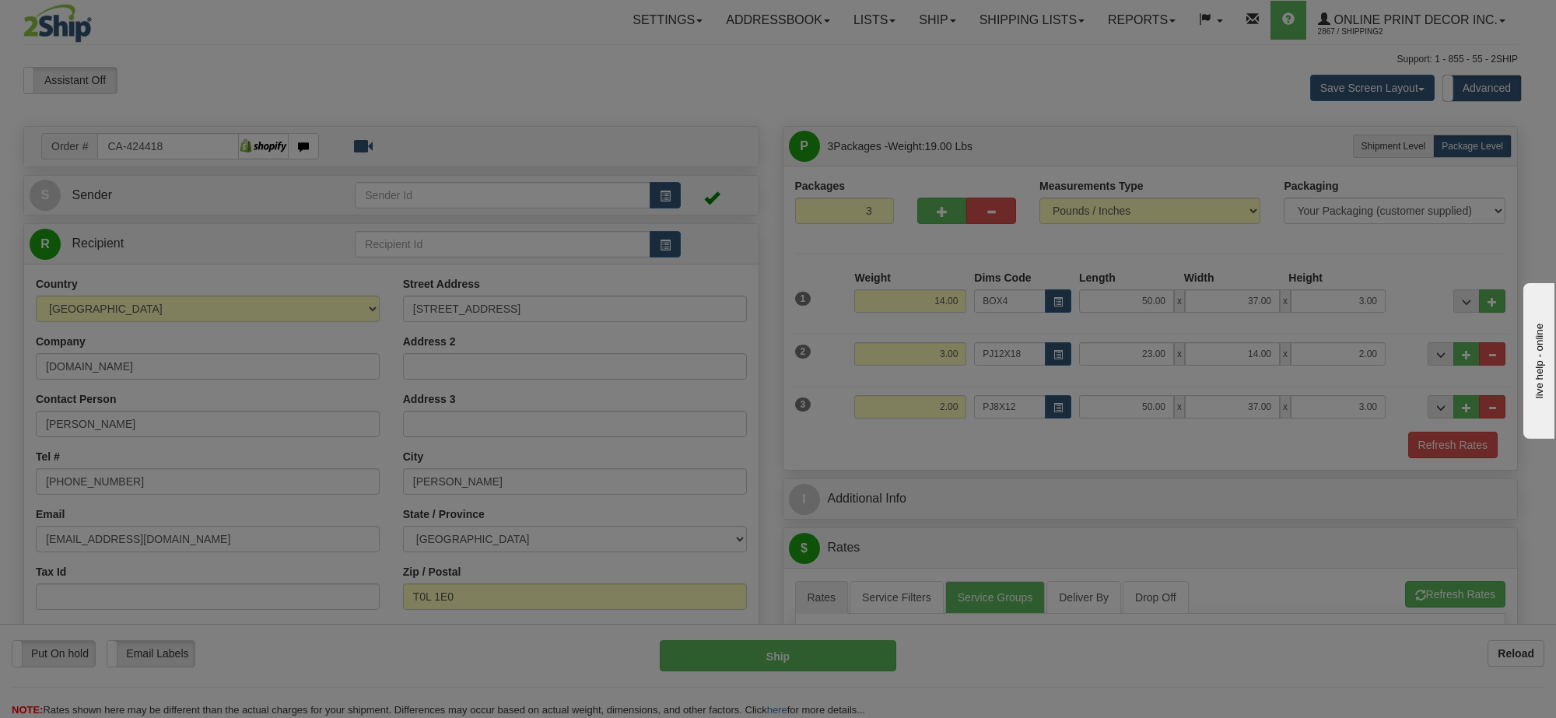
type input "16.00"
type input "11.00"
type input "2.00"
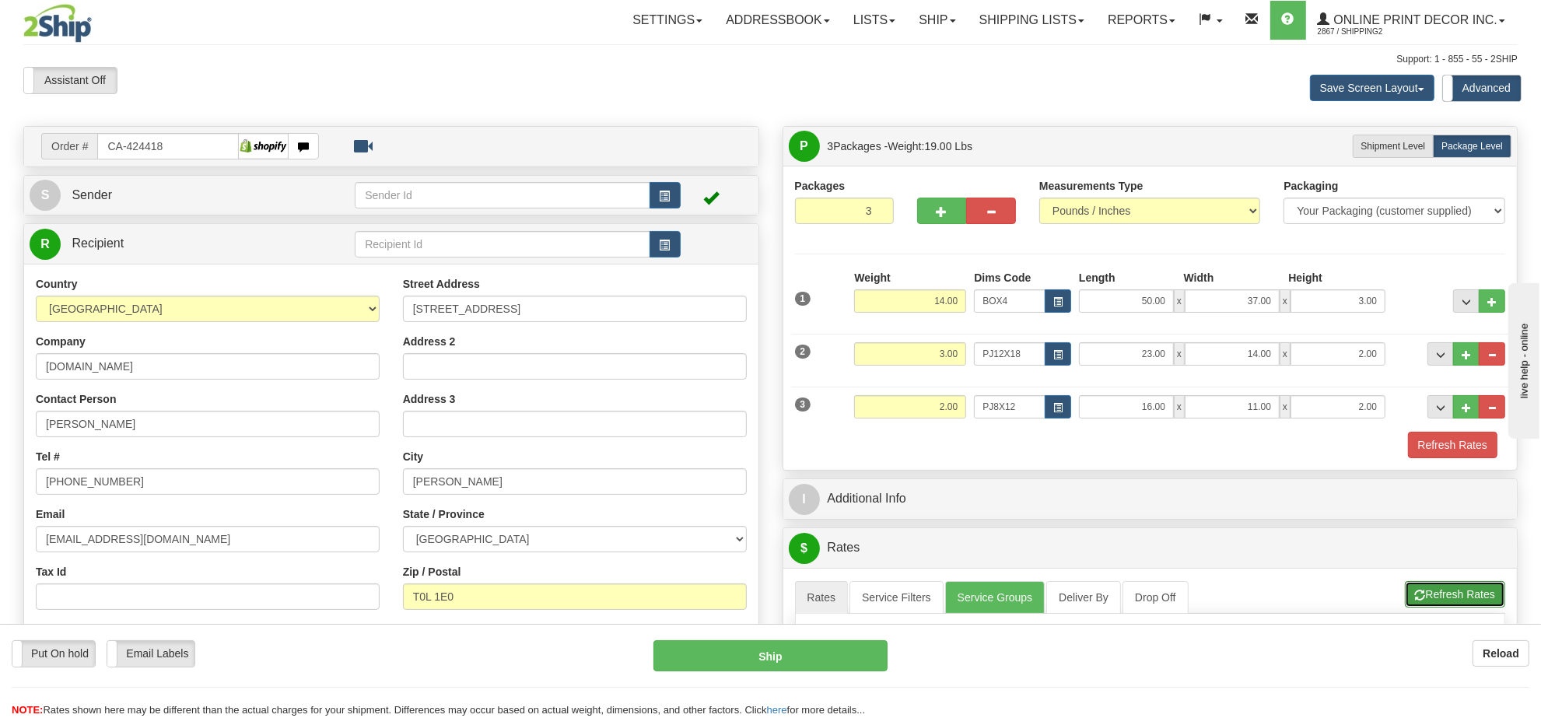
click at [1434, 605] on button "Refresh Rates" at bounding box center [1455, 594] width 100 height 26
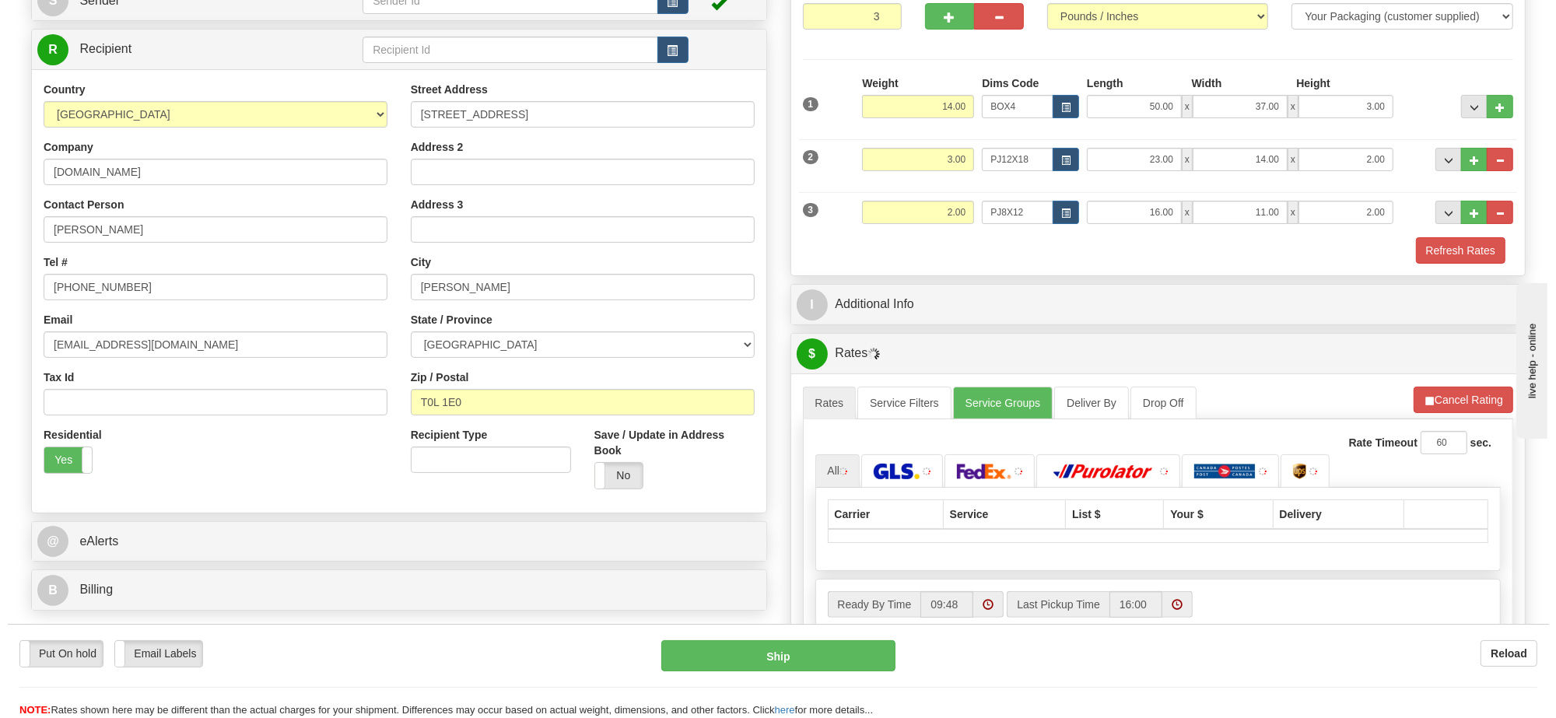
scroll to position [292, 0]
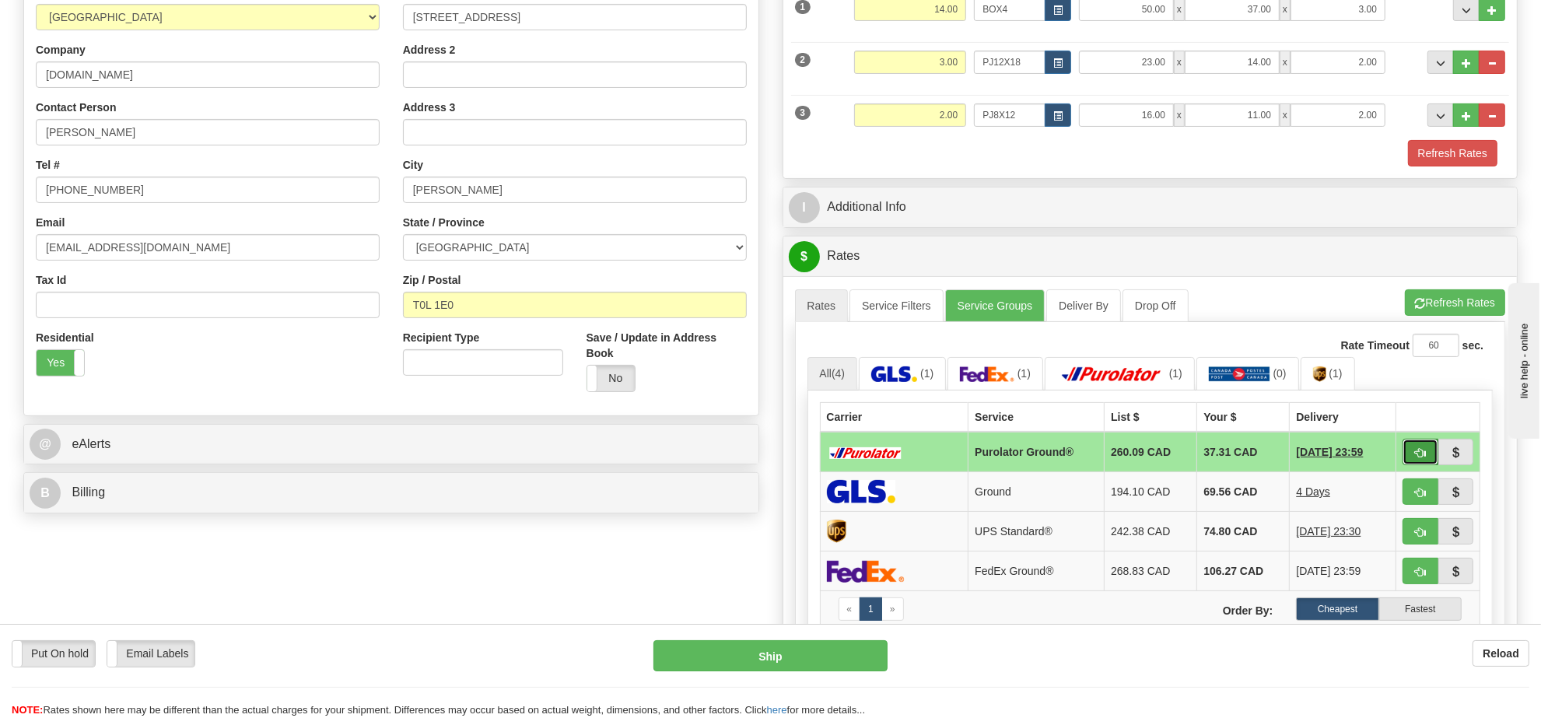
click at [1429, 454] on button "button" at bounding box center [1421, 452] width 36 height 26
type input "260"
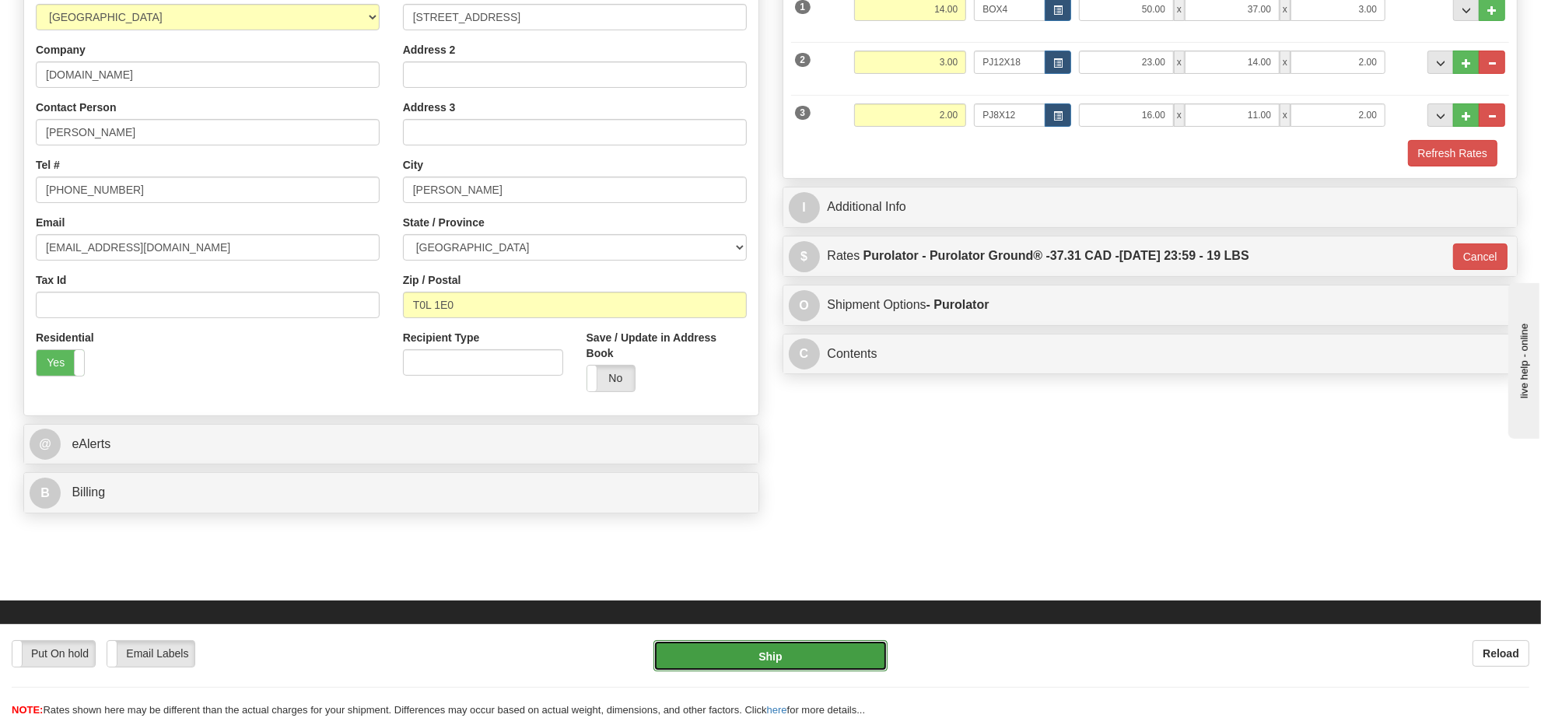
click at [766, 658] on button "Ship" at bounding box center [770, 655] width 233 height 31
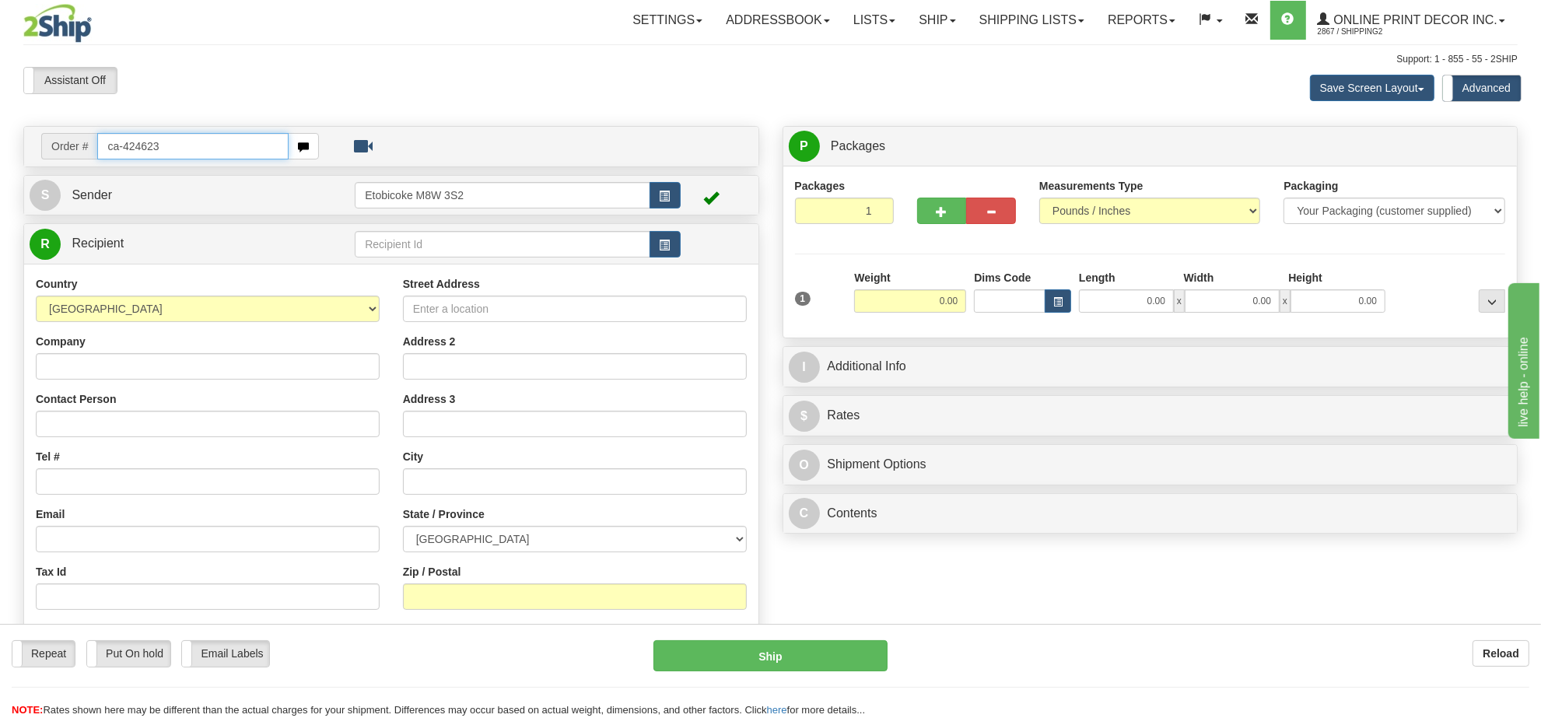
type input "ca-424623"
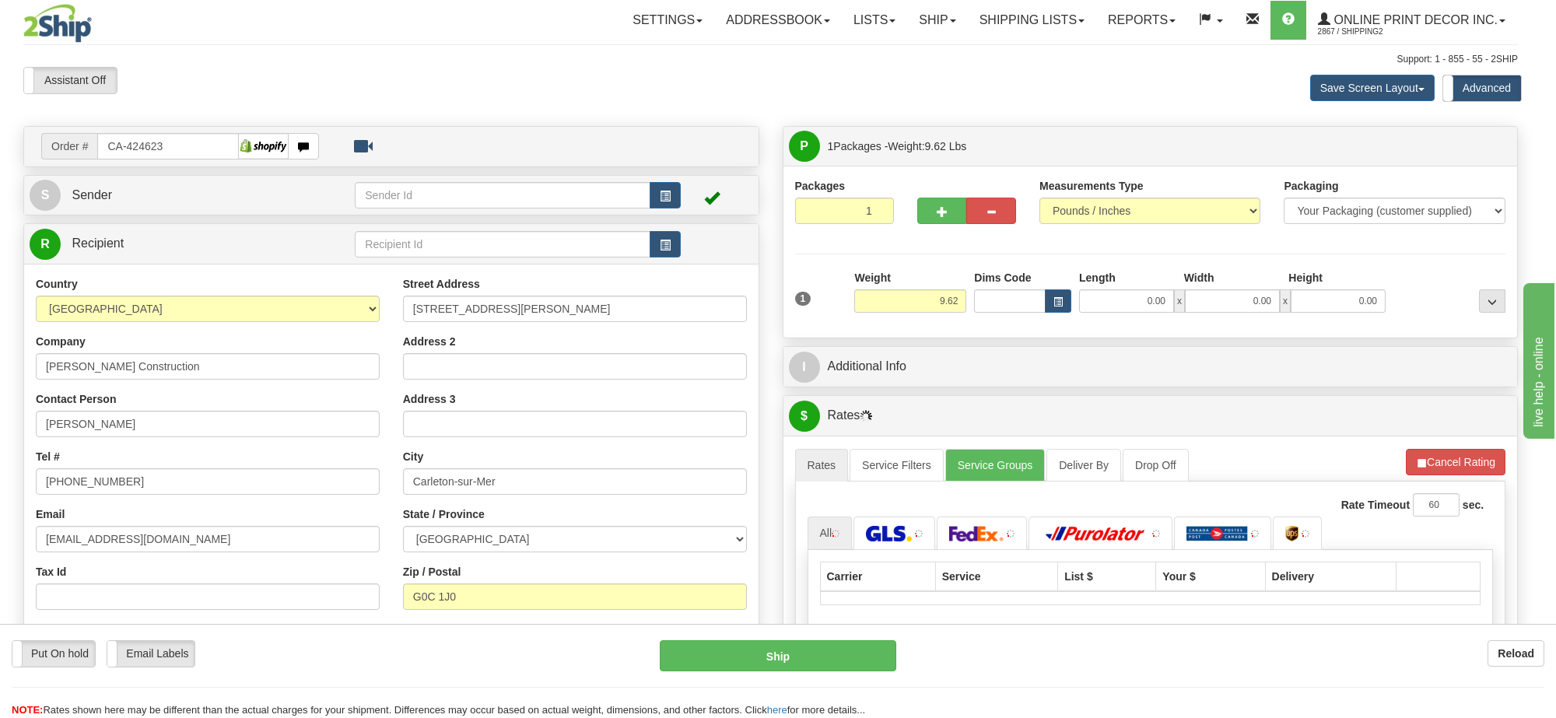
type input "CARLETON"
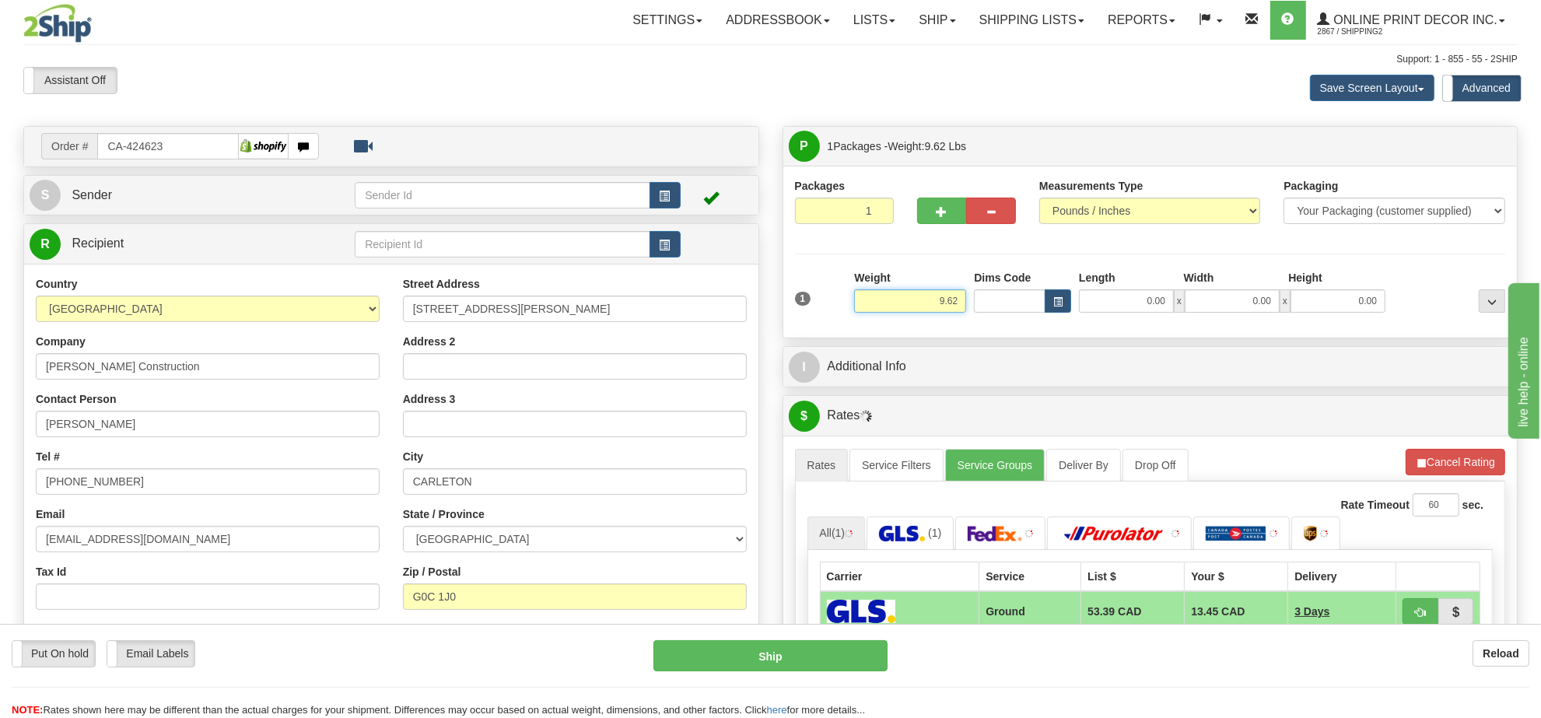
click at [931, 303] on input "9.62" at bounding box center [910, 300] width 112 height 23
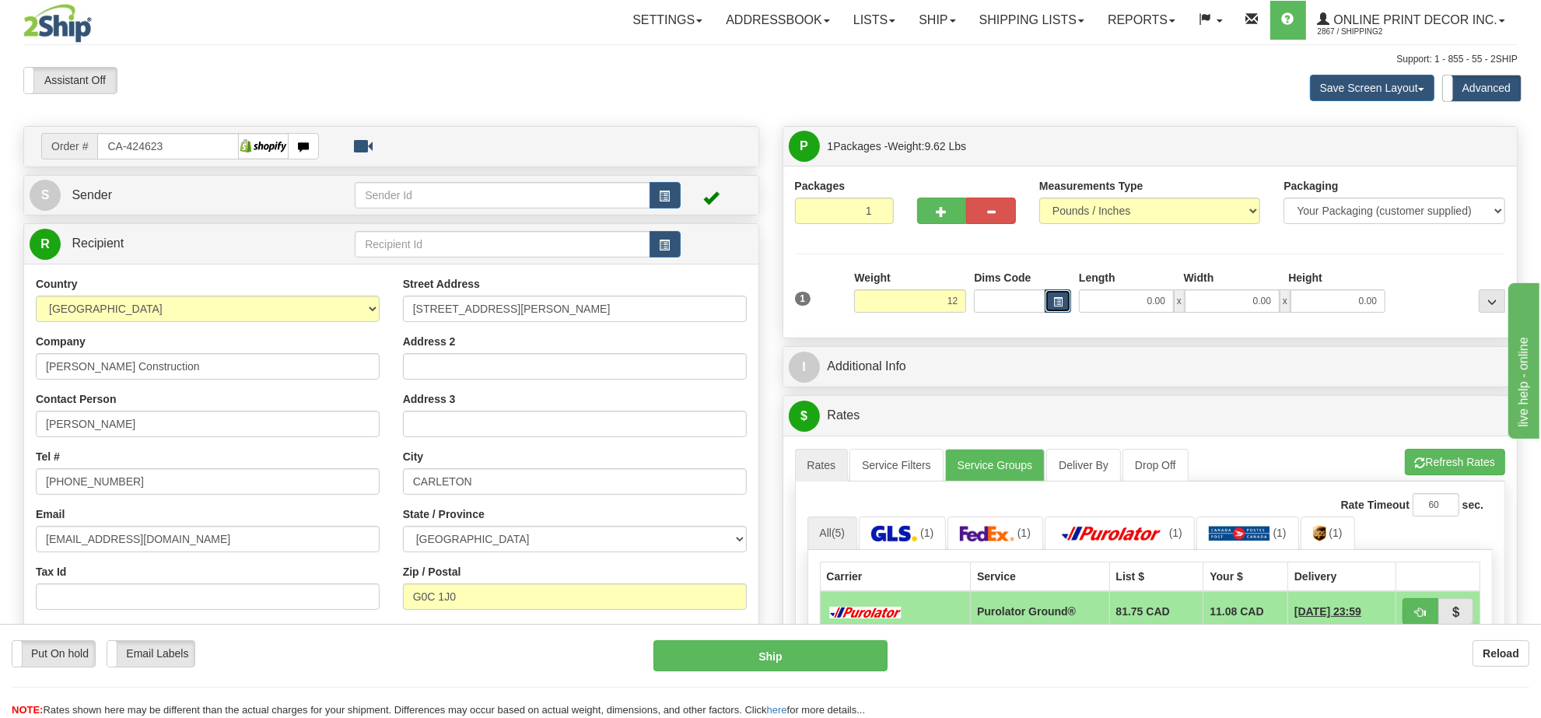
click at [1058, 301] on span "button" at bounding box center [1058, 302] width 9 height 9
type input "12.00"
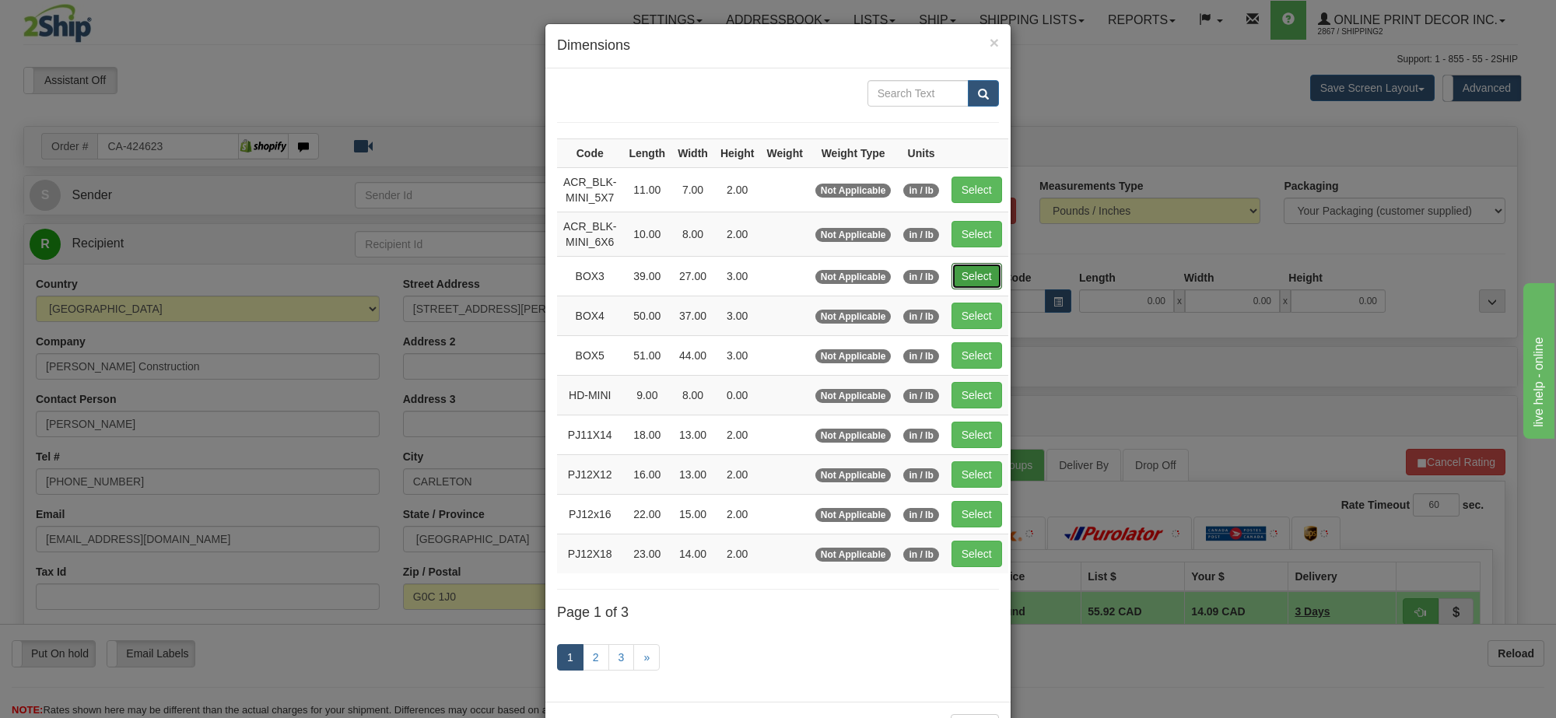
drag, startPoint x: 962, startPoint y: 269, endPoint x: 976, endPoint y: 268, distance: 14.8
click at [962, 268] on button "Select" at bounding box center [977, 276] width 51 height 26
type input "BOX3"
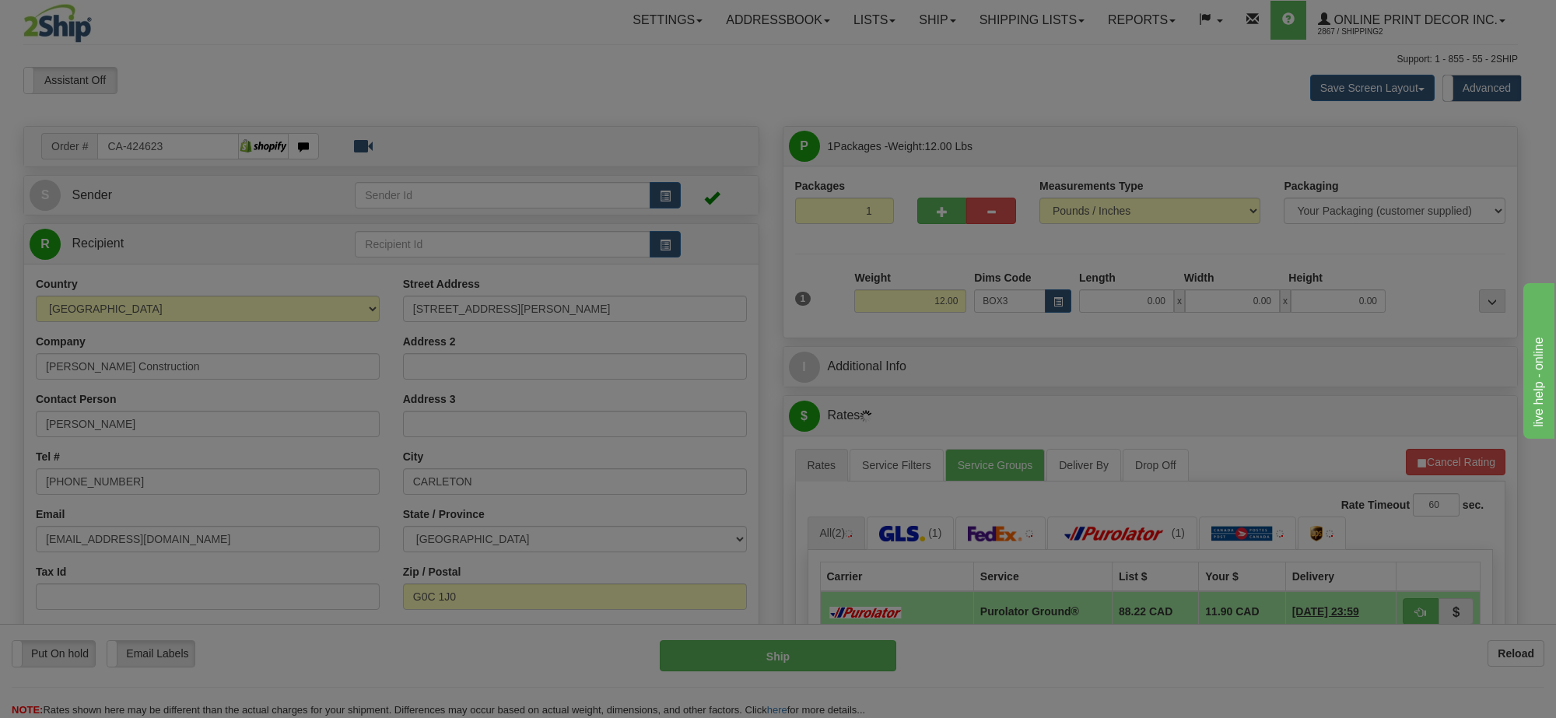
type input "39.00"
type input "27.00"
type input "3.00"
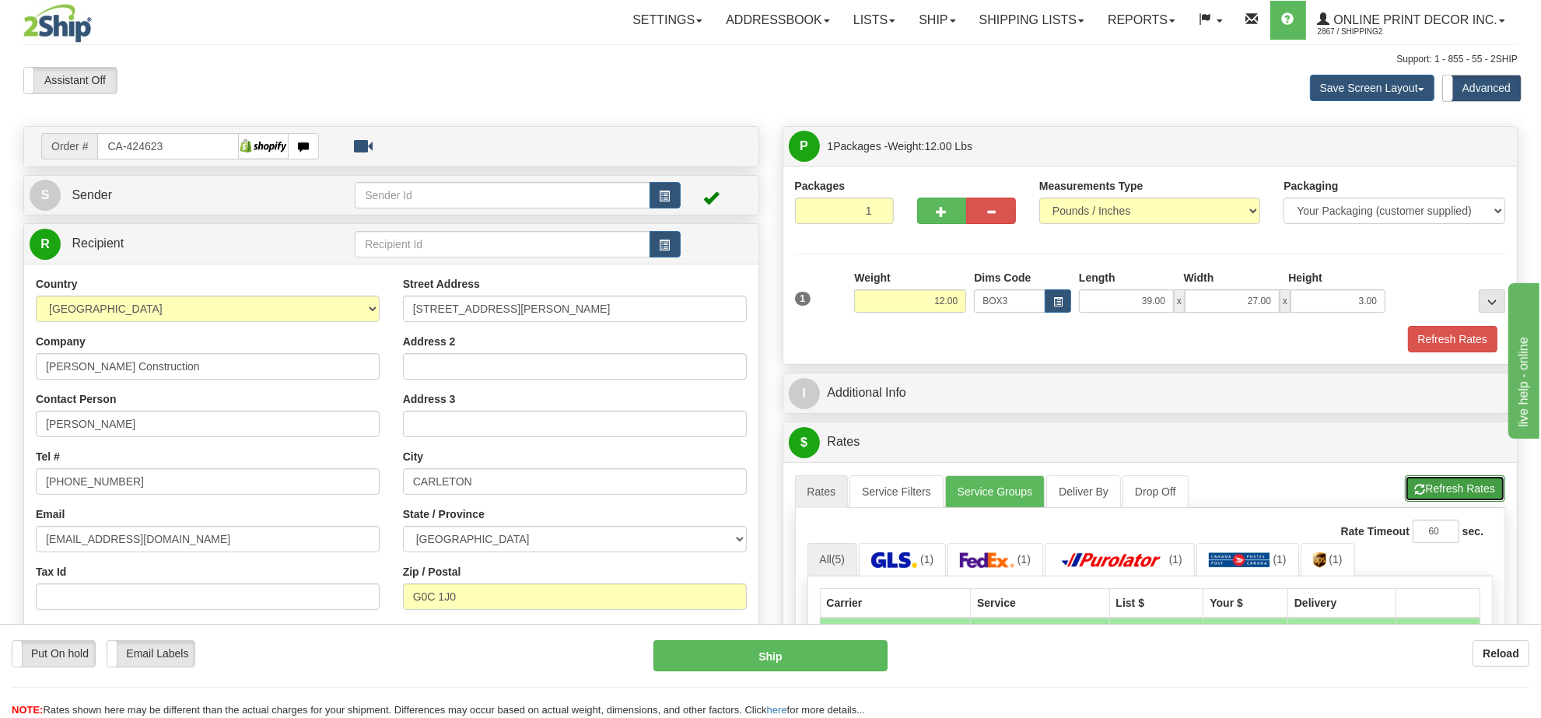
click at [1492, 493] on button "Refresh Rates" at bounding box center [1455, 488] width 100 height 26
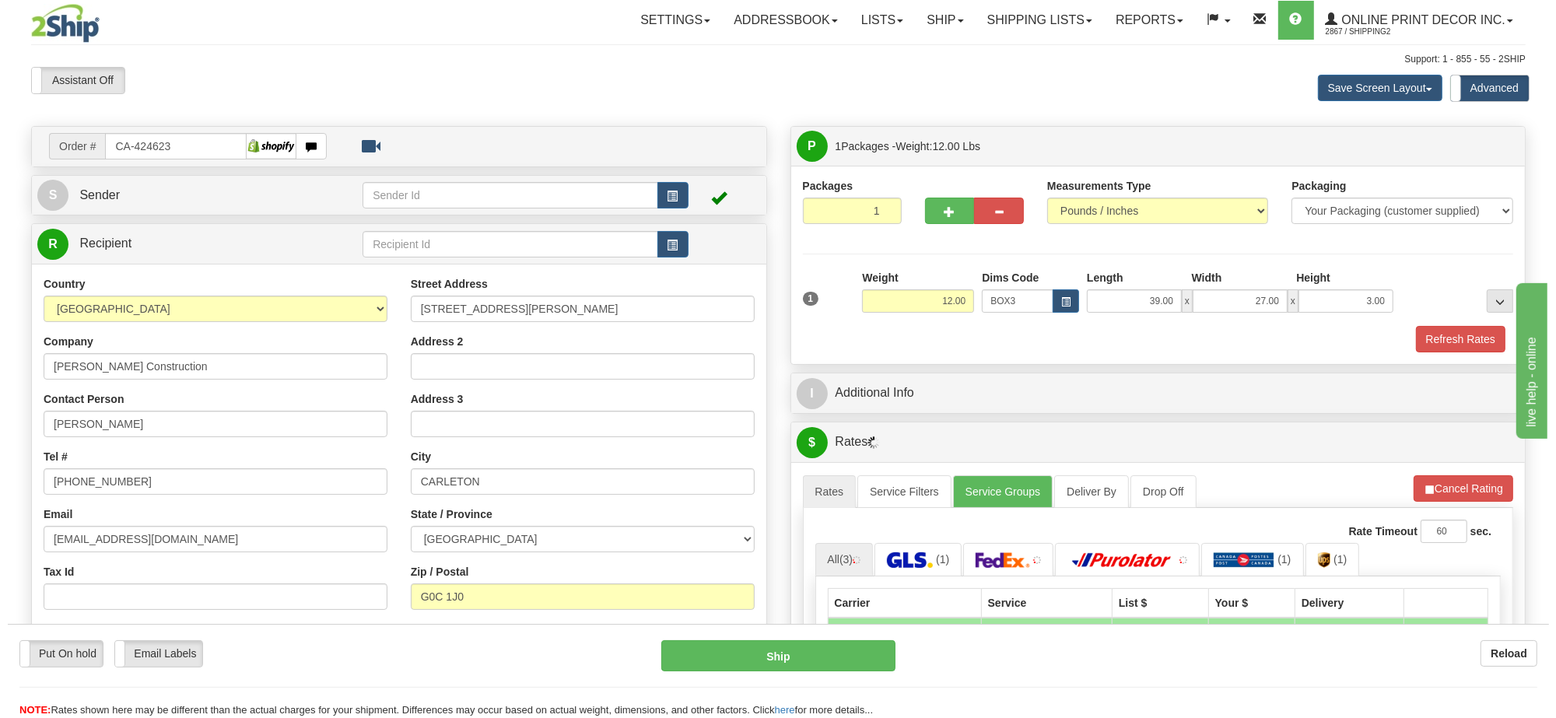
scroll to position [195, 0]
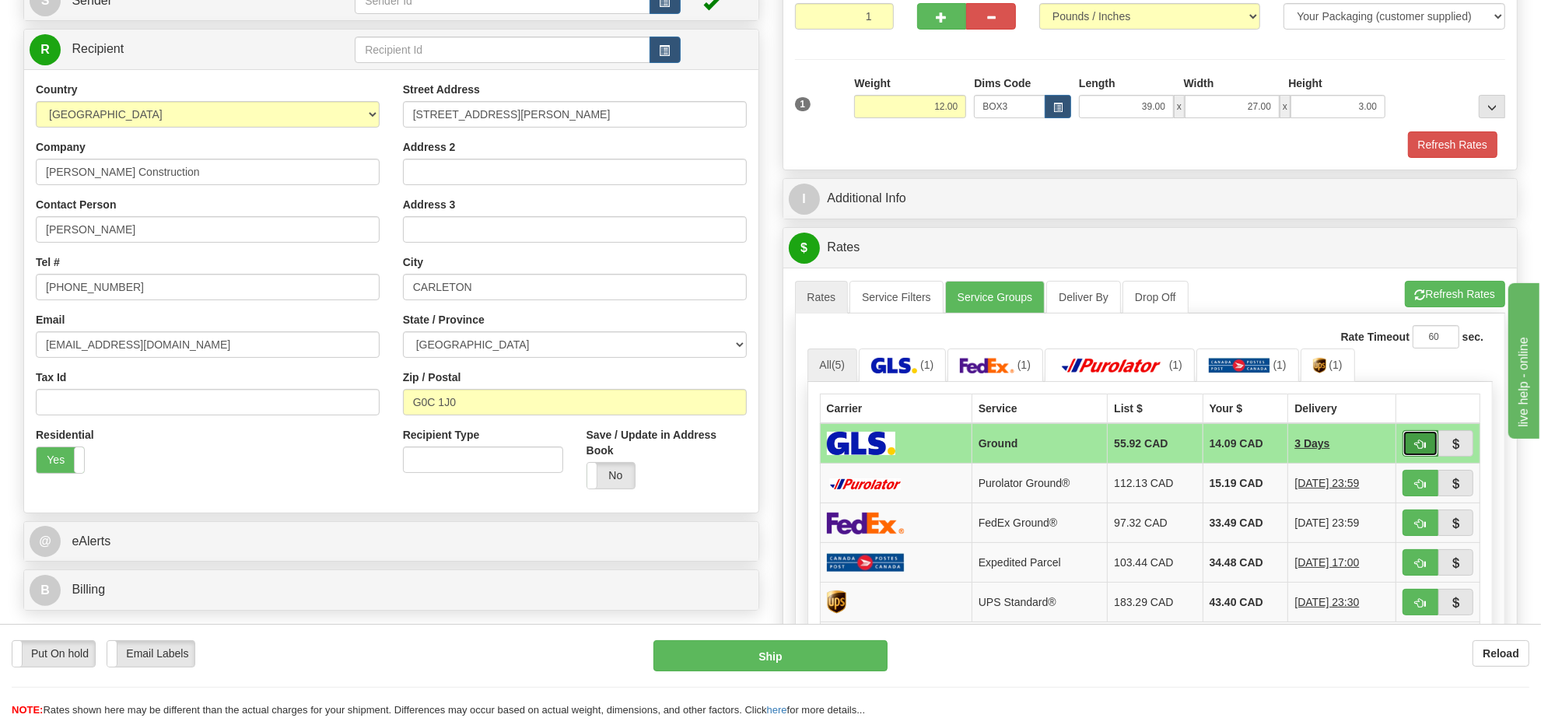
click at [1429, 449] on button "button" at bounding box center [1421, 443] width 36 height 26
type input "1"
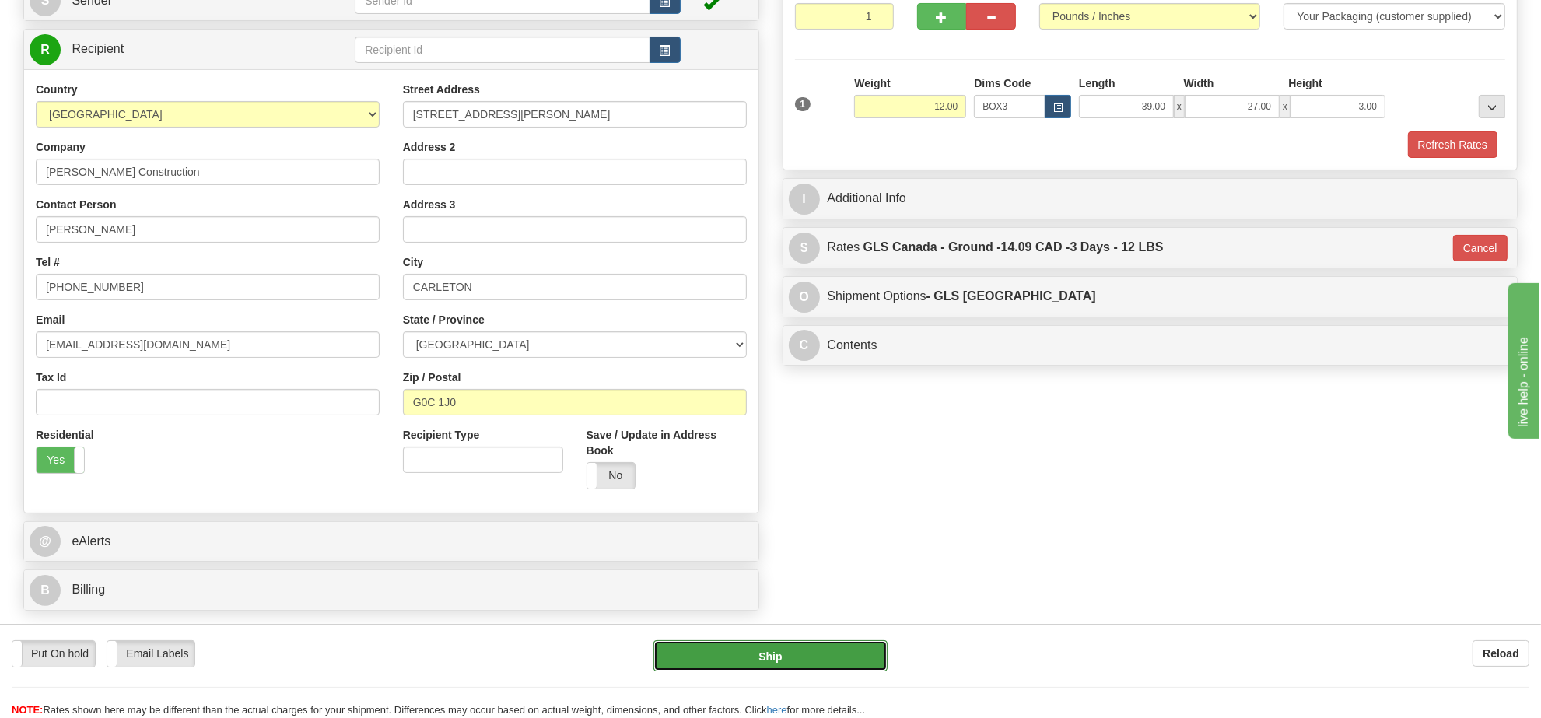
click at [804, 662] on button "Ship" at bounding box center [770, 655] width 233 height 31
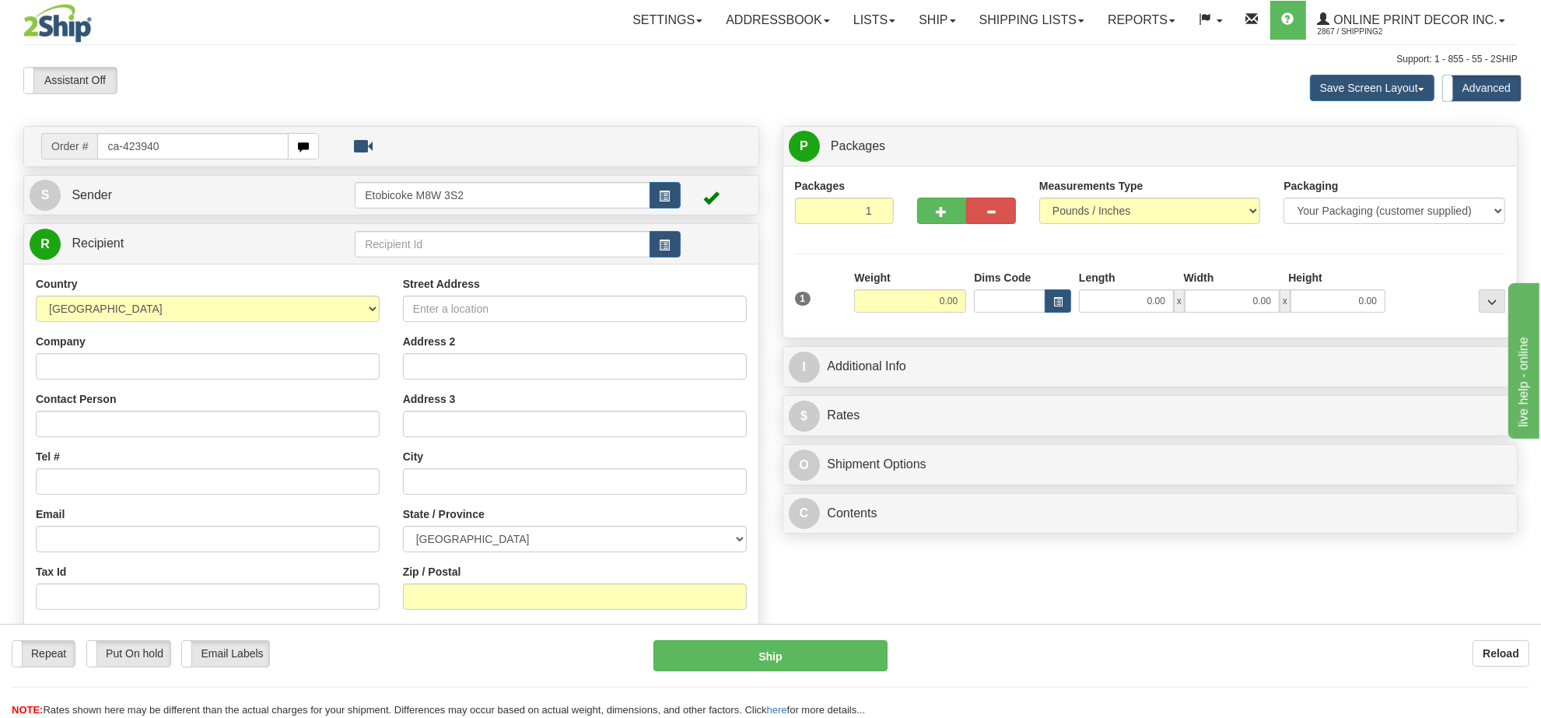
type input "ca-423940"
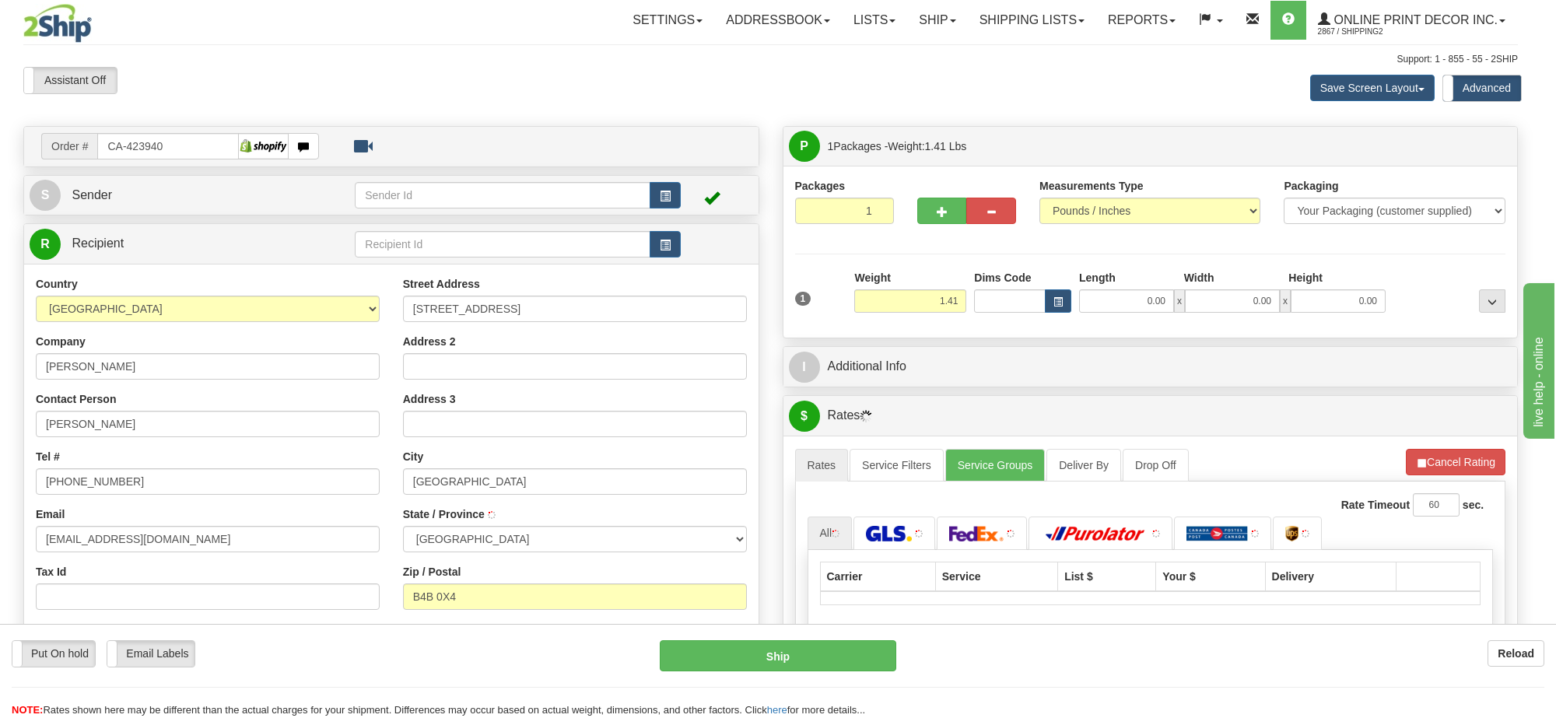
type input "BEDFORD"
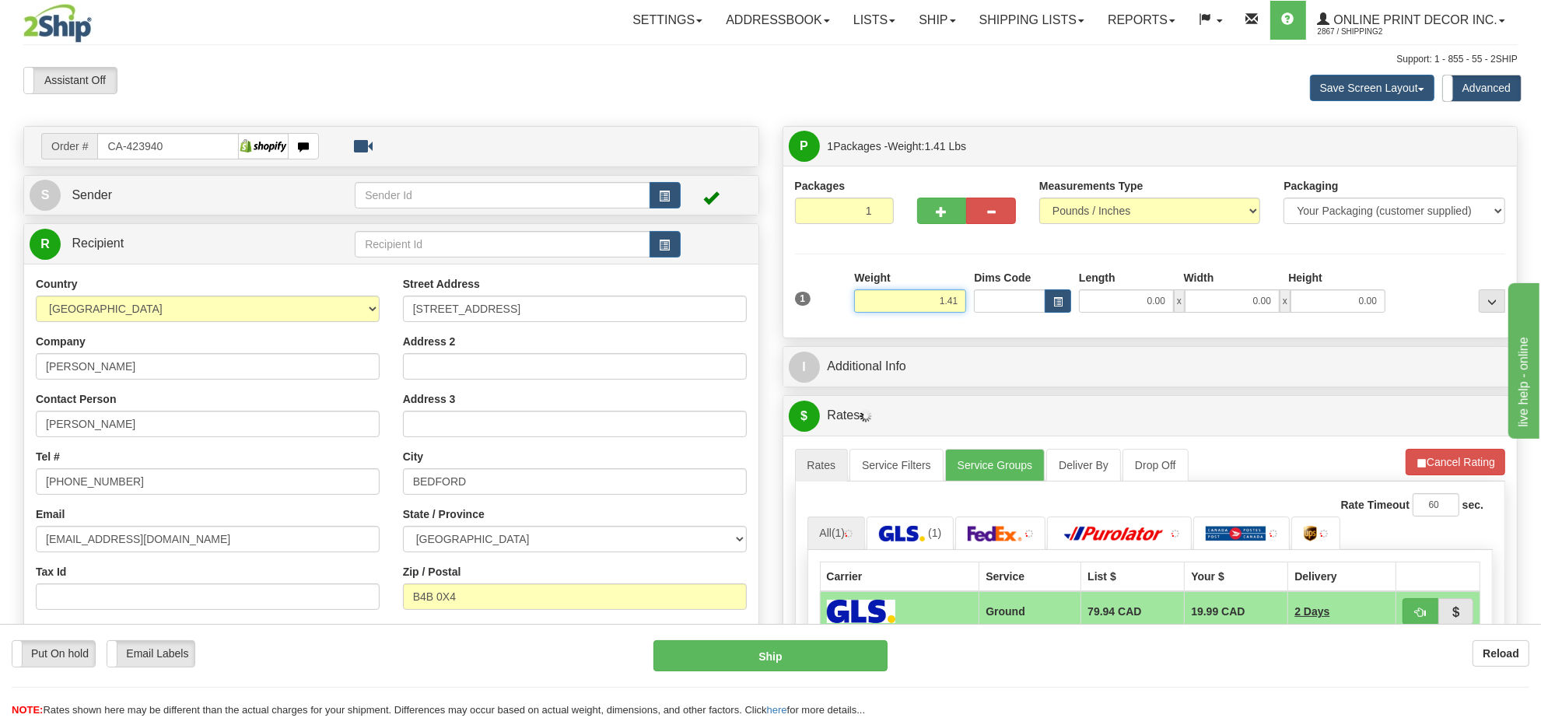
click at [939, 310] on input "1.41" at bounding box center [910, 300] width 112 height 23
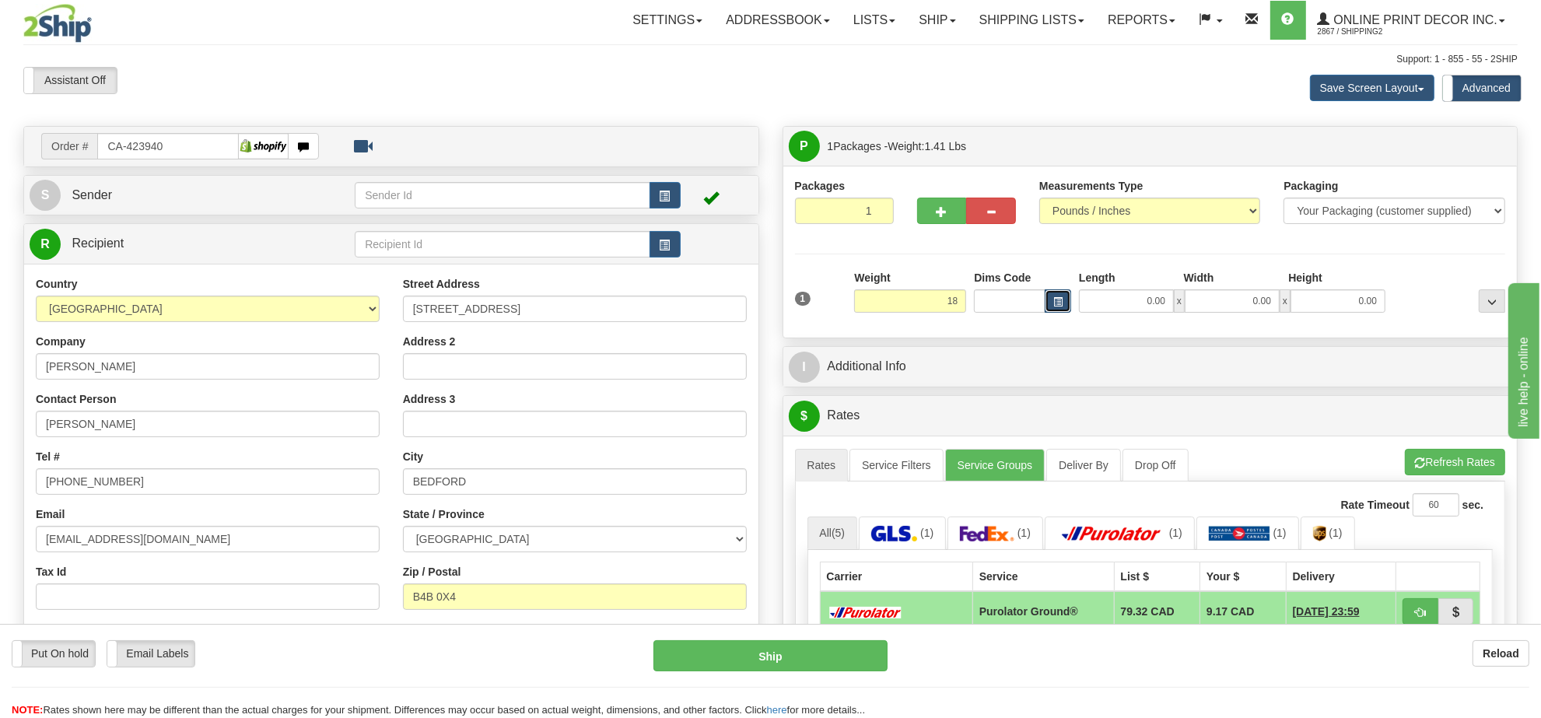
click at [1057, 301] on span "button" at bounding box center [1058, 302] width 9 height 9
type input "18.00"
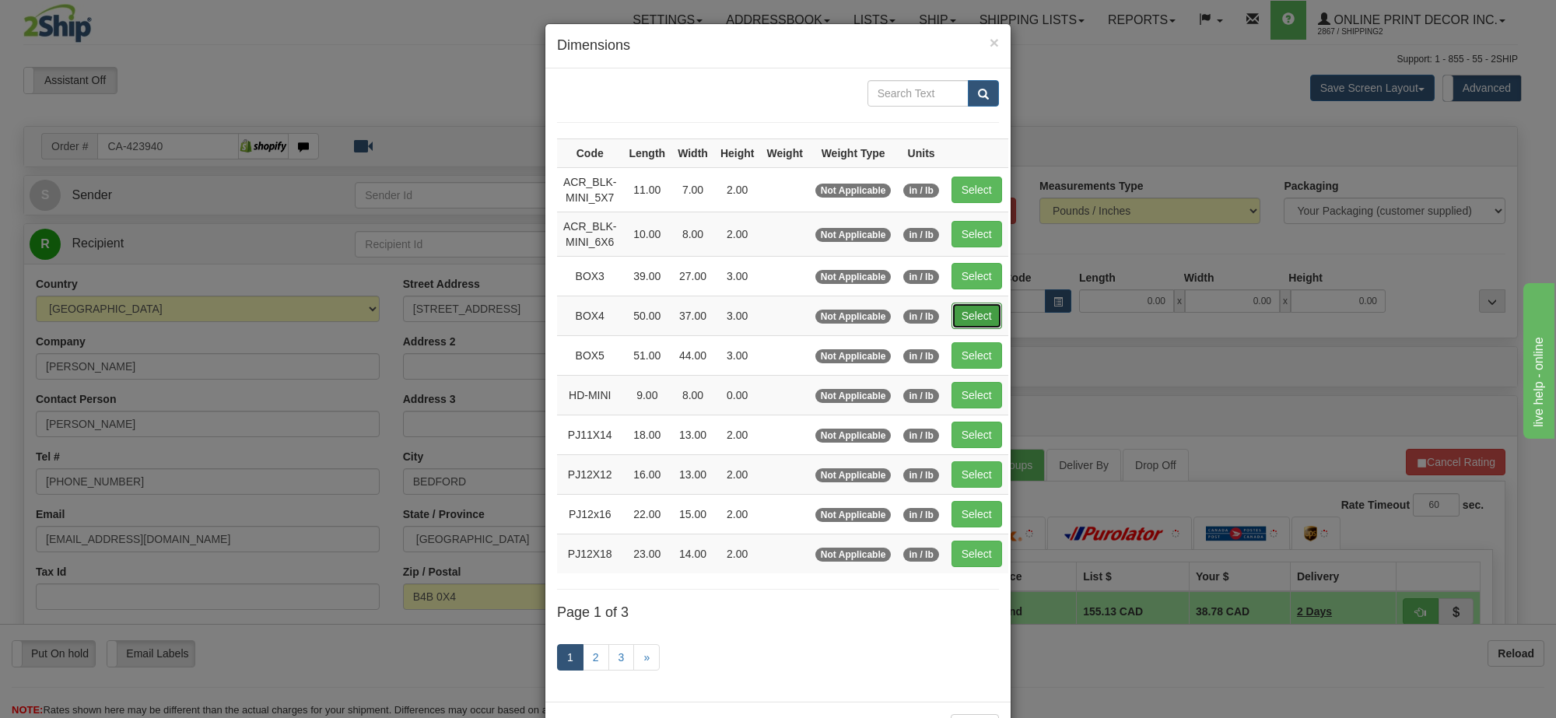
click at [953, 309] on button "Select" at bounding box center [977, 316] width 51 height 26
type input "BOX4"
type input "50.00"
type input "37.00"
type input "3.00"
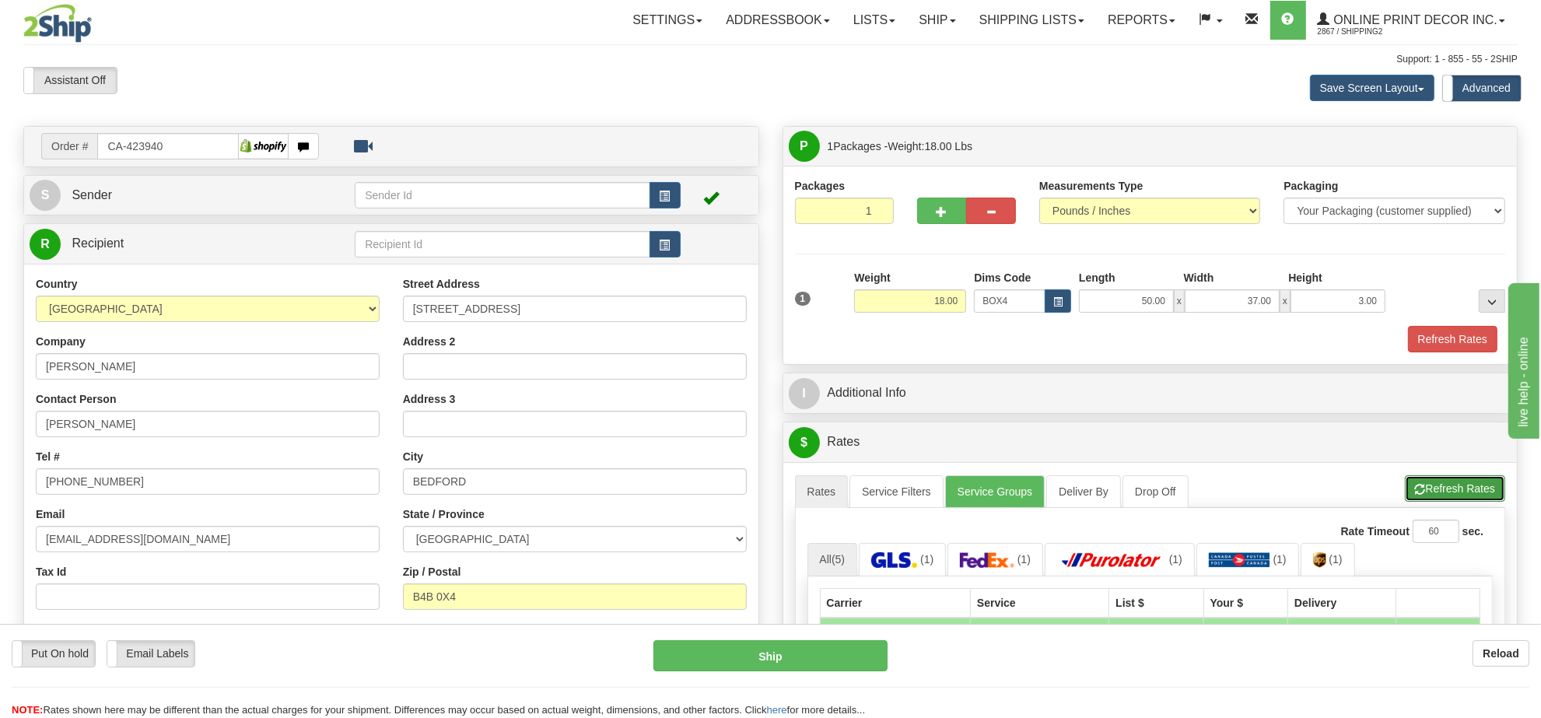
click at [1465, 490] on button "Refresh Rates" at bounding box center [1455, 488] width 100 height 26
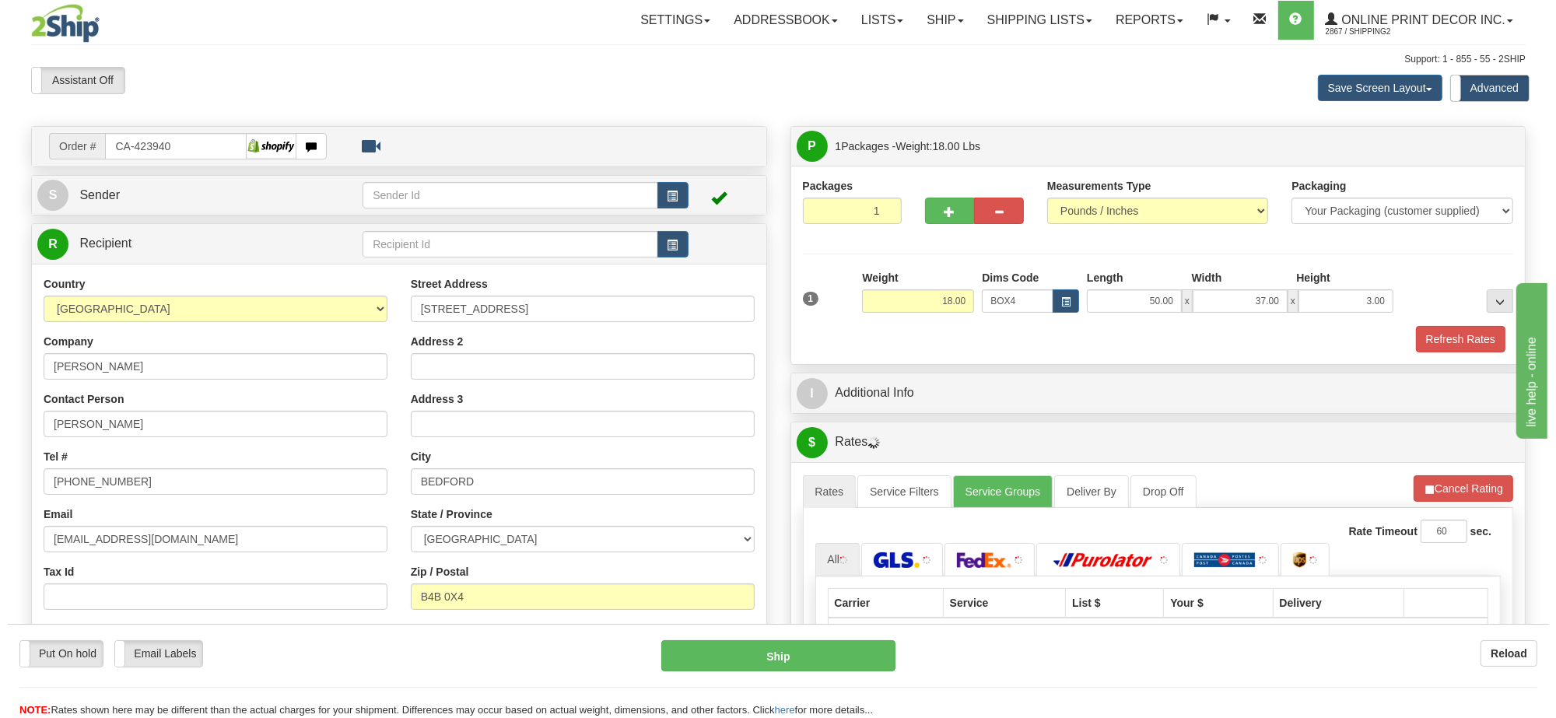
scroll to position [195, 0]
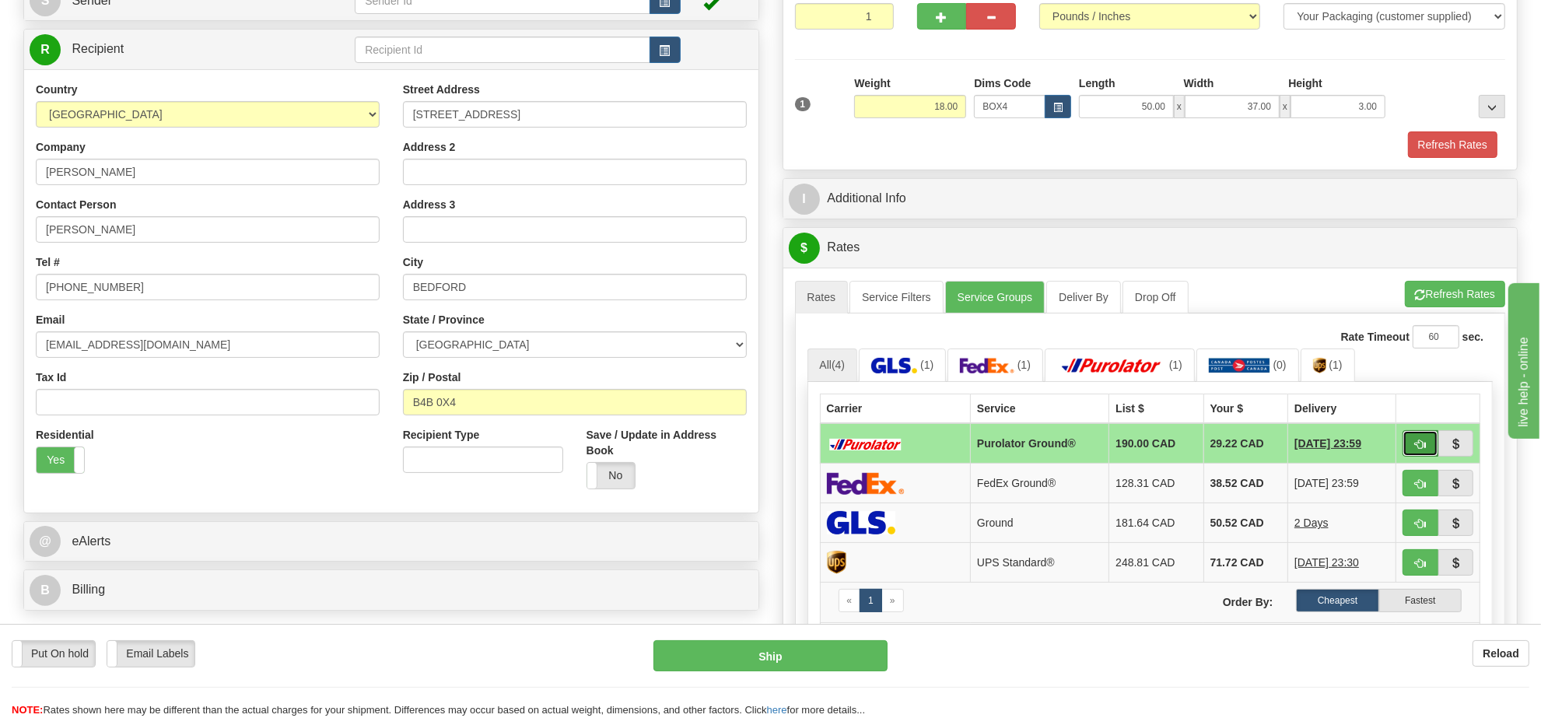
click at [1429, 456] on button "button" at bounding box center [1421, 443] width 36 height 26
type input "260"
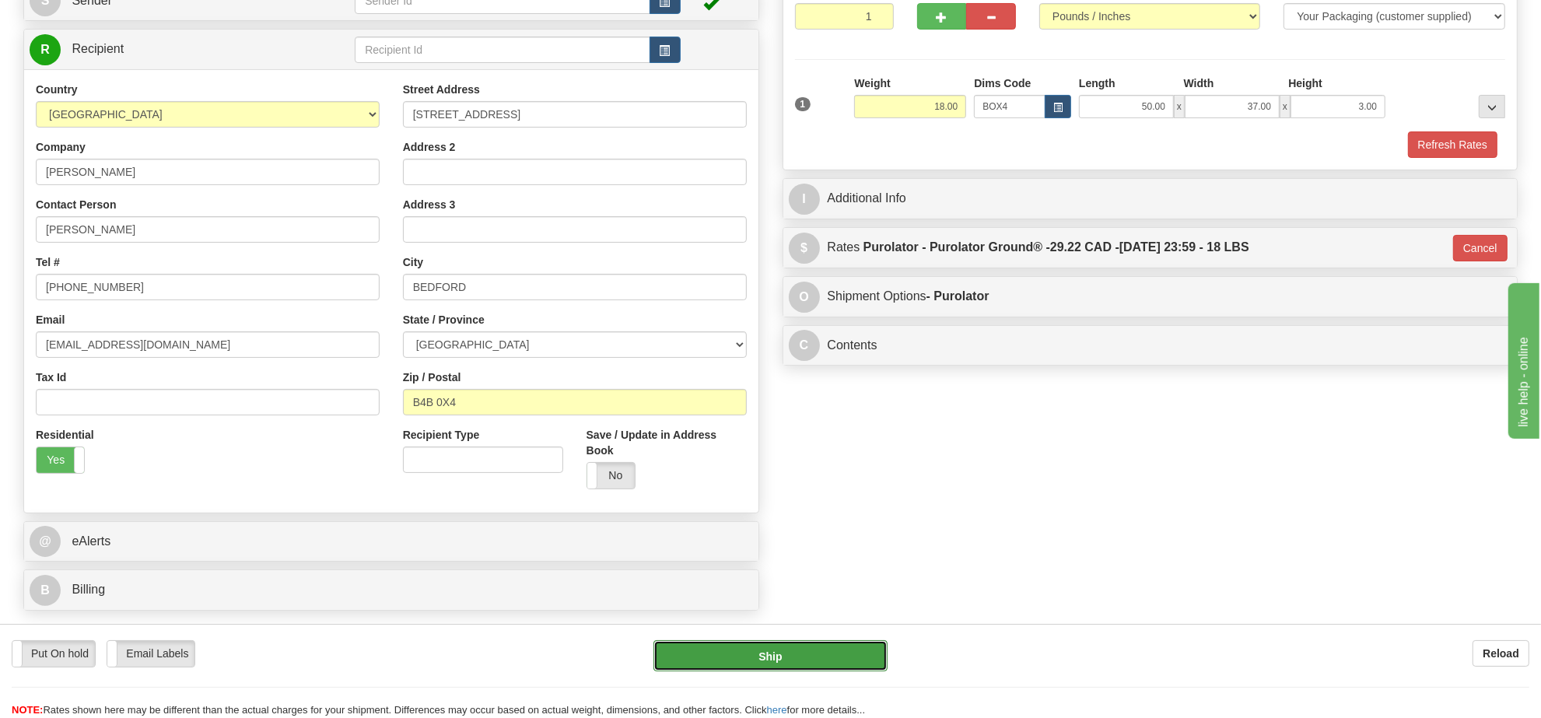
click at [847, 663] on button "Ship" at bounding box center [770, 655] width 233 height 31
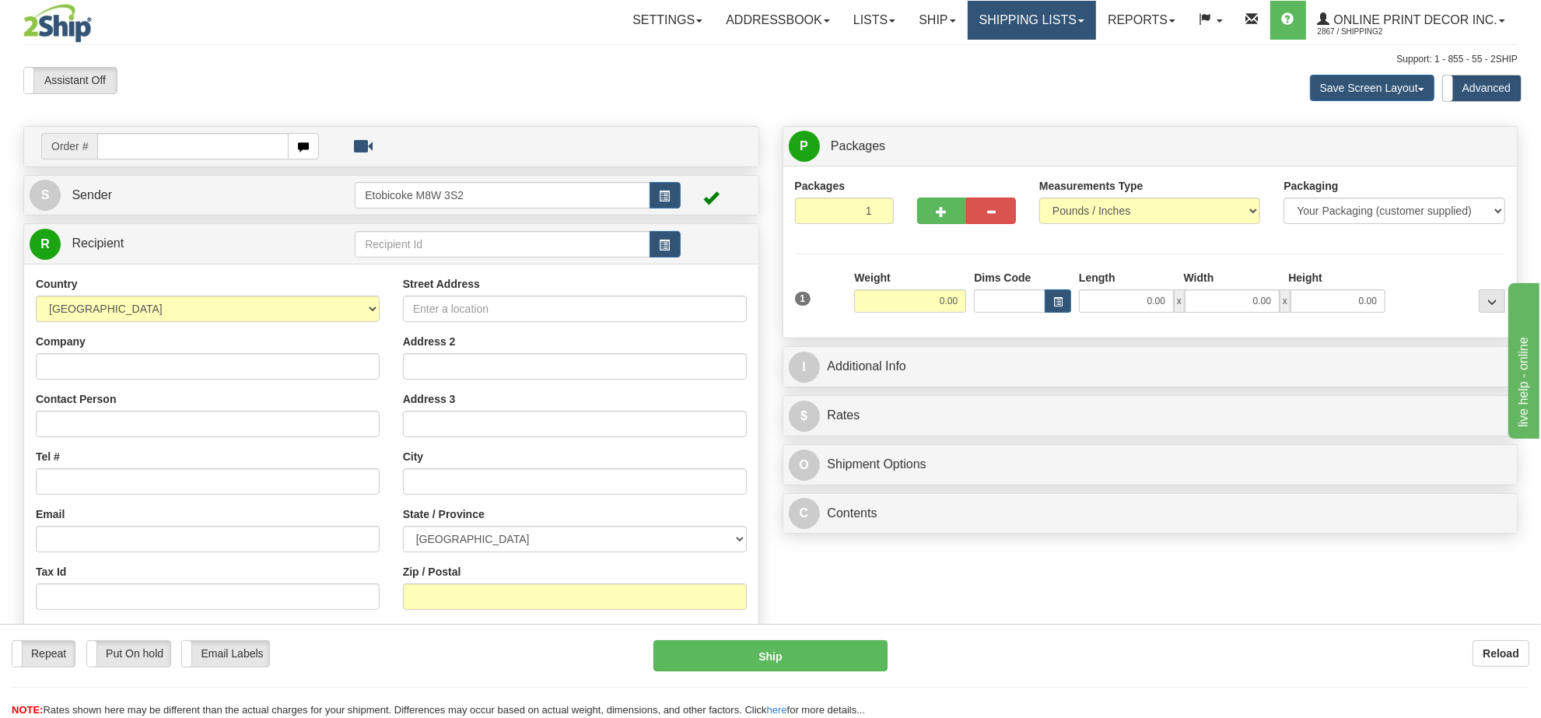
click at [1011, 30] on link "Shipping lists" at bounding box center [1032, 20] width 128 height 39
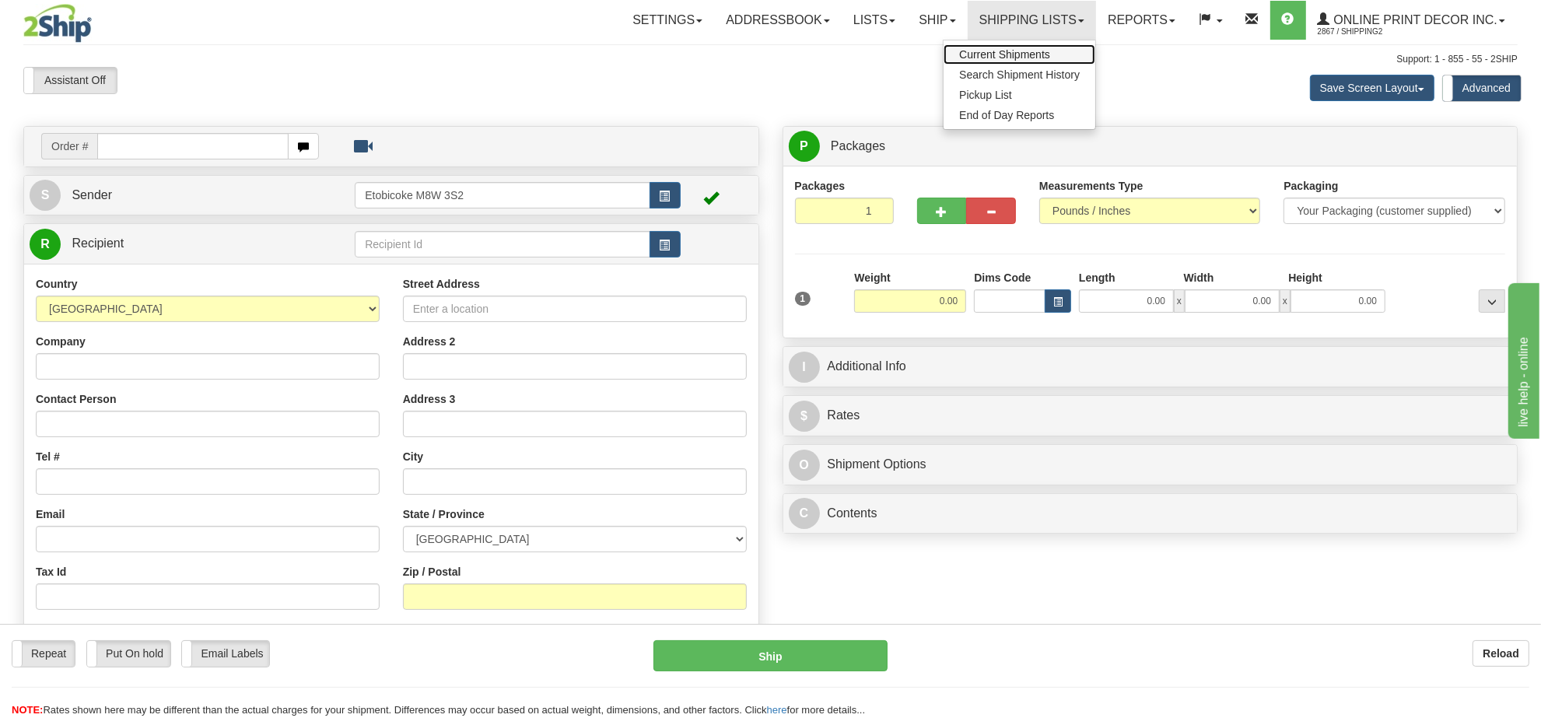
click at [1032, 55] on span "Current Shipments" at bounding box center [1004, 54] width 91 height 12
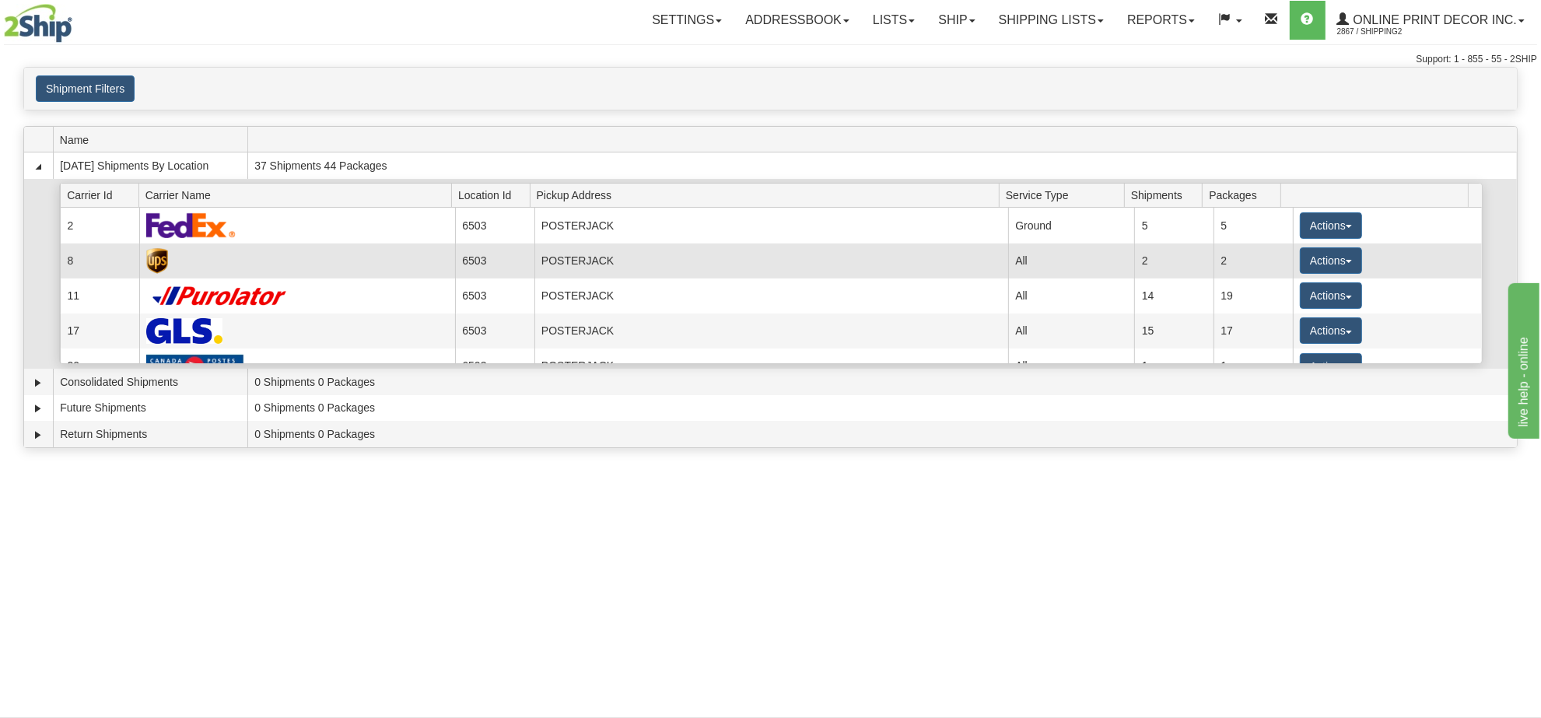
scroll to position [21, 0]
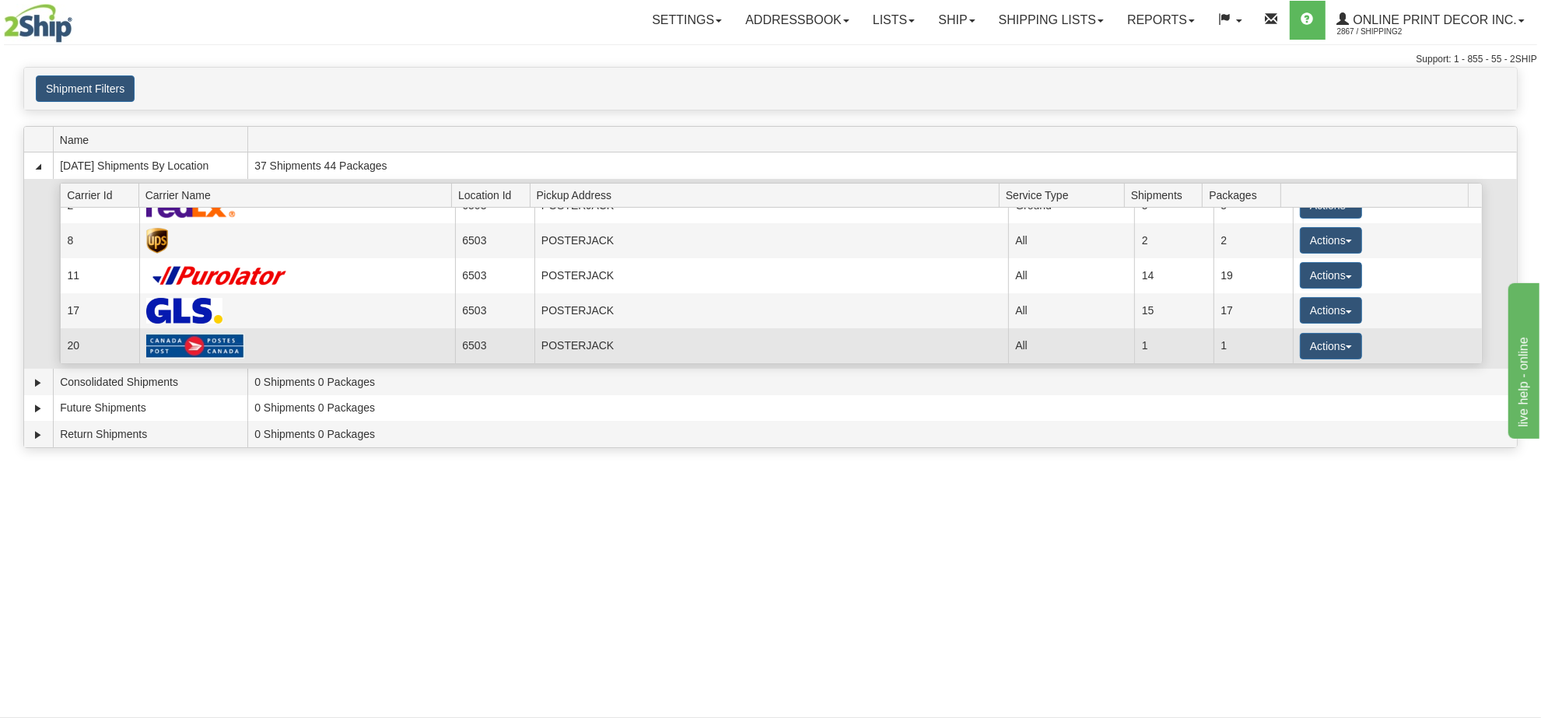
click at [222, 340] on img at bounding box center [195, 346] width 98 height 25
click at [1313, 355] on button "Actions" at bounding box center [1331, 346] width 62 height 26
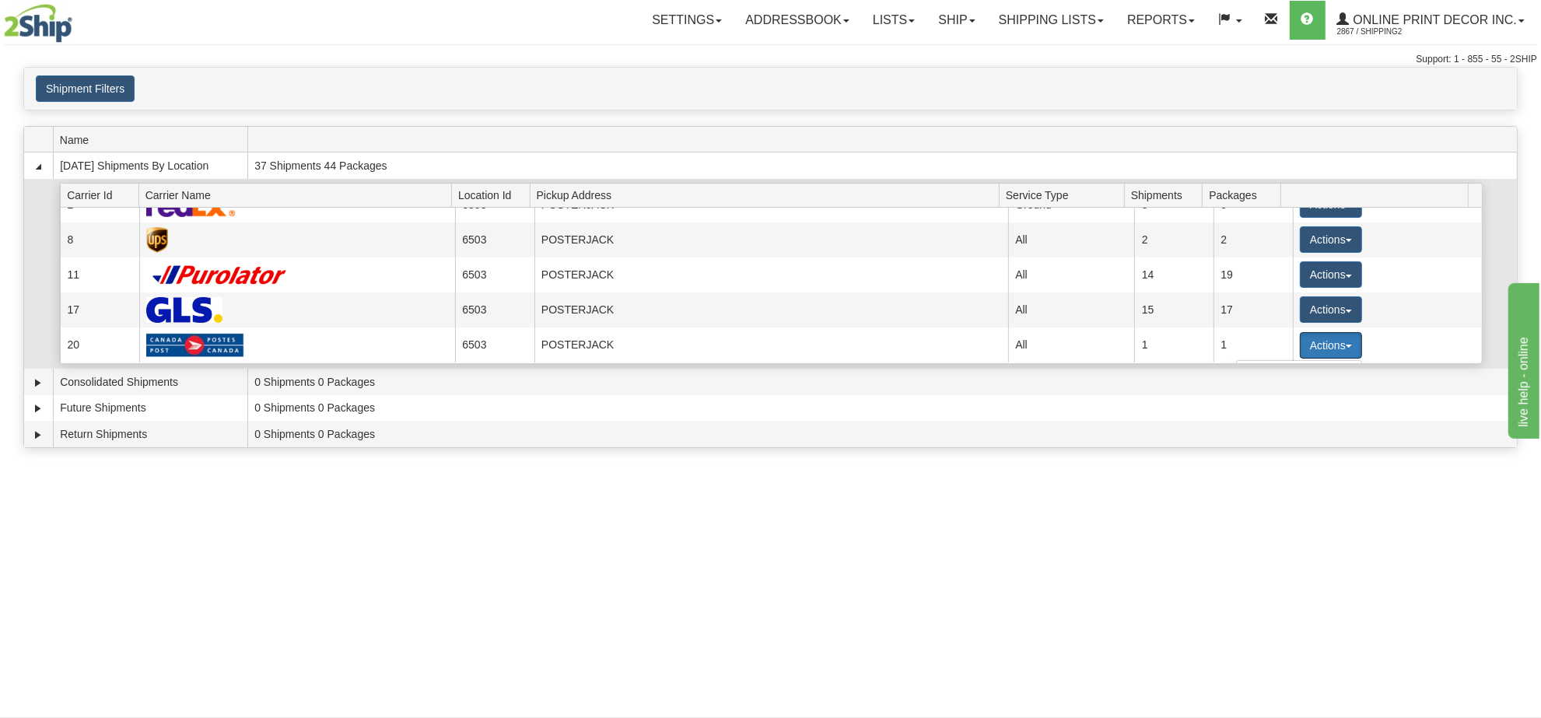
scroll to position [130, 0]
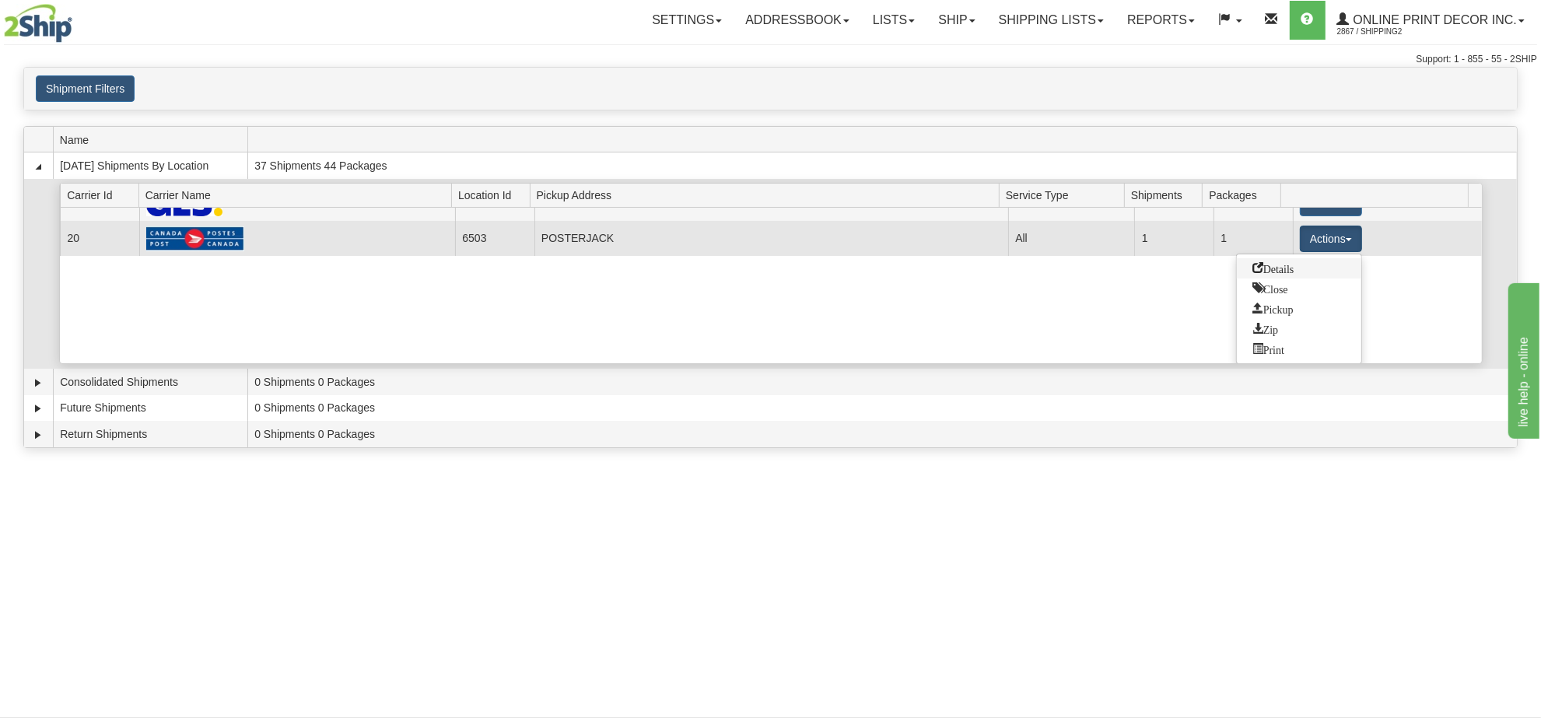
click at [1271, 276] on link "Details" at bounding box center [1299, 268] width 124 height 20
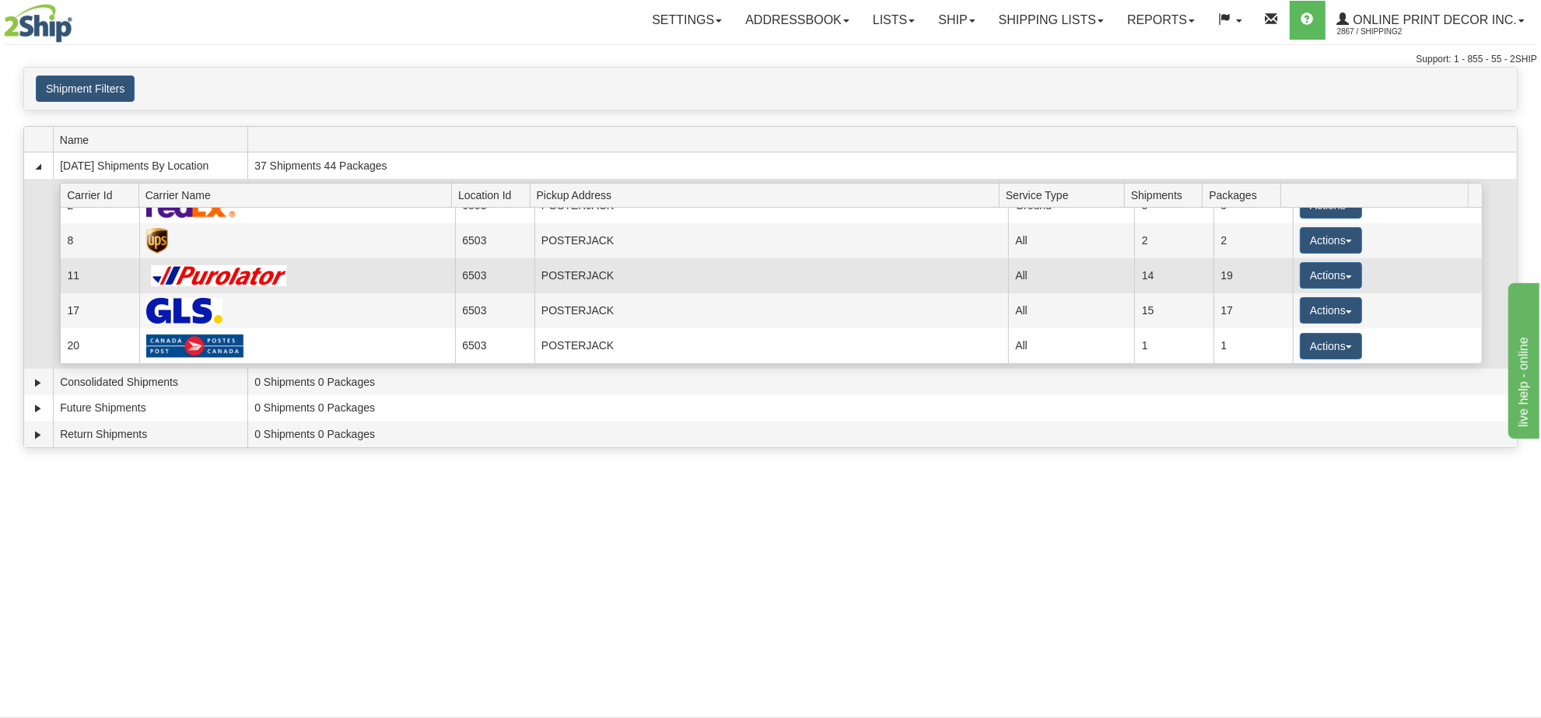
scroll to position [22, 0]
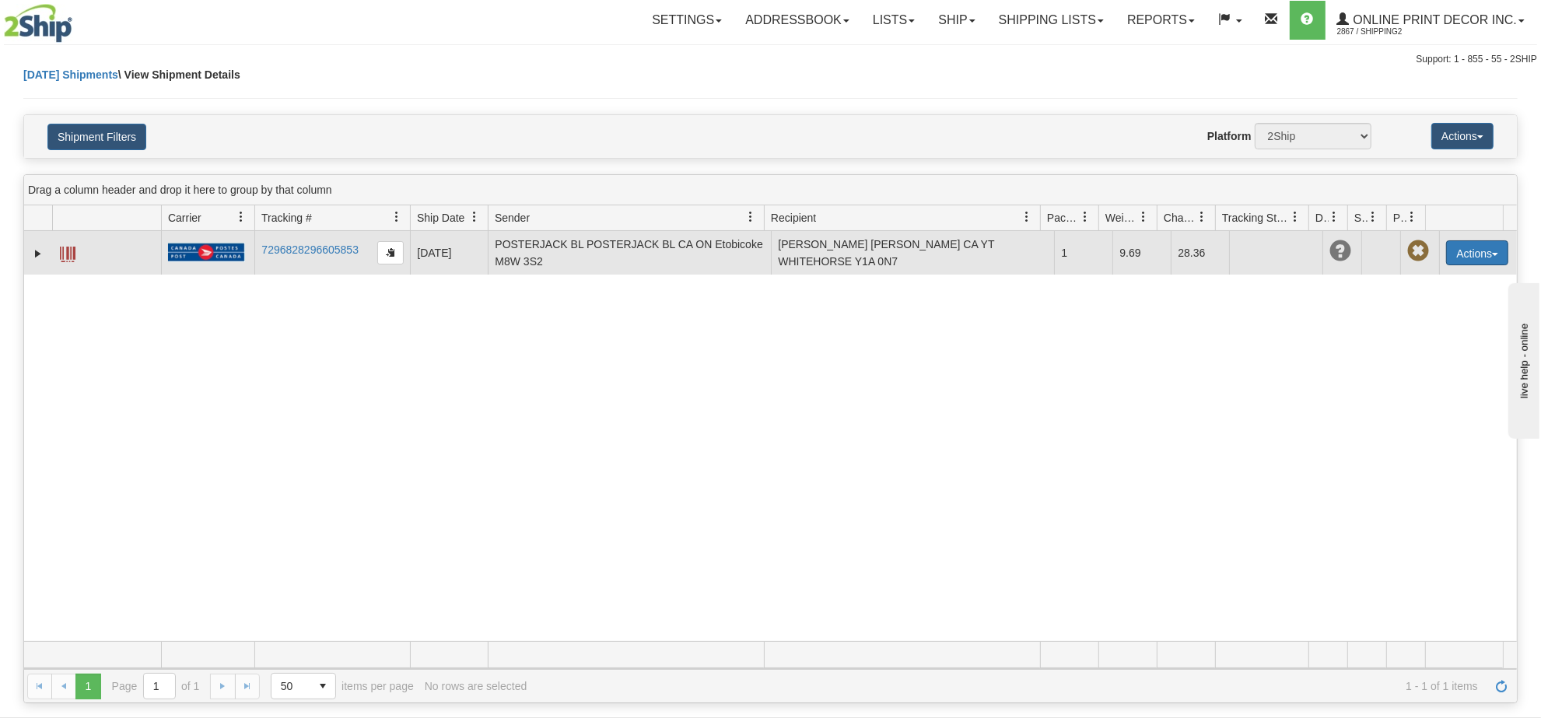
click at [1488, 255] on button "Actions" at bounding box center [1477, 252] width 62 height 25
click at [1424, 350] on link "Delete" at bounding box center [1445, 342] width 124 height 20
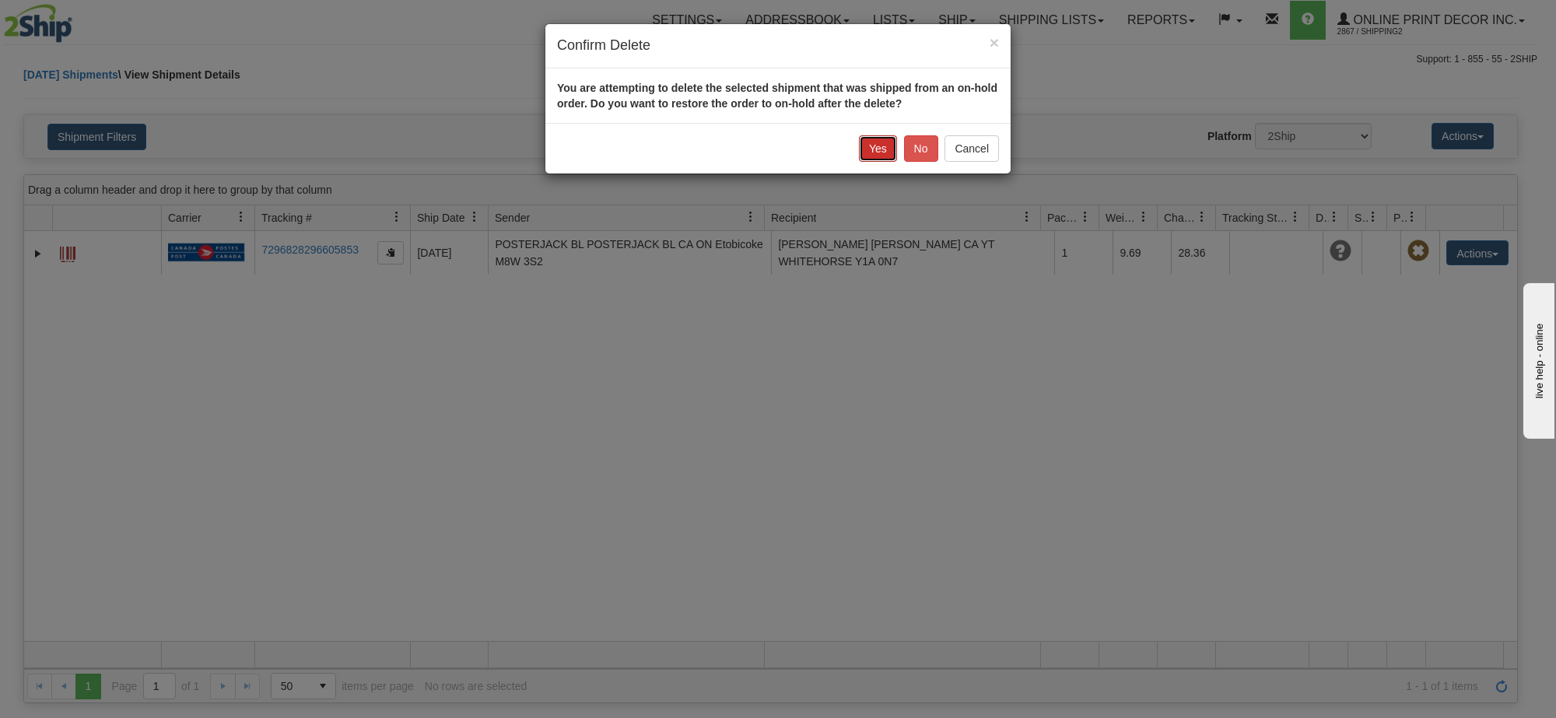
click at [884, 156] on button "Yes" at bounding box center [878, 148] width 38 height 26
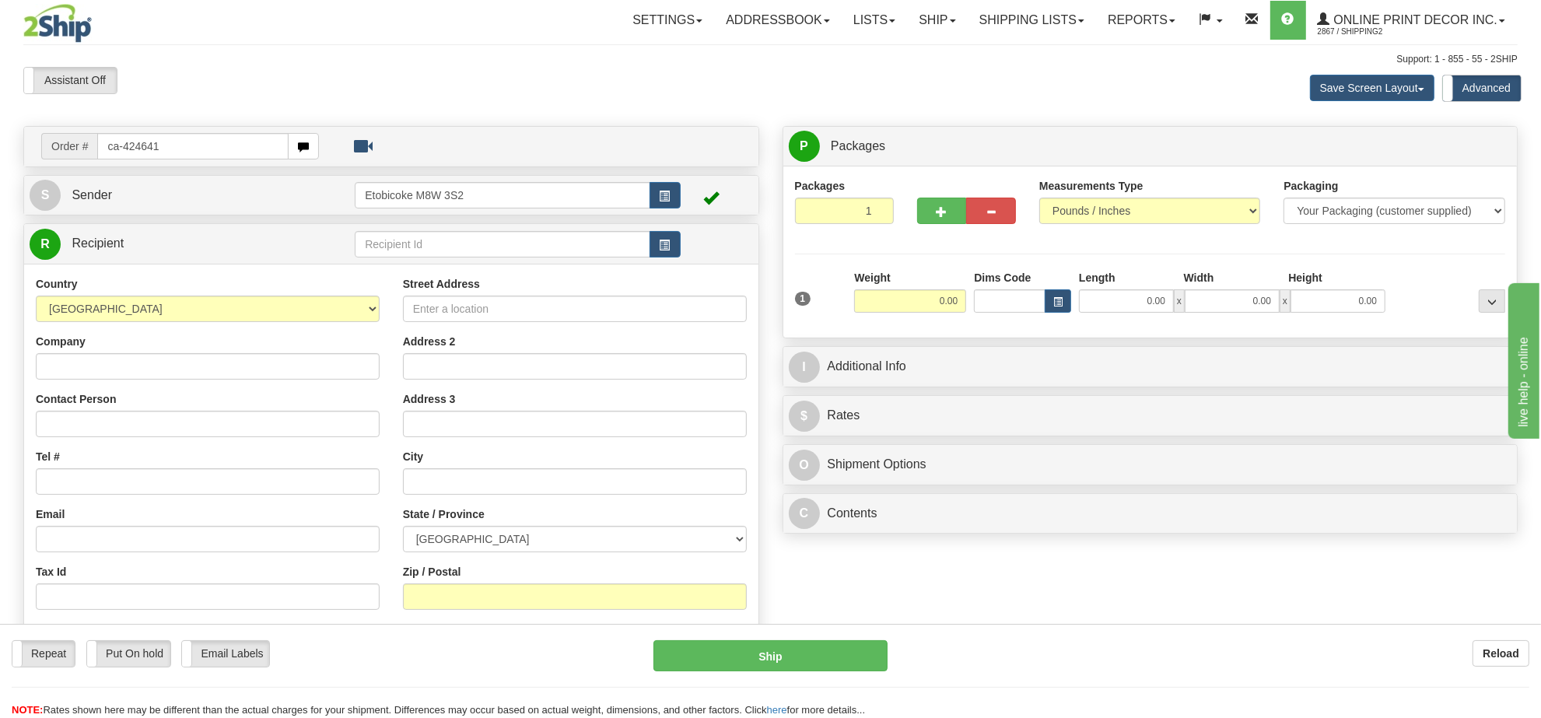
type input "ca-424641"
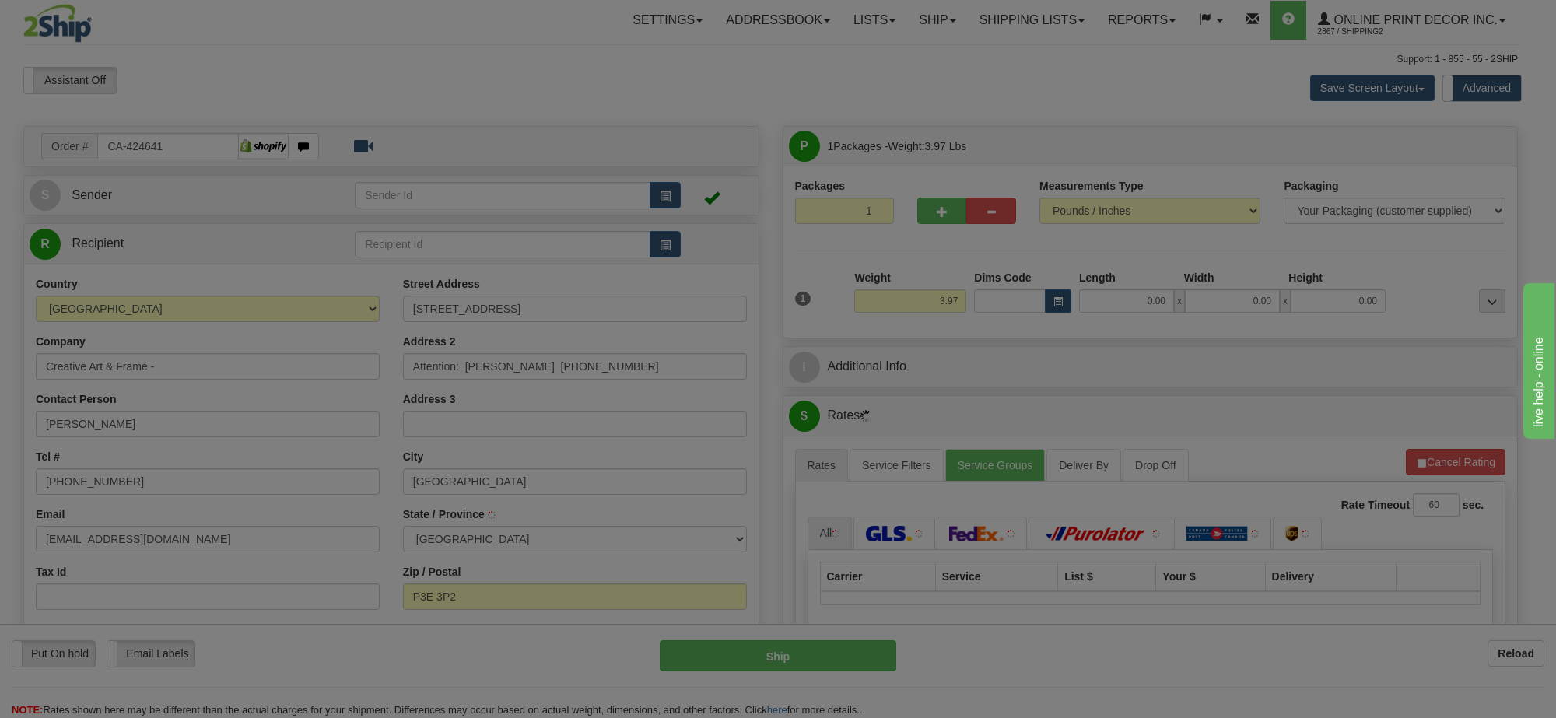
type input "[GEOGRAPHIC_DATA]"
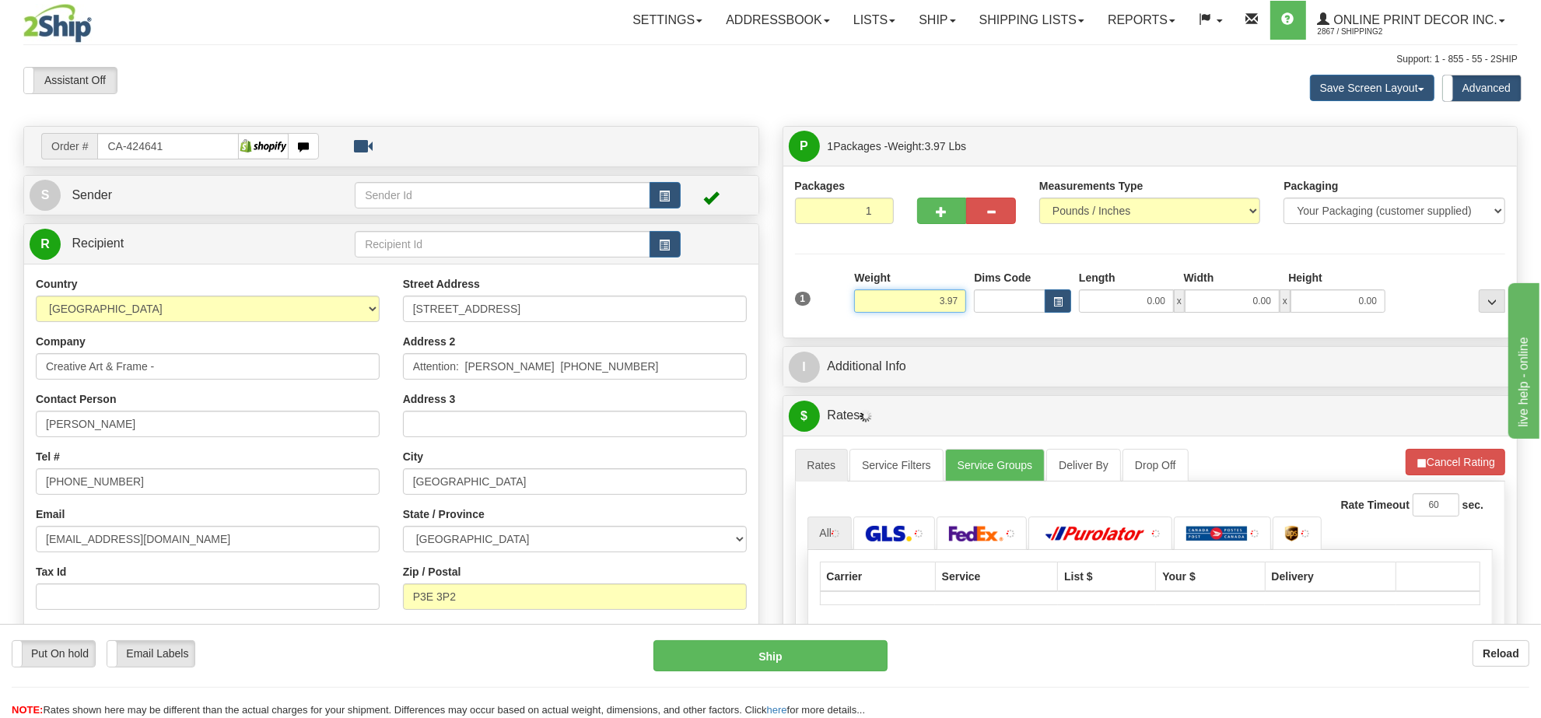
click at [922, 310] on input "3.97" at bounding box center [910, 300] width 112 height 23
type input "8.00"
click at [1049, 292] on button "button" at bounding box center [1058, 300] width 26 height 23
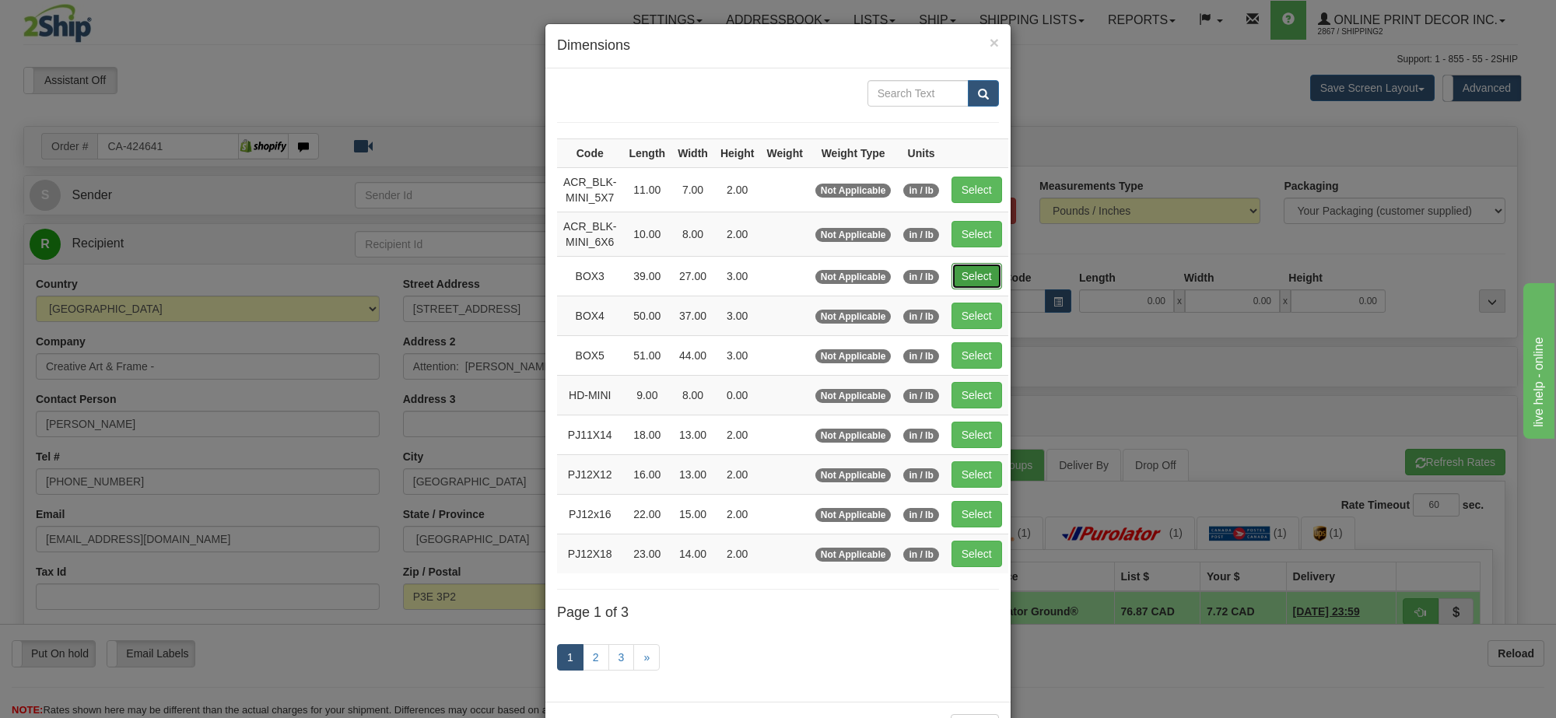
click at [967, 285] on button "Select" at bounding box center [977, 276] width 51 height 26
type input "BOX3"
type input "39.00"
type input "27.00"
type input "3.00"
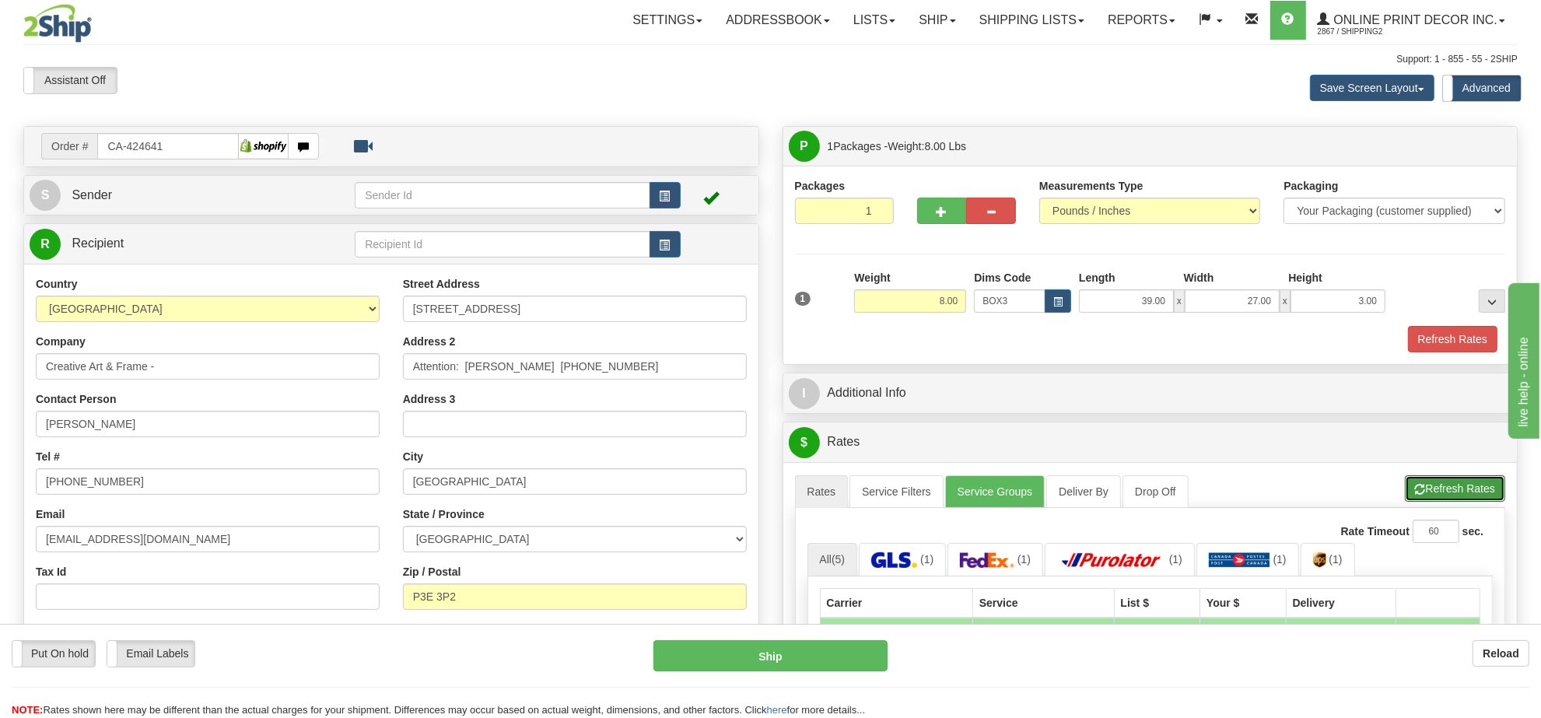
click at [1455, 498] on button "Refresh Rates" at bounding box center [1455, 488] width 100 height 26
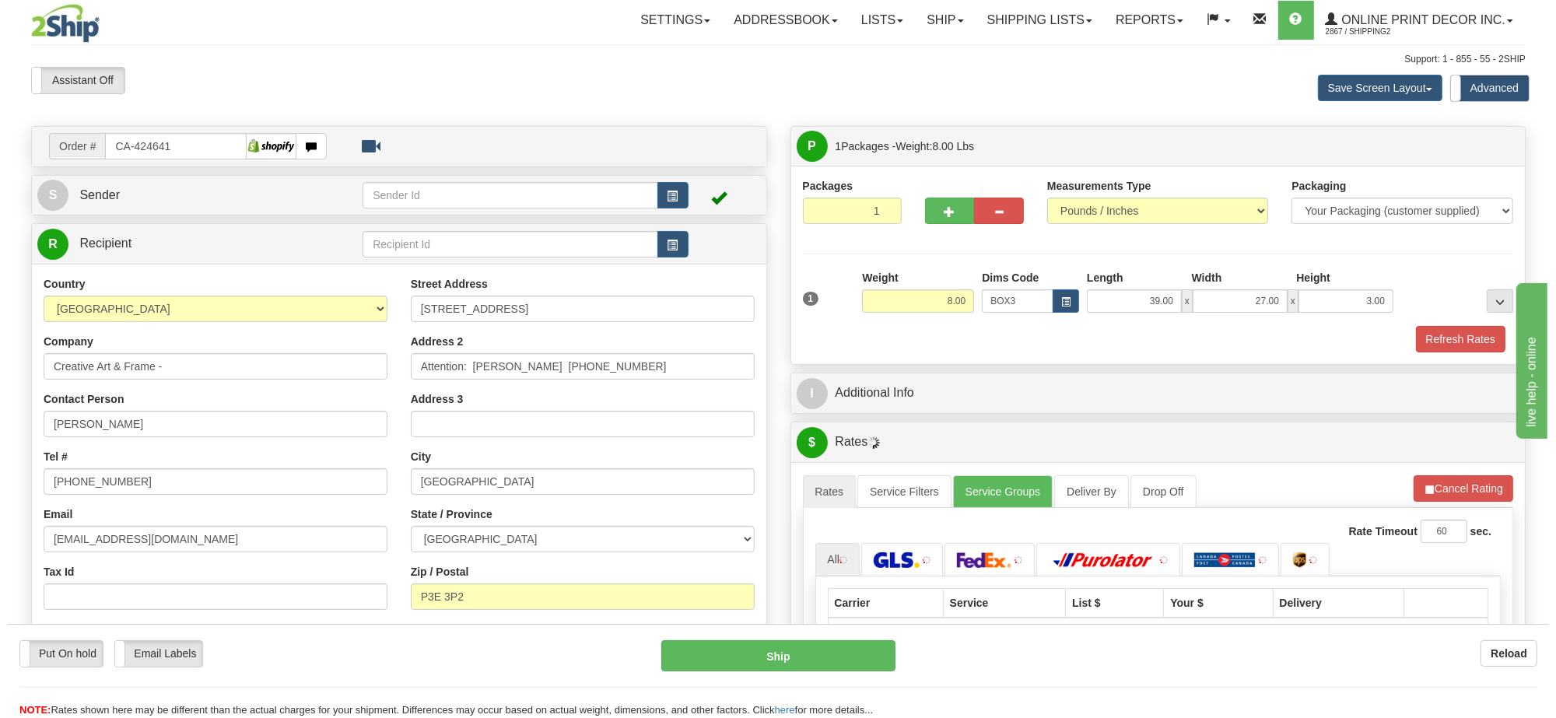
scroll to position [97, 0]
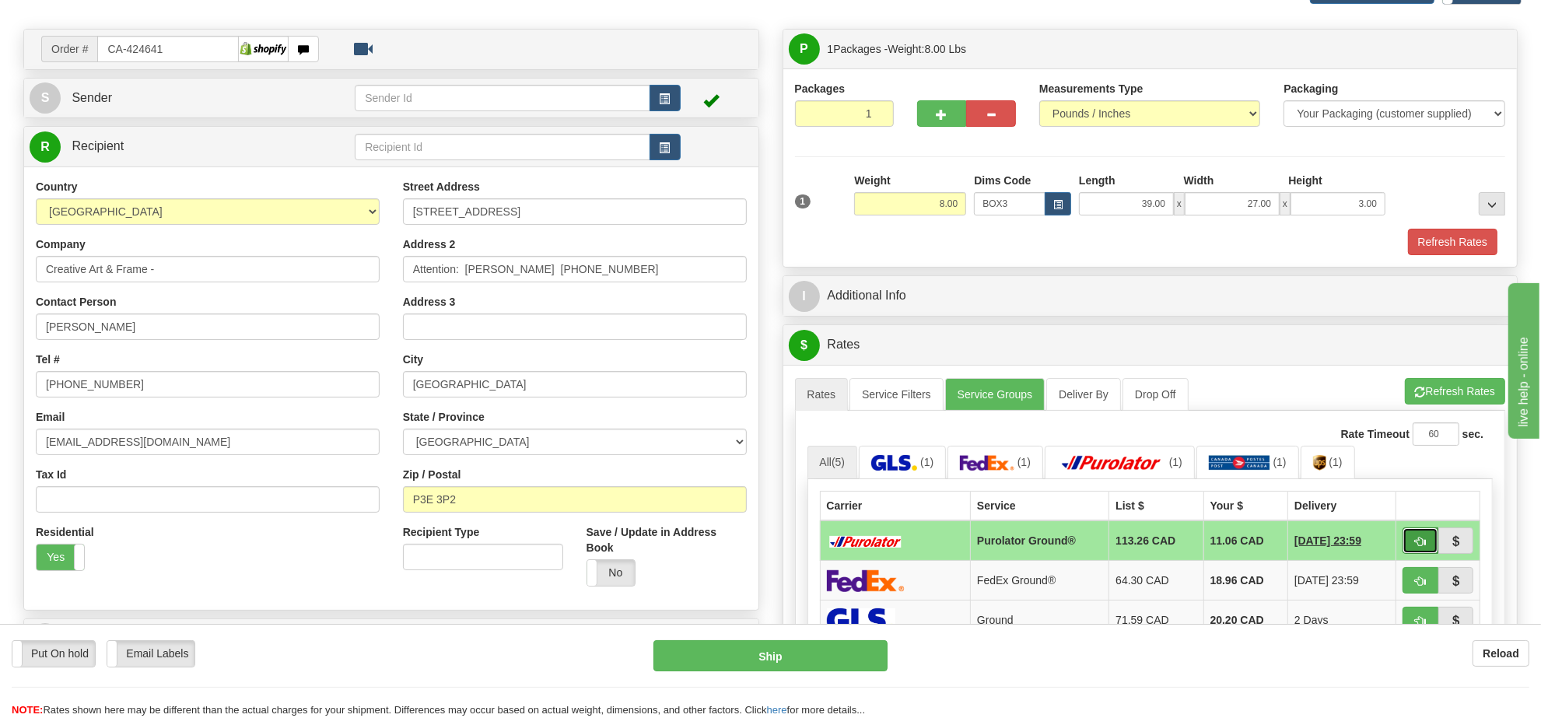
click at [1413, 541] on button "button" at bounding box center [1421, 541] width 36 height 26
type input "260"
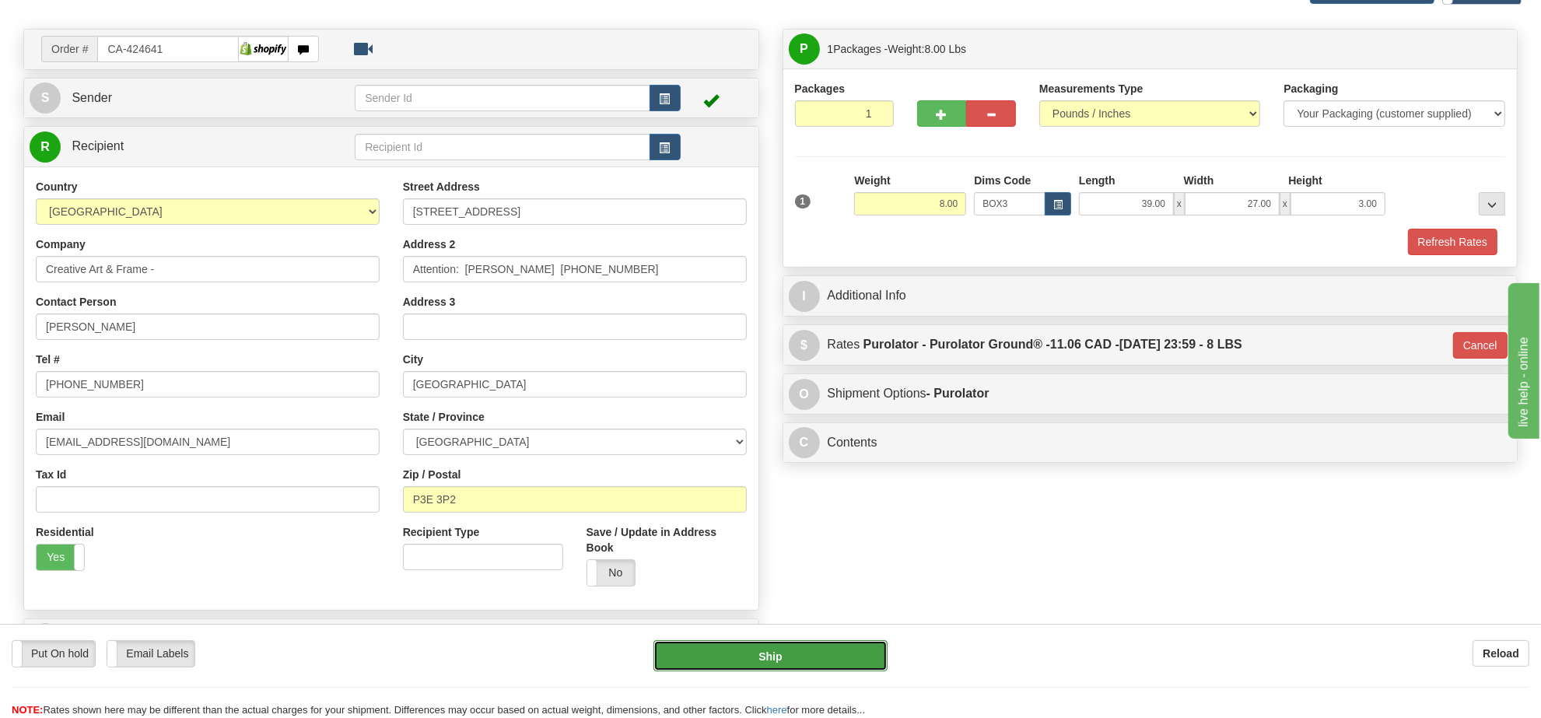
click at [786, 662] on button "Ship" at bounding box center [770, 655] width 233 height 31
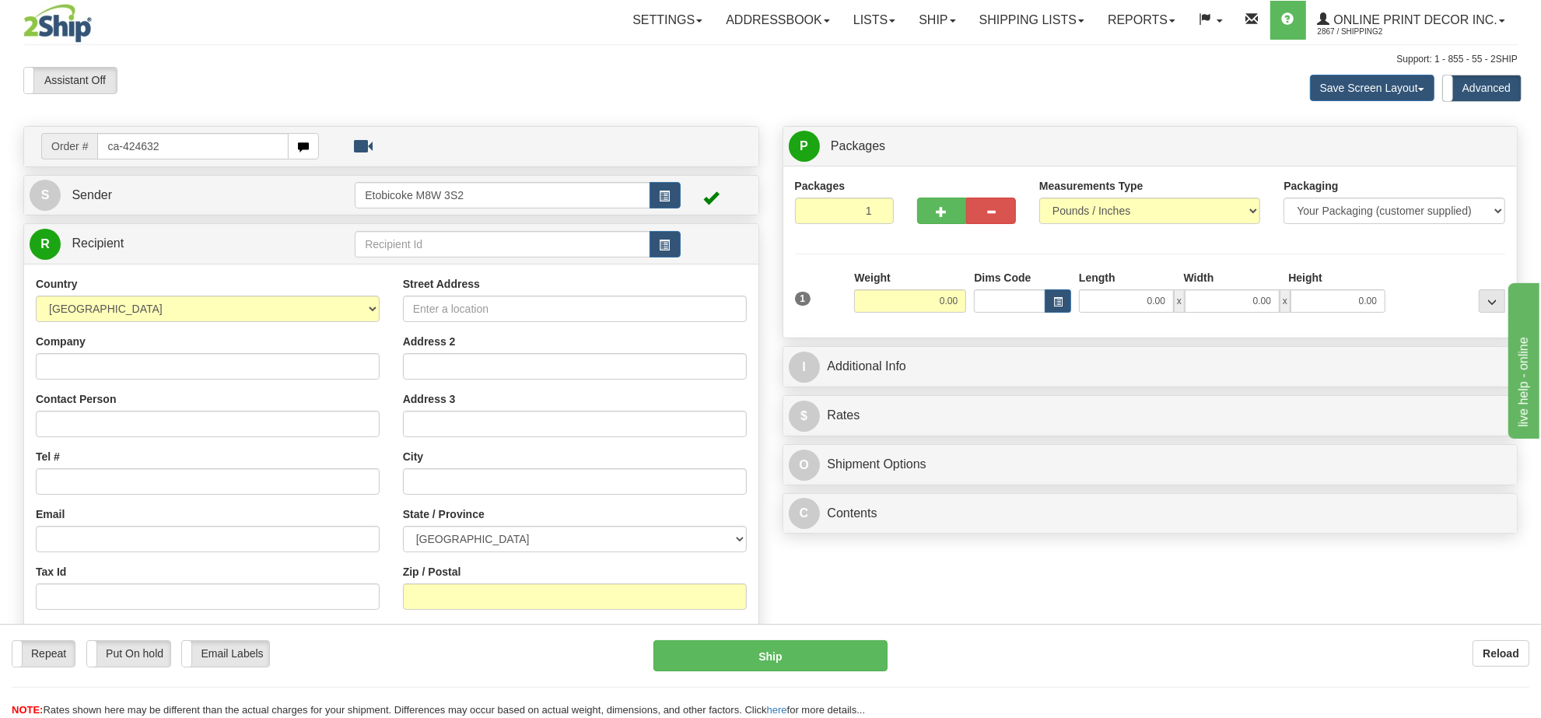
type input "ca-424632"
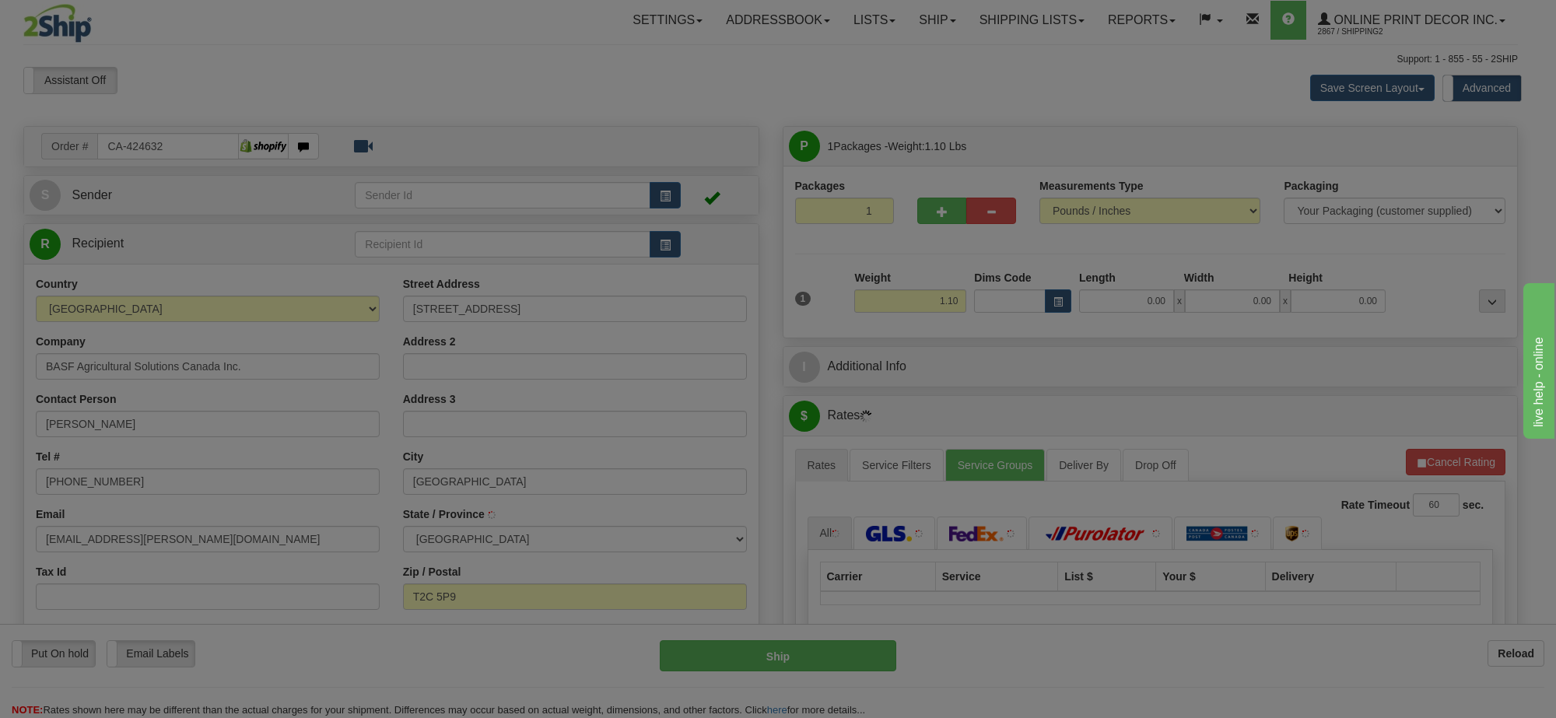
type input "CALGARY"
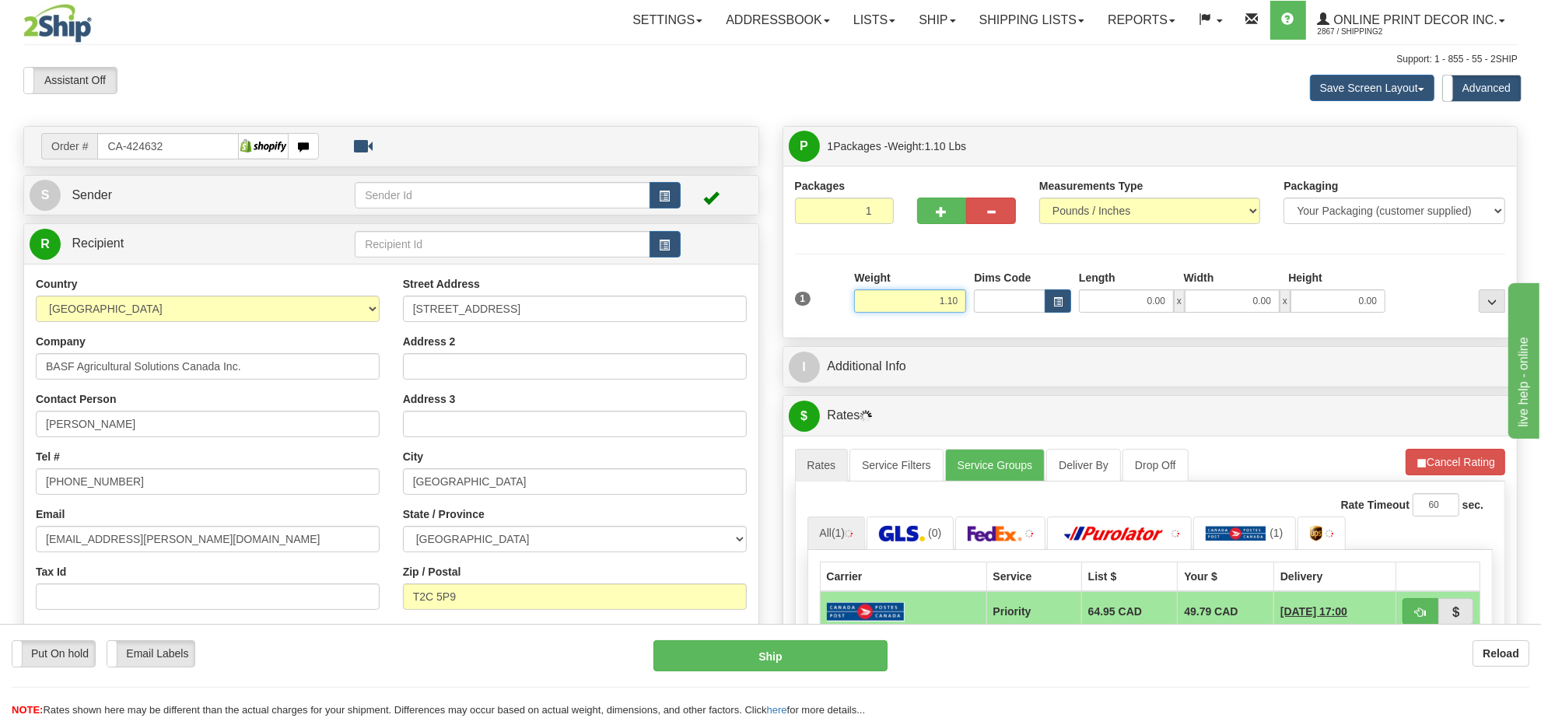
click at [963, 304] on input "1.10" at bounding box center [910, 300] width 112 height 23
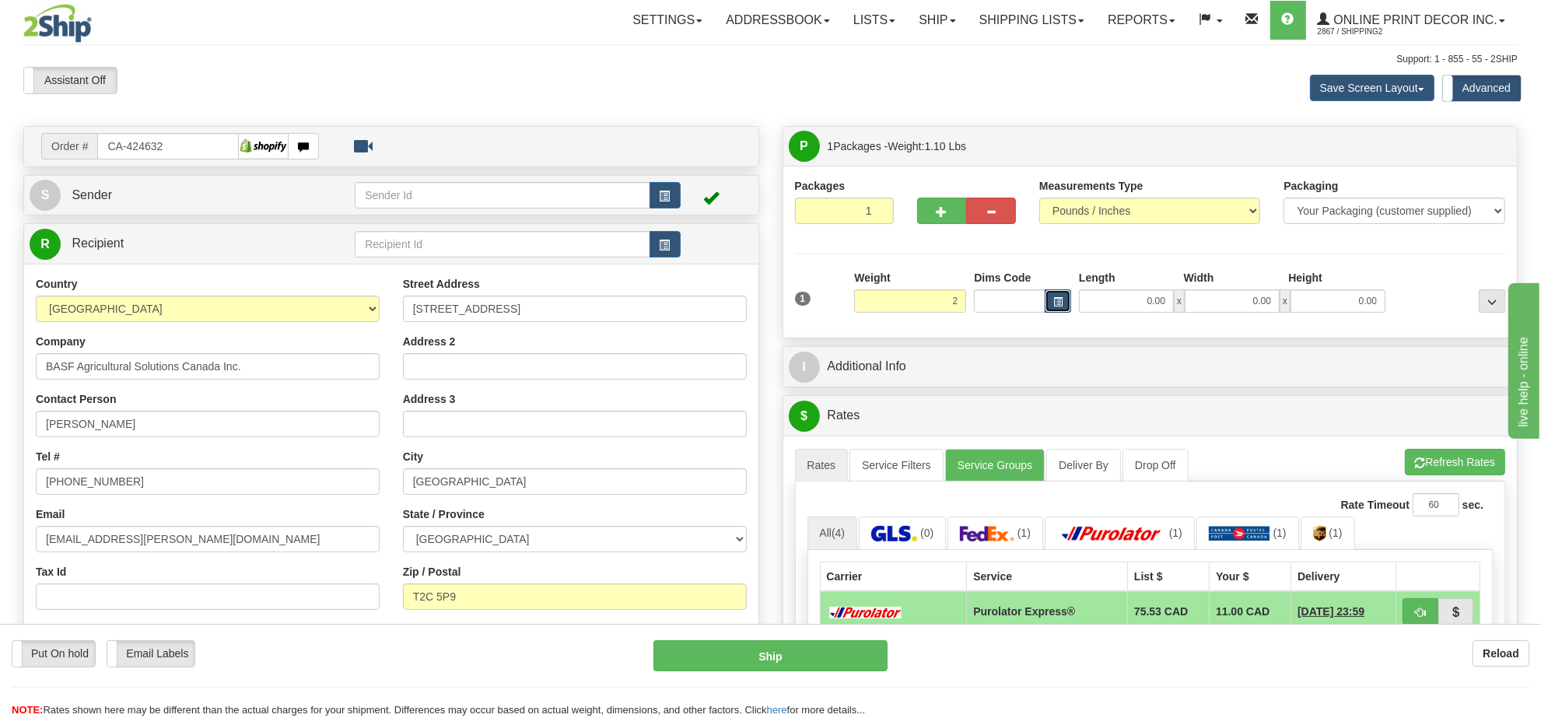
type input "2.00"
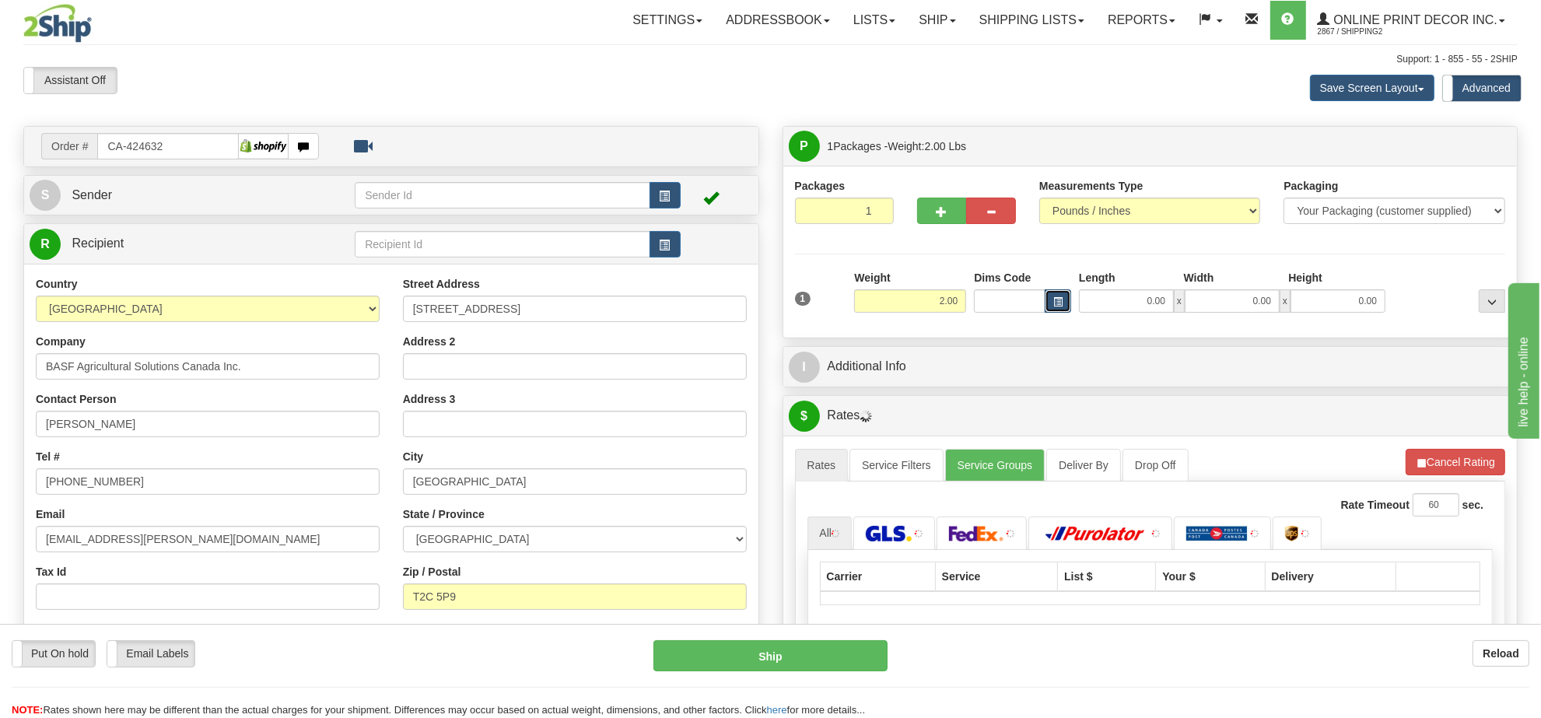
click at [1068, 304] on button "button" at bounding box center [1058, 300] width 26 height 23
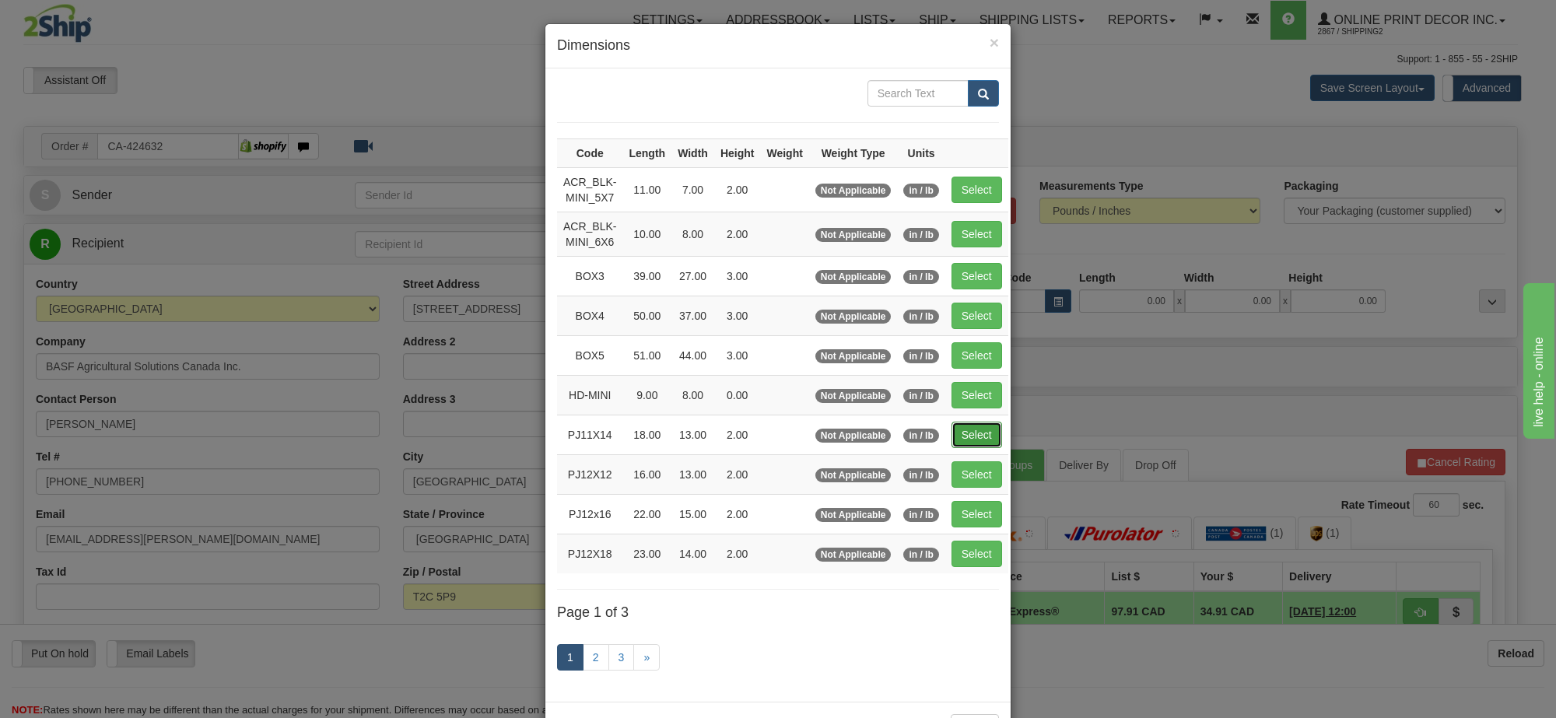
click at [976, 438] on button "Select" at bounding box center [977, 435] width 51 height 26
type input "PJ11X14"
type input "18.00"
type input "13.00"
type input "2.00"
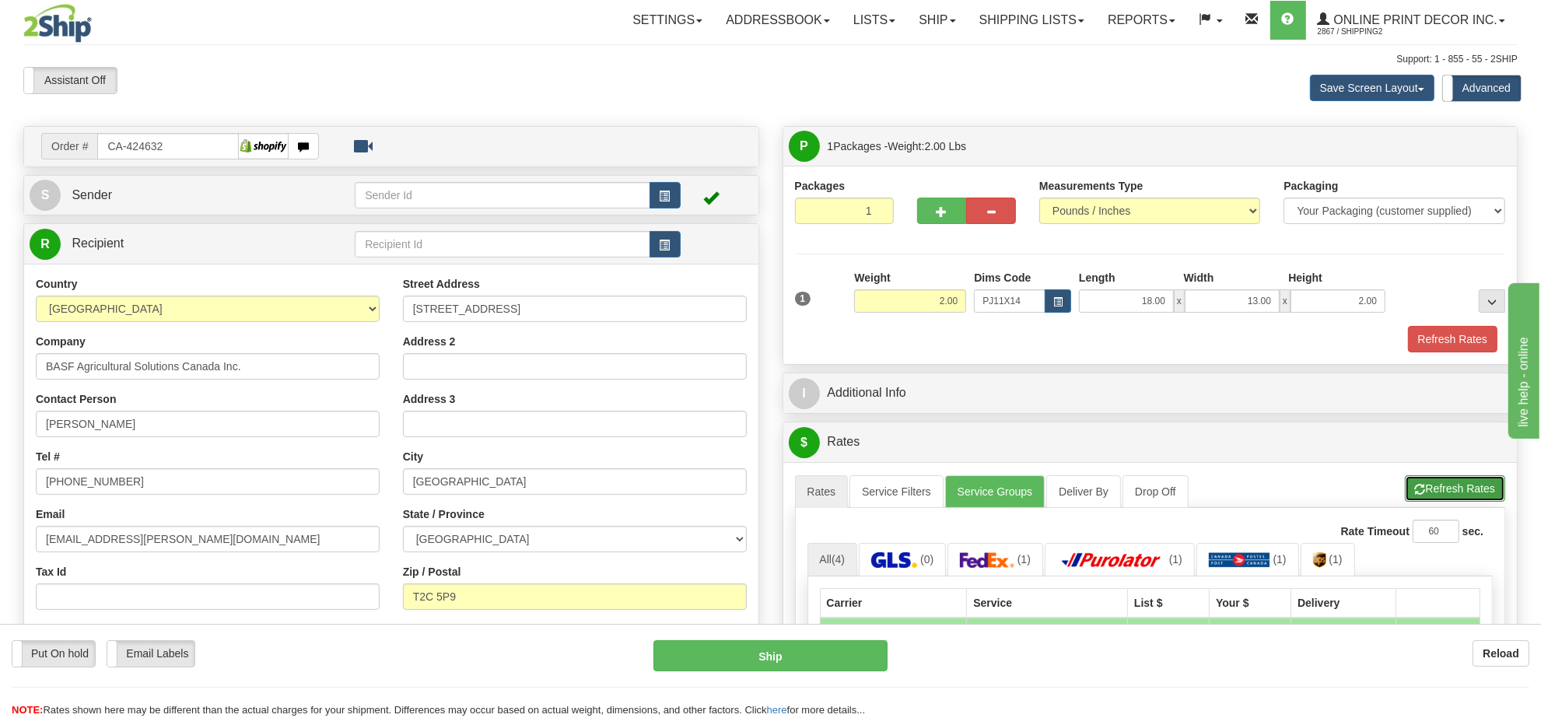
click at [1430, 486] on button "Refresh Rates" at bounding box center [1455, 488] width 100 height 26
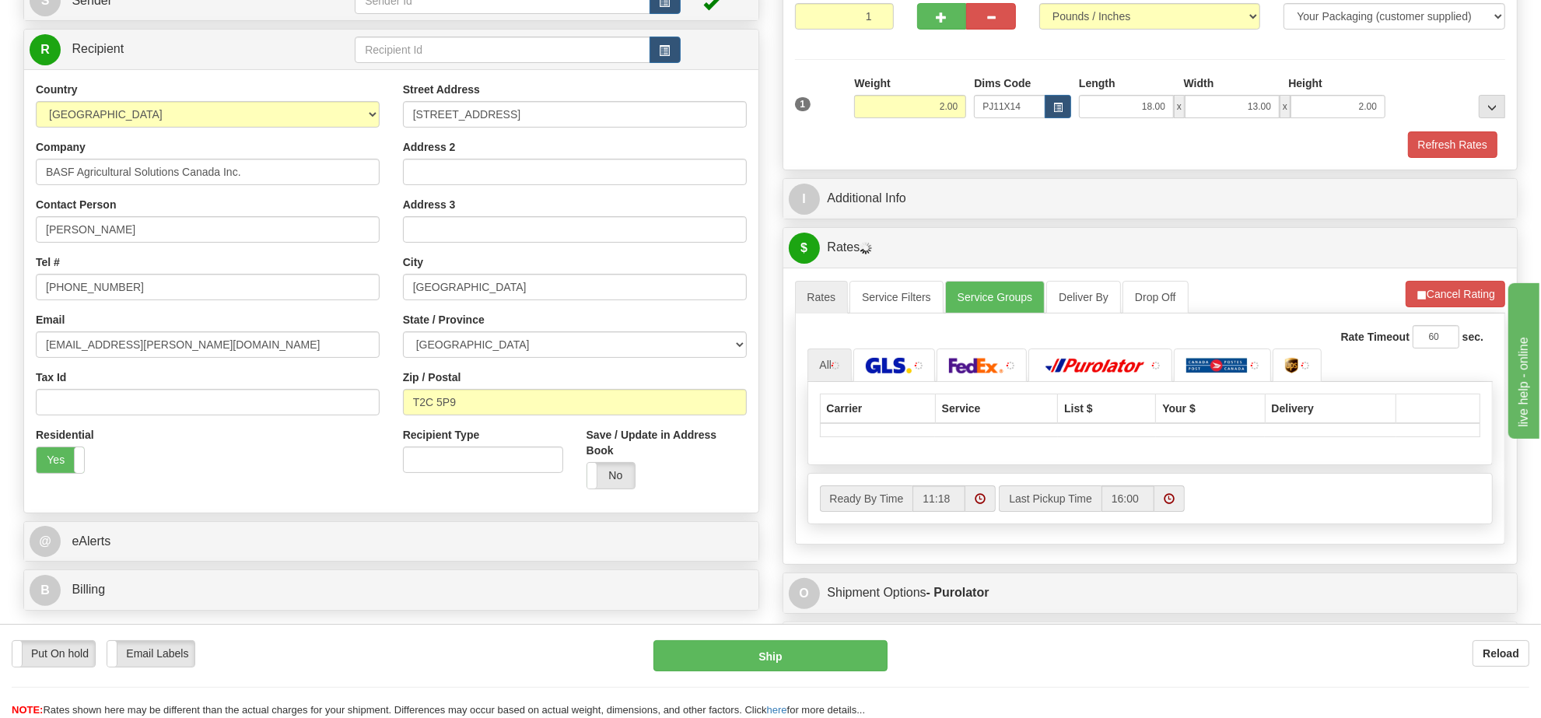
scroll to position [292, 0]
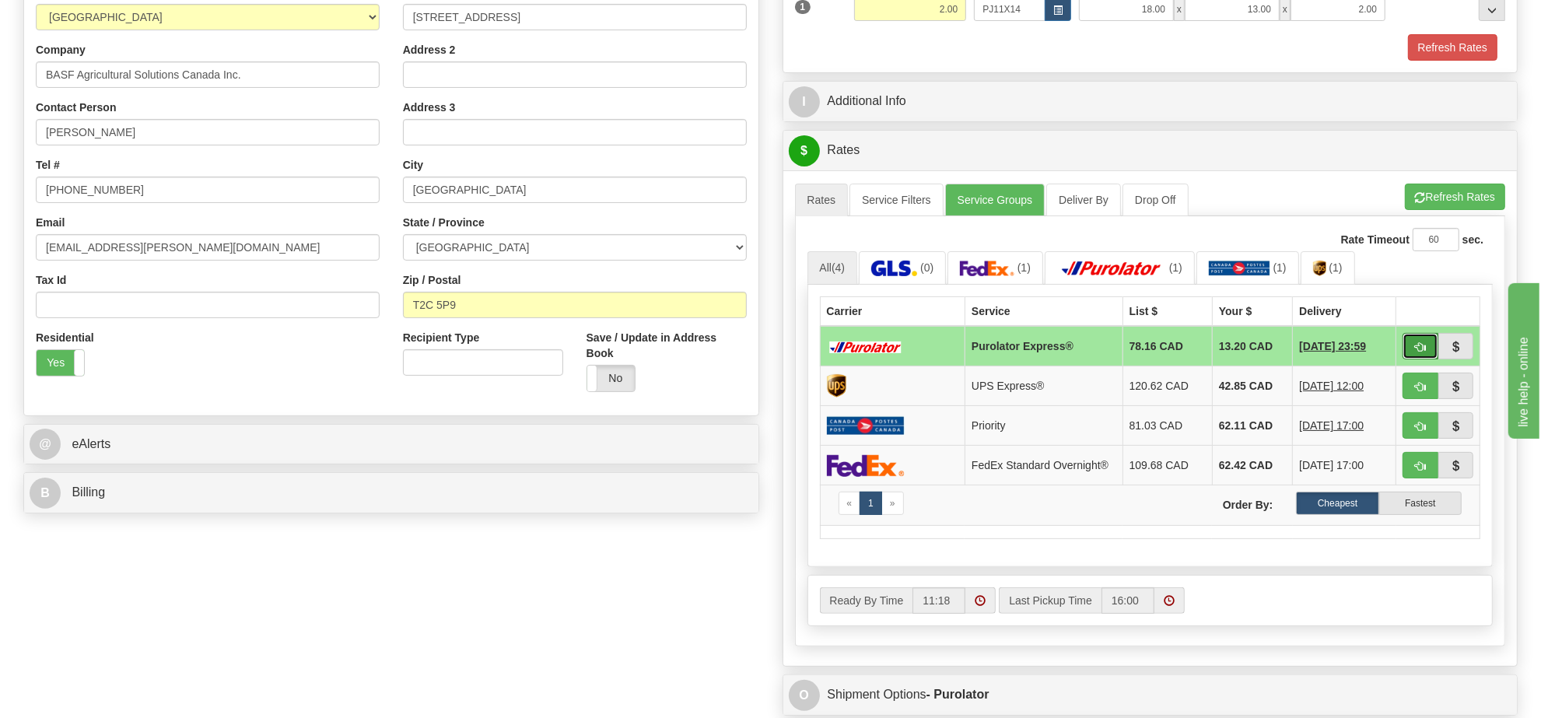
click at [1420, 352] on span "button" at bounding box center [1420, 347] width 11 height 10
type input "202"
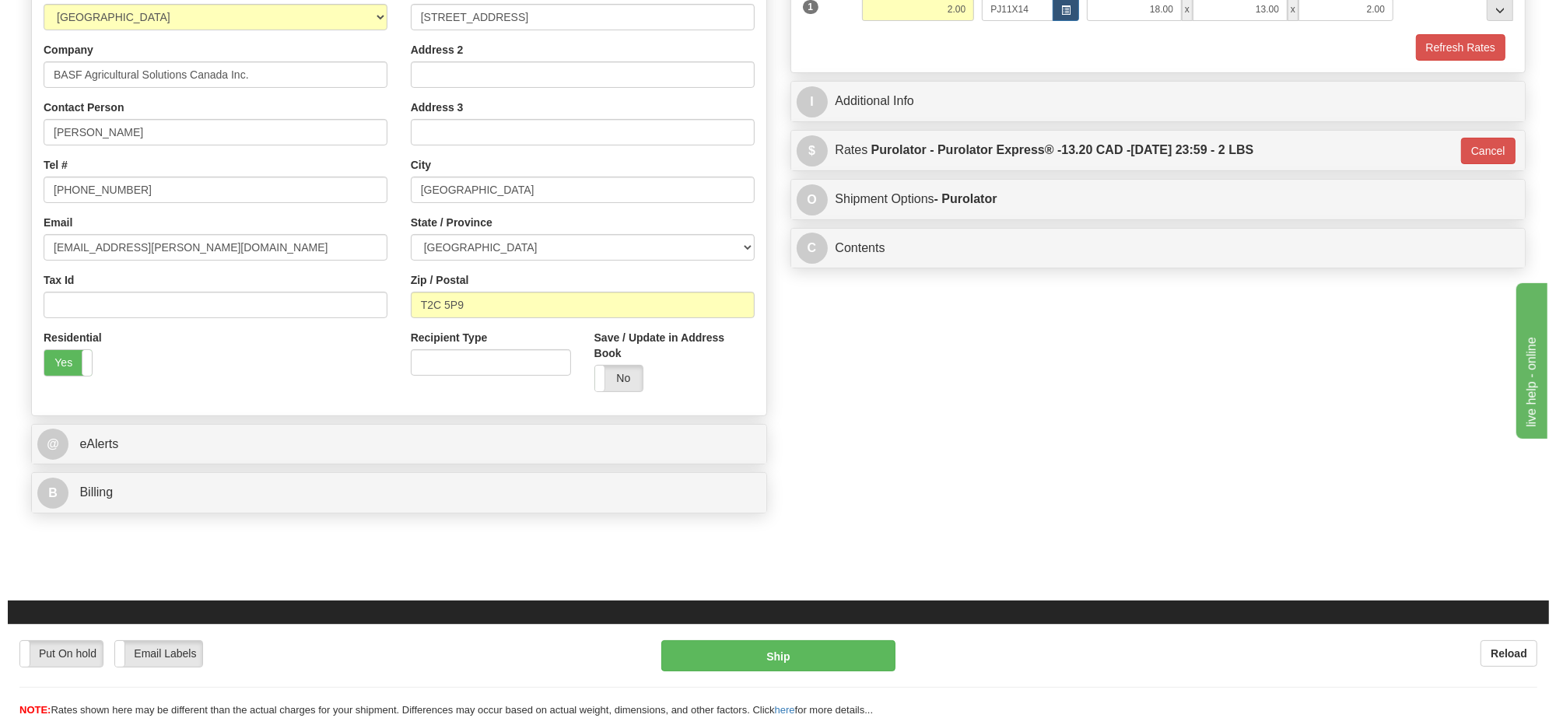
scroll to position [97, 0]
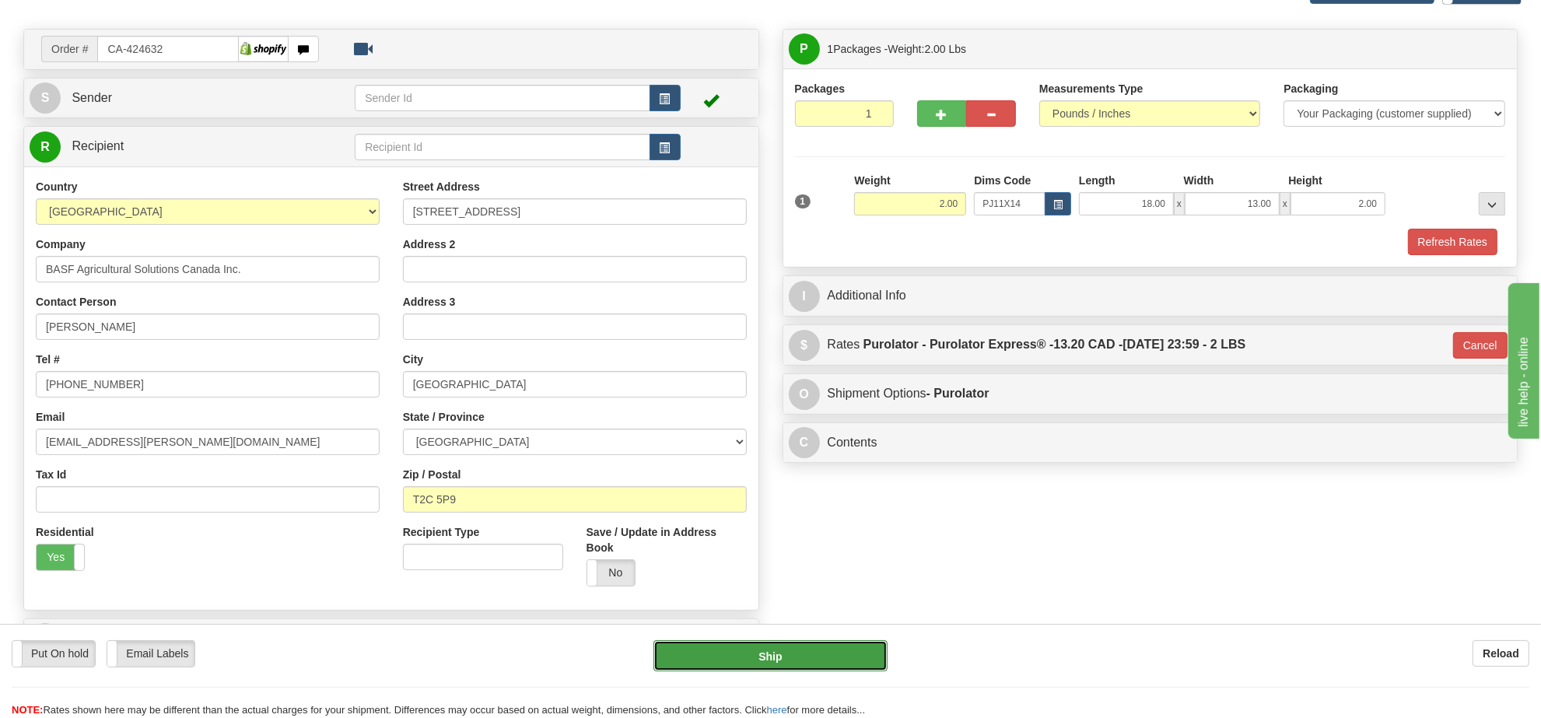
click at [805, 646] on button "Ship" at bounding box center [770, 655] width 233 height 31
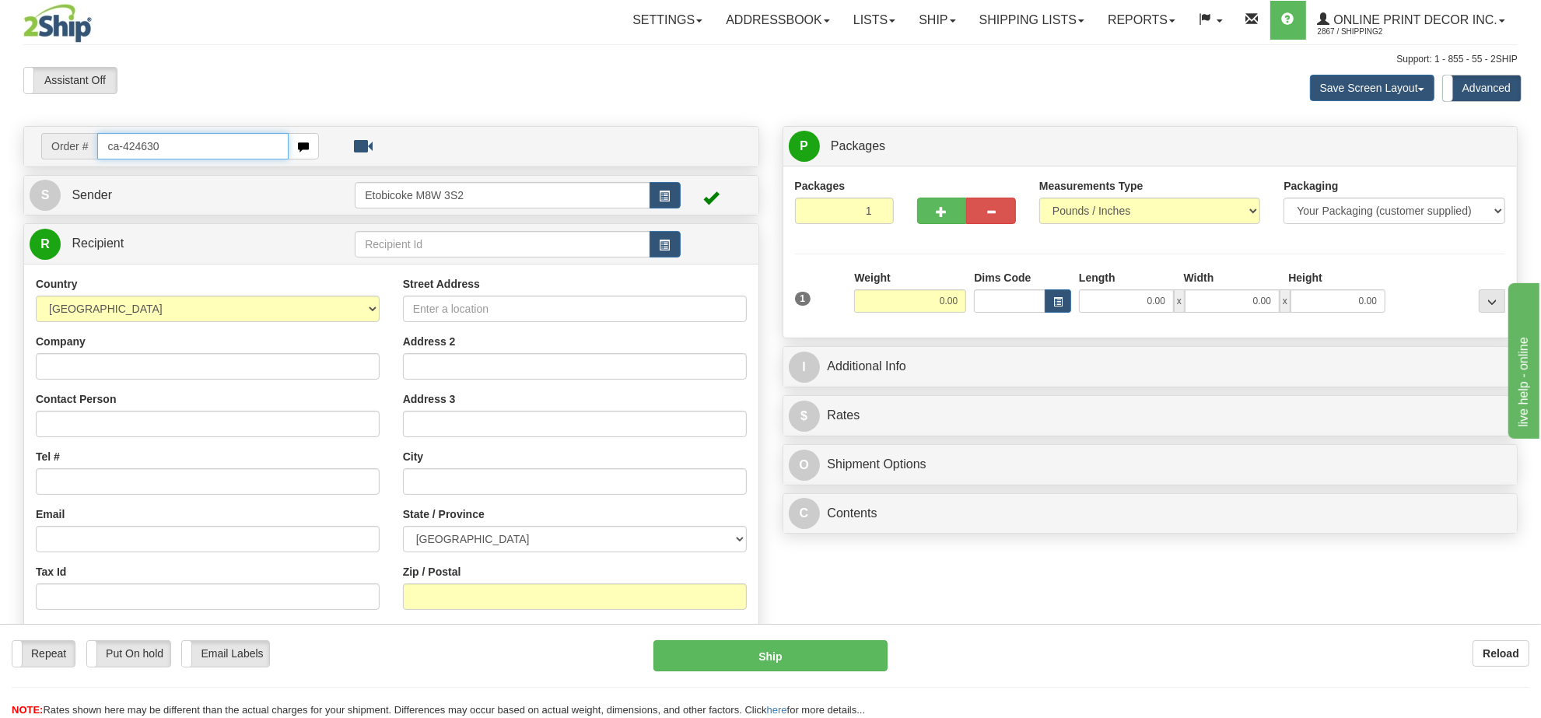
type input "ca-424630"
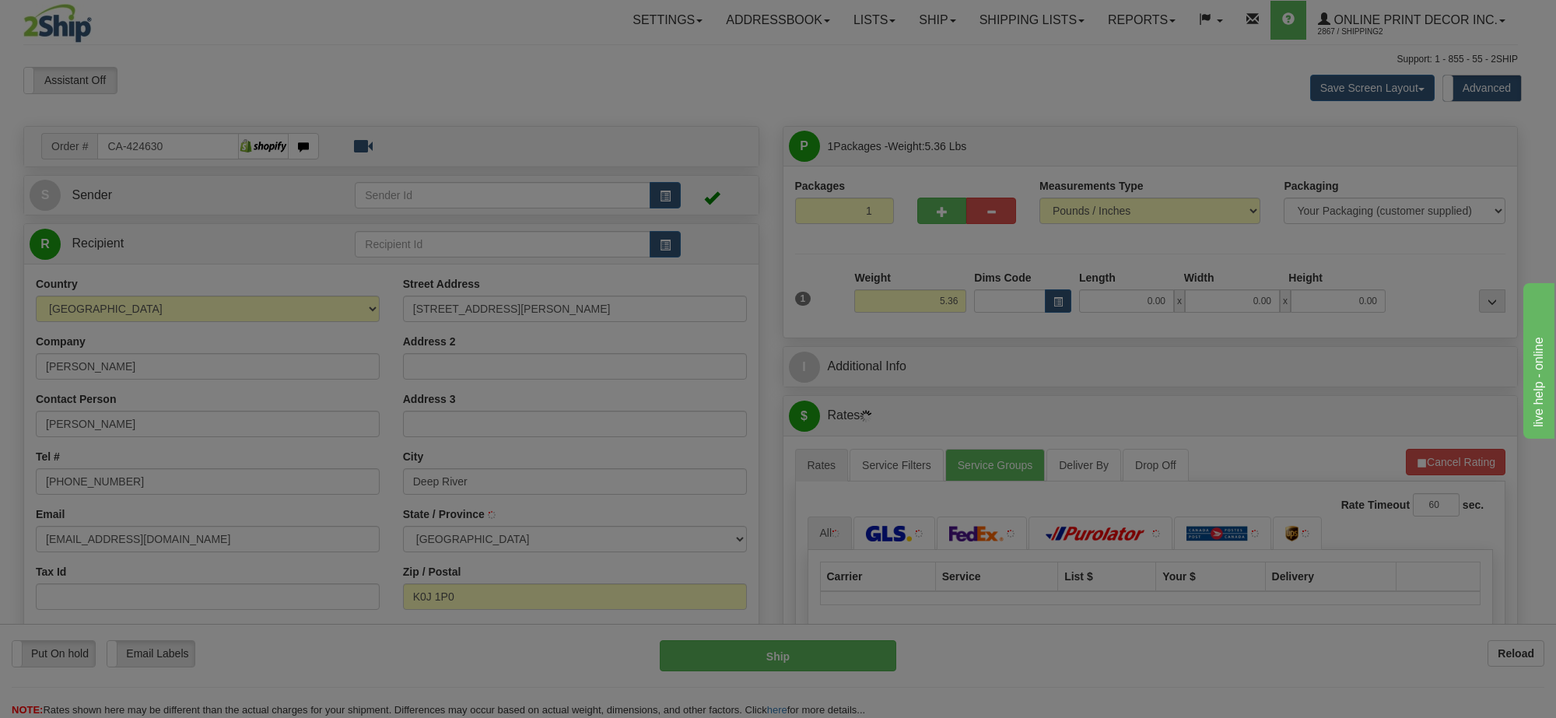
type input "DEEP RIVER"
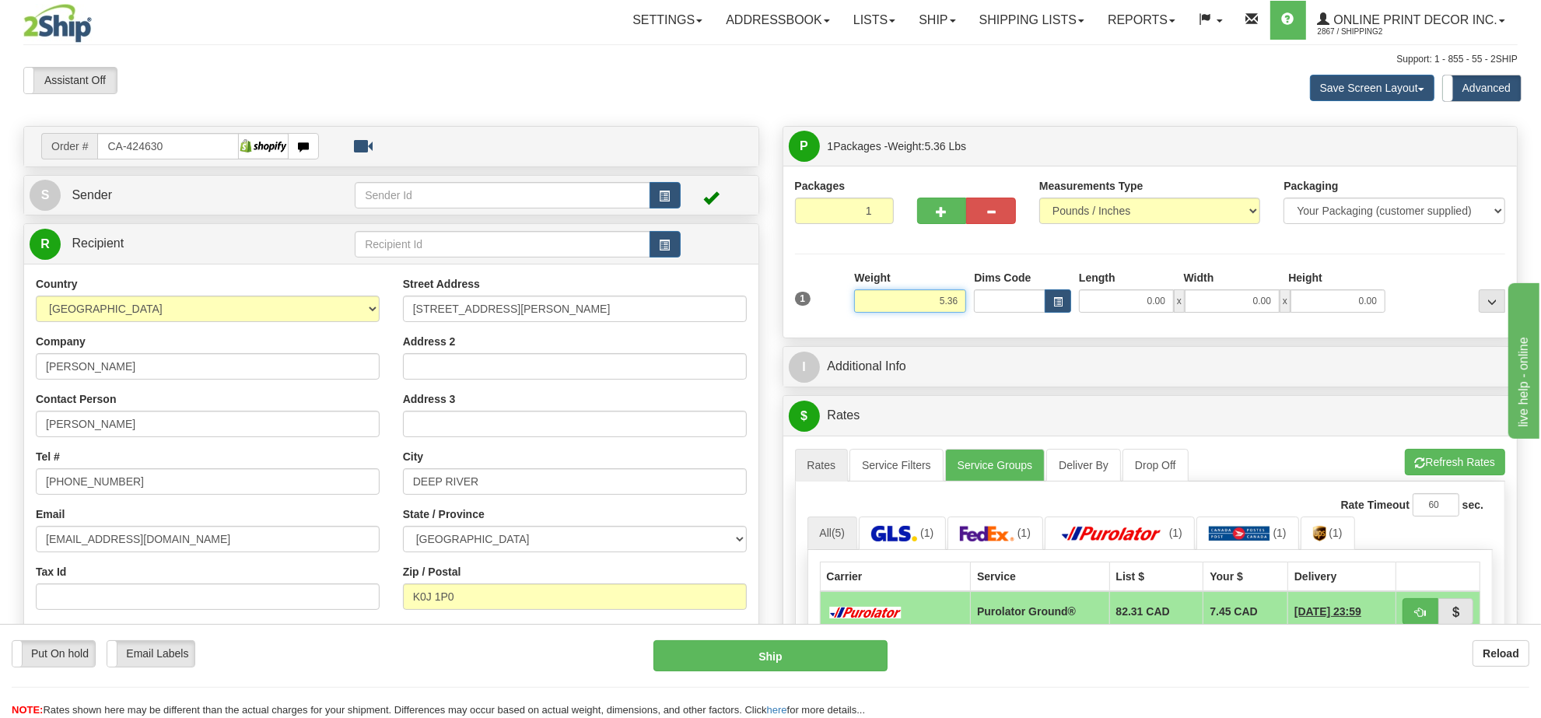
click at [944, 307] on input "5.36" at bounding box center [910, 300] width 112 height 23
type input "4.00"
click at [1068, 300] on button "button" at bounding box center [1058, 300] width 26 height 23
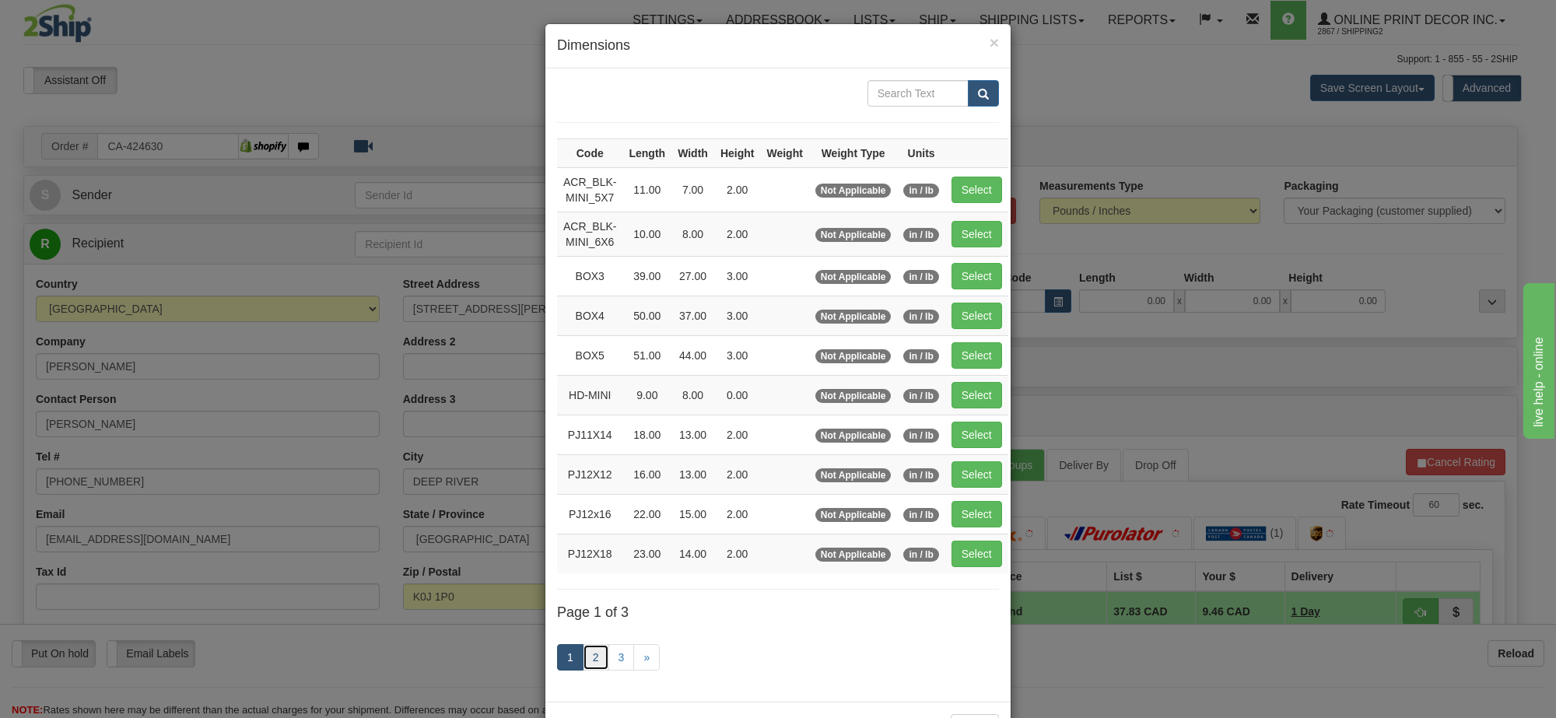
click at [590, 668] on link "2" at bounding box center [596, 657] width 26 height 26
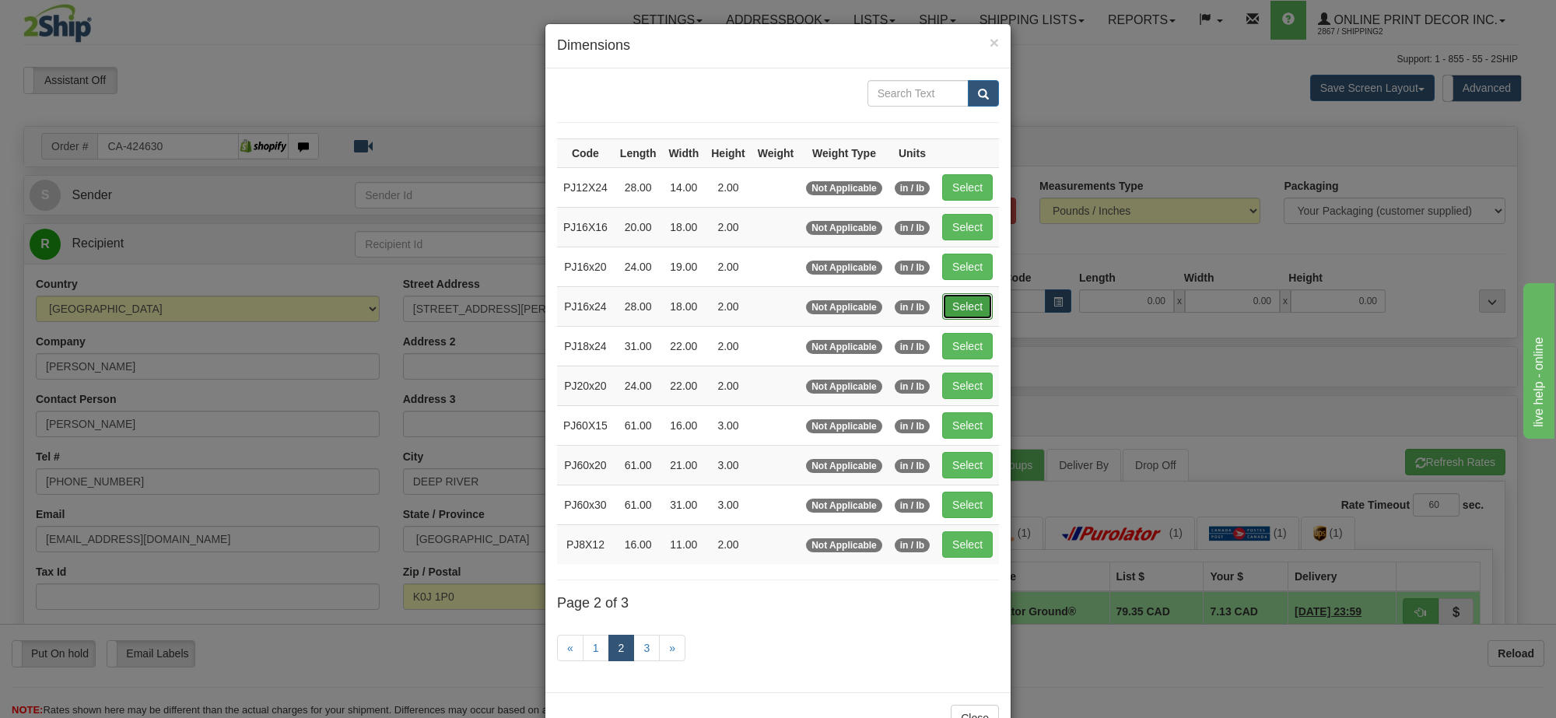
click at [950, 308] on button "Select" at bounding box center [967, 306] width 51 height 26
type input "PJ16x24"
type input "28.00"
type input "18.00"
type input "2.00"
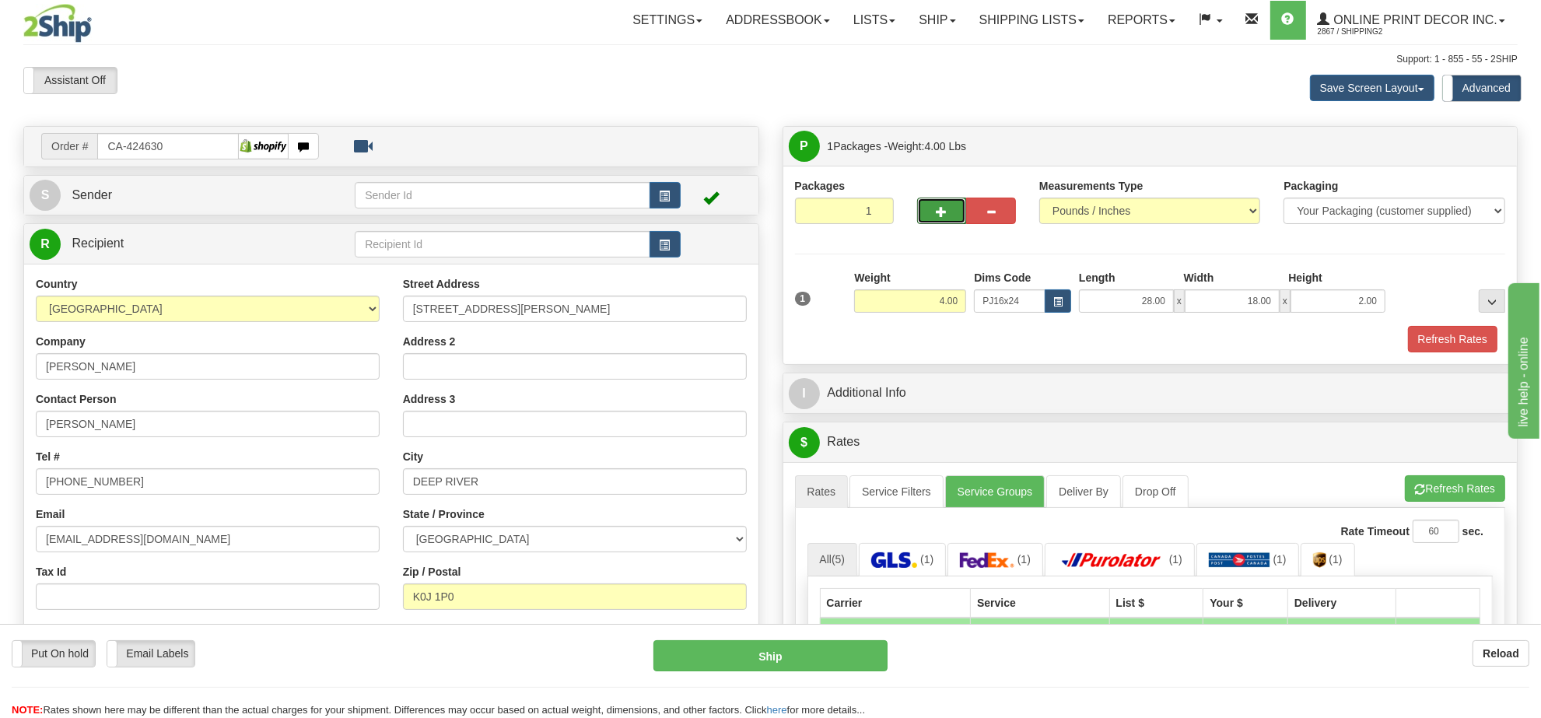
click at [945, 207] on span "button" at bounding box center [942, 212] width 11 height 10
radio input "true"
type input "2"
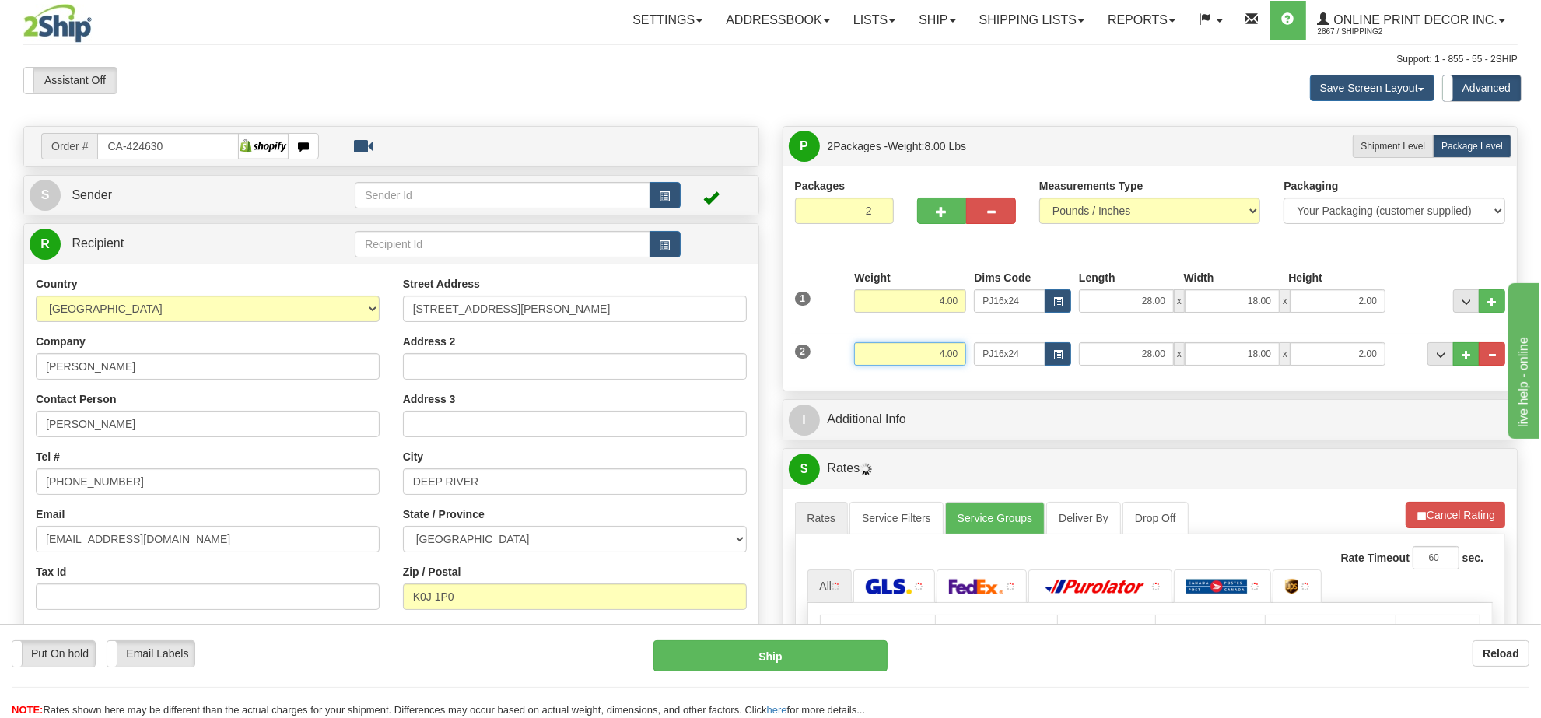
click at [941, 358] on input "4.00" at bounding box center [910, 353] width 112 height 23
type input "2"
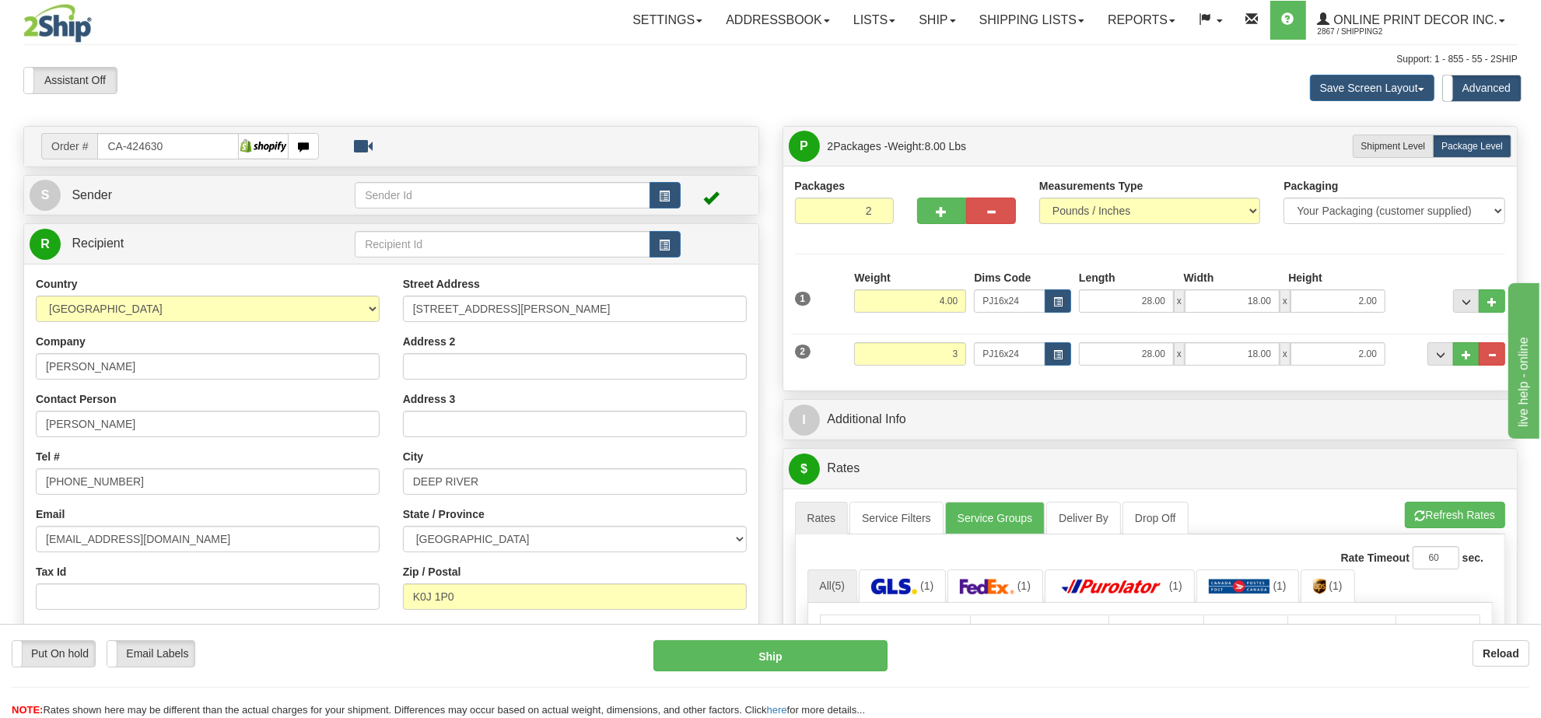
click at [1432, 523] on li "Refresh Rates Cancel Rating" at bounding box center [1455, 515] width 100 height 26
type input "3.00"
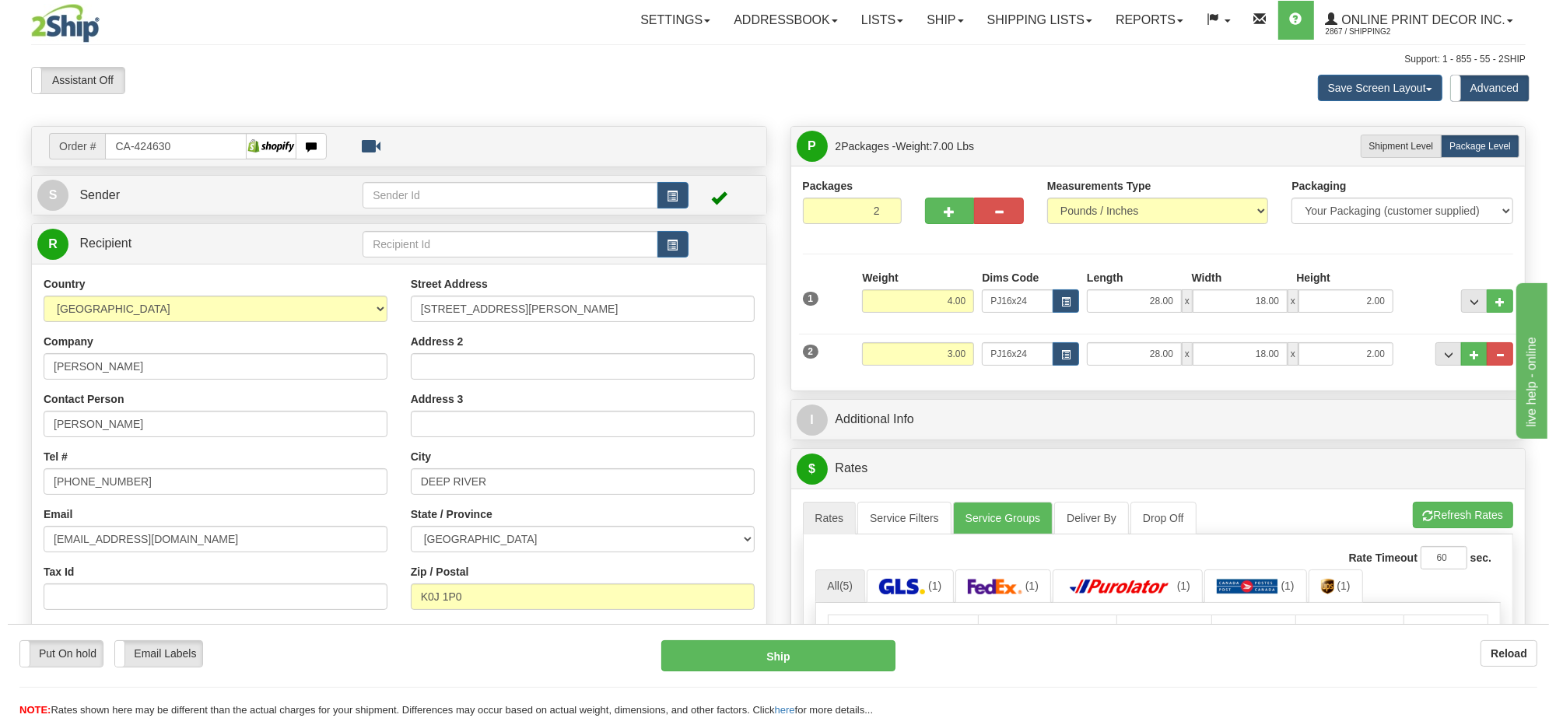
scroll to position [292, 0]
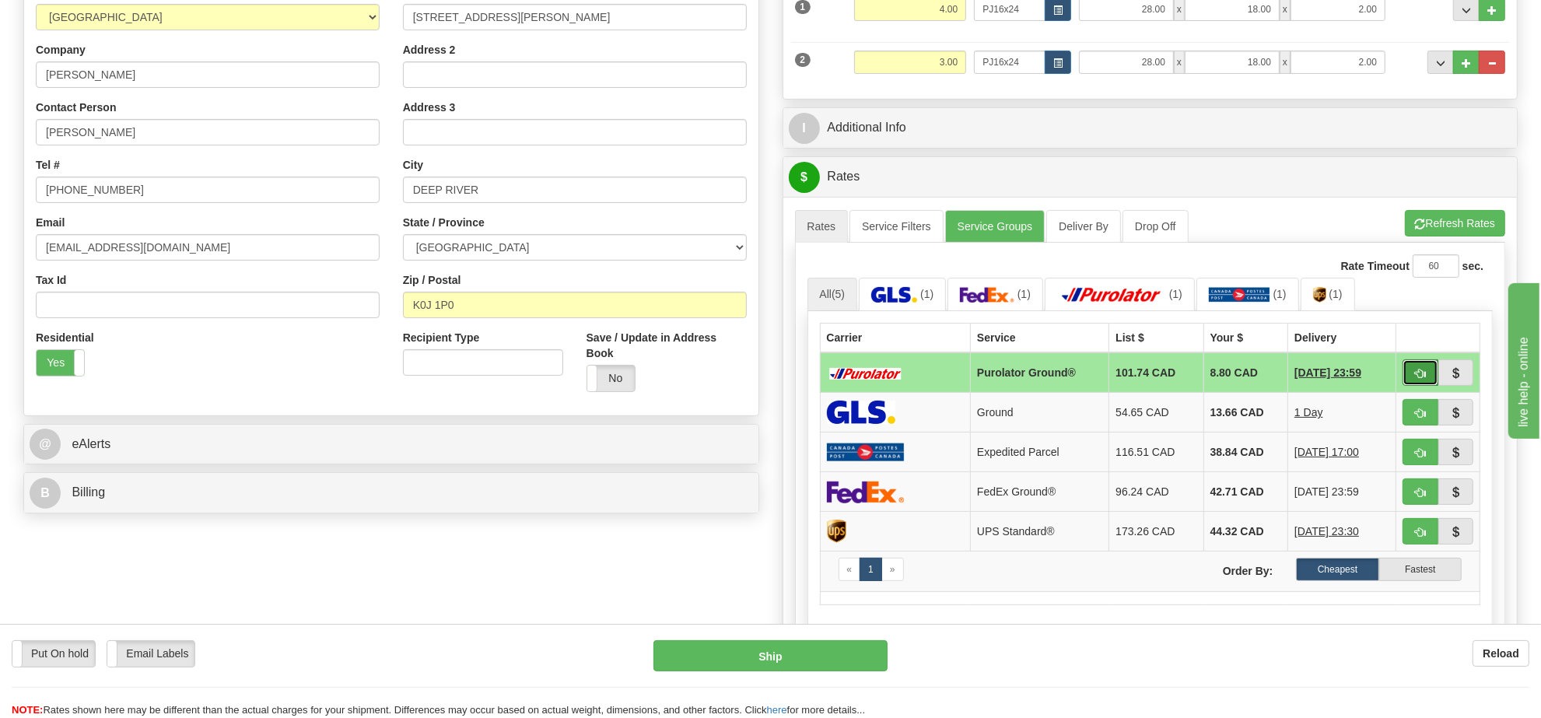
click at [1424, 379] on span "button" at bounding box center [1420, 374] width 11 height 10
type input "260"
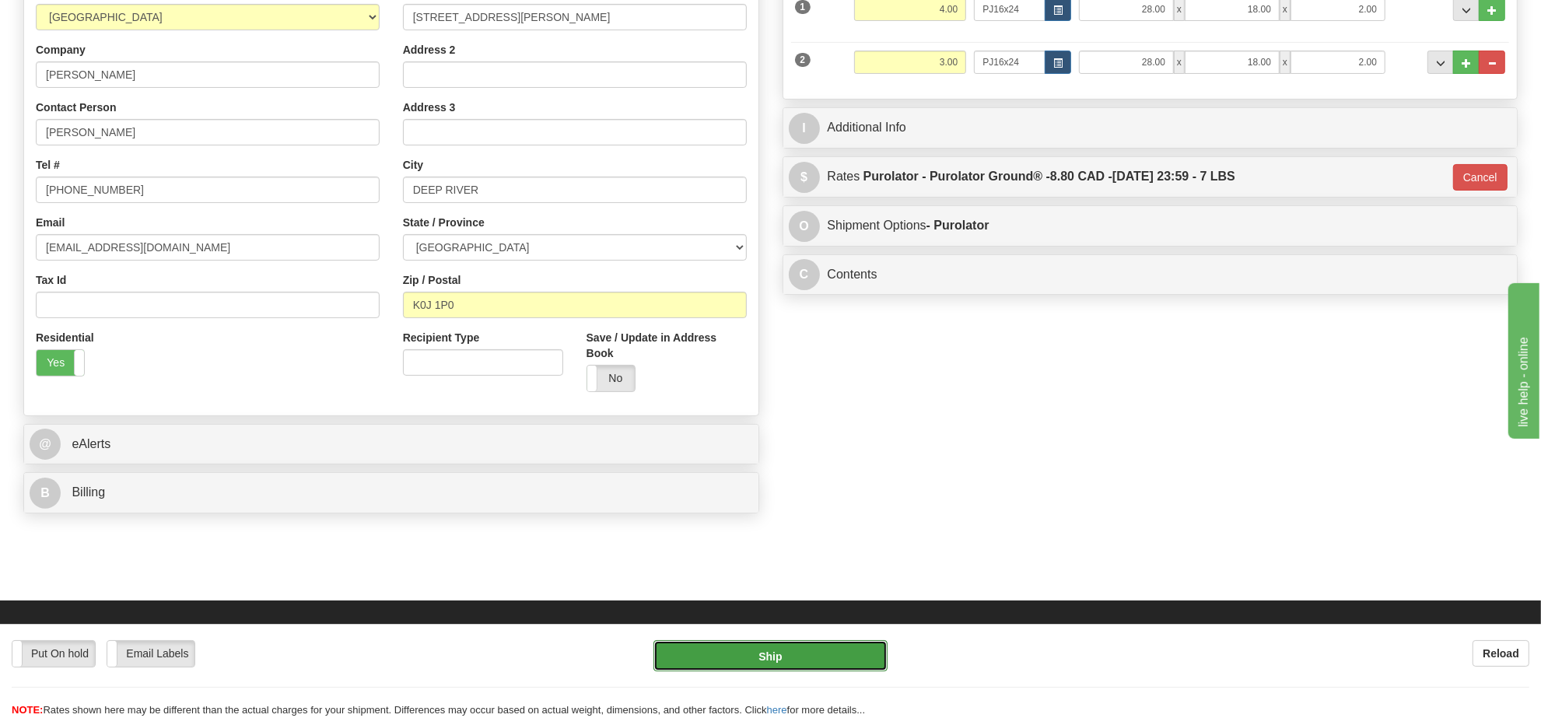
click at [845, 647] on button "Ship" at bounding box center [770, 655] width 233 height 31
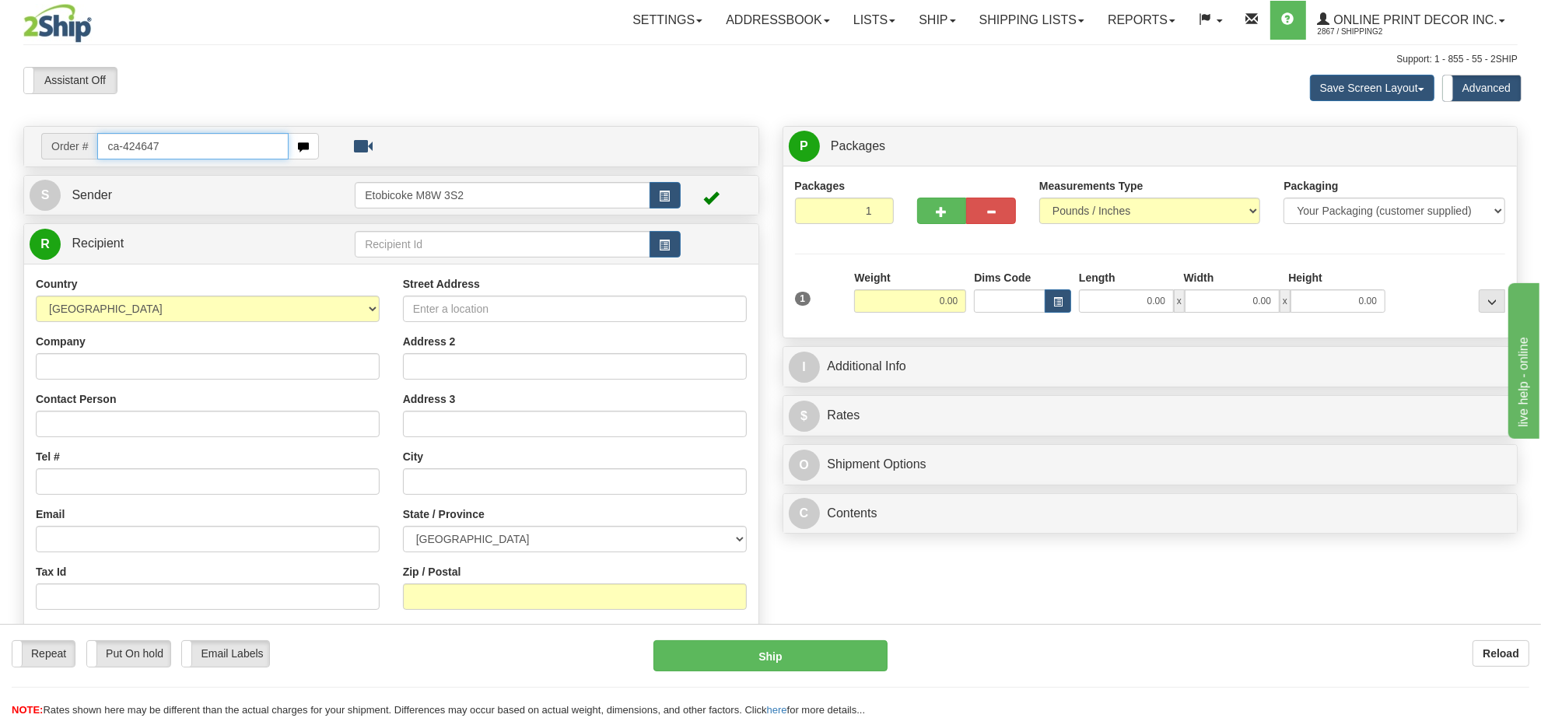
type input "ca-424647"
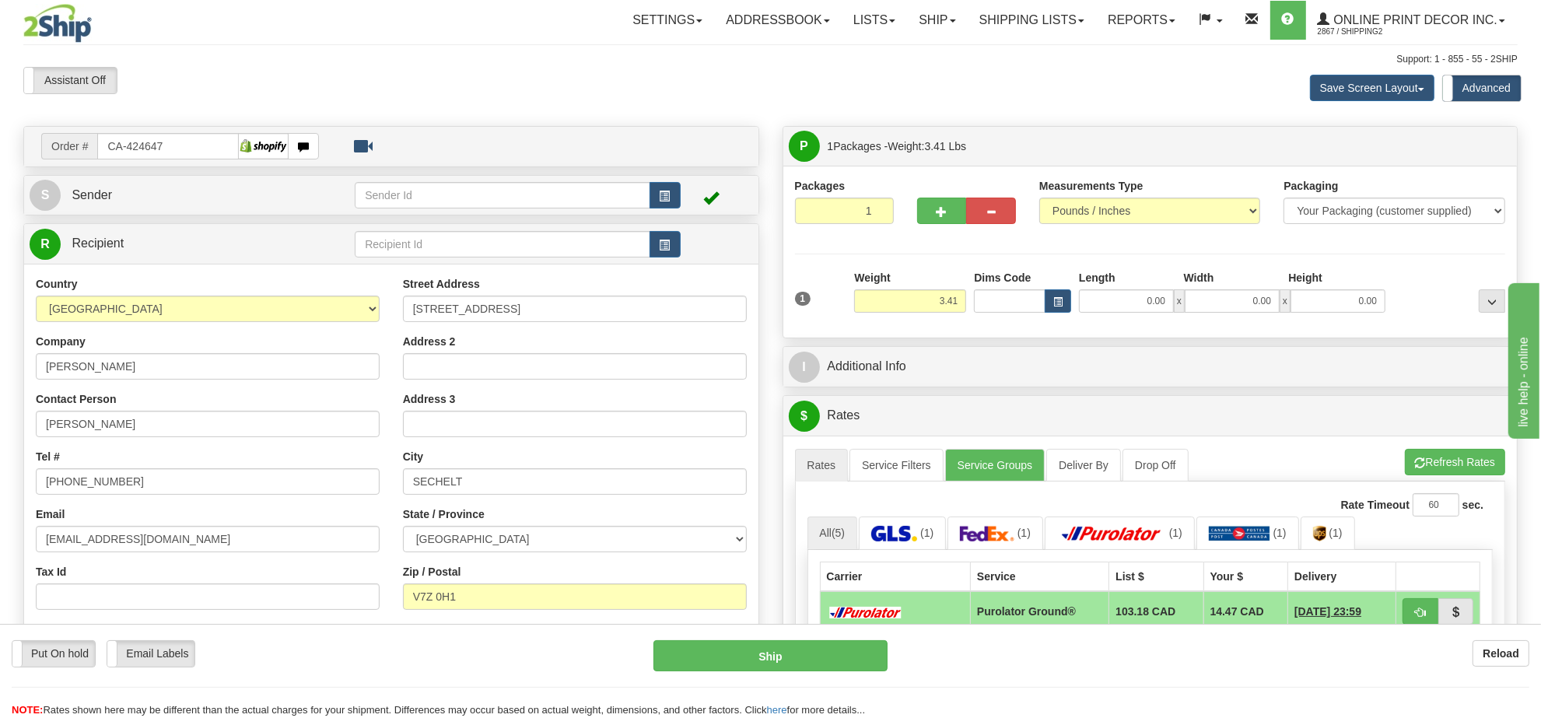
click at [1046, 289] on div "Dims Code" at bounding box center [1022, 291] width 105 height 43
click at [1056, 298] on span "button" at bounding box center [1058, 302] width 9 height 9
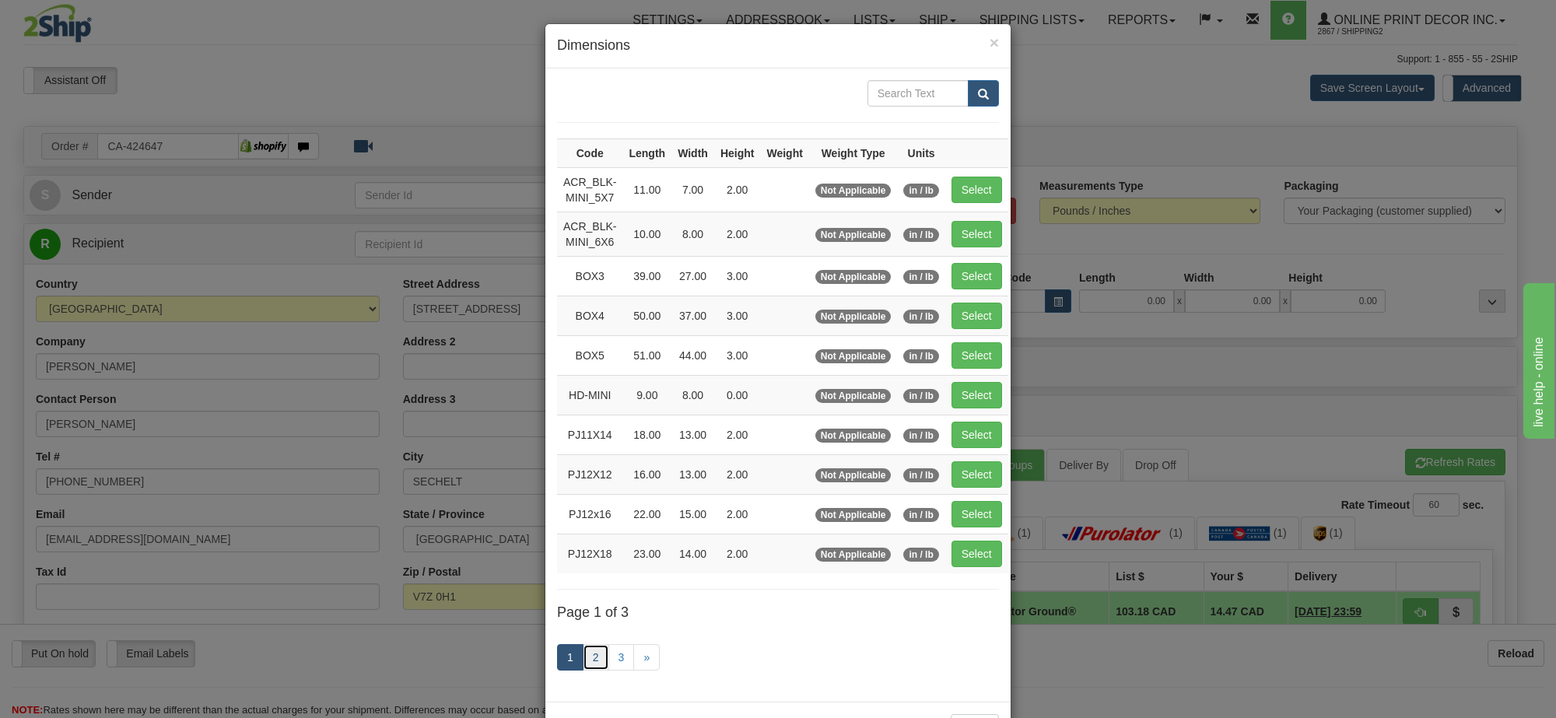
click at [592, 660] on link "2" at bounding box center [596, 657] width 26 height 26
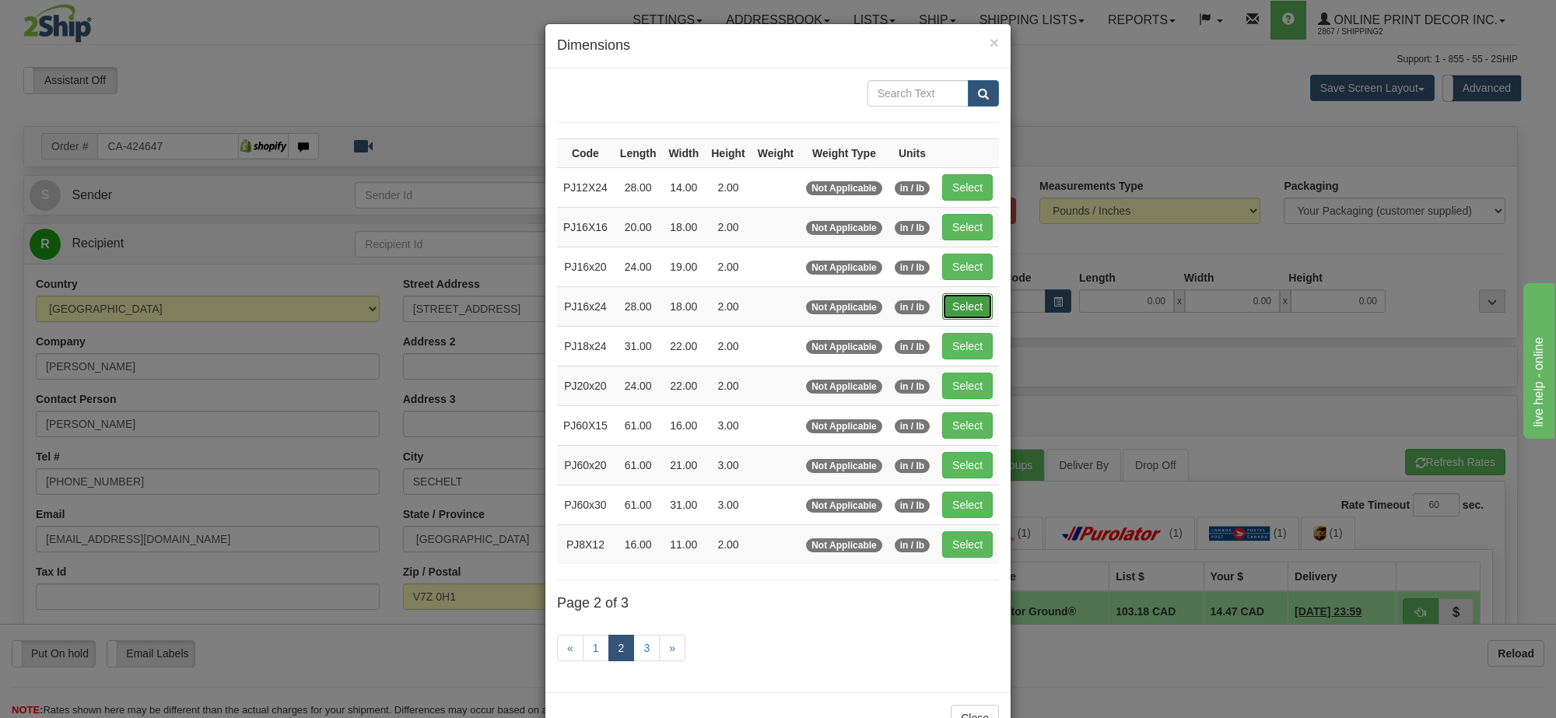
click at [961, 308] on button "Select" at bounding box center [967, 306] width 51 height 26
type input "PJ16x24"
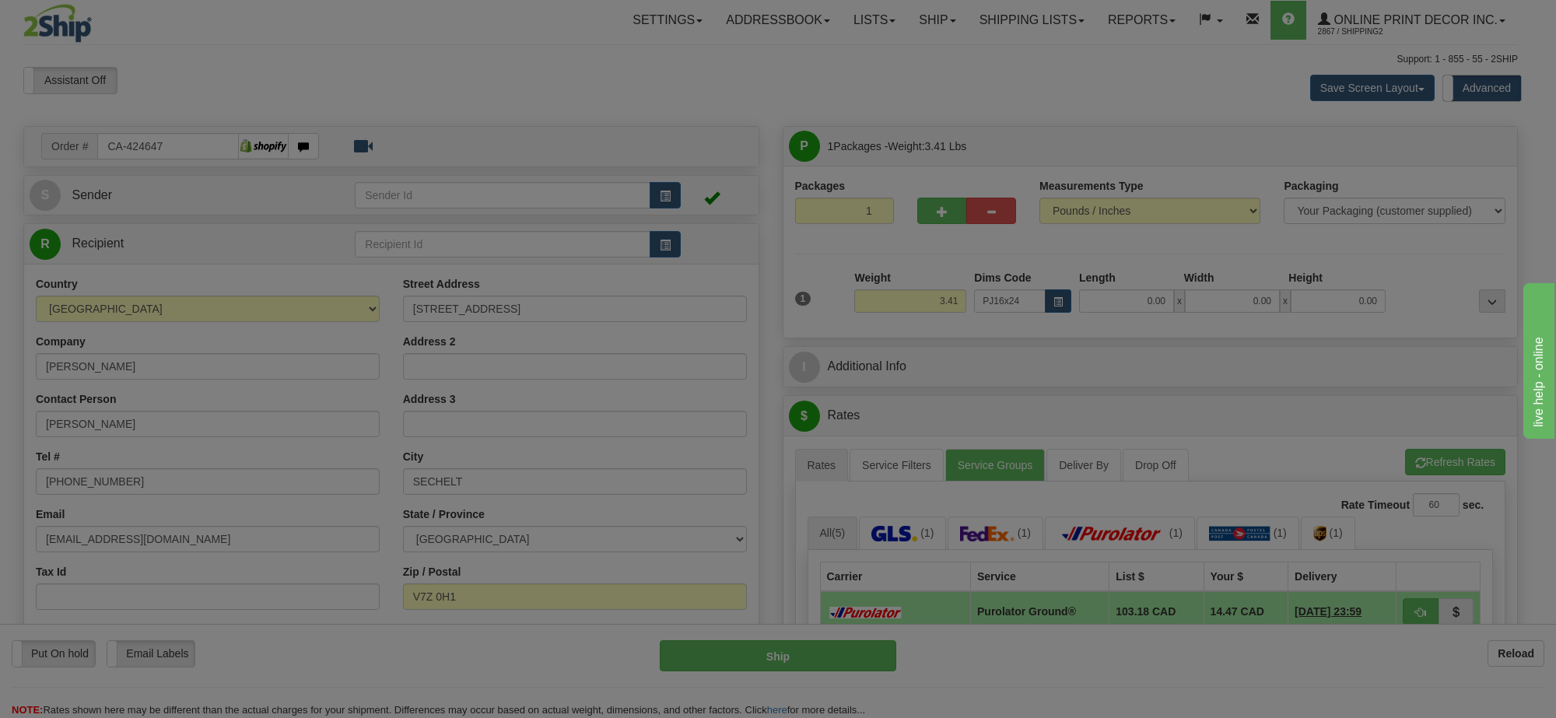
type input "28.00"
type input "18.00"
type input "2.00"
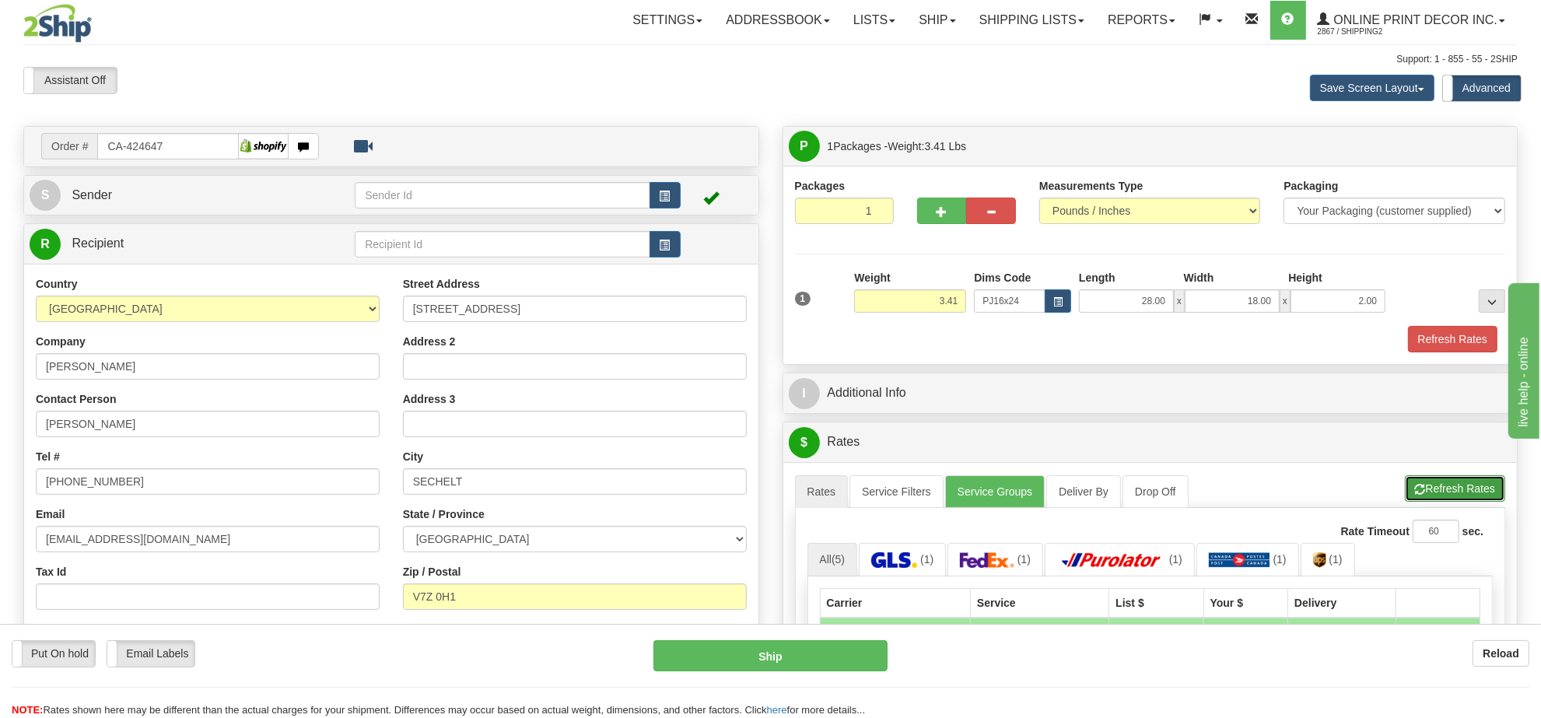
click at [1434, 496] on button "Refresh Rates" at bounding box center [1455, 488] width 100 height 26
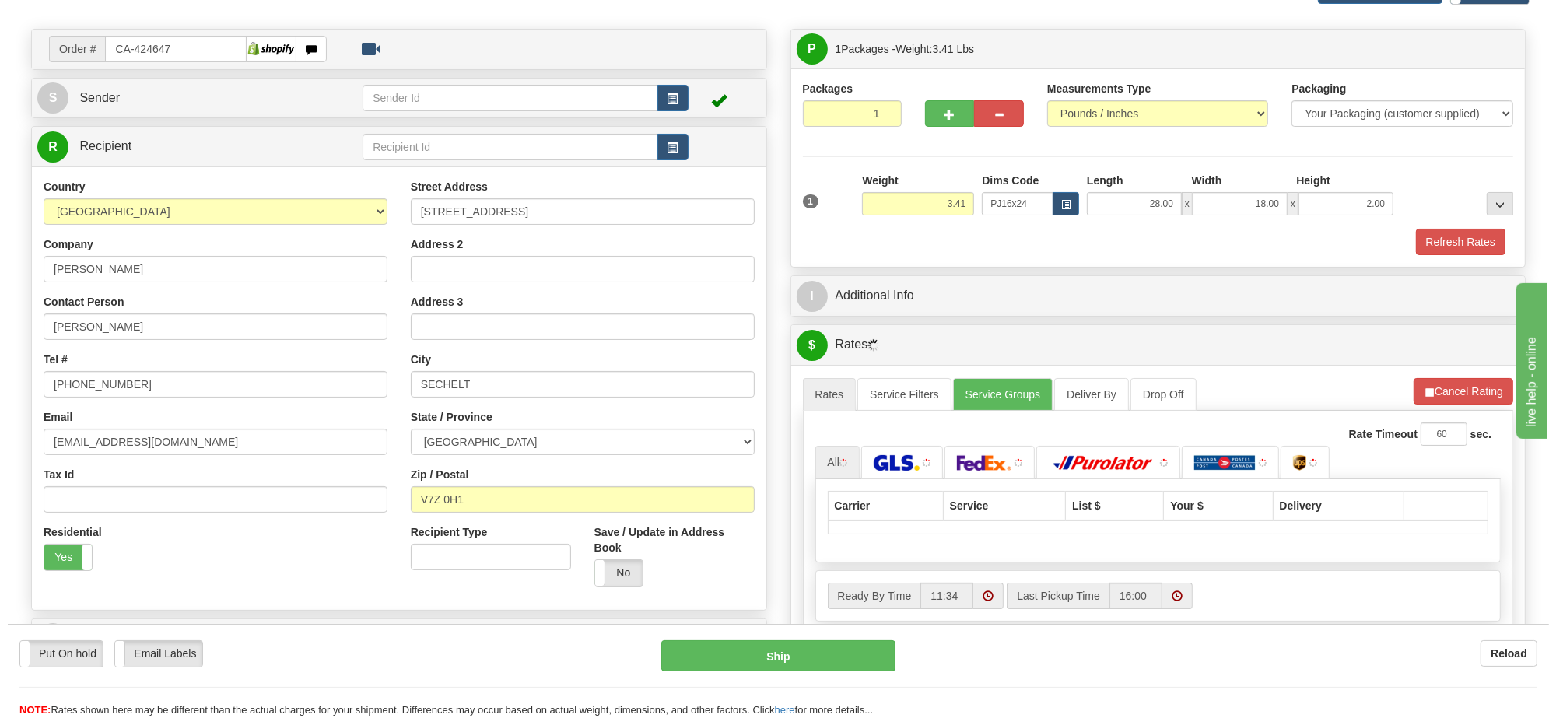
scroll to position [195, 0]
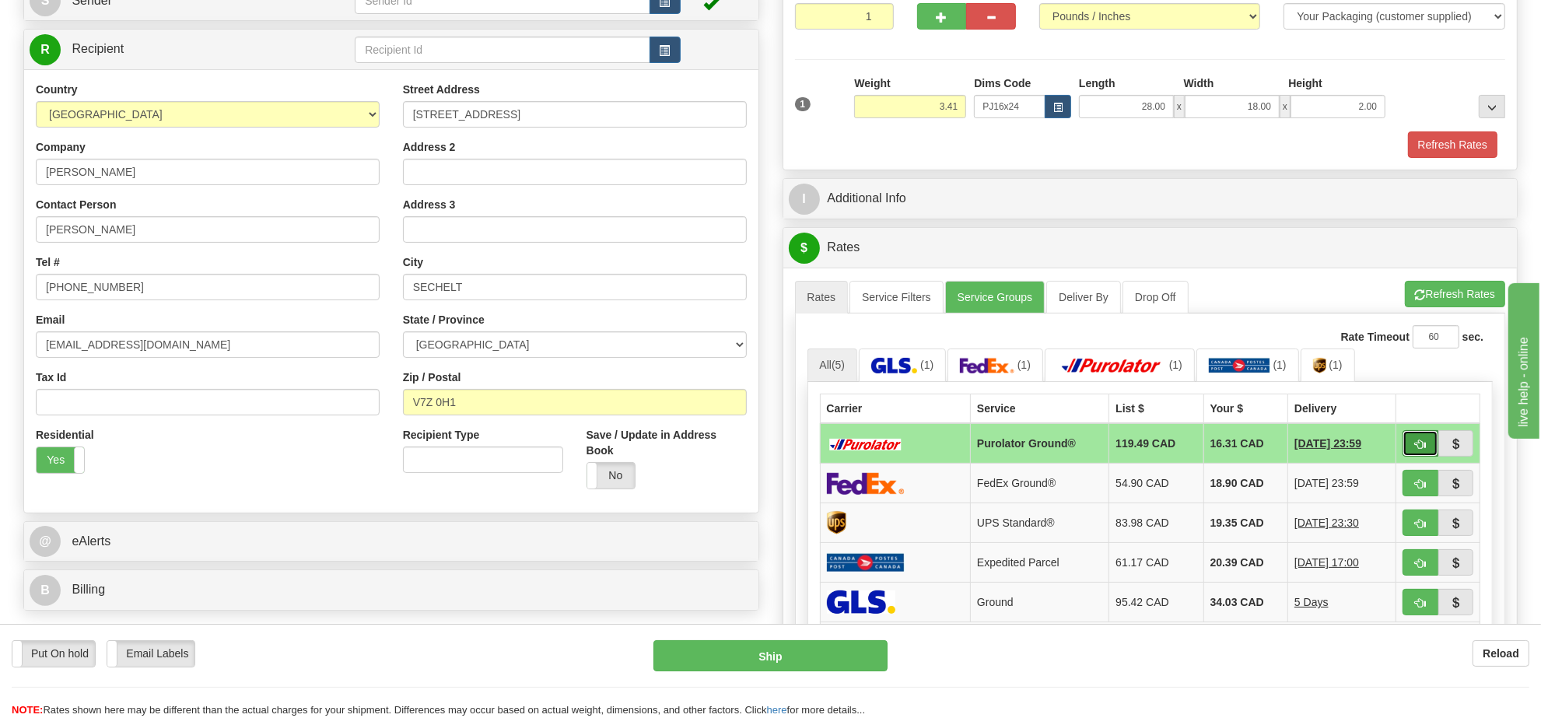
click at [1410, 449] on button "button" at bounding box center [1421, 443] width 36 height 26
type input "260"
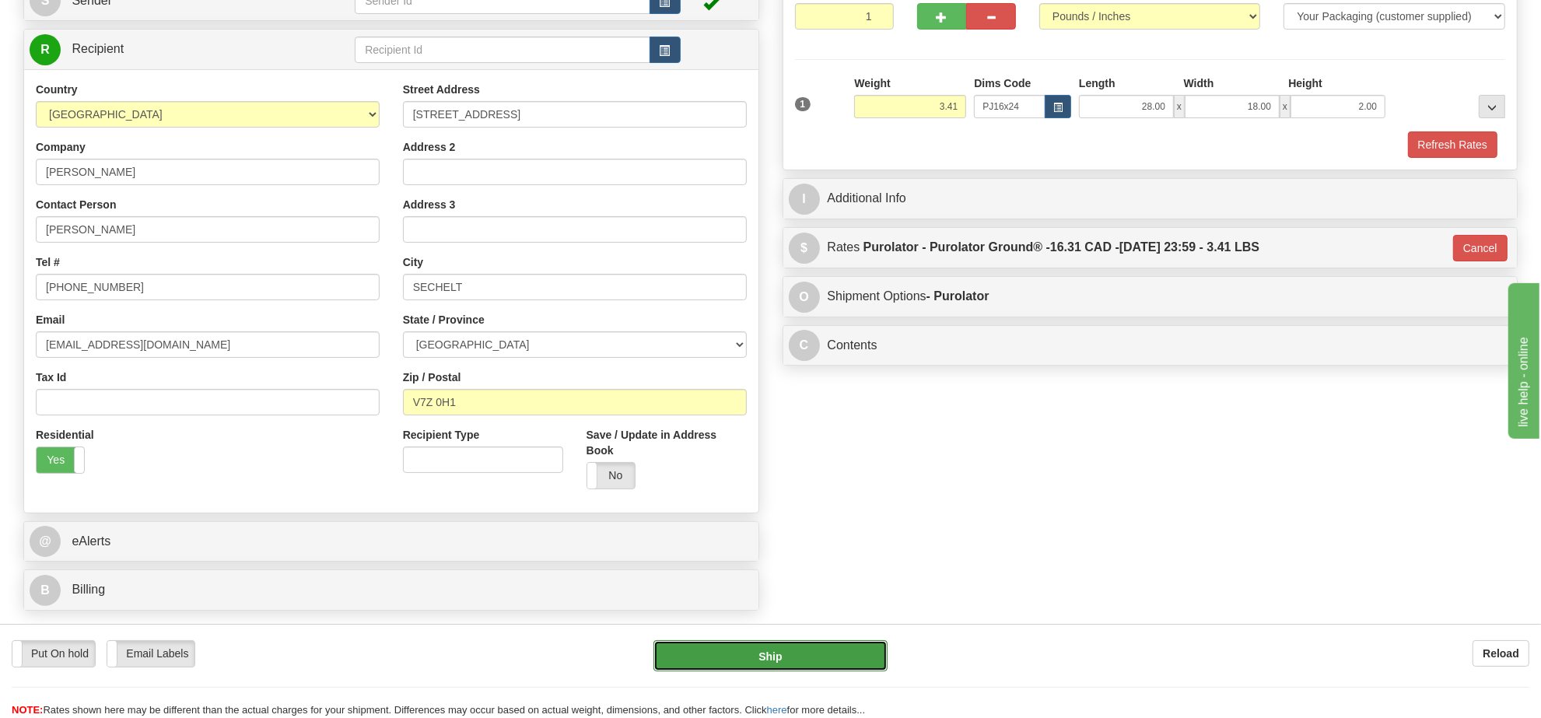
click at [829, 647] on button "Ship" at bounding box center [770, 655] width 233 height 31
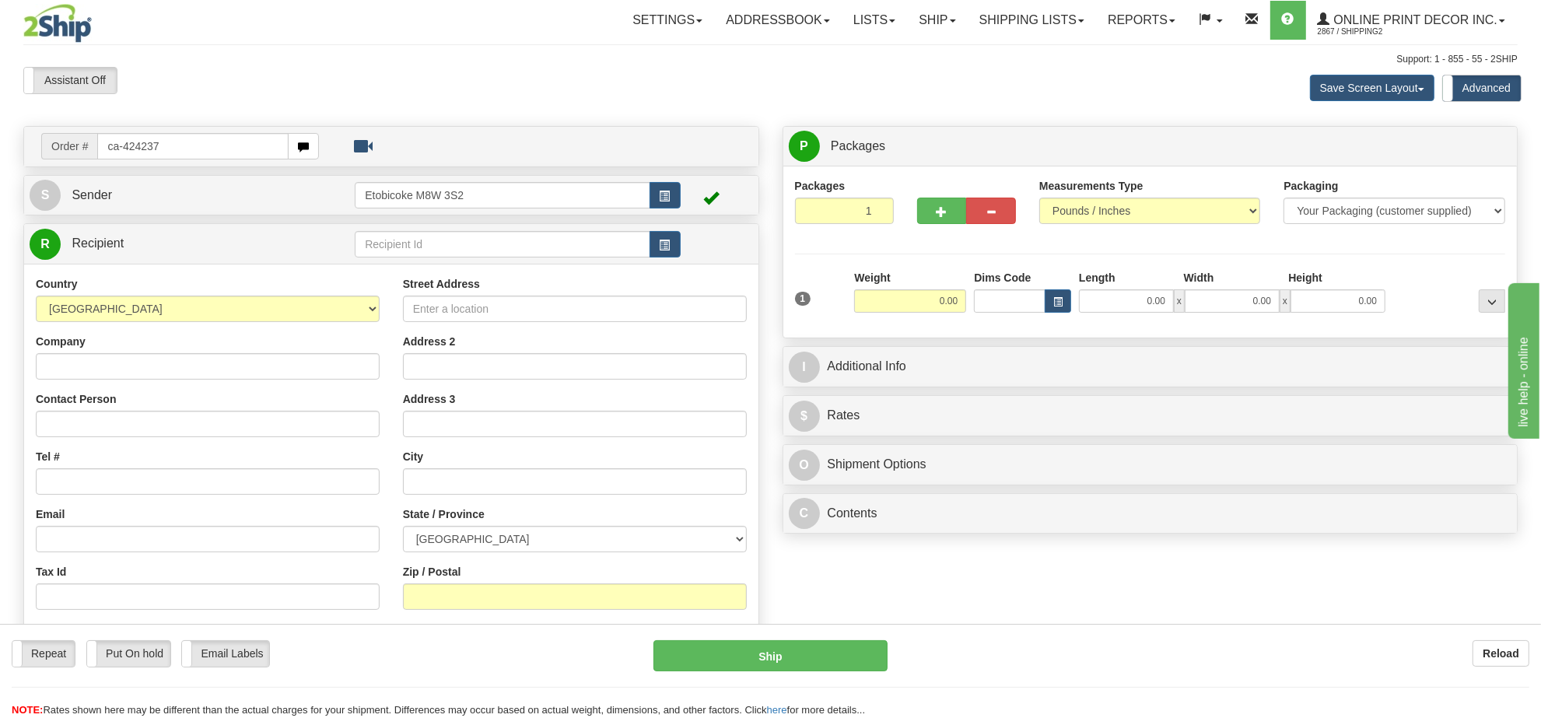
type input "ca-424237"
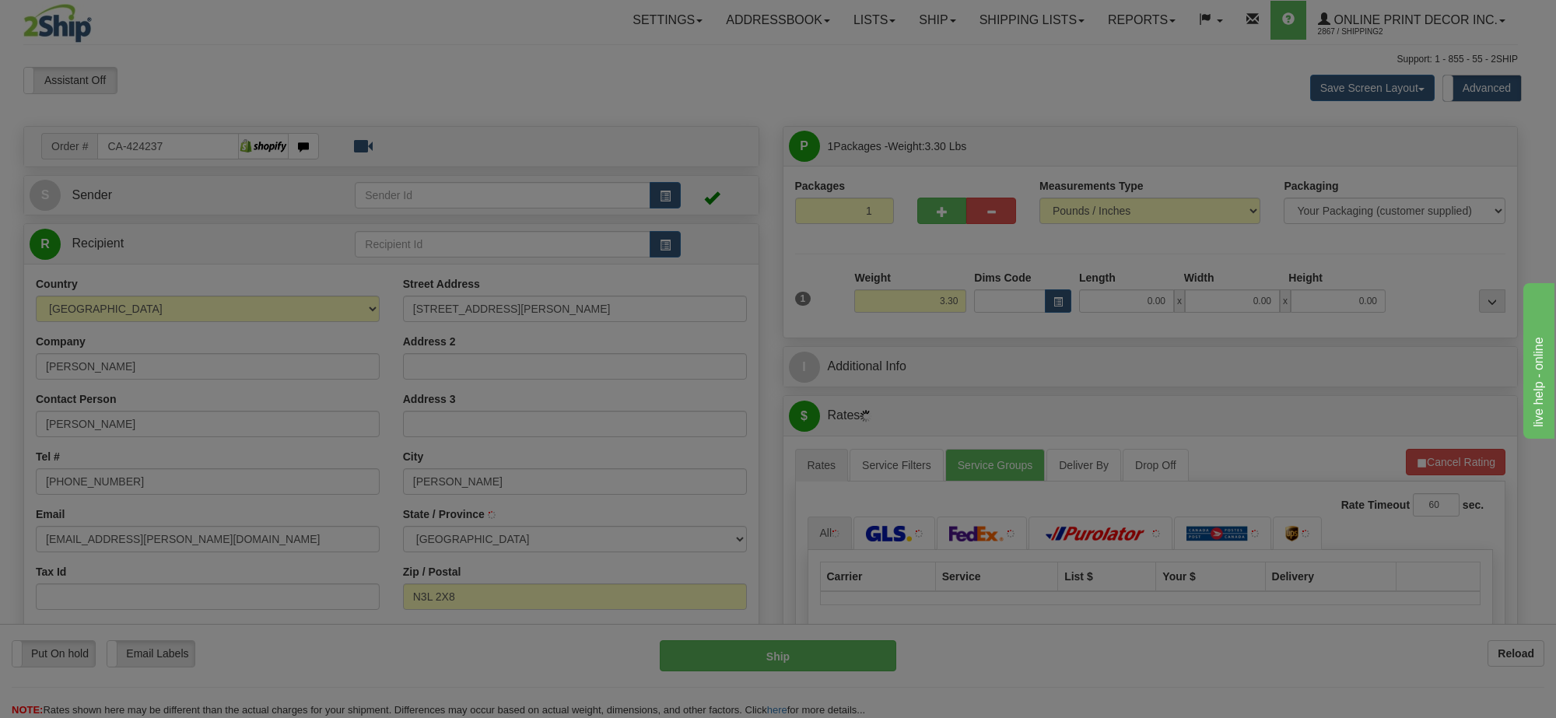
type input "[GEOGRAPHIC_DATA]"
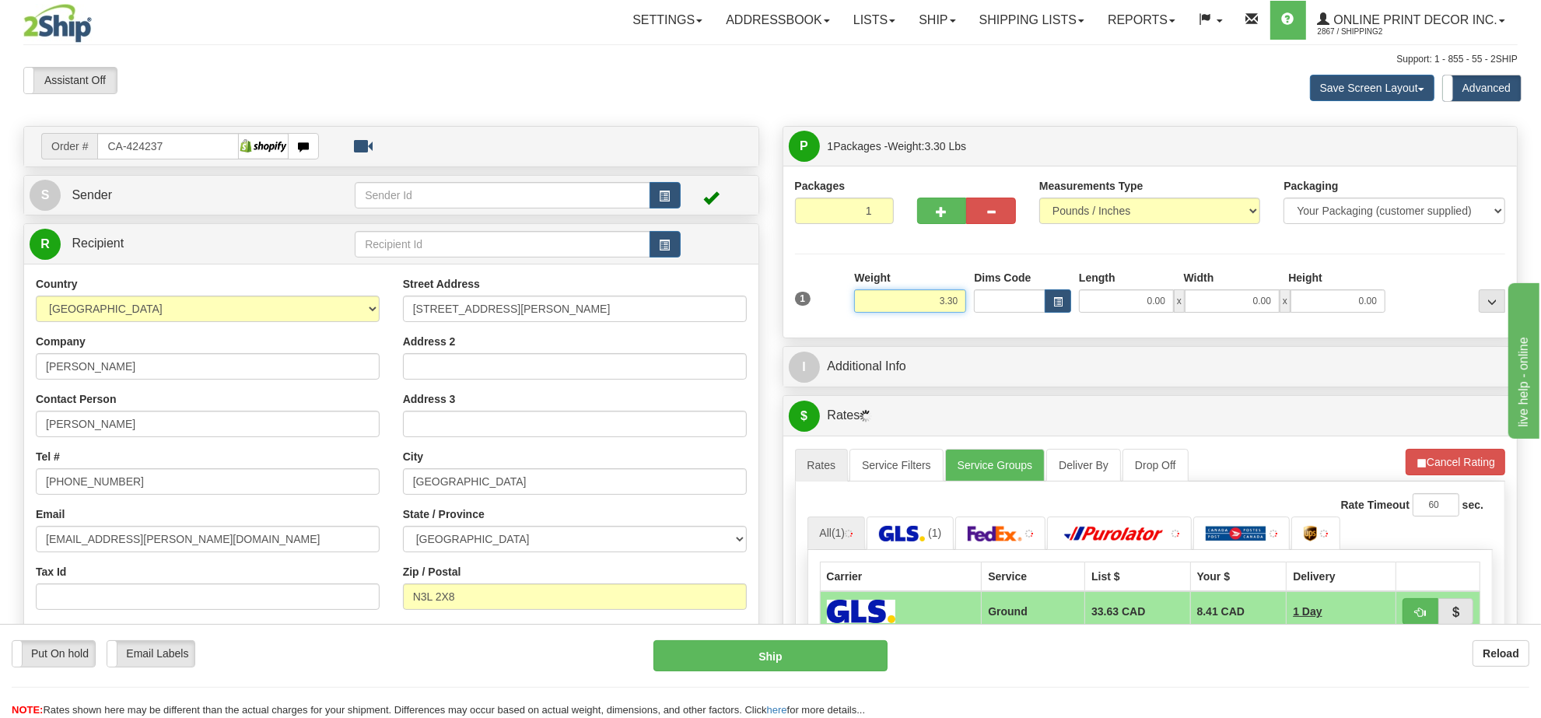
click at [941, 298] on input "3.30" at bounding box center [910, 300] width 112 height 23
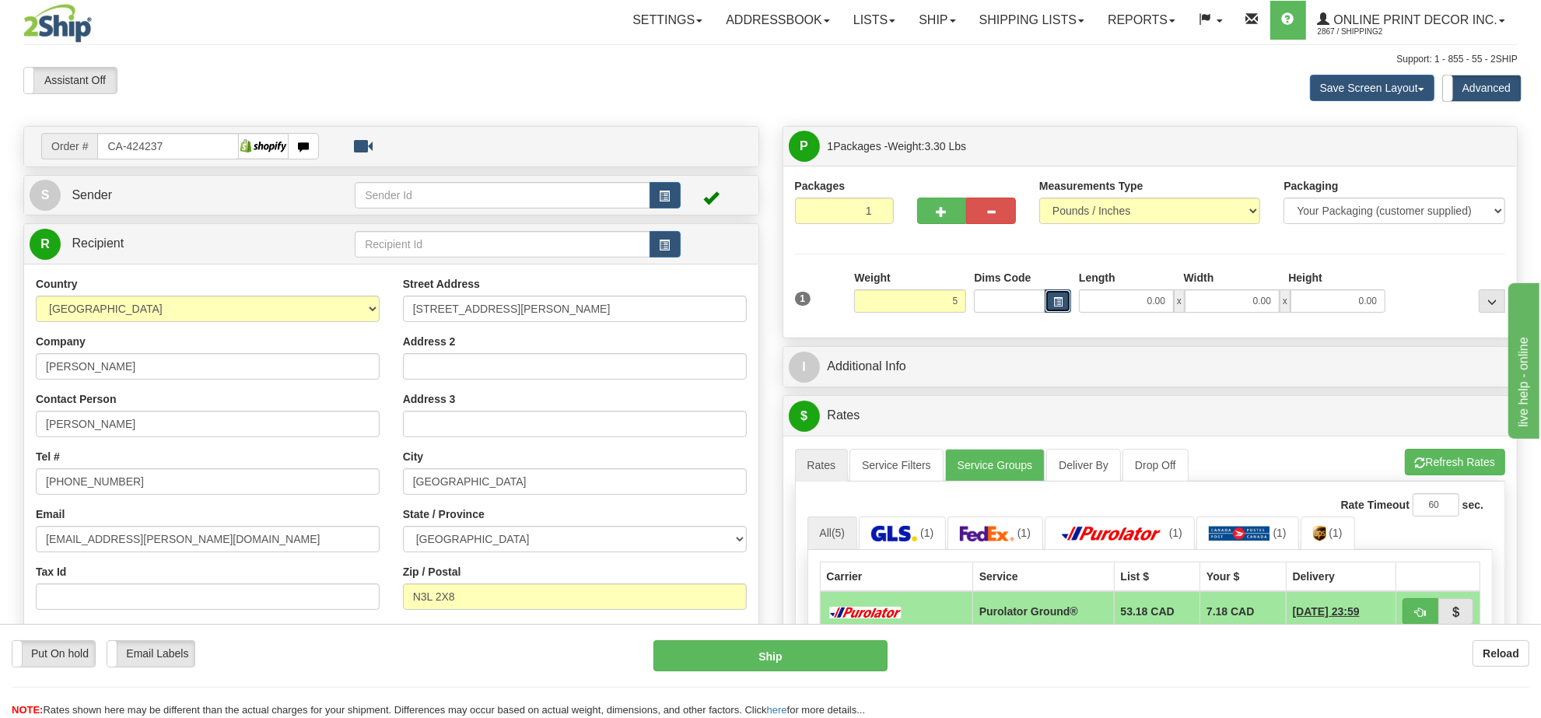
type input "5.00"
click at [1070, 300] on button "button" at bounding box center [1058, 300] width 26 height 23
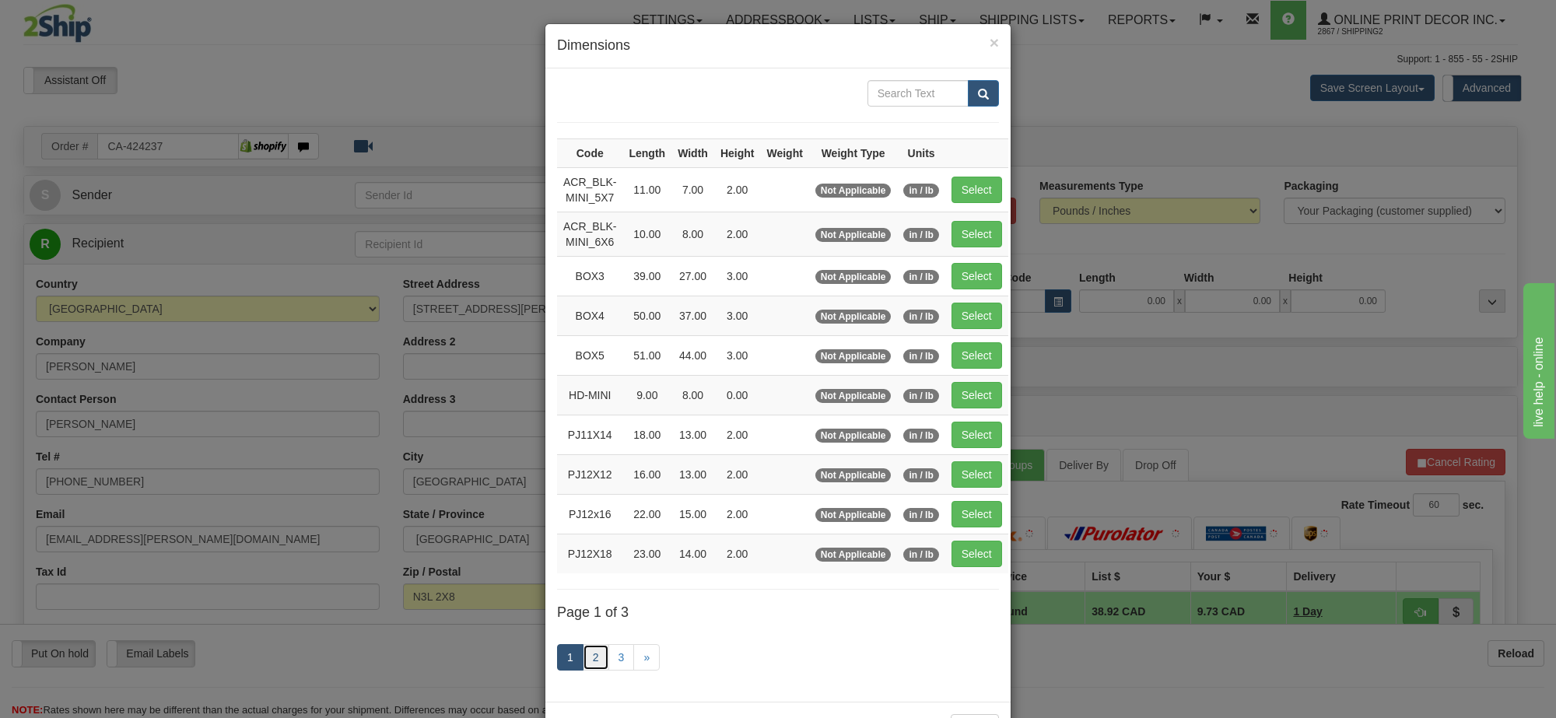
click at [583, 666] on link "2" at bounding box center [596, 657] width 26 height 26
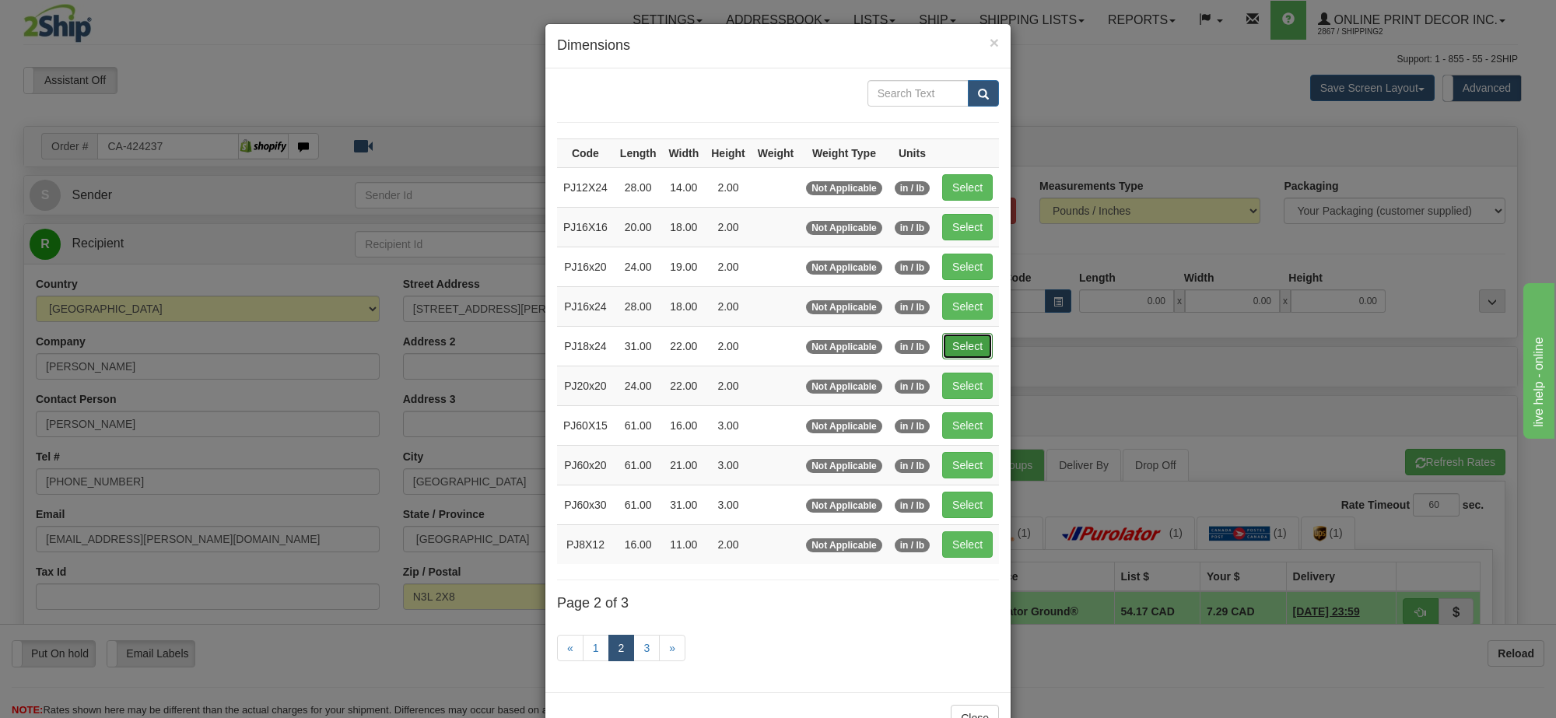
click at [957, 355] on button "Select" at bounding box center [967, 346] width 51 height 26
type input "PJ18x24"
type input "31.00"
type input "22.00"
type input "2.00"
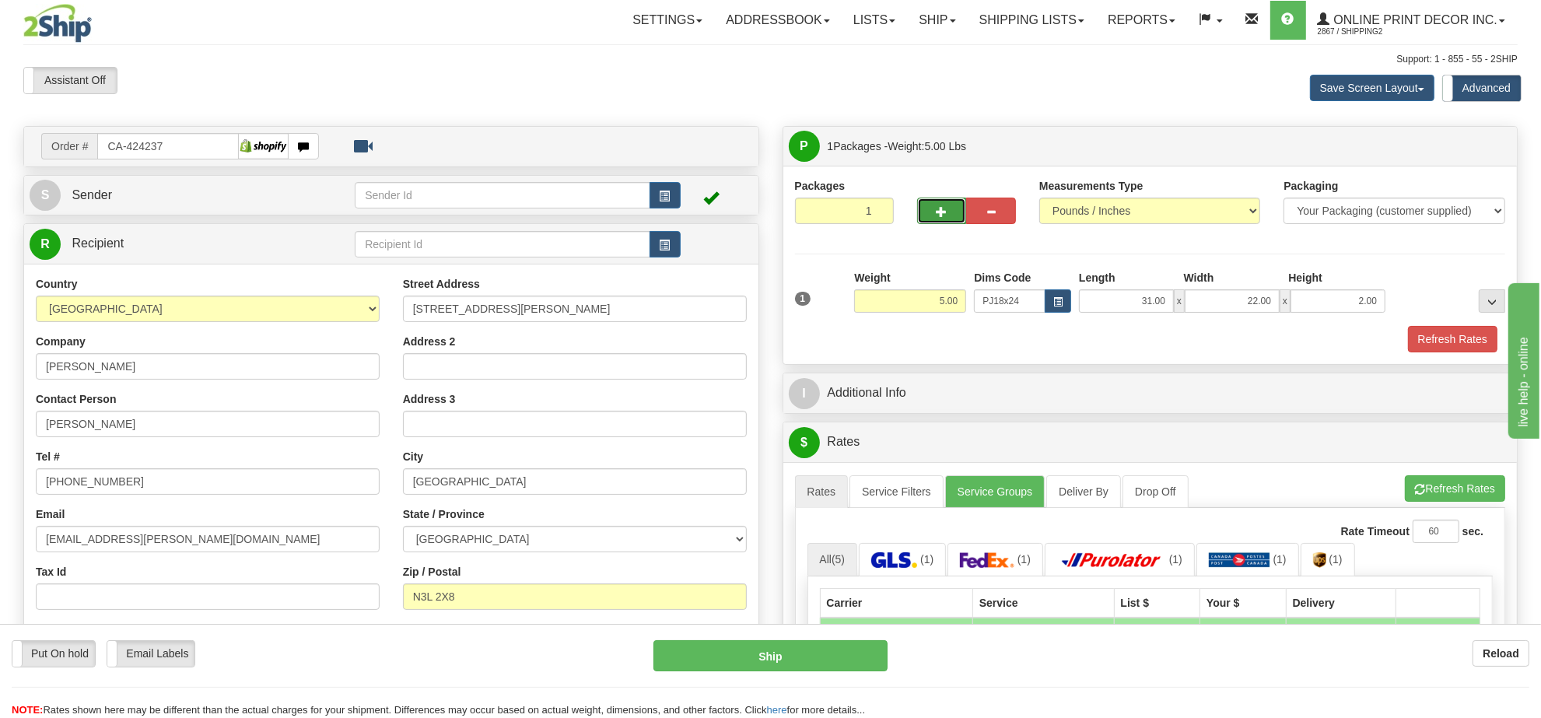
click at [941, 220] on button "button" at bounding box center [942, 211] width 50 height 26
radio input "true"
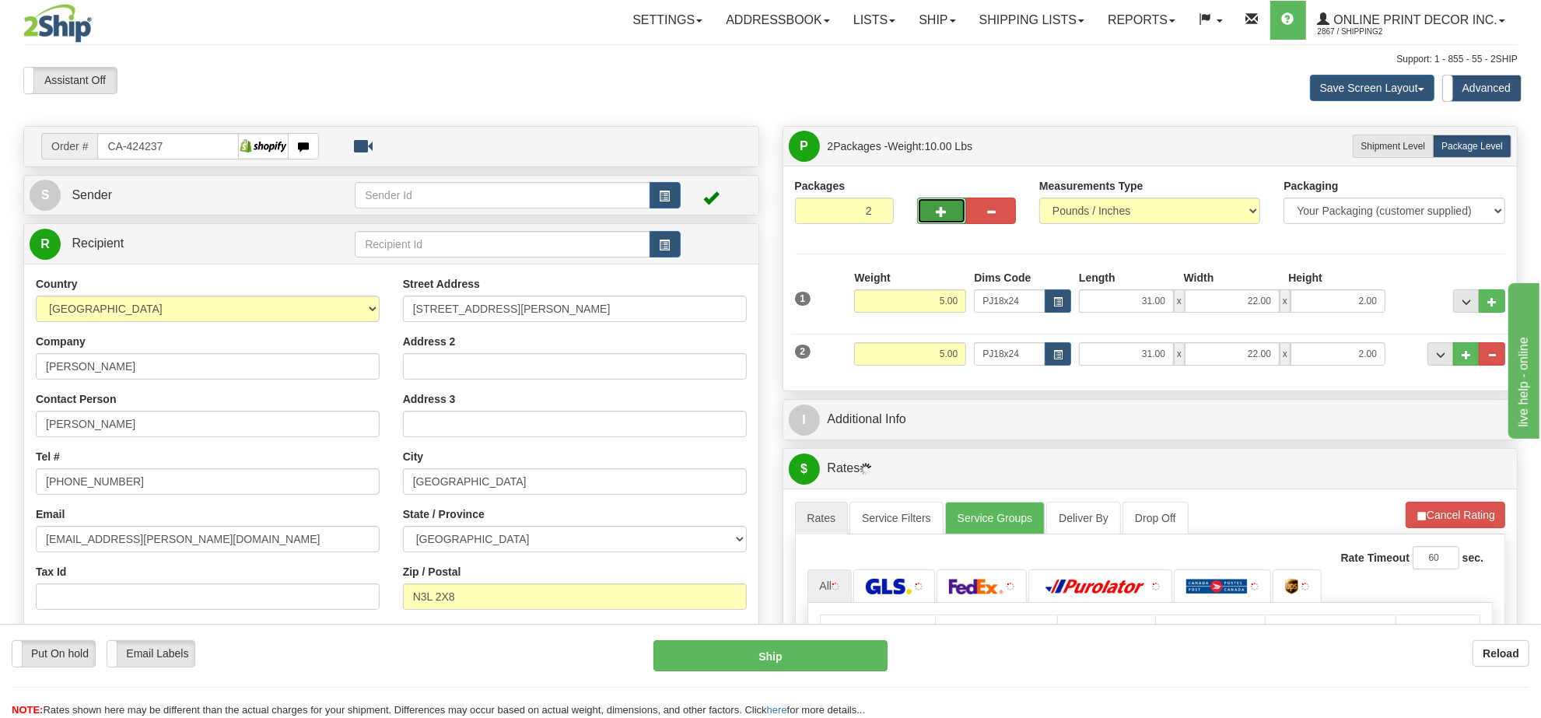
click at [938, 219] on button "button" at bounding box center [942, 211] width 50 height 26
type input "3"
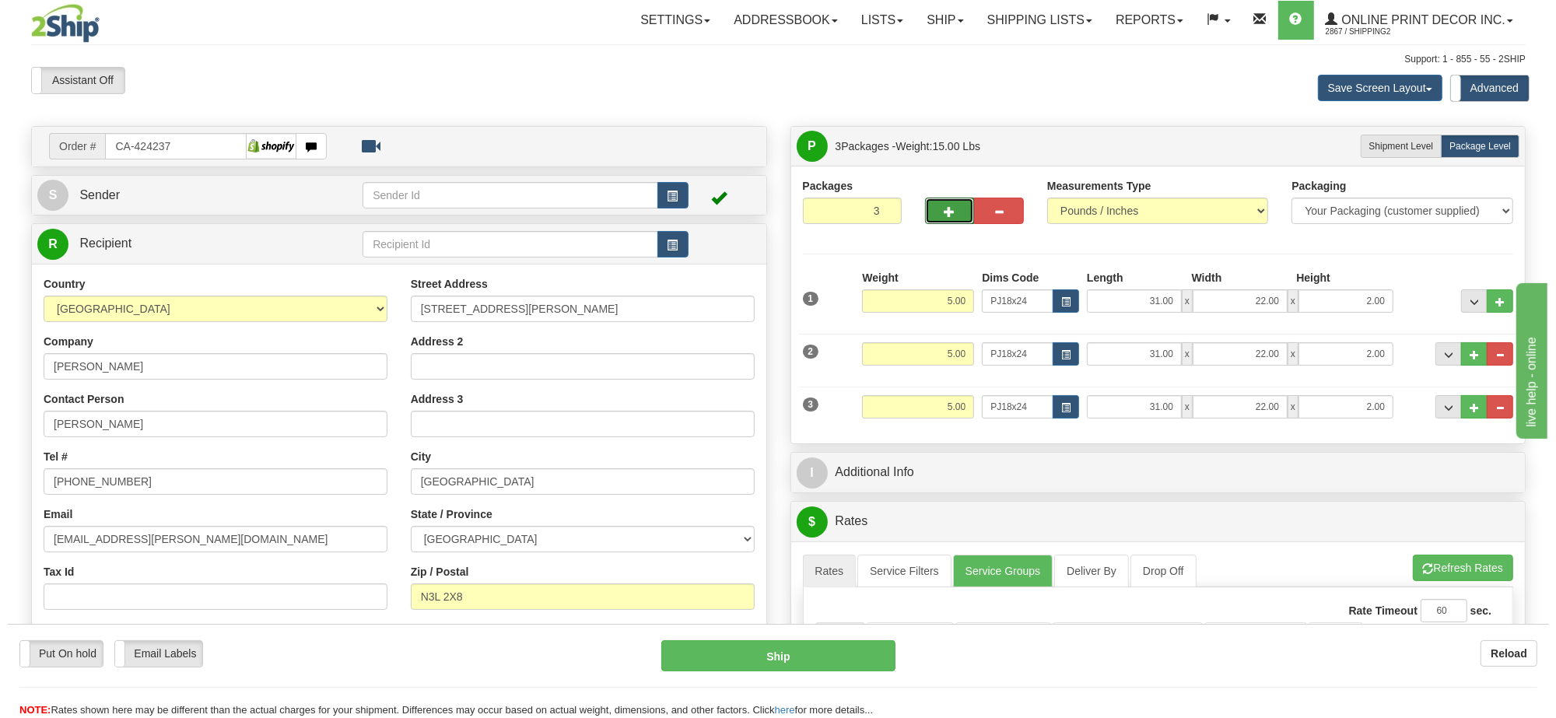
scroll to position [195, 0]
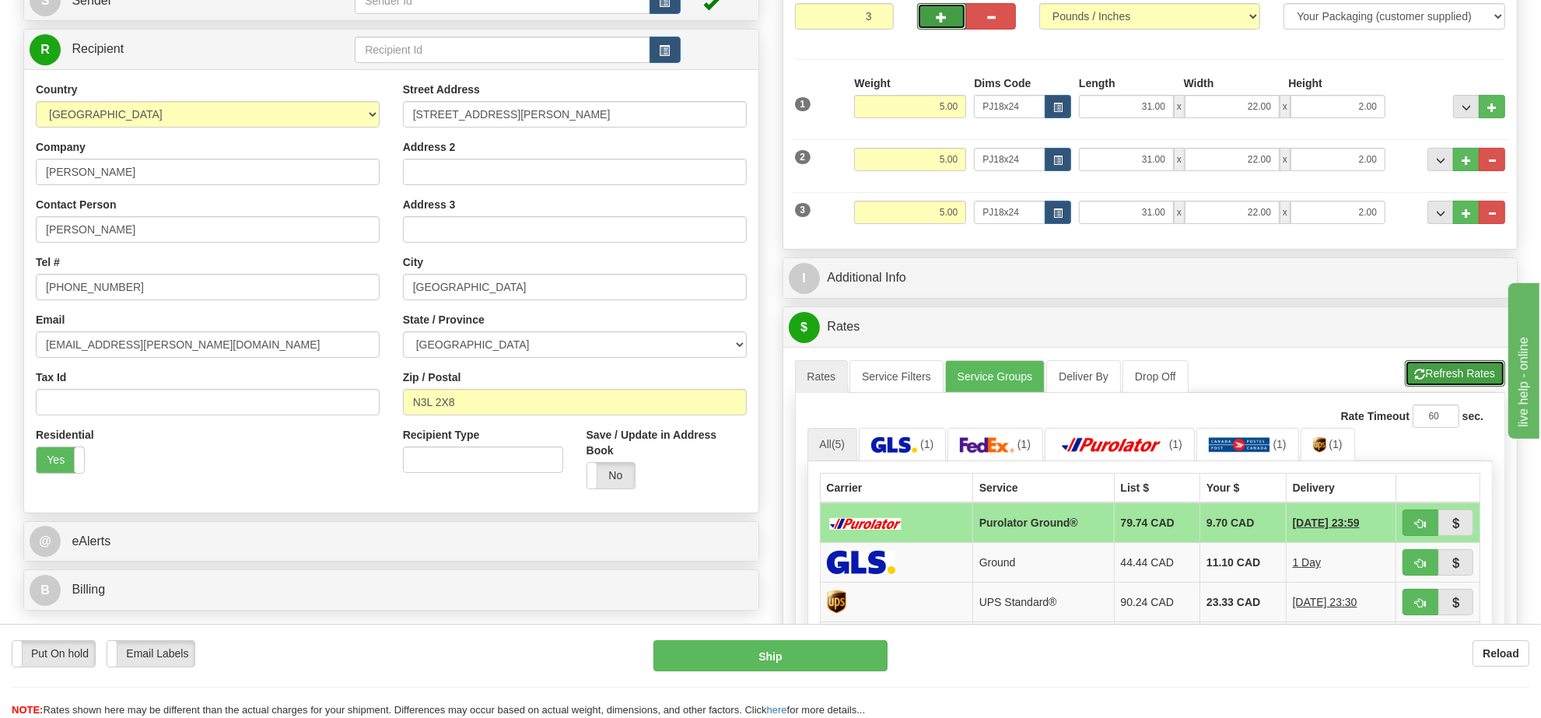
click at [1426, 387] on button "Refresh Rates" at bounding box center [1455, 373] width 100 height 26
drag, startPoint x: 1420, startPoint y: 528, endPoint x: 1320, endPoint y: 543, distance: 100.8
click at [1420, 528] on span "button" at bounding box center [1420, 524] width 11 height 10
type input "260"
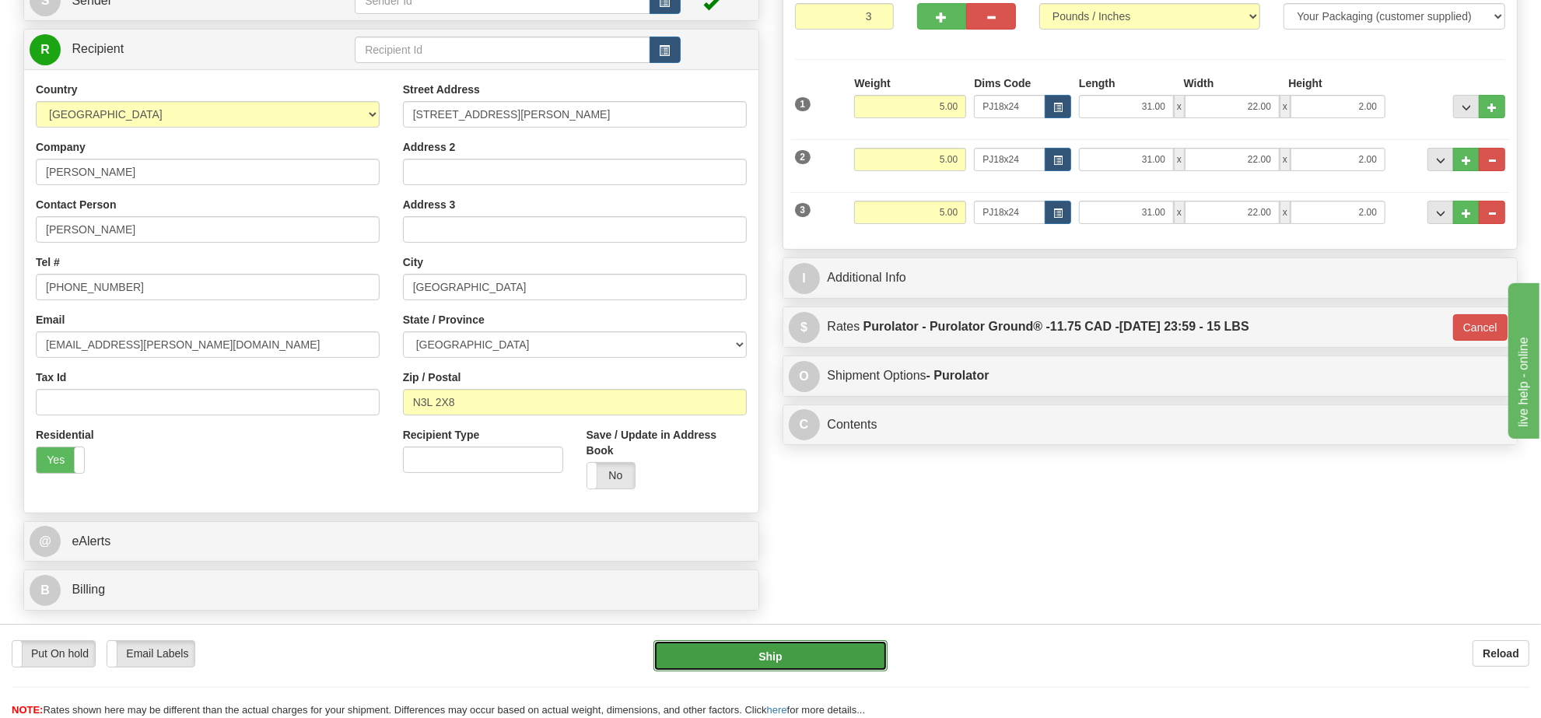
click at [866, 654] on button "Ship" at bounding box center [770, 655] width 233 height 31
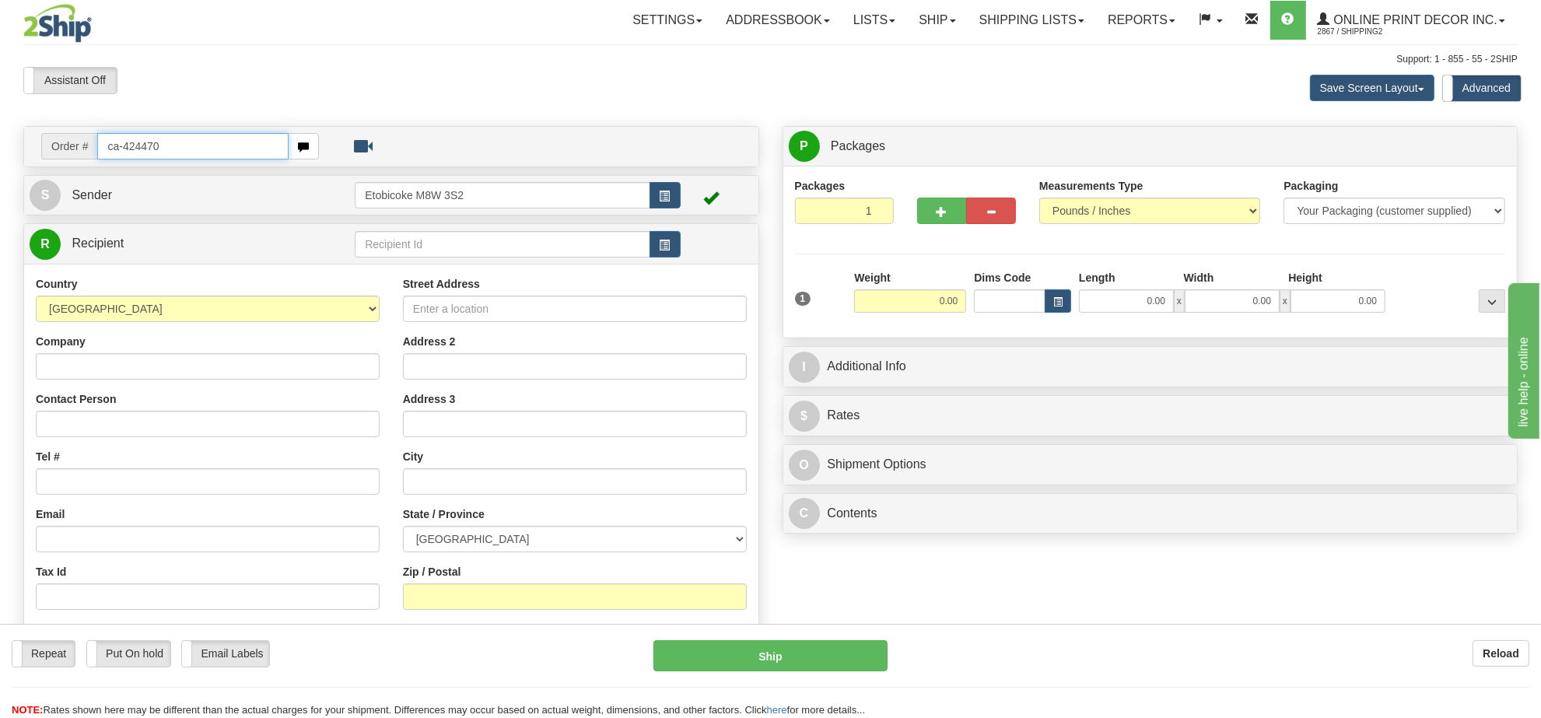
type input "ca-424470"
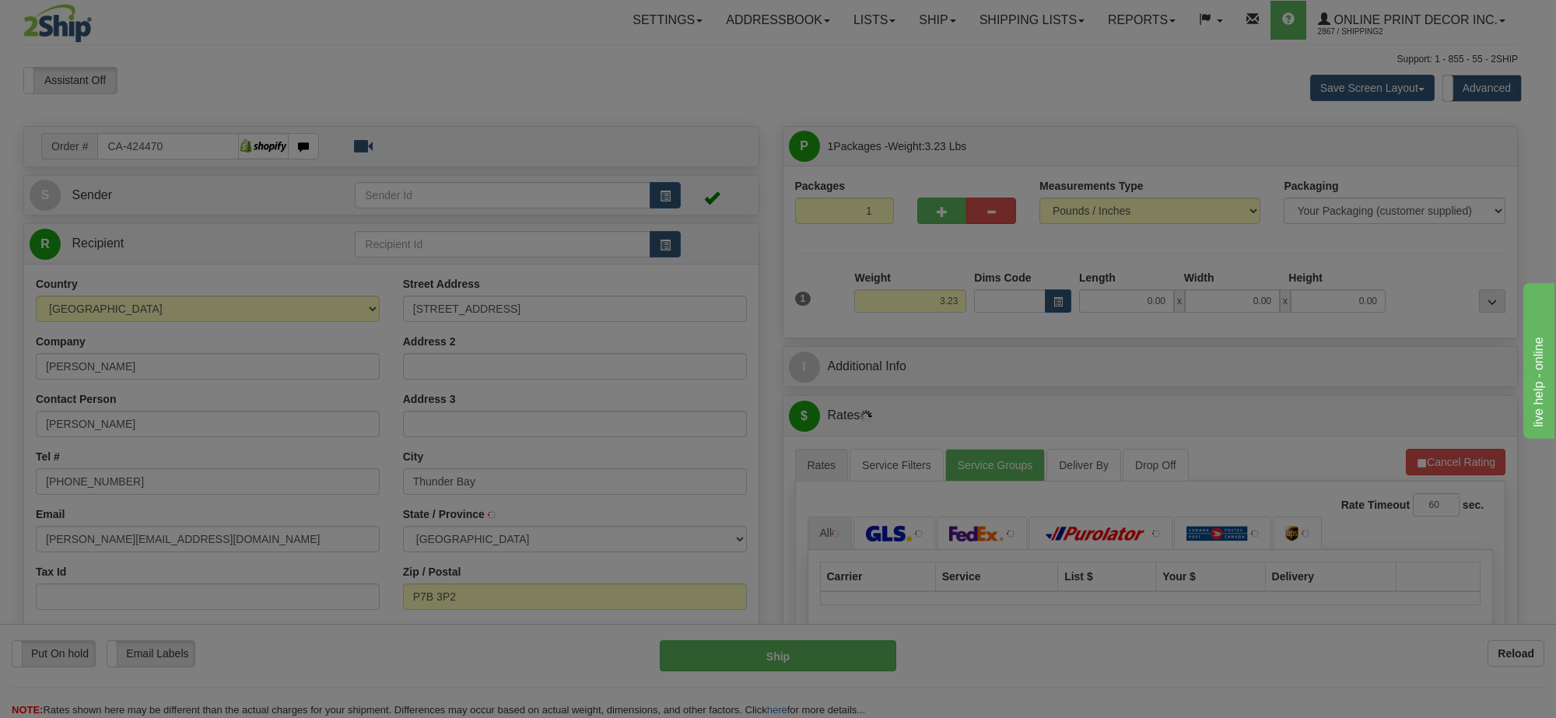
type input "THUNDER BAY"
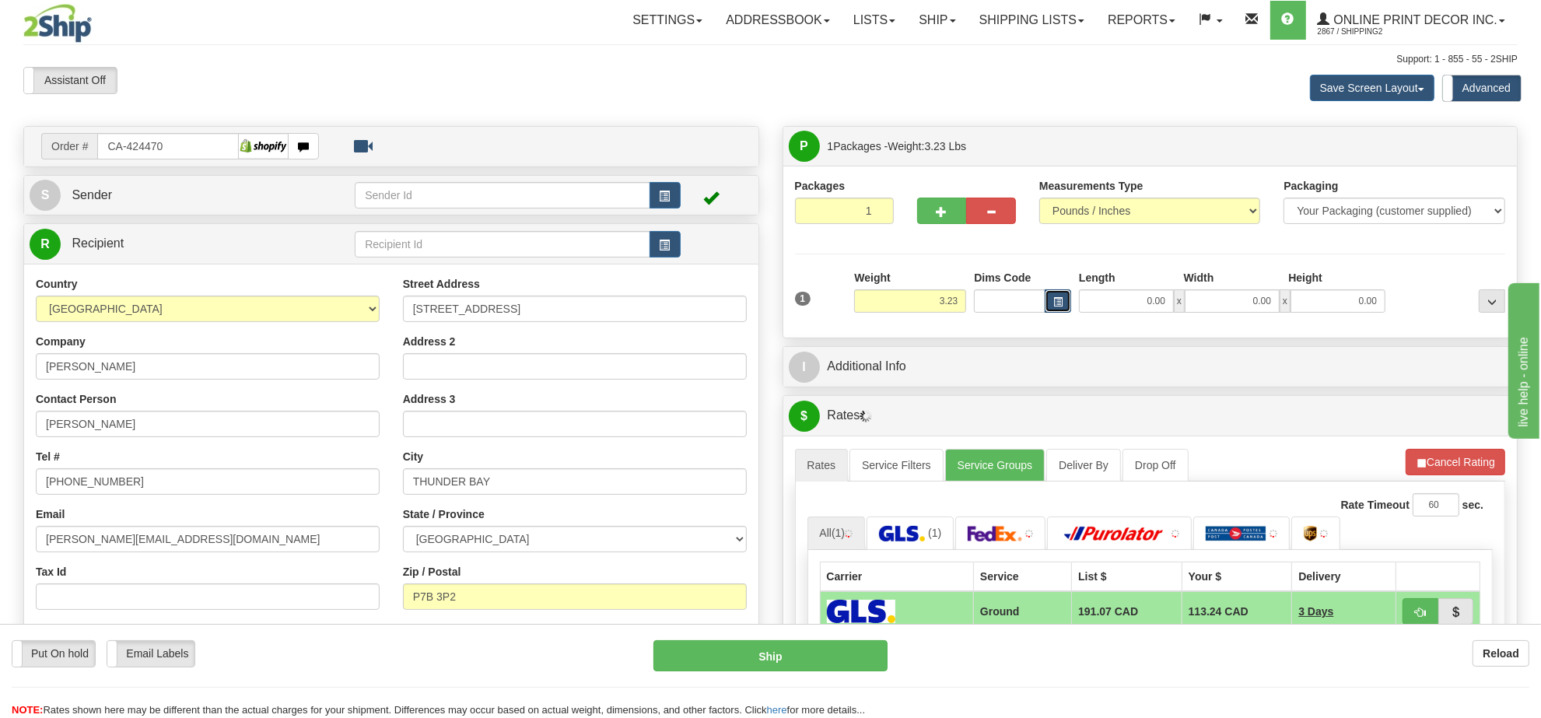
click at [1054, 305] on span "button" at bounding box center [1058, 302] width 9 height 9
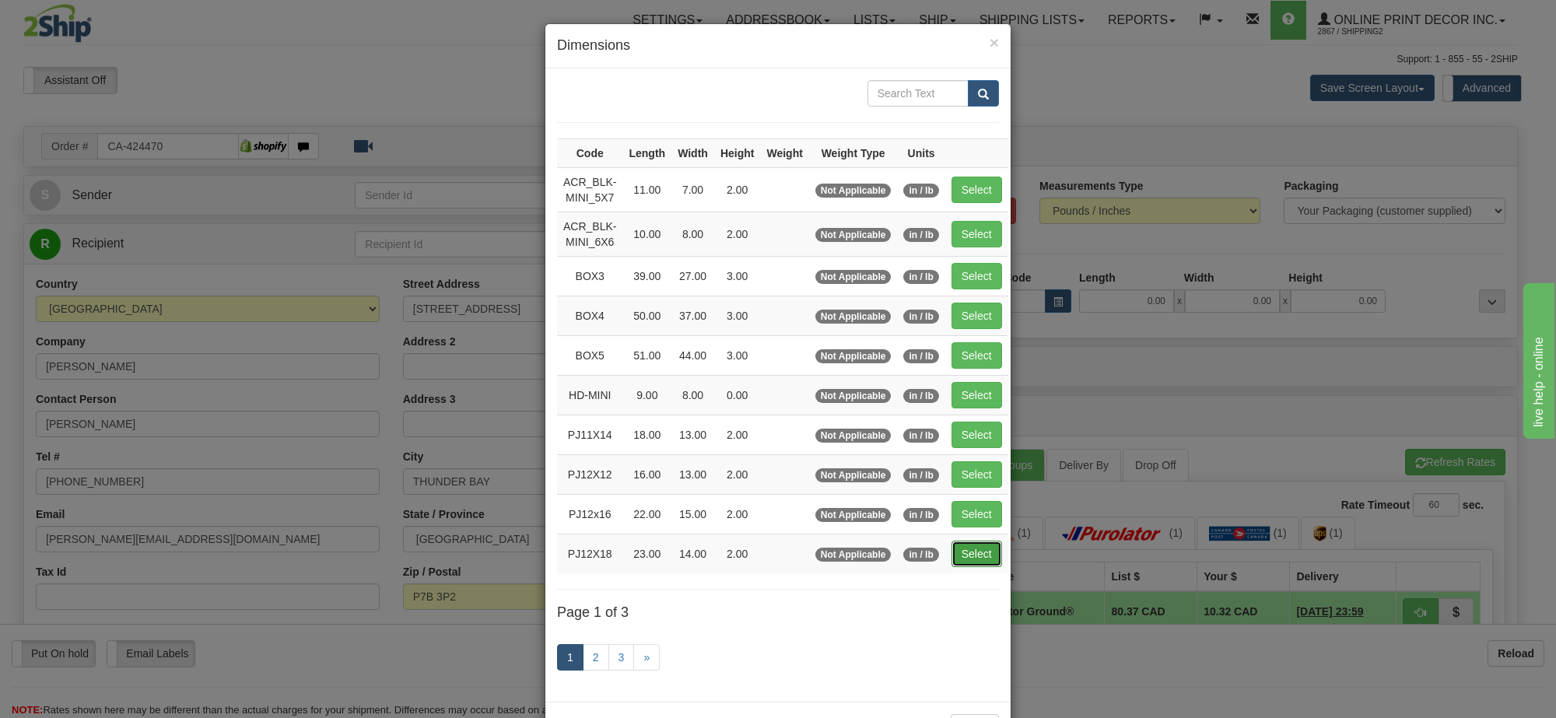
click at [963, 557] on button "Select" at bounding box center [977, 554] width 51 height 26
type input "PJ12X18"
type input "23.00"
type input "14.00"
type input "2.00"
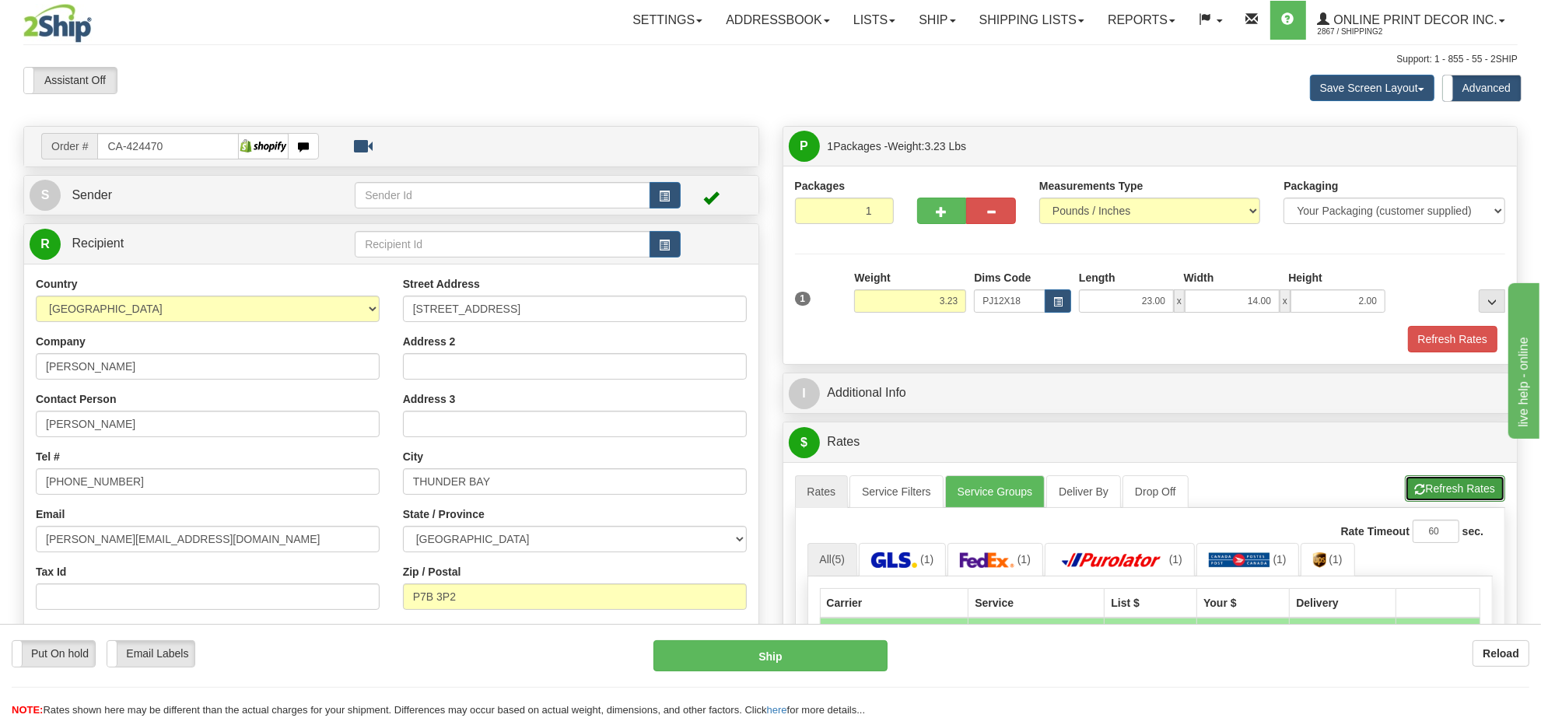
click at [1451, 492] on button "Refresh Rates" at bounding box center [1455, 488] width 100 height 26
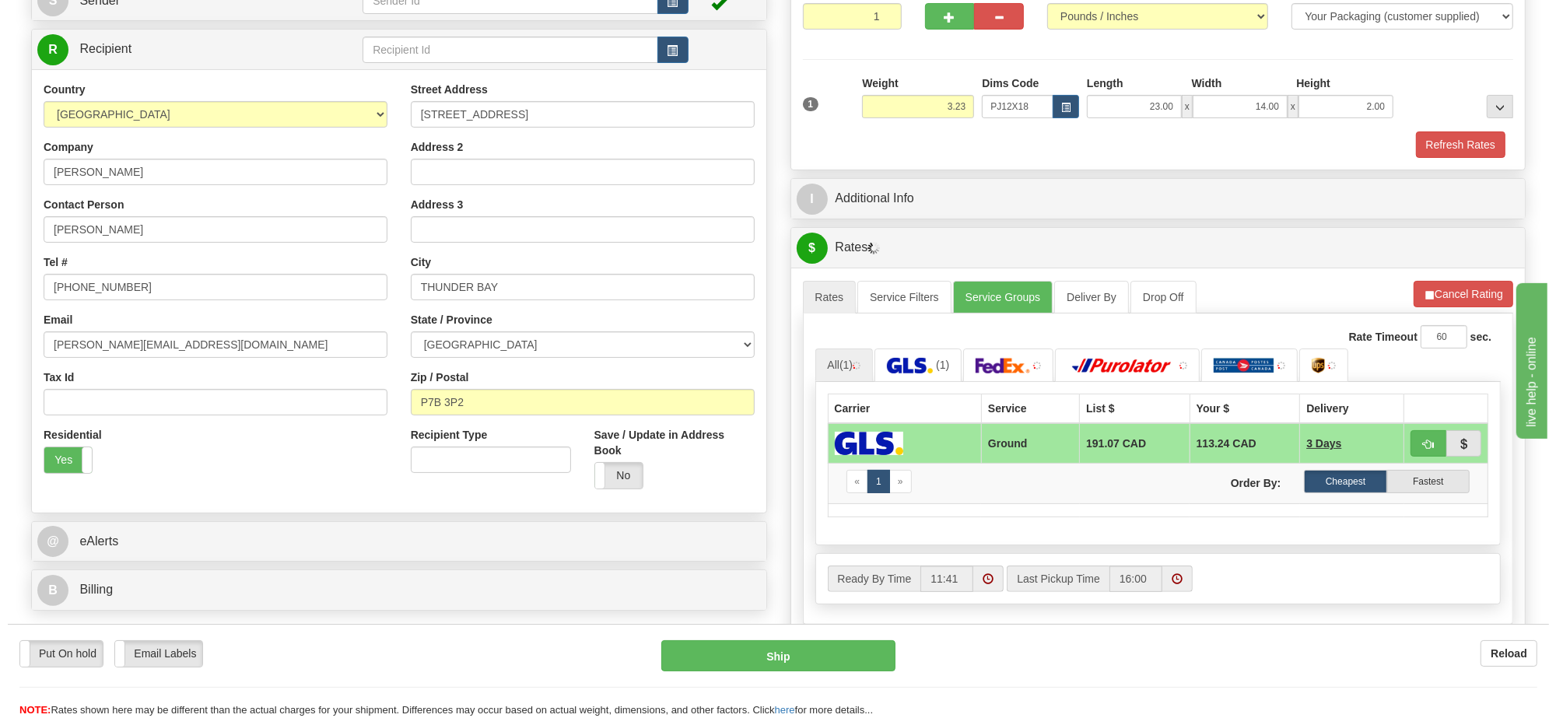
scroll to position [292, 0]
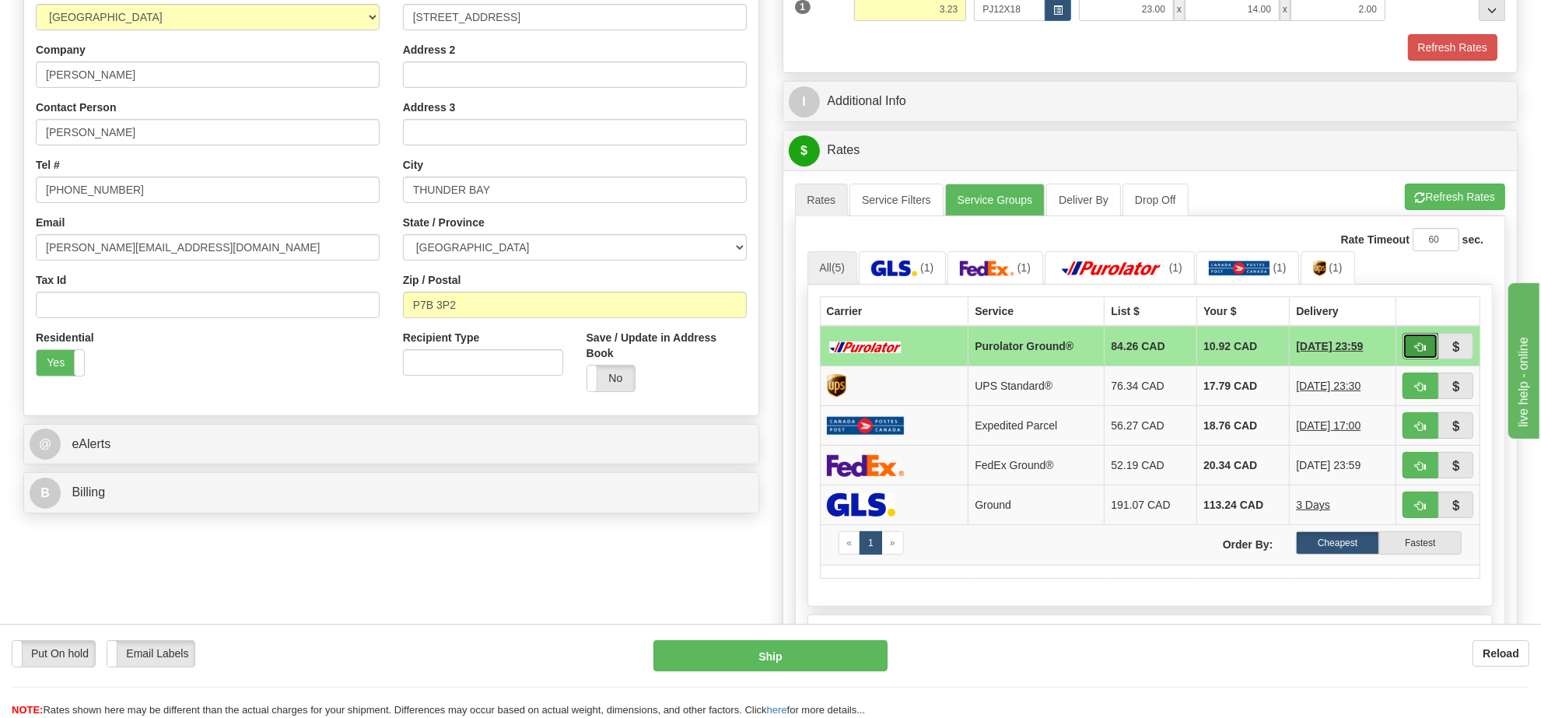
click at [1413, 351] on button "button" at bounding box center [1421, 346] width 36 height 26
type input "260"
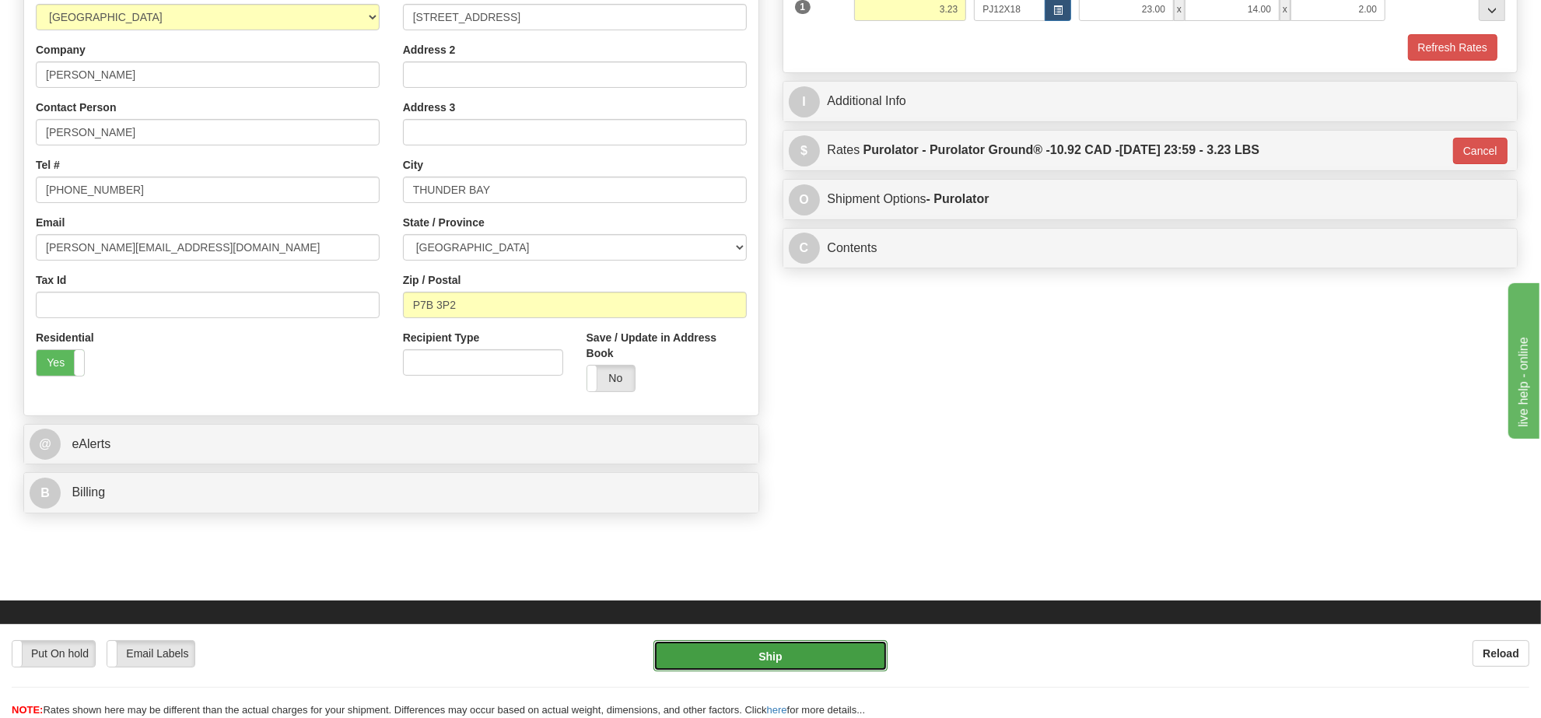
click at [847, 662] on button "Ship" at bounding box center [770, 655] width 233 height 31
